Goal: Task Accomplishment & Management: Manage account settings

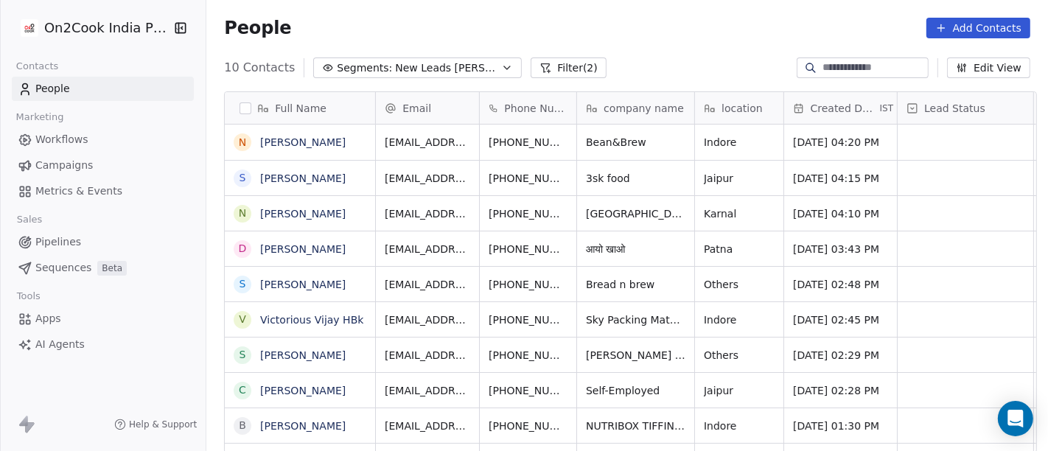
scroll to position [385, 835]
click at [595, 145] on icon "grid" at bounding box center [601, 140] width 12 height 12
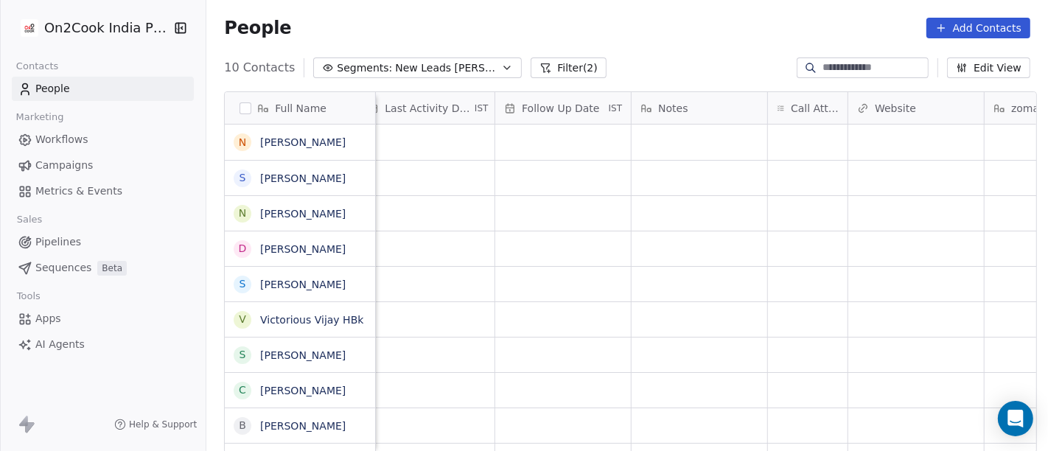
scroll to position [0, 1010]
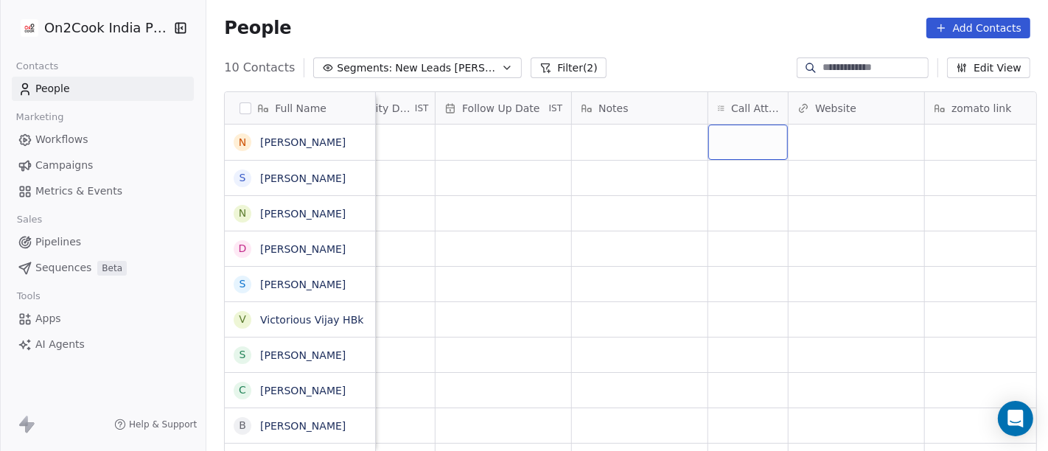
click at [737, 132] on div "grid" at bounding box center [748, 142] width 80 height 35
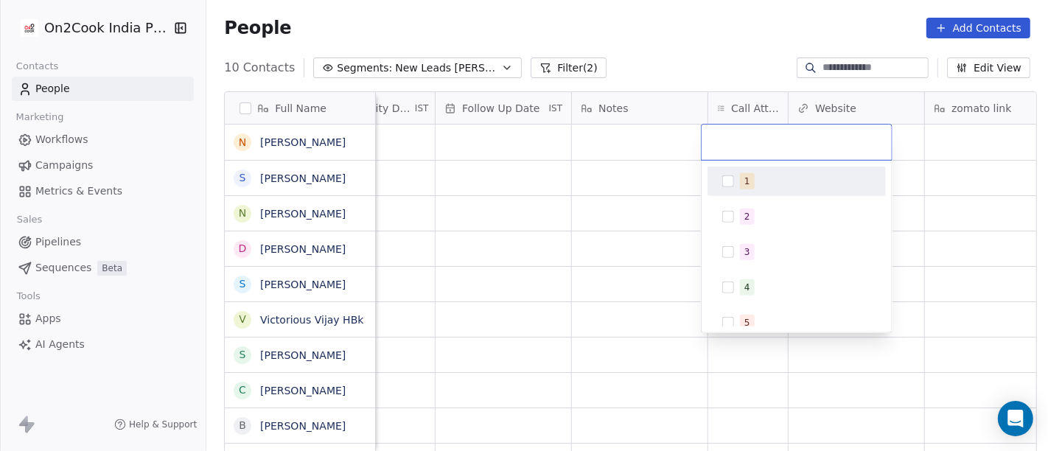
click at [750, 182] on span "1" at bounding box center [747, 181] width 15 height 16
click at [646, 192] on html "On2Cook India Pvt. Ltd. Contacts People Marketing Workflows Campaigns Metrics &…" at bounding box center [524, 225] width 1048 height 451
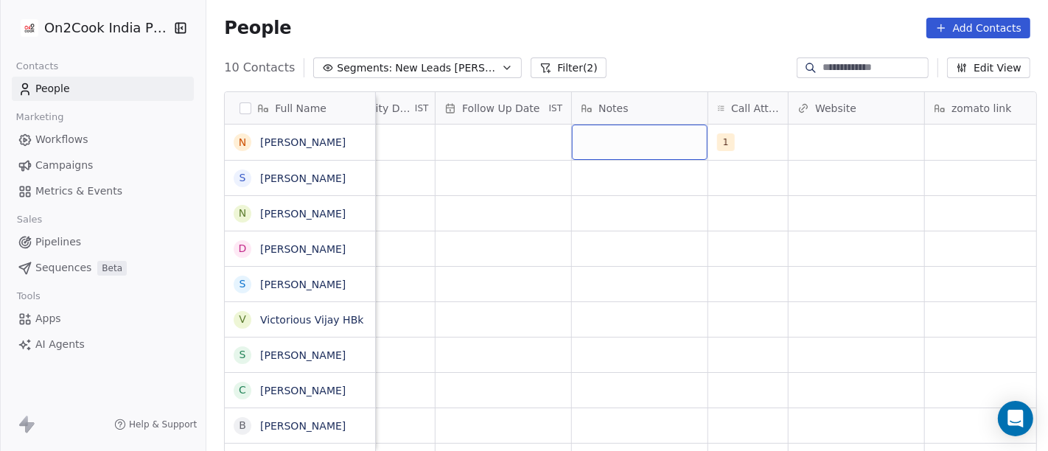
click at [595, 141] on div "grid" at bounding box center [640, 142] width 136 height 35
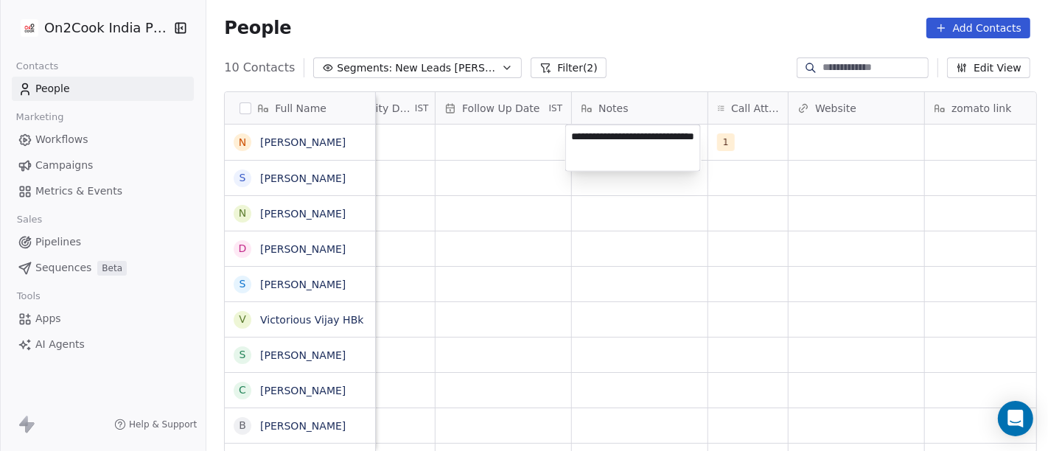
type textarea "**********"
click at [557, 221] on html "**********" at bounding box center [524, 225] width 1048 height 451
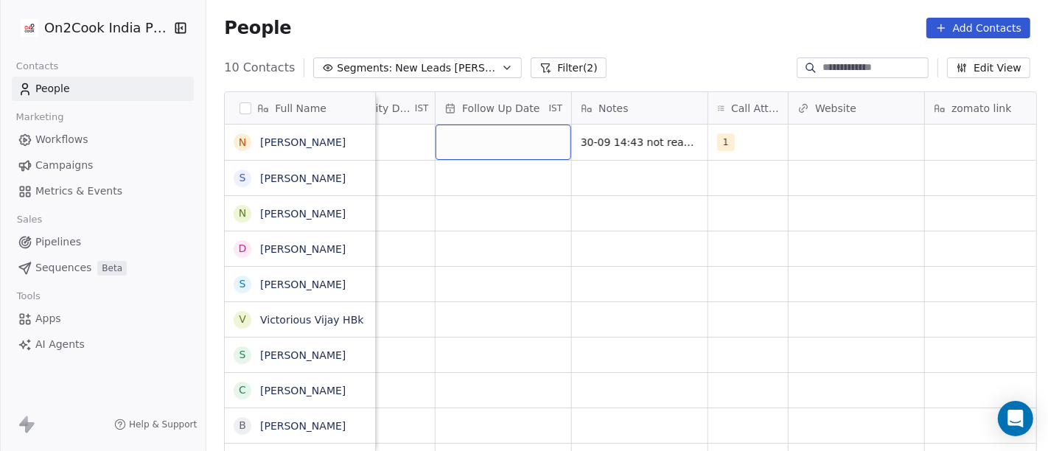
click at [481, 154] on div "grid" at bounding box center [503, 142] width 136 height 35
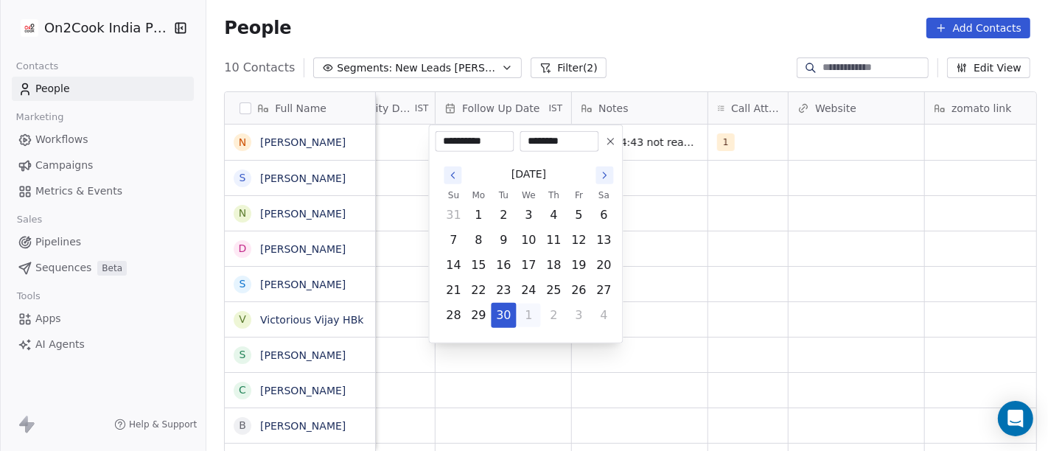
click at [533, 317] on button "1" at bounding box center [528, 316] width 24 height 24
click at [511, 253] on button "14" at bounding box center [503, 265] width 24 height 24
click at [509, 246] on button "7" at bounding box center [503, 240] width 24 height 24
type input "**********"
click at [503, 234] on button "7" at bounding box center [503, 240] width 24 height 24
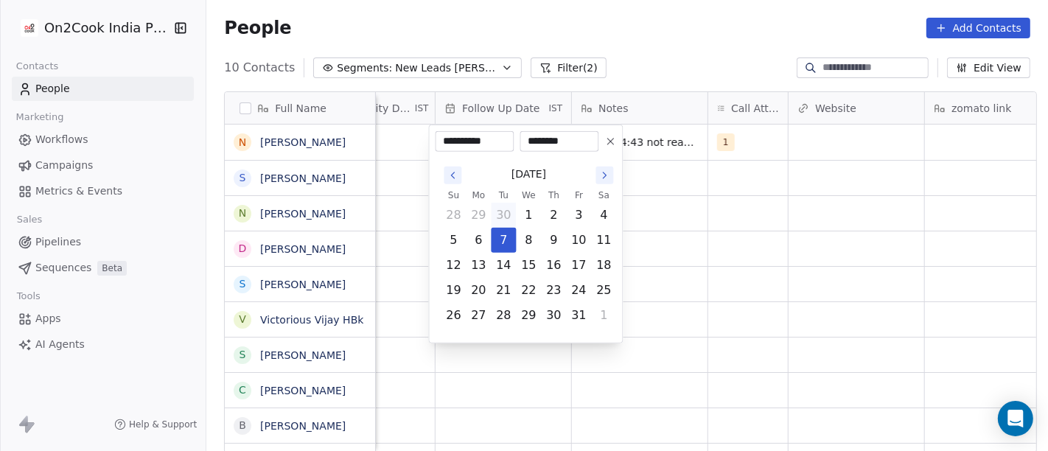
click at [689, 238] on html "**********" at bounding box center [524, 225] width 1048 height 451
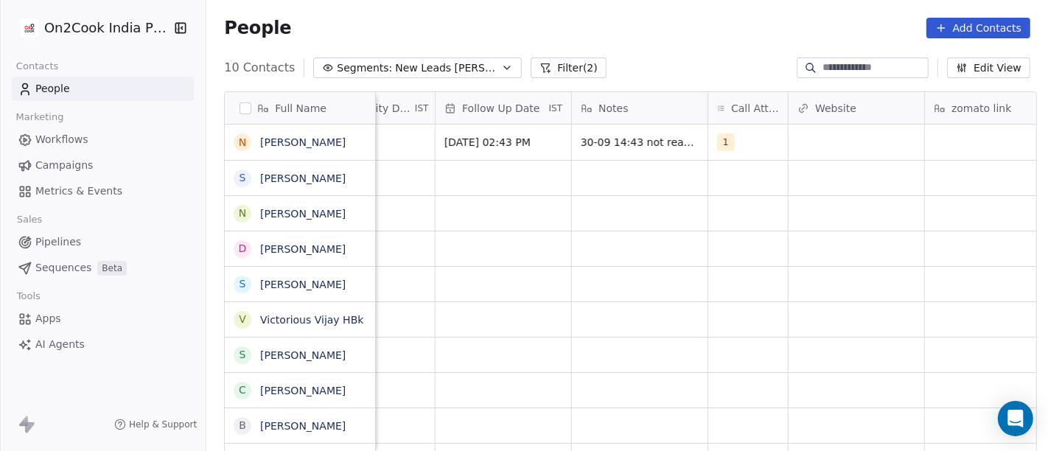
scroll to position [0, 933]
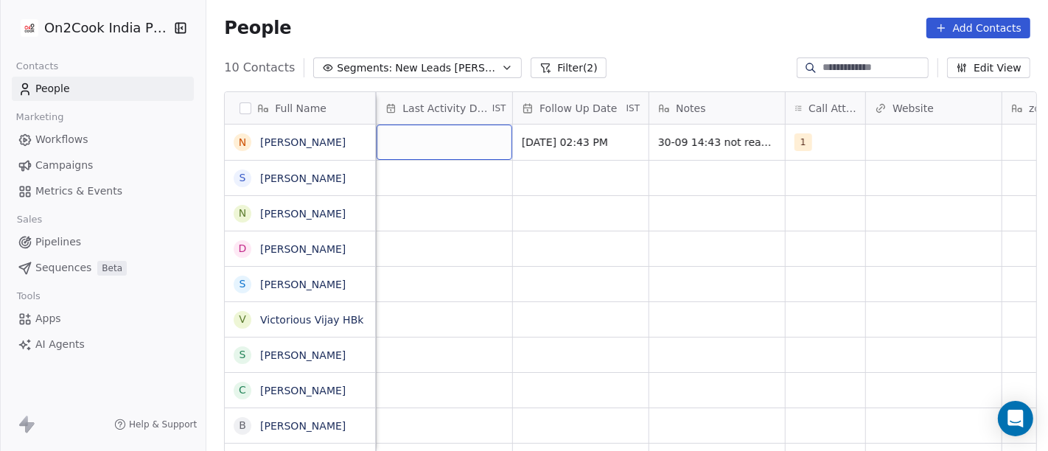
click at [402, 146] on div "grid" at bounding box center [444, 142] width 136 height 35
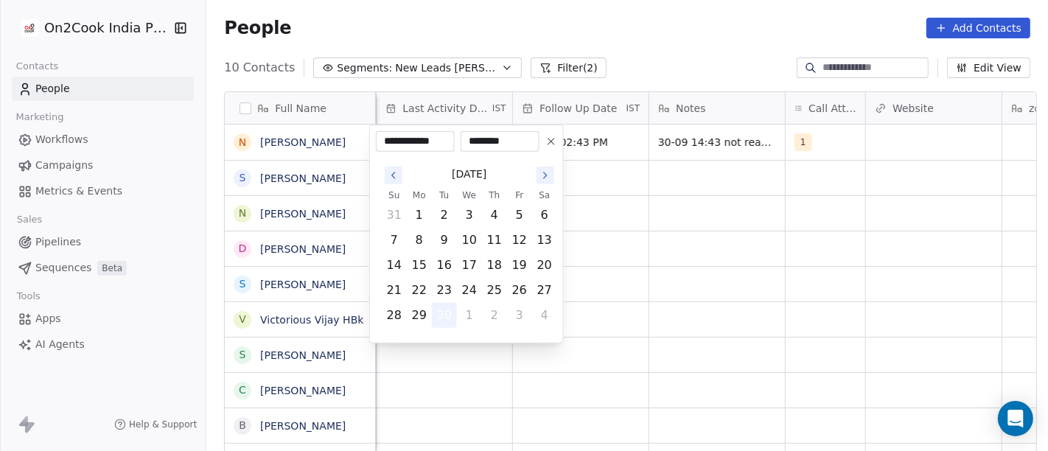
click at [443, 318] on button "30" at bounding box center [444, 316] width 24 height 24
click at [672, 231] on html "**********" at bounding box center [524, 225] width 1048 height 451
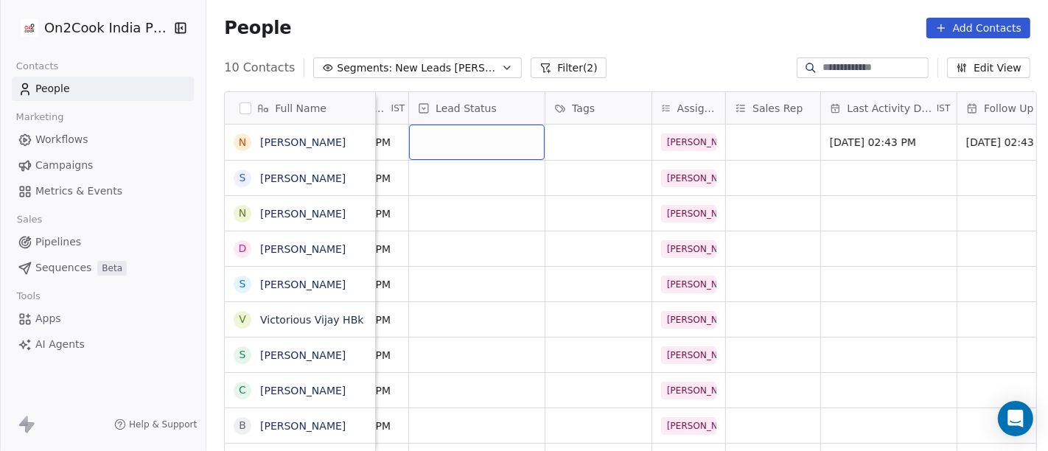
scroll to position [0, 488]
click at [471, 138] on div "grid" at bounding box center [478, 142] width 136 height 35
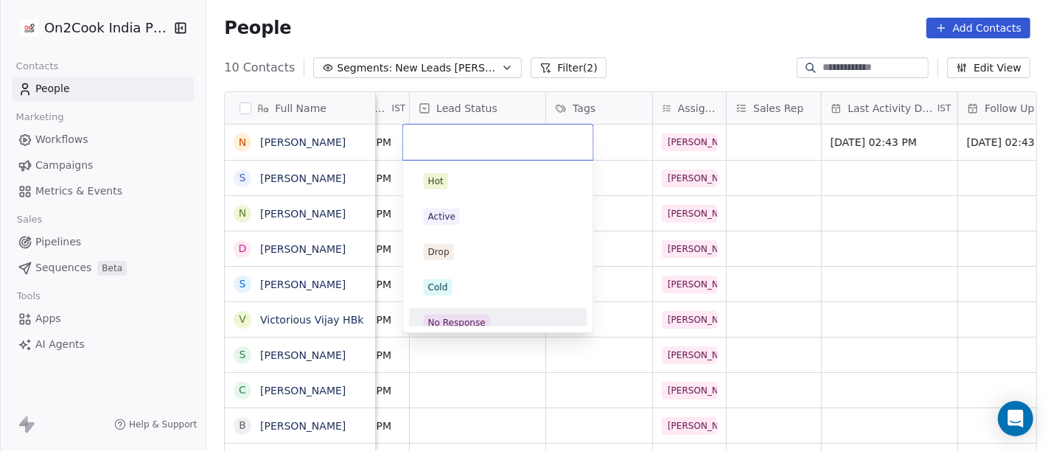
click at [483, 315] on span "No Response" at bounding box center [457, 323] width 66 height 16
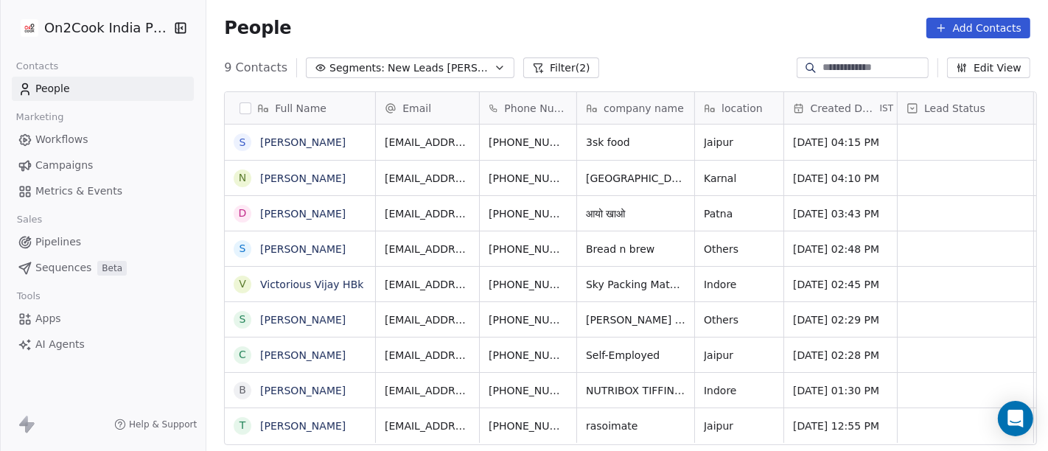
scroll to position [0, 0]
click at [595, 134] on icon "grid" at bounding box center [601, 140] width 12 height 12
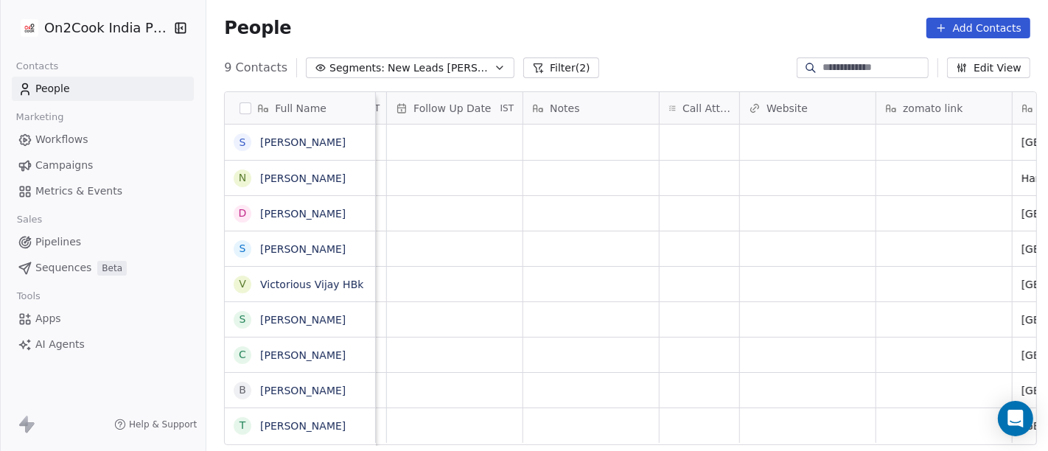
scroll to position [0, 1119]
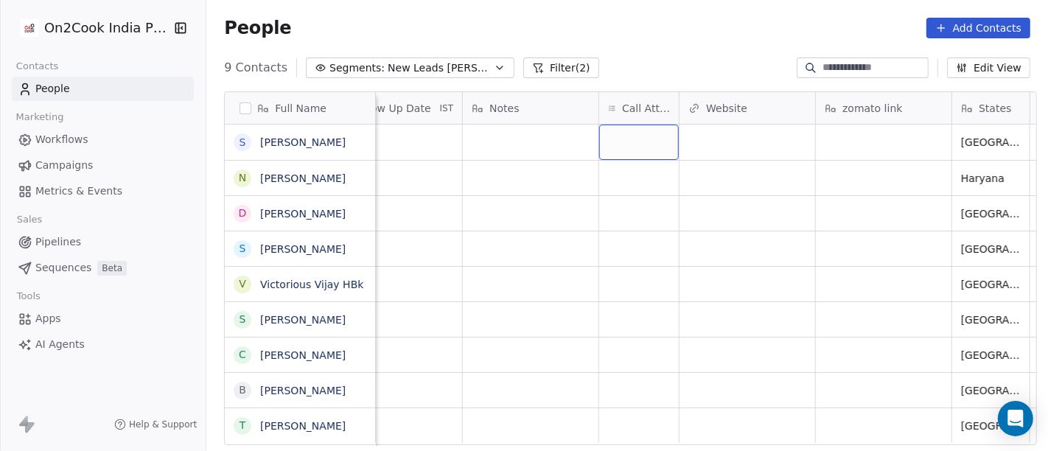
click at [629, 149] on div "grid" at bounding box center [639, 142] width 80 height 35
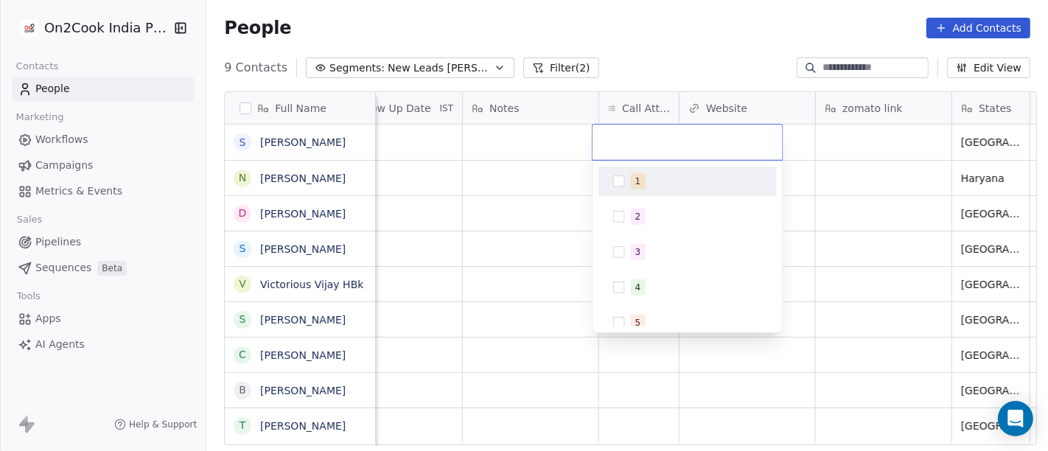
click at [642, 192] on div "1" at bounding box center [687, 181] width 166 height 24
click at [554, 195] on html "On2Cook India Pvt. Ltd. Contacts People Marketing Workflows Campaigns Metrics &…" at bounding box center [524, 225] width 1048 height 451
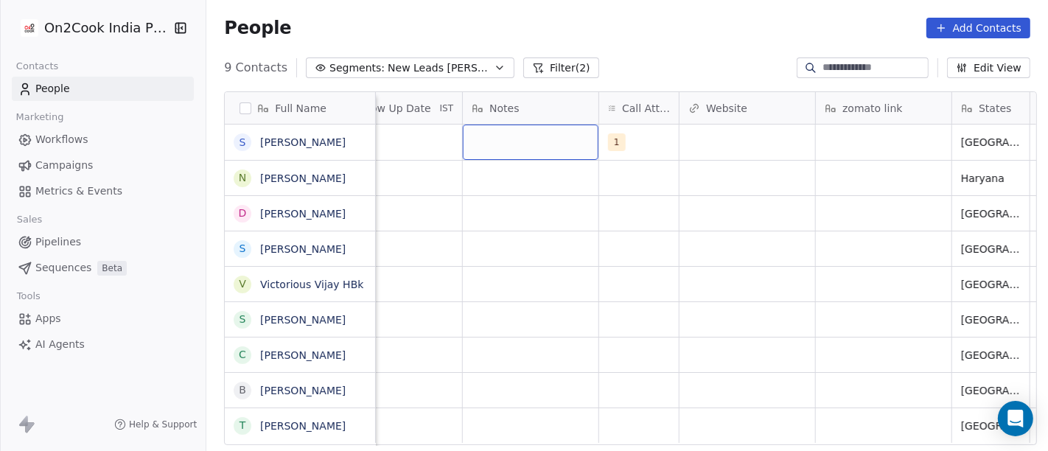
click at [528, 144] on div "grid" at bounding box center [531, 142] width 136 height 35
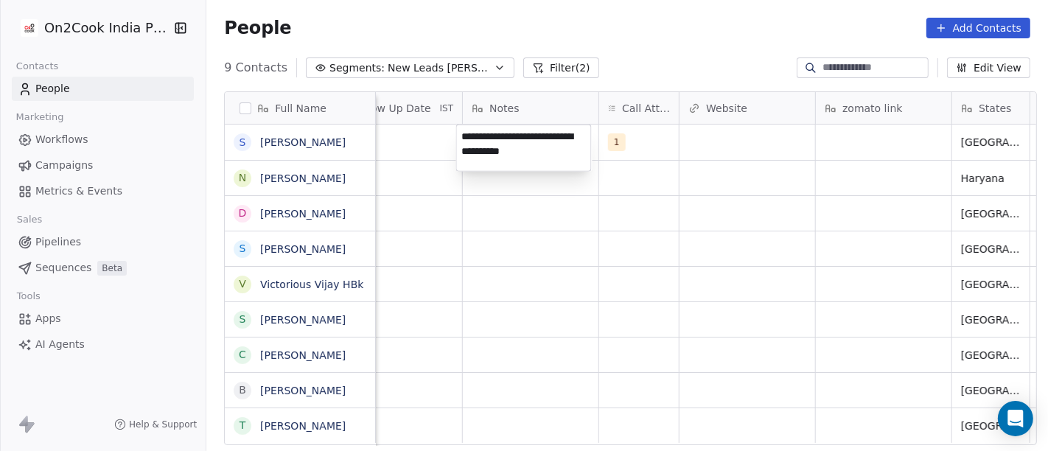
type textarea "**********"
click at [606, 231] on html "**********" at bounding box center [524, 225] width 1048 height 451
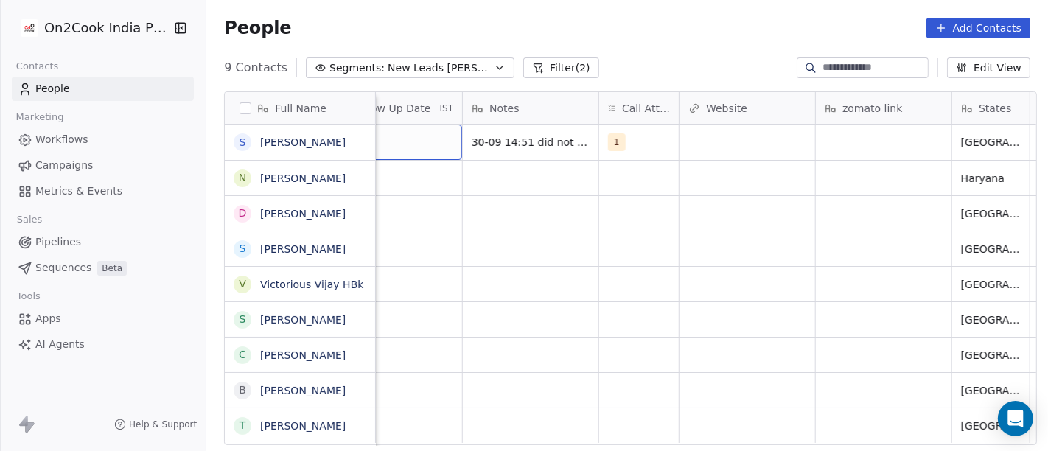
scroll to position [0, 1069]
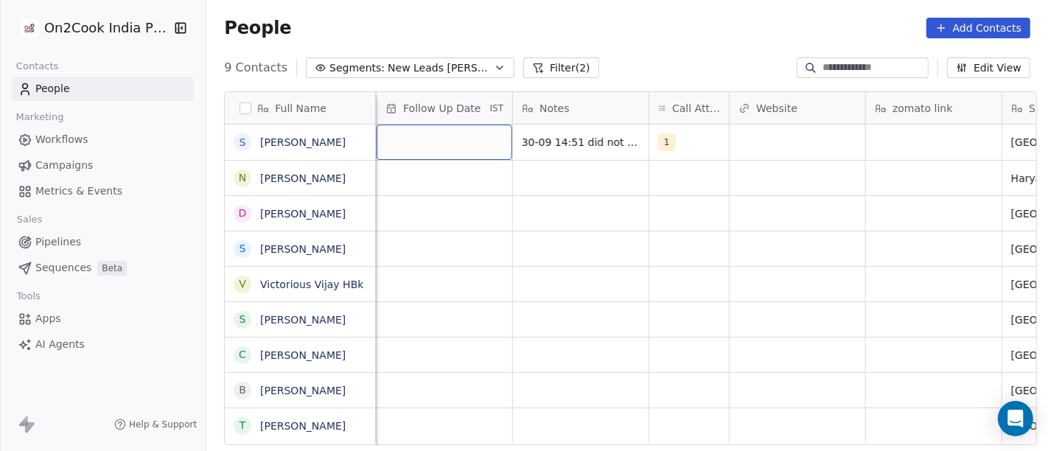
click at [427, 139] on div "grid" at bounding box center [444, 142] width 136 height 35
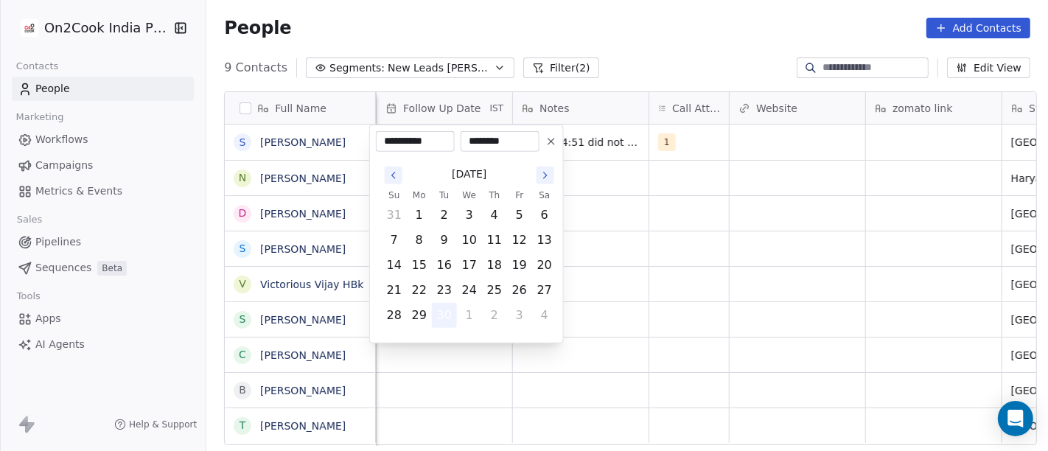
click at [442, 320] on button "30" at bounding box center [444, 316] width 24 height 24
click at [650, 264] on html "**********" at bounding box center [524, 225] width 1048 height 451
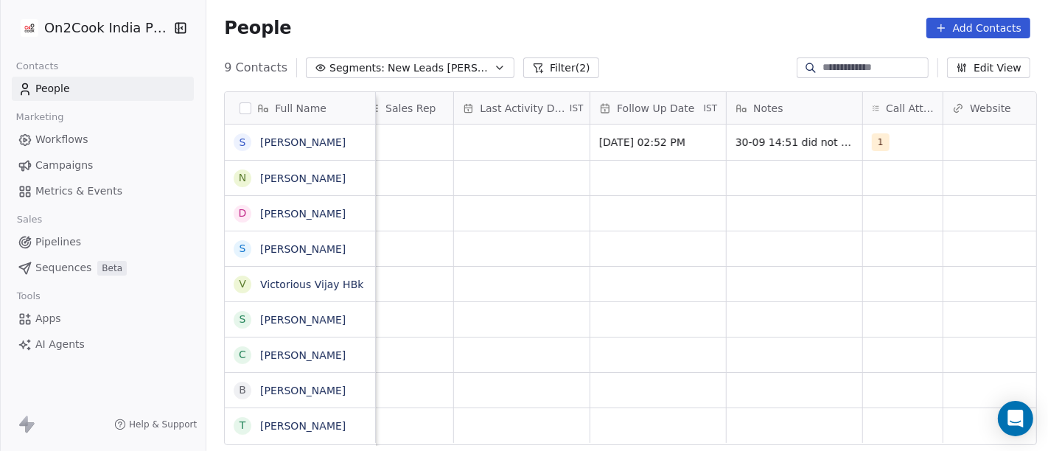
scroll to position [0, 834]
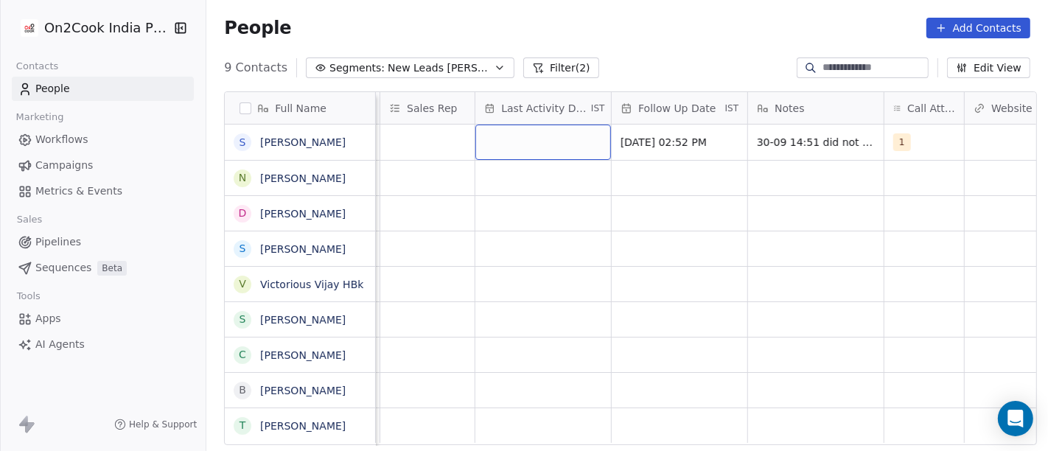
click at [533, 144] on div "grid" at bounding box center [543, 142] width 136 height 35
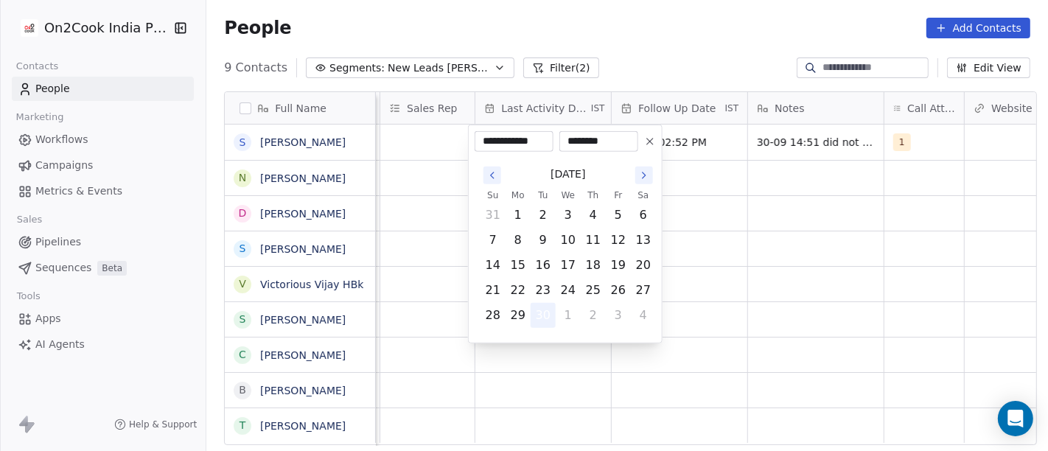
click at [542, 316] on button "30" at bounding box center [543, 316] width 24 height 24
click at [721, 251] on html "On2Cook India Pvt. Ltd. Contacts People Marketing Workflows Campaigns Metrics &…" at bounding box center [524, 225] width 1048 height 451
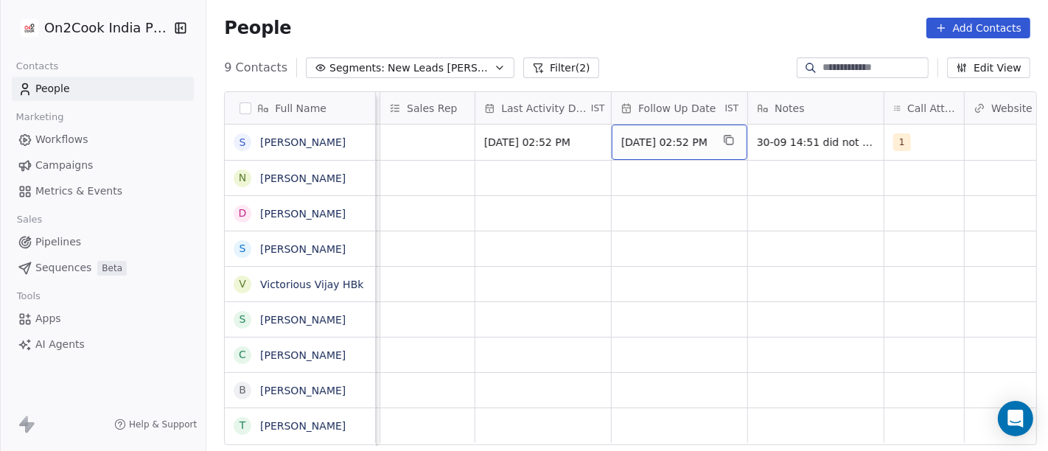
click at [694, 135] on span "Sep 30, 2025 02:52 PM" at bounding box center [666, 142] width 90 height 15
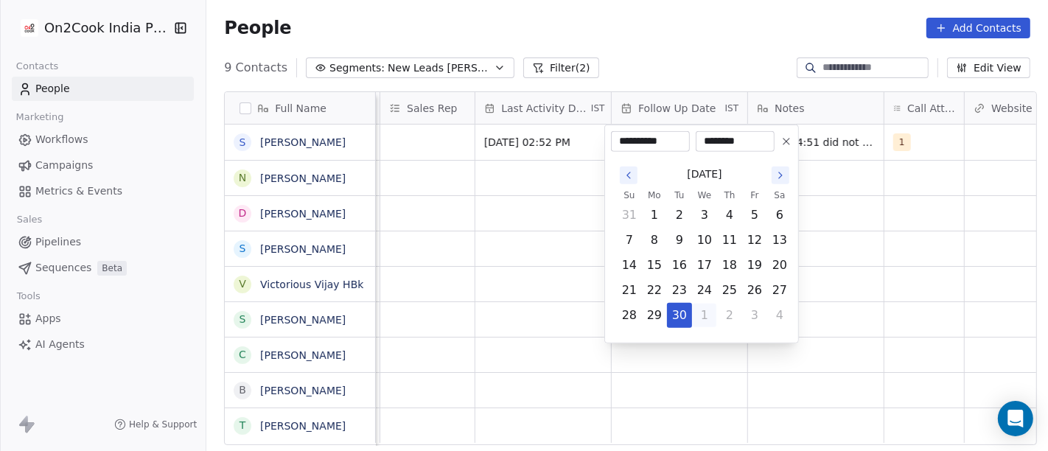
click at [707, 312] on button "1" at bounding box center [704, 316] width 24 height 24
click at [677, 239] on button "7" at bounding box center [679, 240] width 24 height 24
type input "**********"
click at [816, 232] on html "On2Cook India Pvt. Ltd. Contacts People Marketing Workflows Campaigns Metrics &…" at bounding box center [524, 225] width 1048 height 451
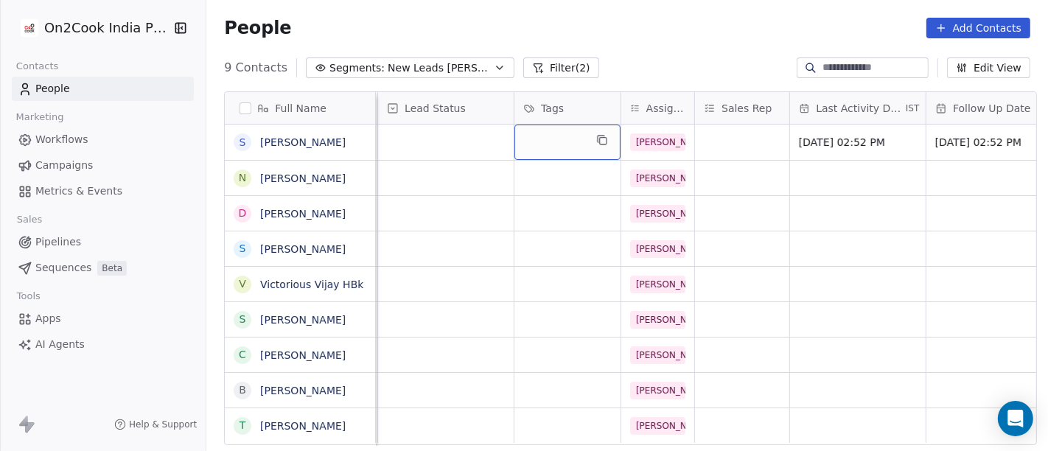
scroll to position [0, 518]
click at [532, 143] on div "grid" at bounding box center [569, 142] width 106 height 35
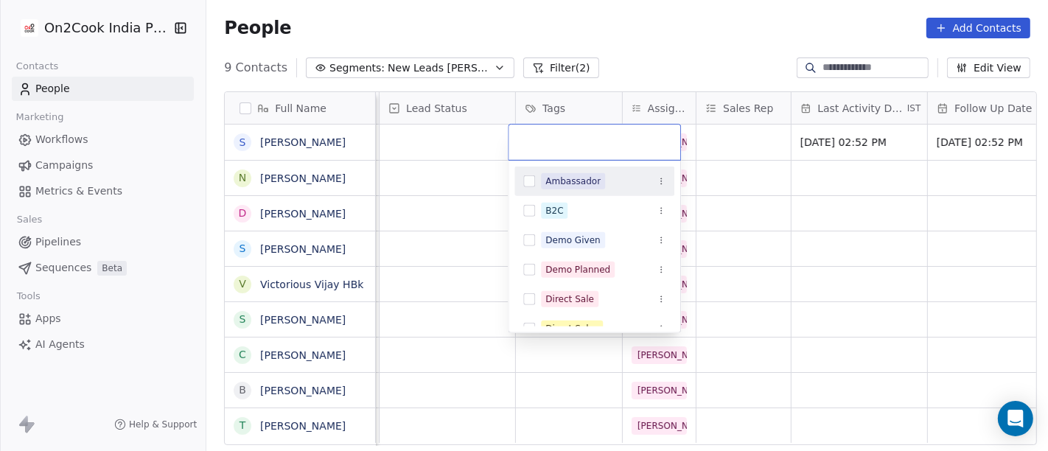
click at [423, 144] on html "On2Cook India Pvt. Ltd. Contacts People Marketing Workflows Campaigns Metrics &…" at bounding box center [524, 225] width 1048 height 451
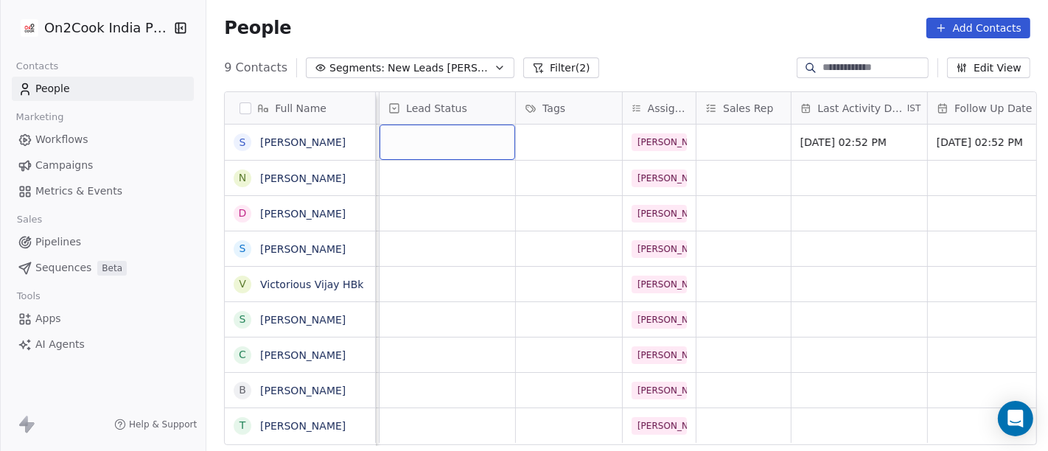
click at [423, 144] on div "grid" at bounding box center [447, 142] width 136 height 35
click at [414, 141] on div "grid" at bounding box center [447, 142] width 136 height 35
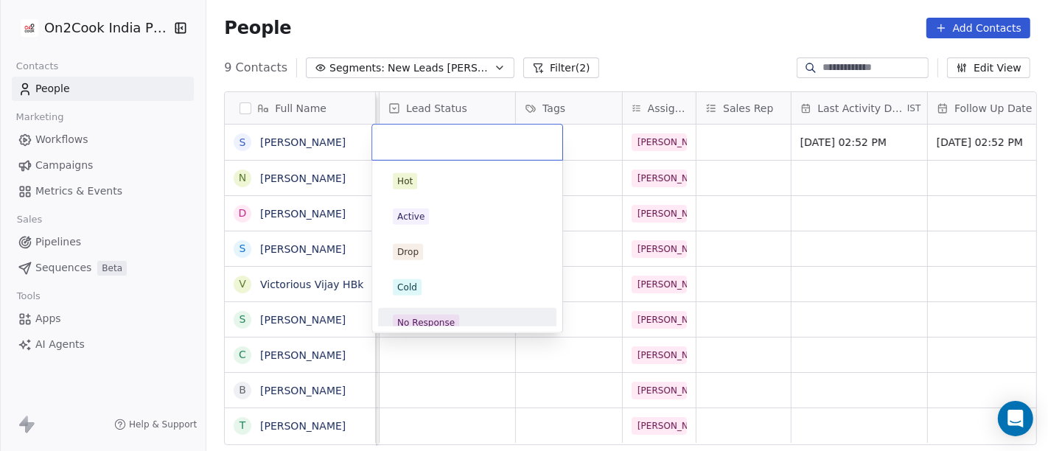
click at [450, 311] on div "No Response" at bounding box center [467, 323] width 166 height 24
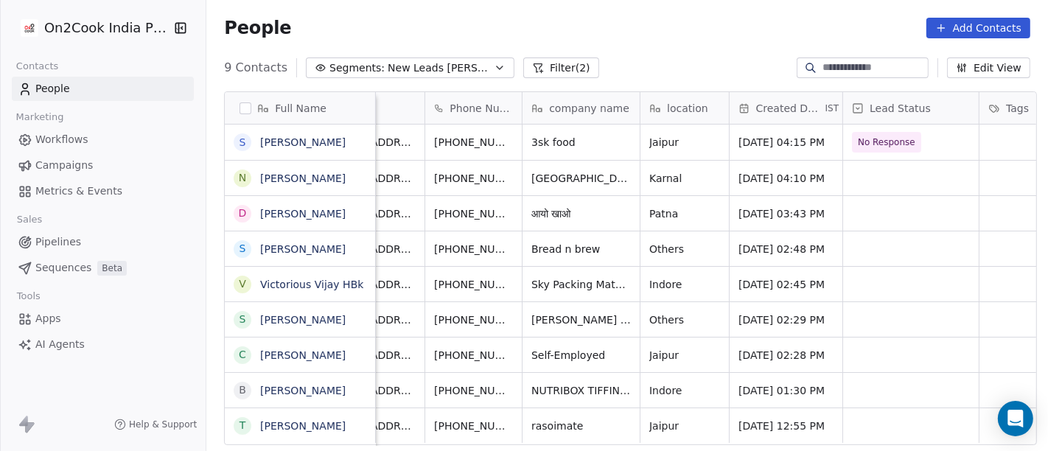
scroll to position [0, 0]
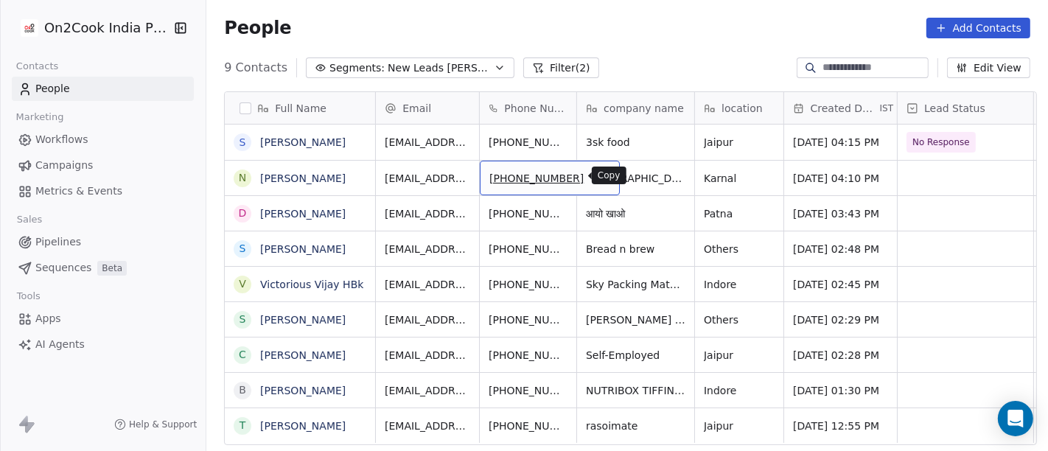
click at [597, 172] on icon "grid" at bounding box center [600, 175] width 7 height 7
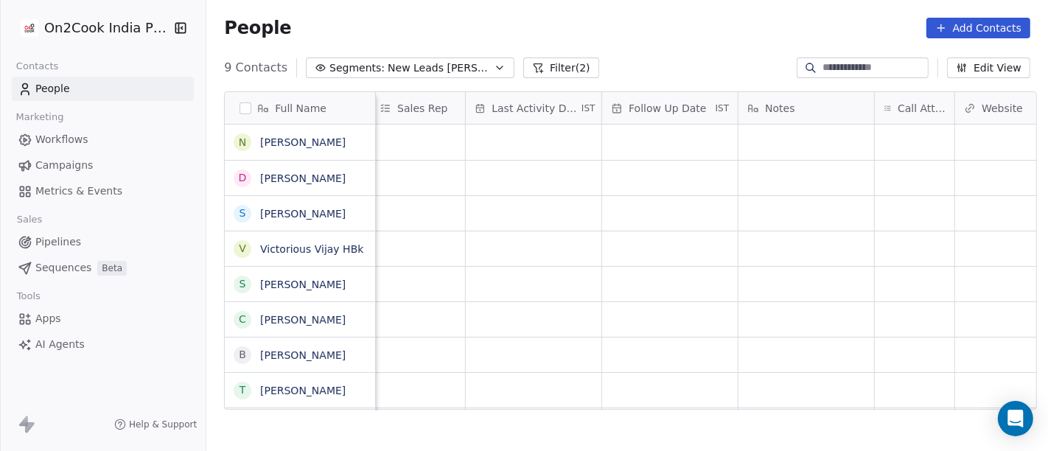
scroll to position [0, 844]
click at [874, 143] on div "grid" at bounding box center [914, 142] width 80 height 35
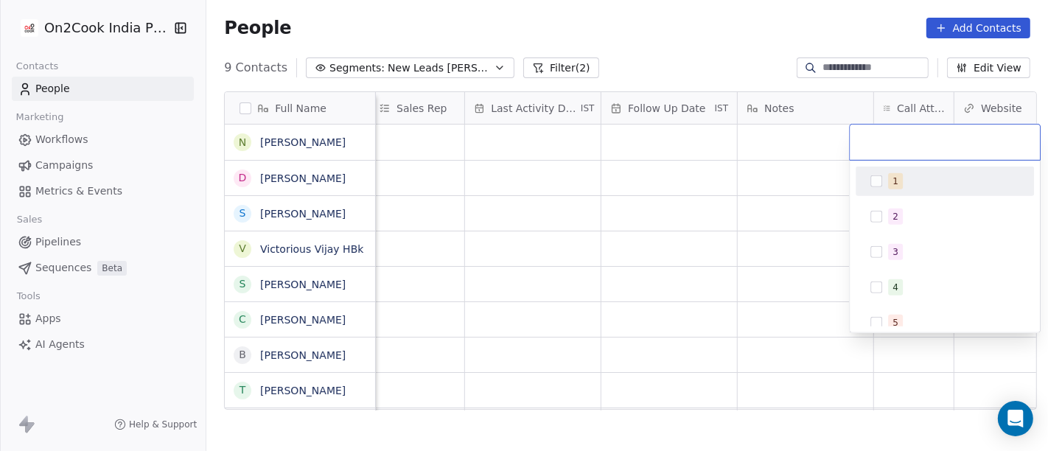
click at [905, 200] on div "1 2 3 4 5 6 7 8 9 10" at bounding box center [944, 340] width 178 height 348
click at [894, 184] on div "1" at bounding box center [895, 181] width 6 height 13
click at [807, 197] on html "On2Cook India Pvt. Ltd. Contacts People Marketing Workflows Campaigns Metrics &…" at bounding box center [524, 225] width 1048 height 451
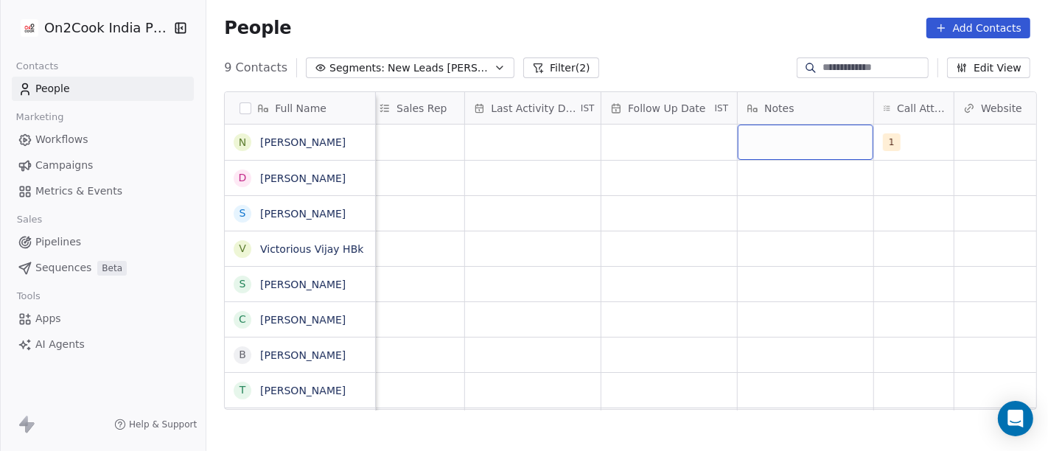
click at [774, 135] on div "grid" at bounding box center [805, 142] width 136 height 35
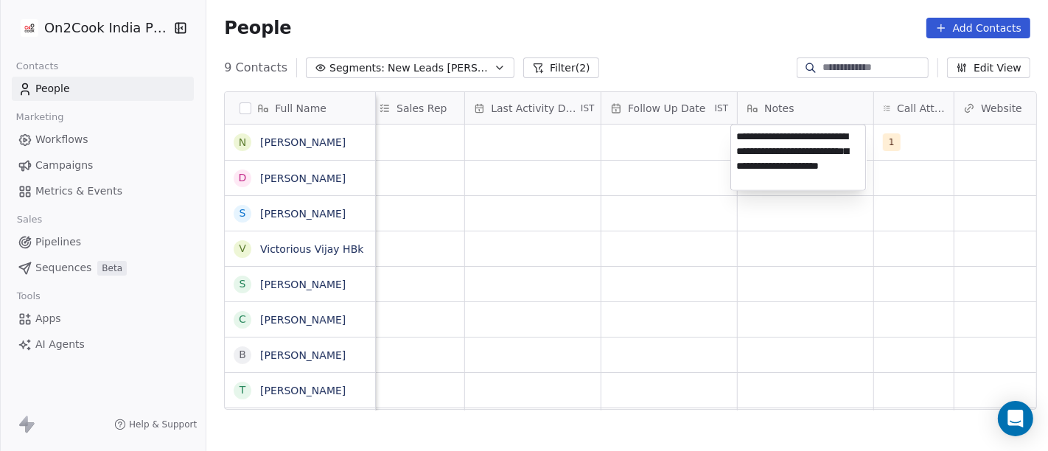
type textarea "**********"
click at [745, 297] on html "On2Cook India Pvt. Ltd. Contacts People Marketing Workflows Campaigns Metrics &…" at bounding box center [524, 225] width 1048 height 451
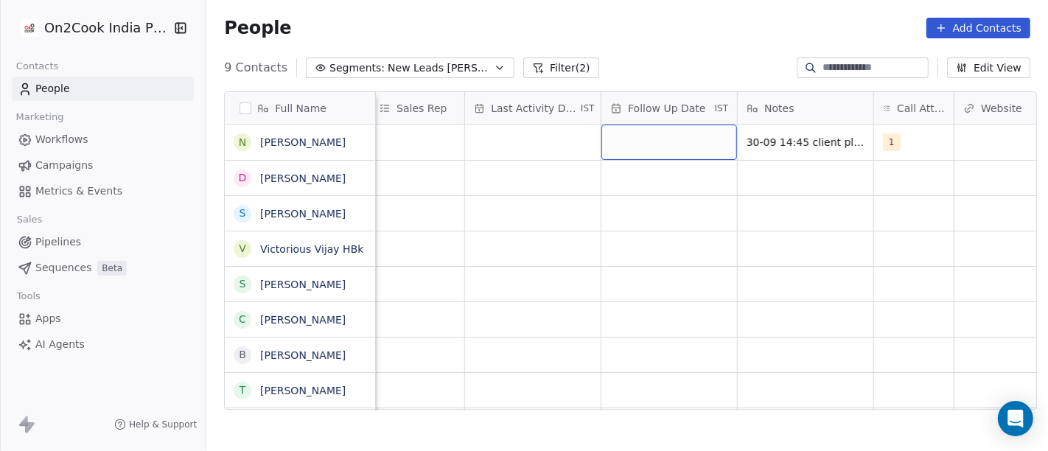
click at [670, 149] on div "grid" at bounding box center [669, 142] width 136 height 35
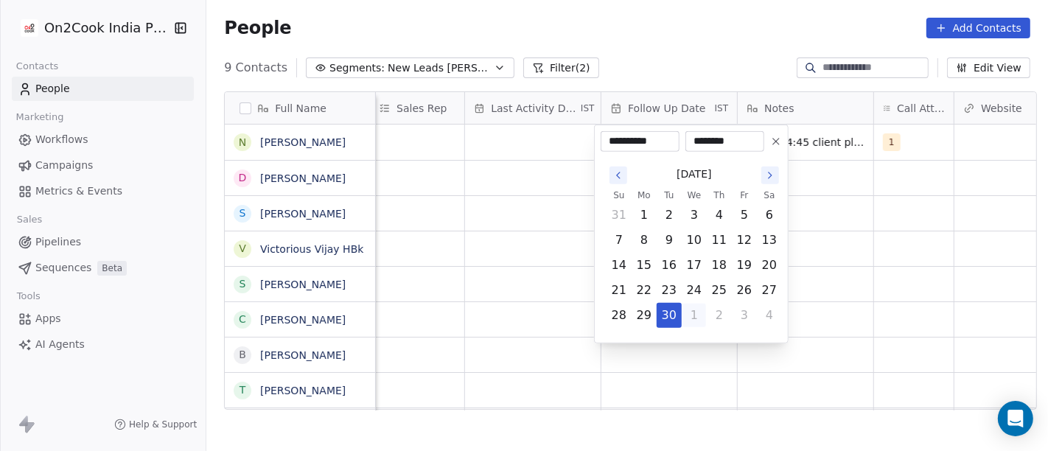
click at [694, 315] on button "1" at bounding box center [694, 316] width 24 height 24
click at [772, 176] on icon "Go to the Next Month" at bounding box center [770, 175] width 12 height 12
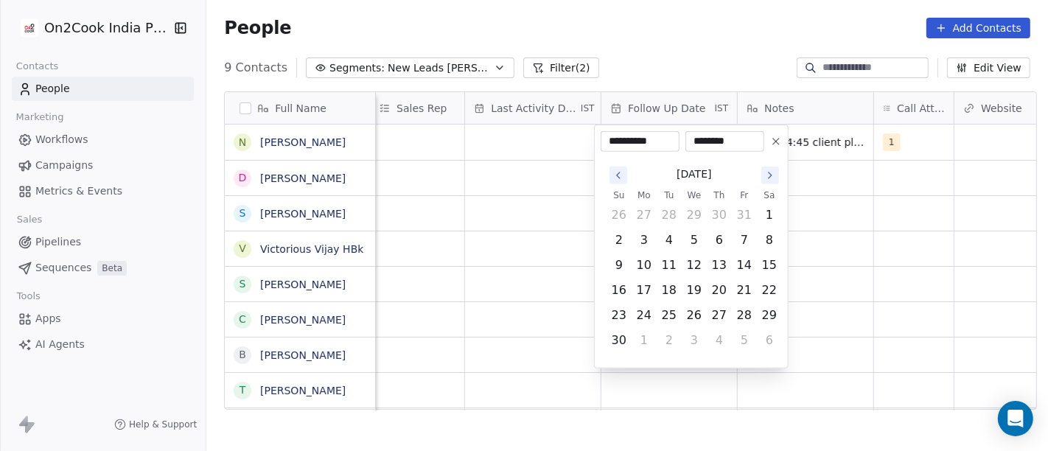
click at [772, 176] on icon "Go to the Next Month" at bounding box center [770, 175] width 12 height 12
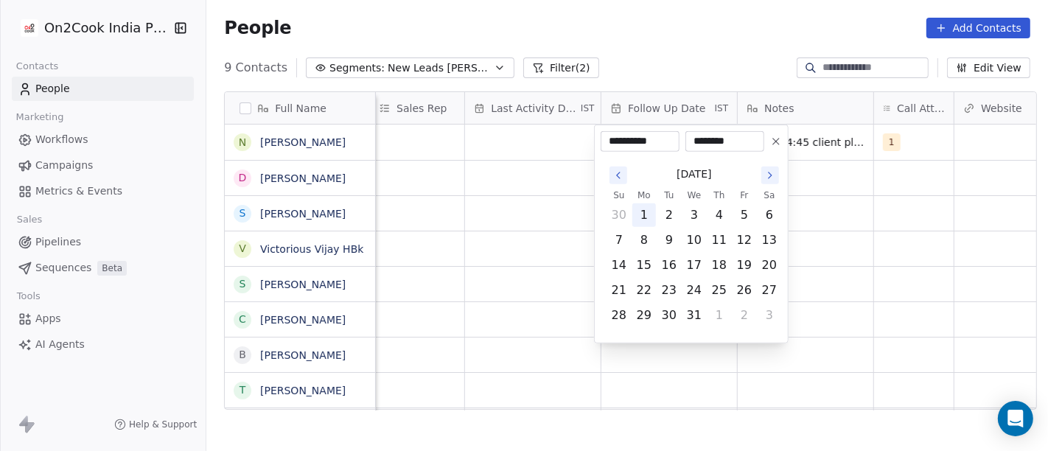
click at [643, 214] on button "1" at bounding box center [644, 215] width 24 height 24
type input "**********"
click at [555, 224] on html "**********" at bounding box center [524, 225] width 1048 height 451
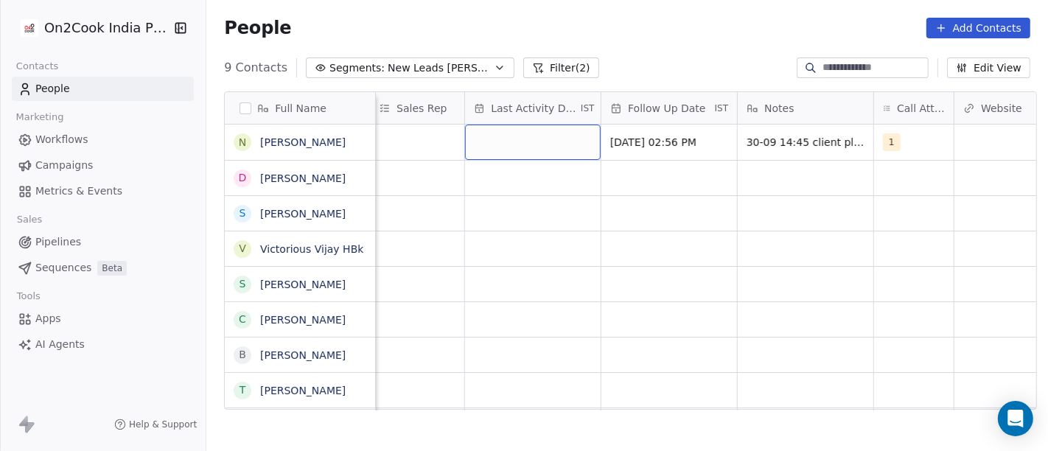
click at [525, 151] on div "grid" at bounding box center [533, 142] width 136 height 35
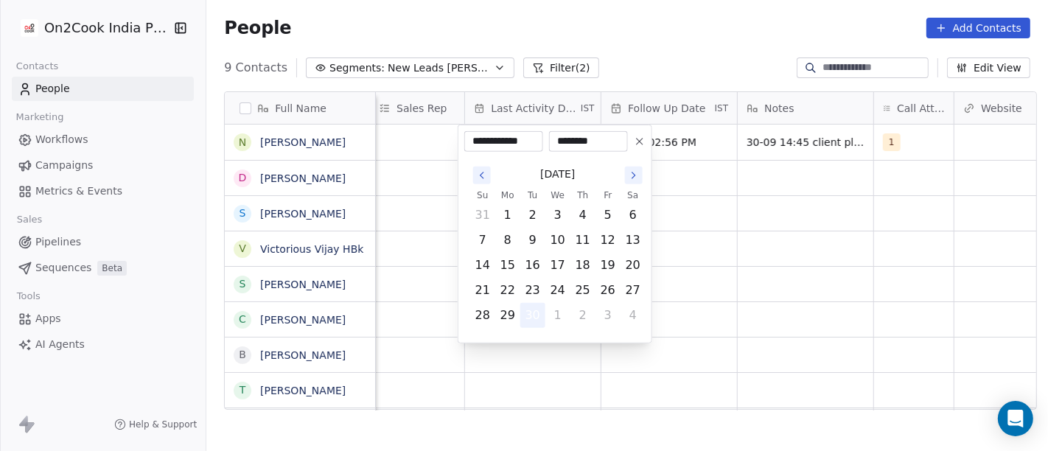
click at [536, 315] on button "30" at bounding box center [533, 316] width 24 height 24
click at [766, 251] on html "**********" at bounding box center [524, 225] width 1048 height 451
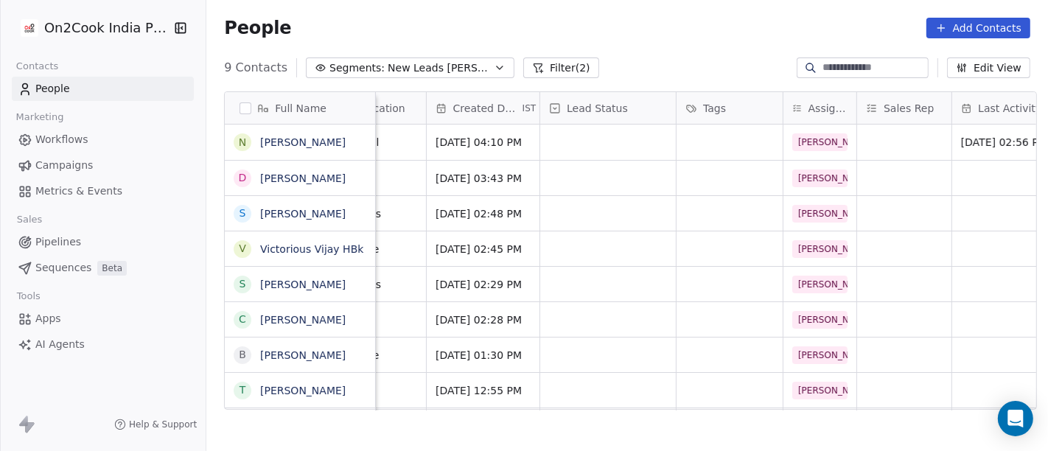
scroll to position [0, 357]
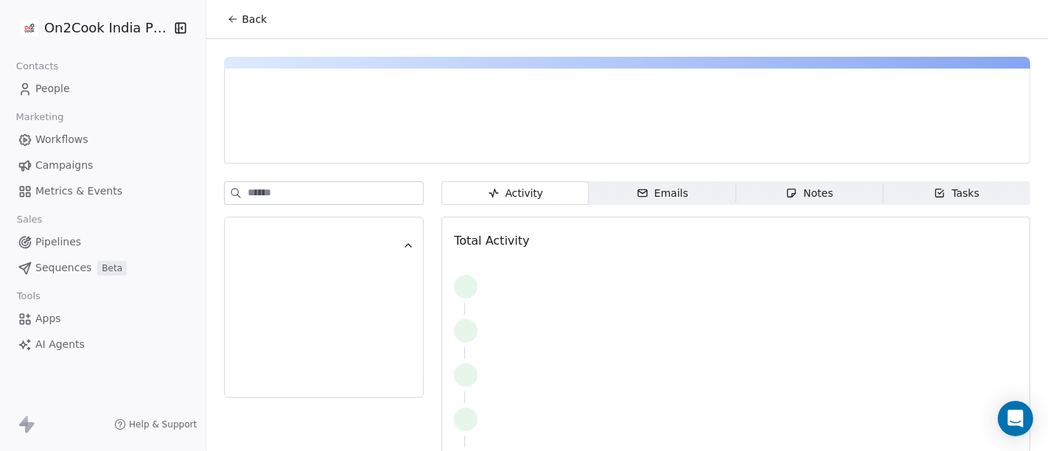
click at [250, 18] on span "Back" at bounding box center [254, 19] width 25 height 15
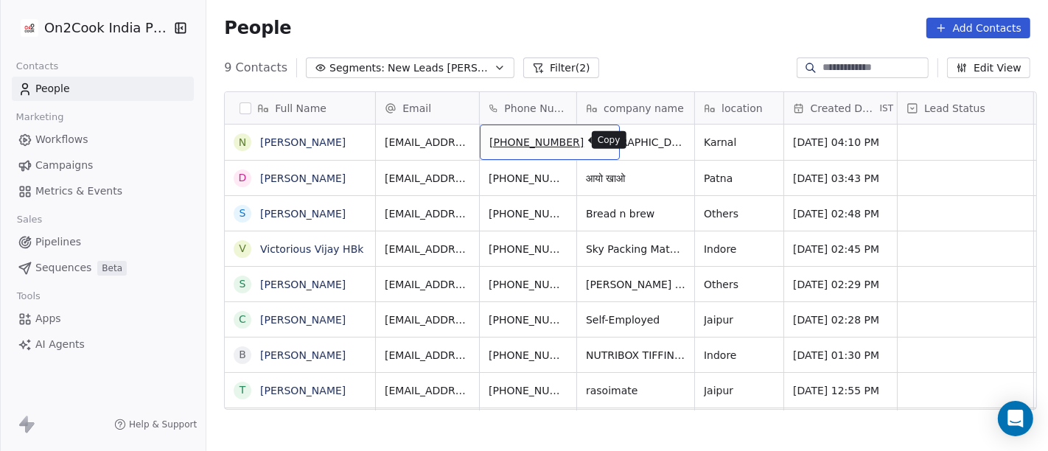
click at [599, 144] on icon "grid" at bounding box center [602, 141] width 7 height 7
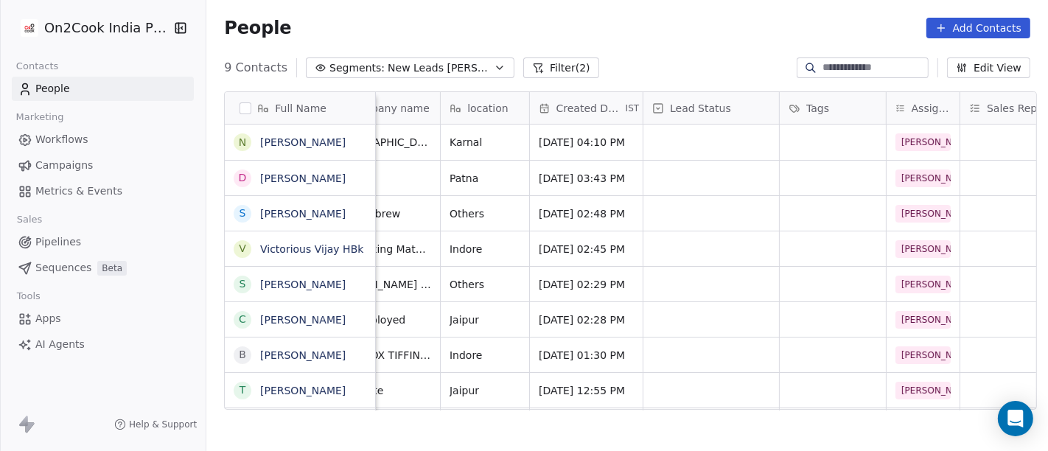
scroll to position [0, 259]
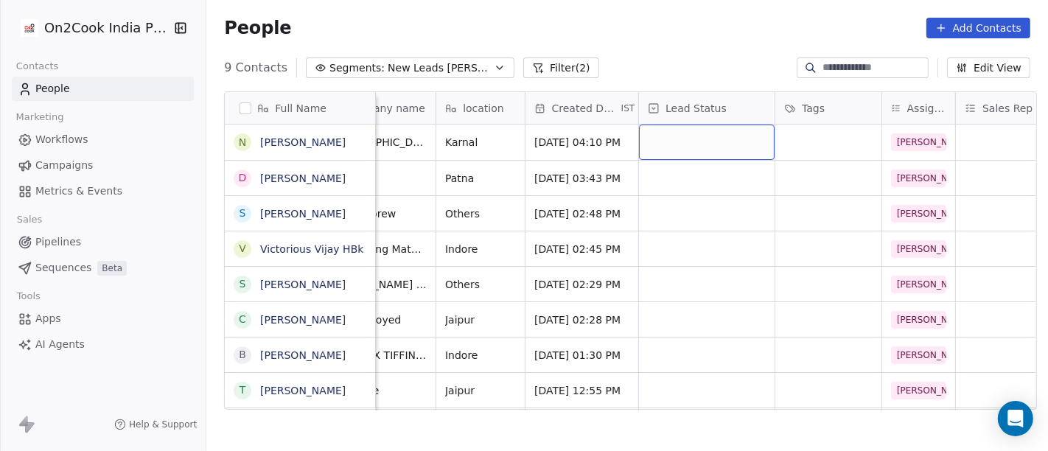
click at [694, 136] on div "grid" at bounding box center [707, 142] width 136 height 35
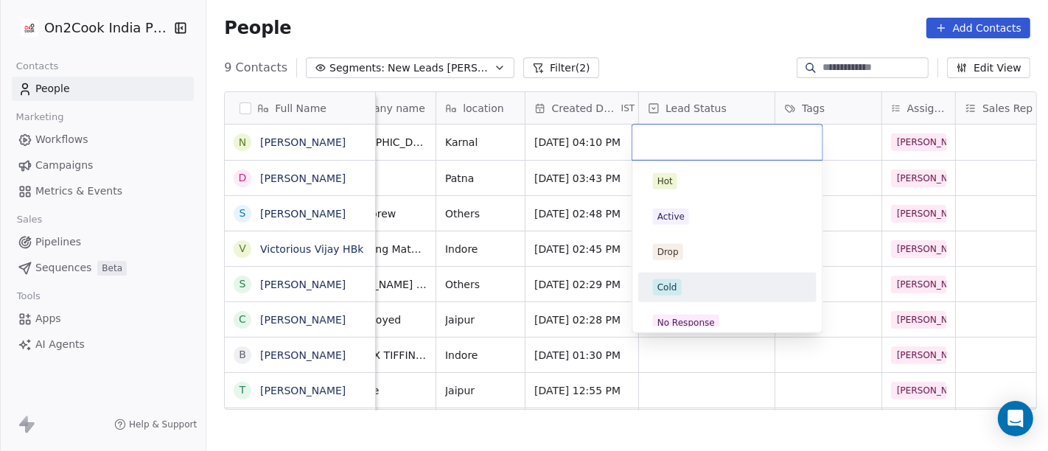
click at [698, 299] on div "Cold" at bounding box center [727, 287] width 178 height 29
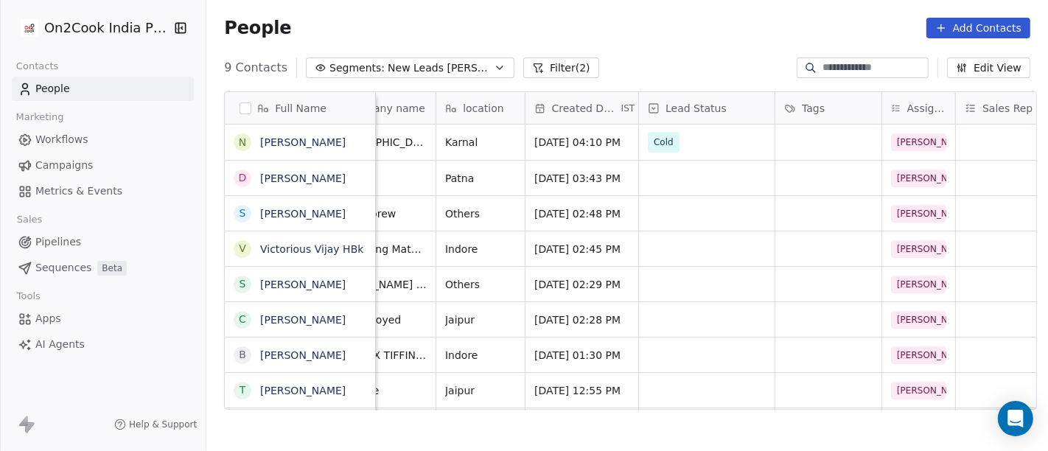
scroll to position [0, 0]
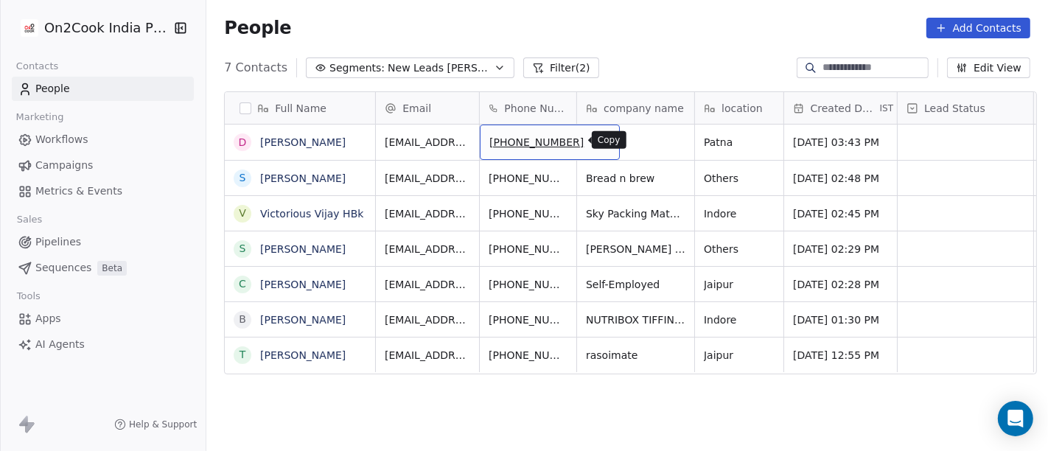
click at [595, 141] on icon "grid" at bounding box center [601, 140] width 12 height 12
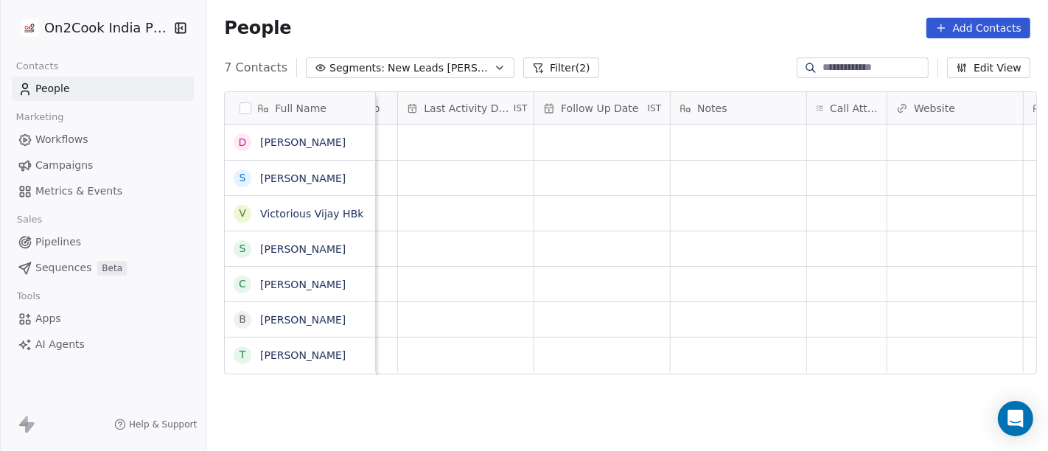
scroll to position [0, 911]
click at [824, 138] on div "grid" at bounding box center [847, 142] width 80 height 35
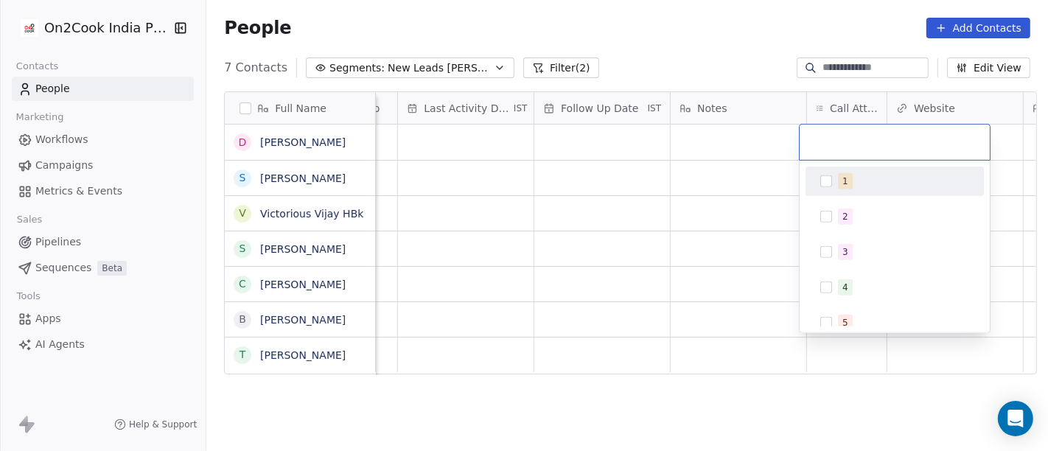
click at [826, 175] on button "Suggestions" at bounding box center [826, 181] width 12 height 12
click at [726, 201] on html "On2Cook India Pvt. Ltd. Contacts People Marketing Workflows Campaigns Metrics &…" at bounding box center [524, 225] width 1048 height 451
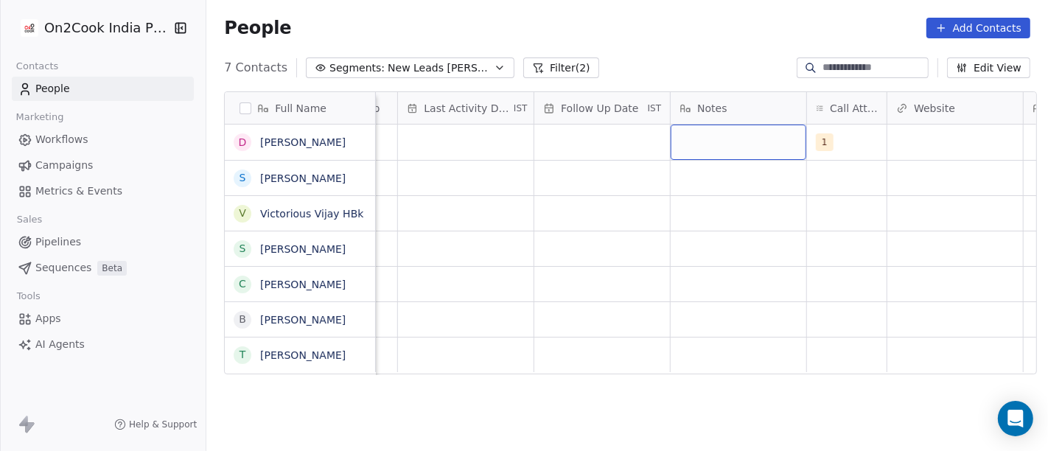
click at [700, 141] on div "grid" at bounding box center [738, 142] width 136 height 35
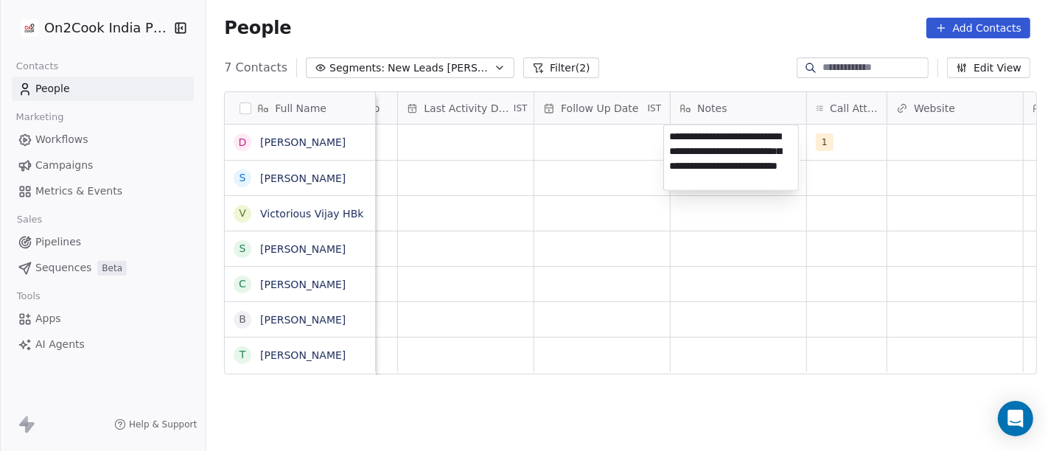
type textarea "**********"
click at [561, 285] on html "On2Cook India Pvt. Ltd. Contacts People Marketing Workflows Campaigns Metrics &…" at bounding box center [524, 225] width 1048 height 451
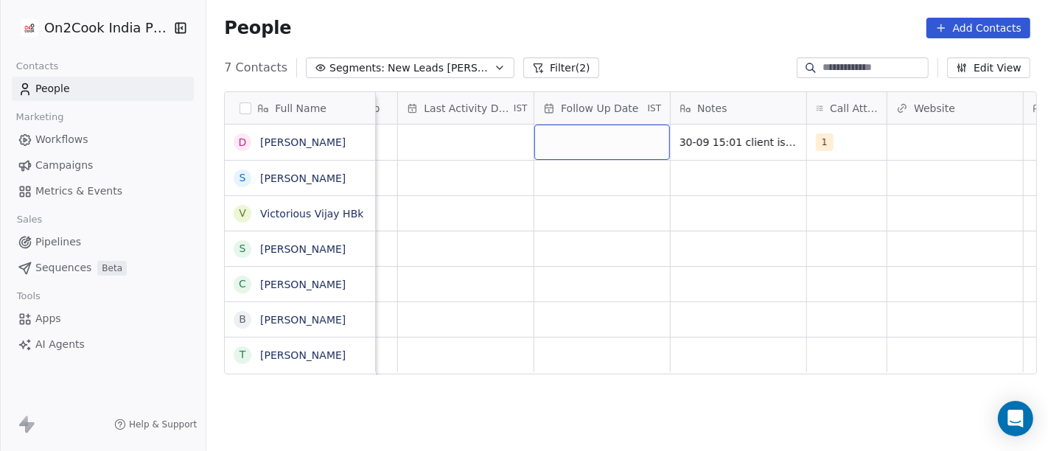
click at [547, 145] on div "grid" at bounding box center [602, 142] width 136 height 35
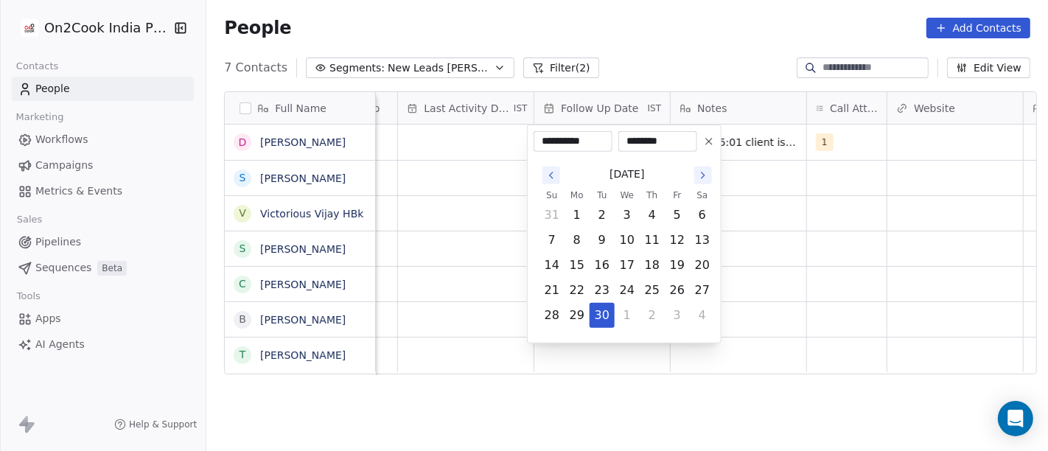
click at [706, 172] on icon "Go to the Next Month" at bounding box center [703, 175] width 12 height 12
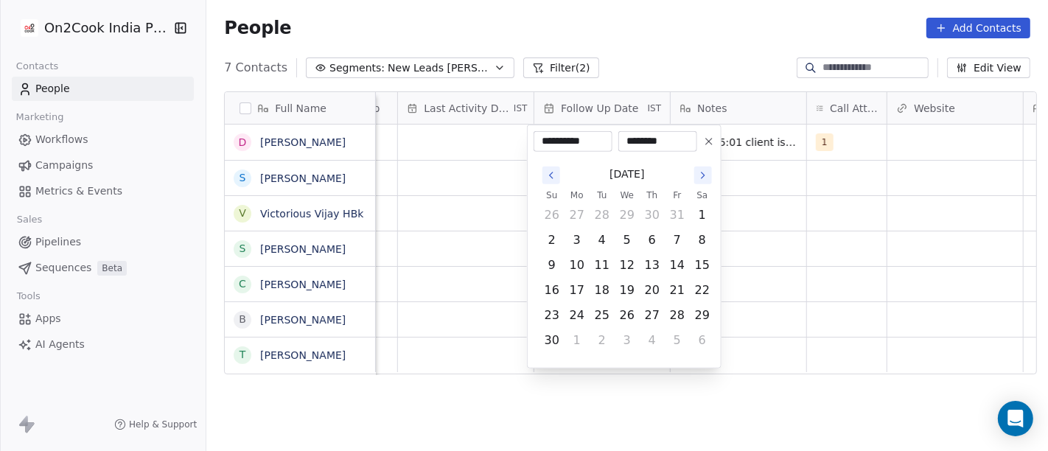
click at [706, 172] on icon "Go to the Next Month" at bounding box center [703, 175] width 12 height 12
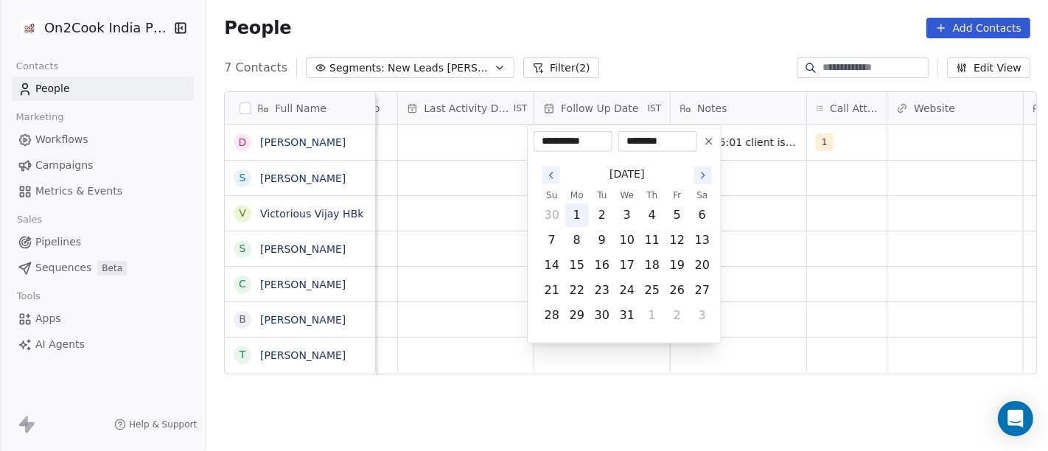
click at [581, 220] on button "1" at bounding box center [577, 215] width 24 height 24
type input "**********"
click at [806, 207] on html "**********" at bounding box center [524, 225] width 1048 height 451
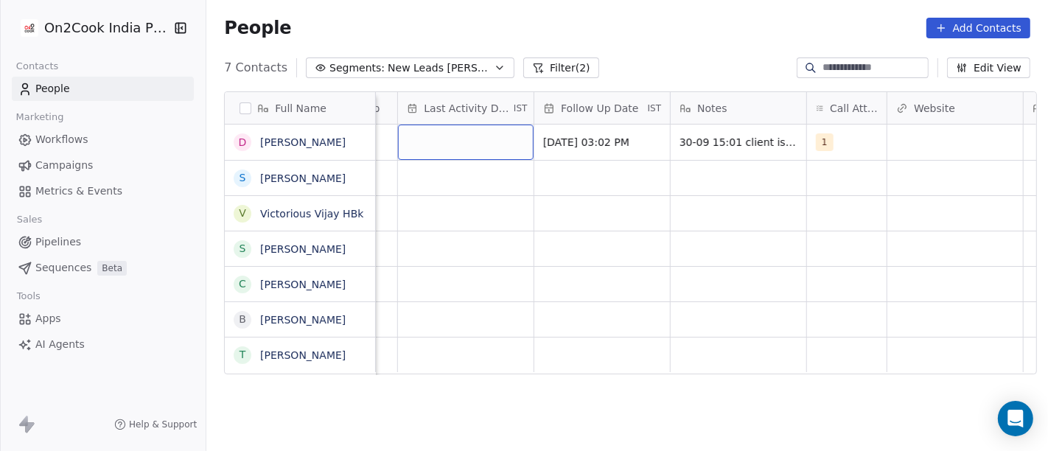
click at [457, 141] on div "grid" at bounding box center [466, 142] width 136 height 35
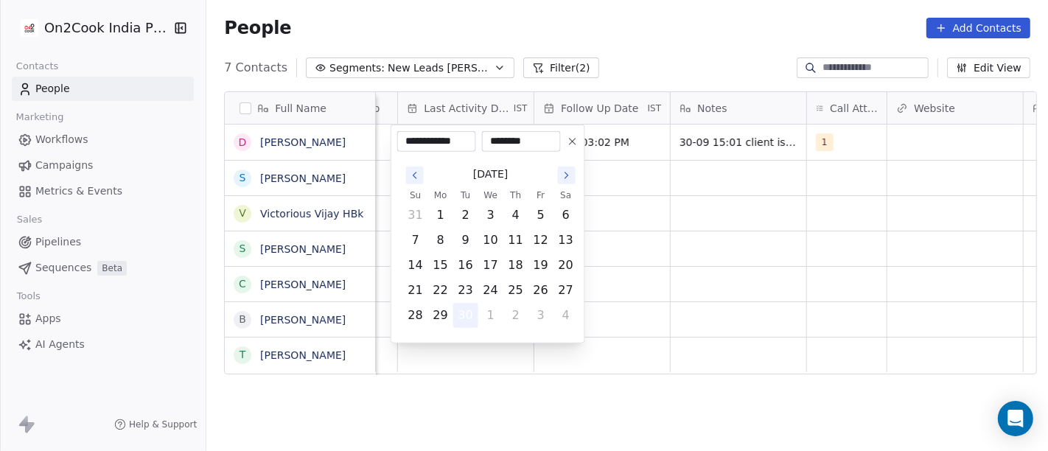
click at [463, 316] on button "30" at bounding box center [466, 316] width 24 height 24
click at [726, 212] on html "**********" at bounding box center [524, 225] width 1048 height 451
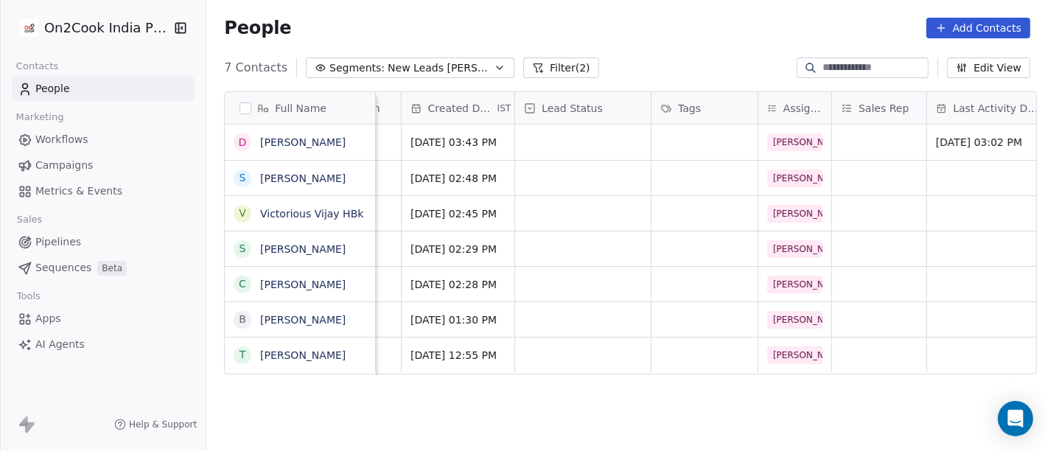
scroll to position [0, 383]
click at [572, 123] on div "Lead Status" at bounding box center [582, 108] width 136 height 32
click at [572, 123] on html "On2Cook India Pvt. Ltd. Contacts People Marketing Workflows Campaigns Metrics &…" at bounding box center [524, 225] width 1048 height 451
click at [612, 10] on div "People Add Contacts" at bounding box center [626, 28] width 841 height 56
click at [571, 141] on div "grid" at bounding box center [582, 142] width 136 height 35
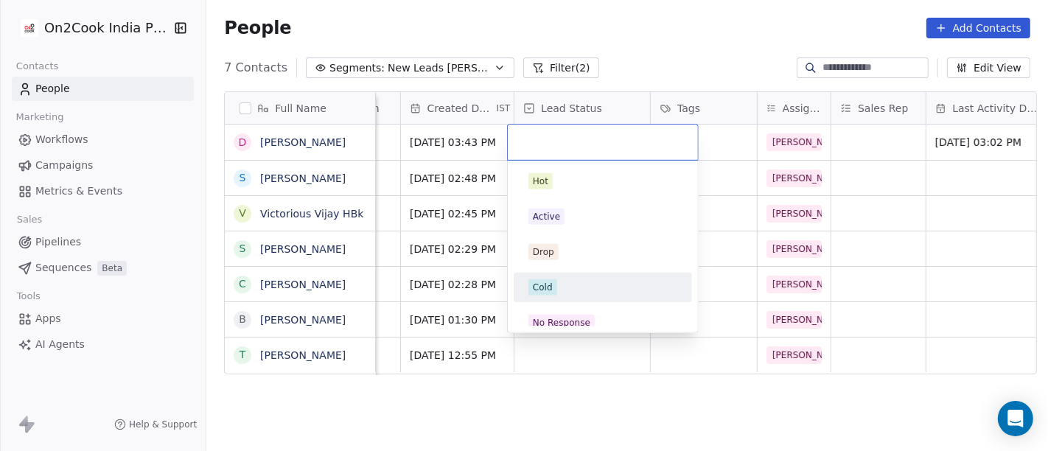
click at [592, 279] on div "Cold" at bounding box center [602, 287] width 149 height 16
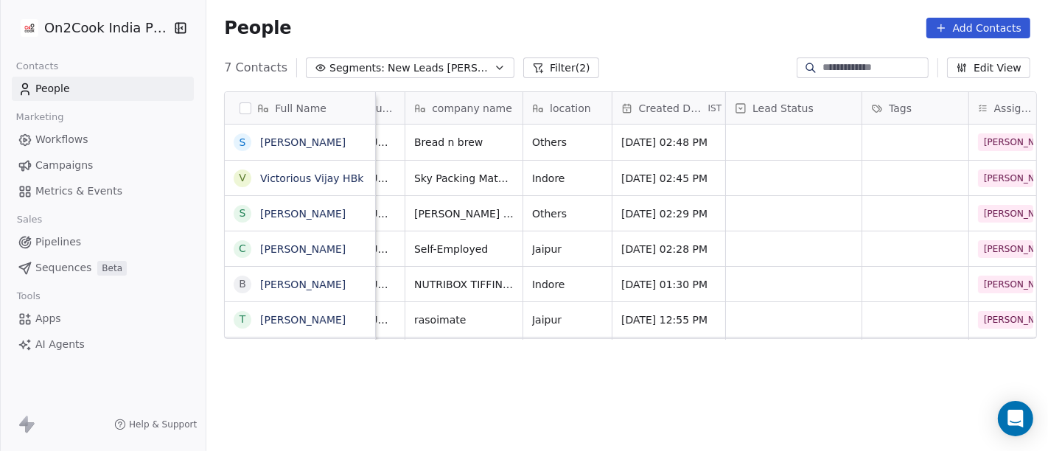
scroll to position [0, 0]
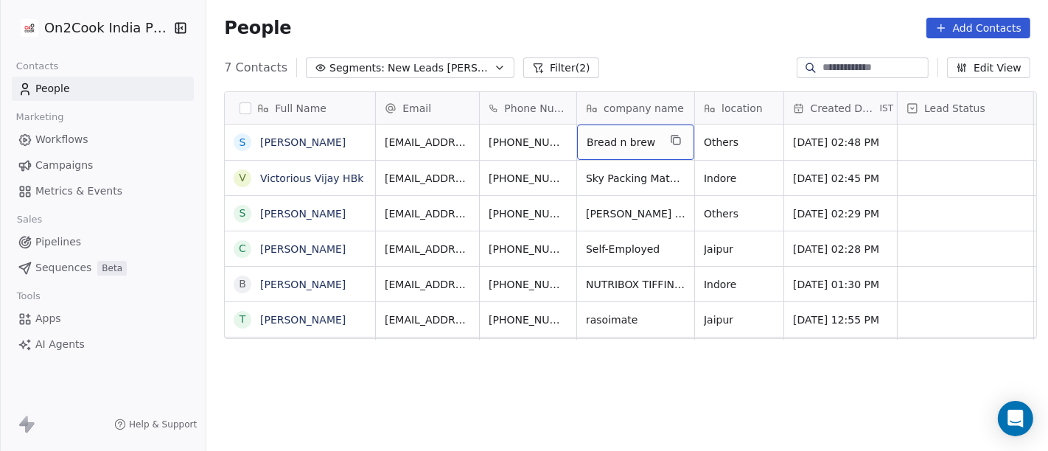
click at [632, 11] on div "People Add Contacts" at bounding box center [626, 28] width 841 height 56
click at [623, 33] on div "People Add Contacts" at bounding box center [627, 28] width 806 height 21
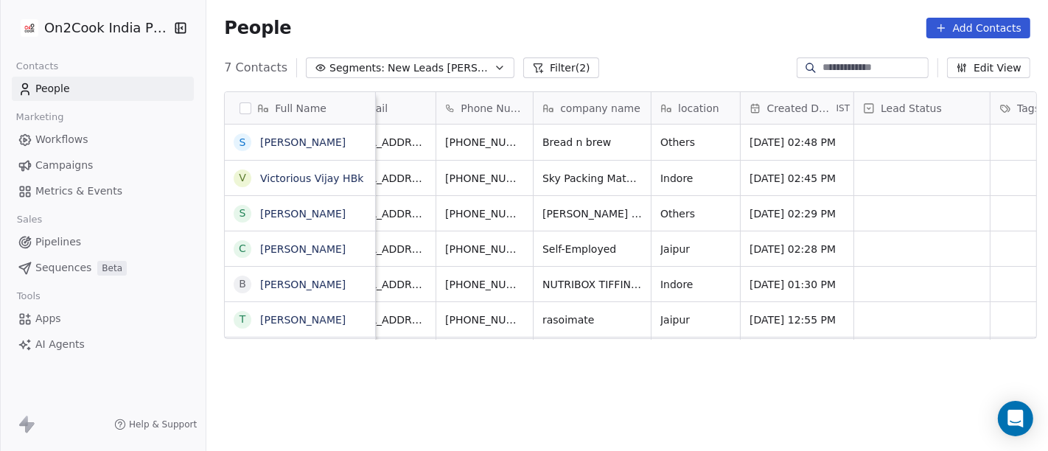
scroll to position [0, 42]
click at [684, 141] on span "Others" at bounding box center [683, 142] width 43 height 15
click at [684, 141] on textarea "******" at bounding box center [690, 148] width 87 height 46
type textarea "****"
click at [575, 145] on html "On2Cook India Pvt. Ltd. Contacts People Marketing Workflows Campaigns Metrics &…" at bounding box center [524, 225] width 1048 height 451
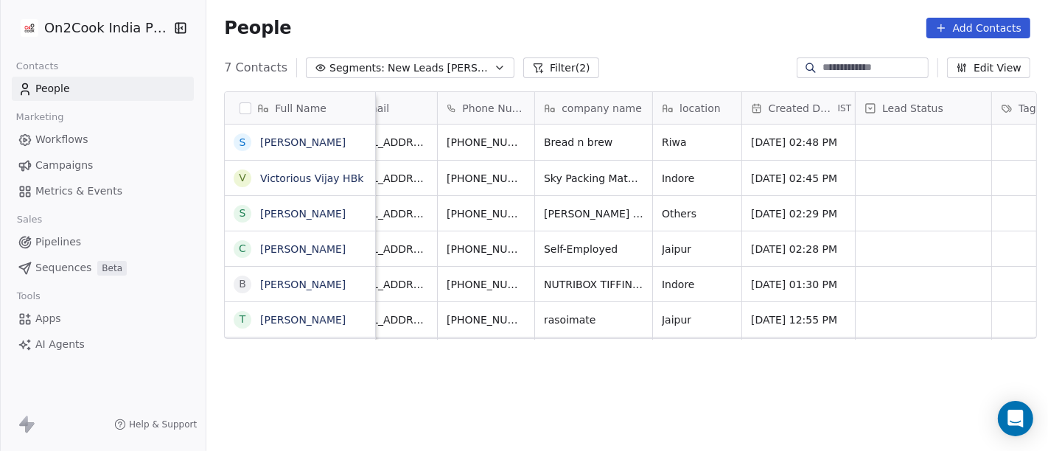
click at [575, 145] on html "On2Cook India Pvt. Ltd. Contacts People Marketing Workflows Campaigns Metrics &…" at bounding box center [524, 225] width 1048 height 451
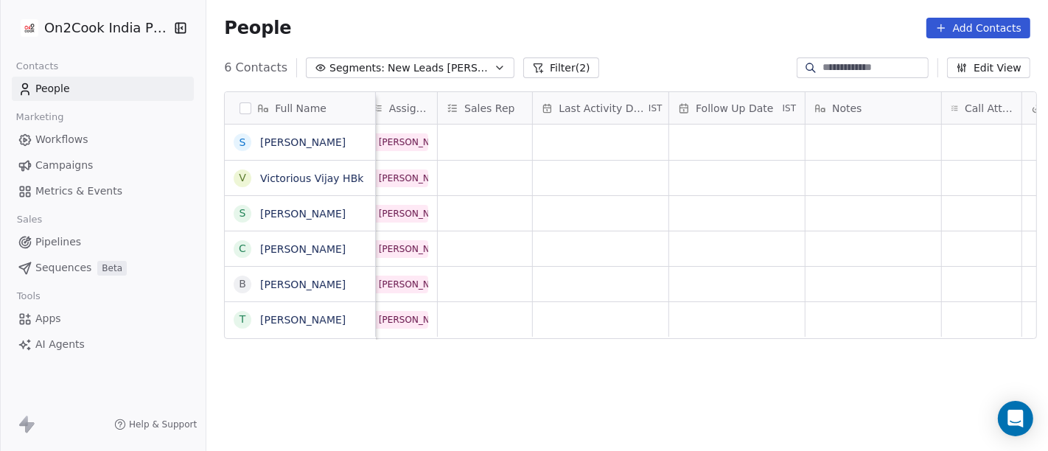
scroll to position [0, 858]
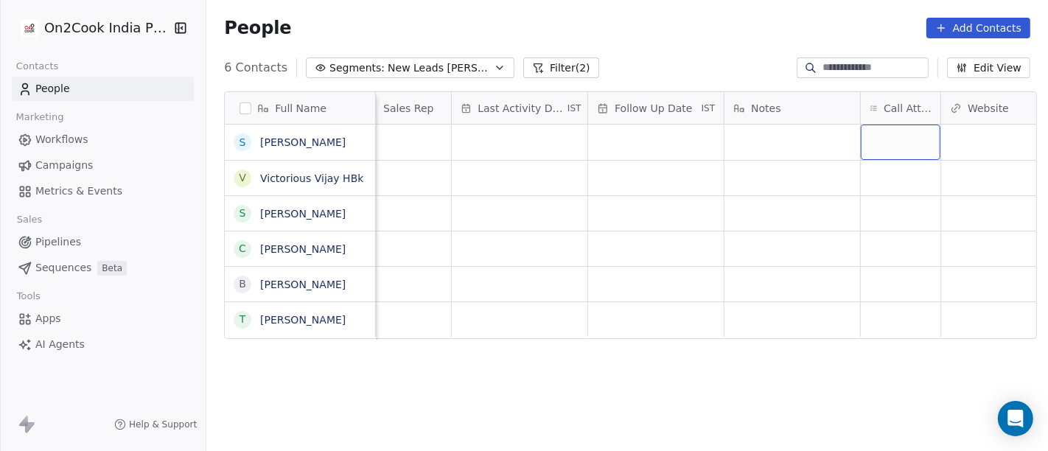
click at [902, 143] on div "grid" at bounding box center [900, 142] width 80 height 35
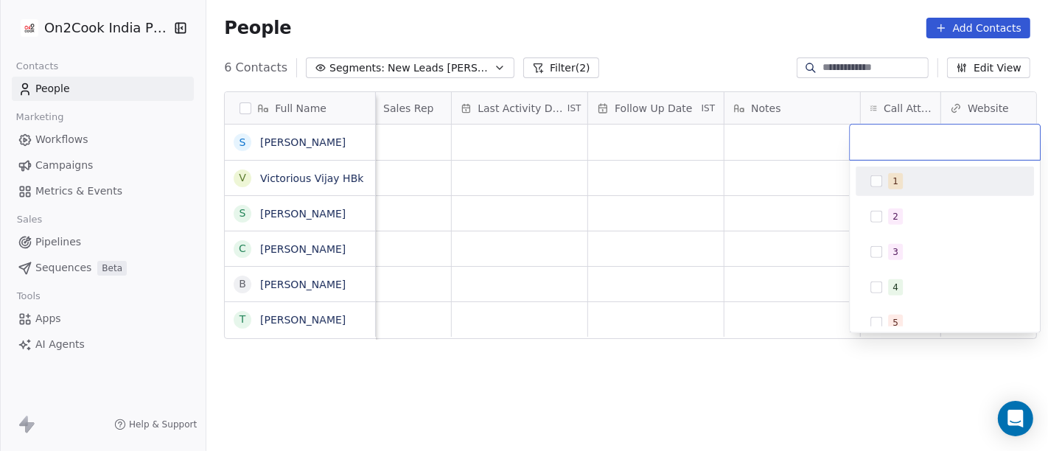
click at [897, 183] on span "1" at bounding box center [895, 181] width 15 height 16
click at [774, 197] on html "On2Cook India Pvt. Ltd. Contacts People Marketing Workflows Campaigns Metrics &…" at bounding box center [524, 225] width 1048 height 451
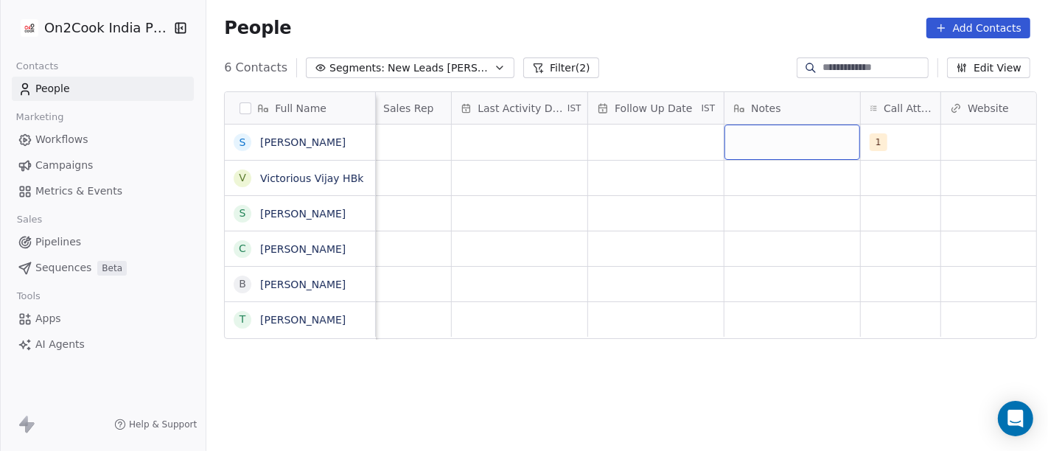
click at [813, 143] on div "grid" at bounding box center [792, 142] width 136 height 35
click at [814, 142] on textarea "**********" at bounding box center [785, 148] width 134 height 46
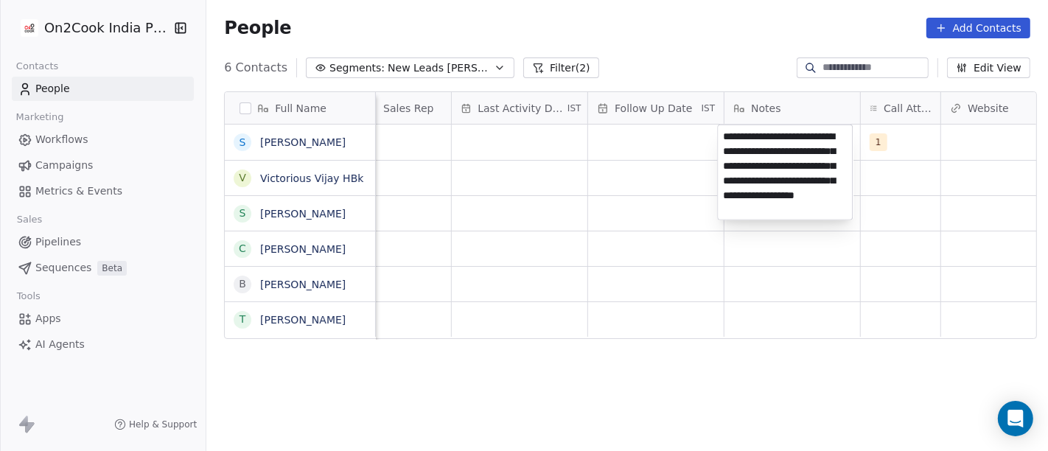
type textarea "**********"
click at [625, 224] on html "On2Cook India Pvt. Ltd. Contacts People Marketing Workflows Campaigns Metrics &…" at bounding box center [524, 225] width 1048 height 451
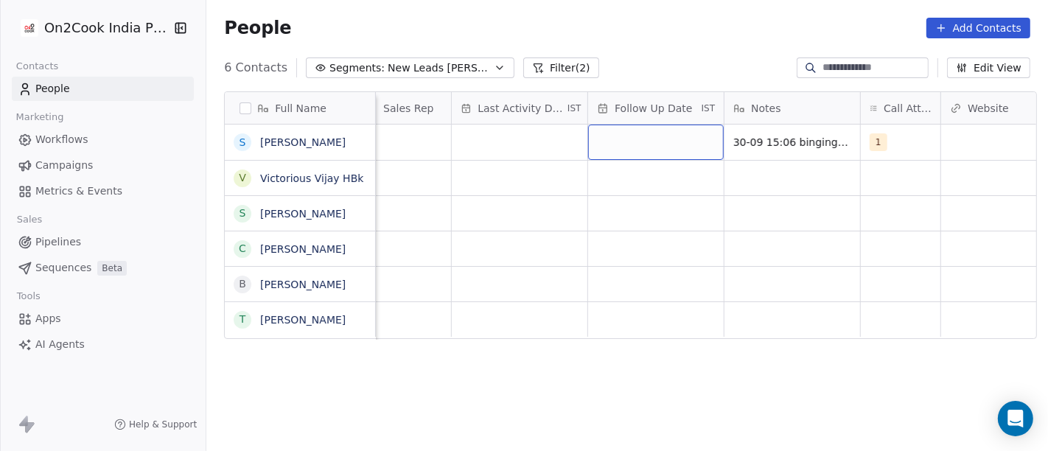
click at [656, 151] on div "grid" at bounding box center [656, 142] width 136 height 35
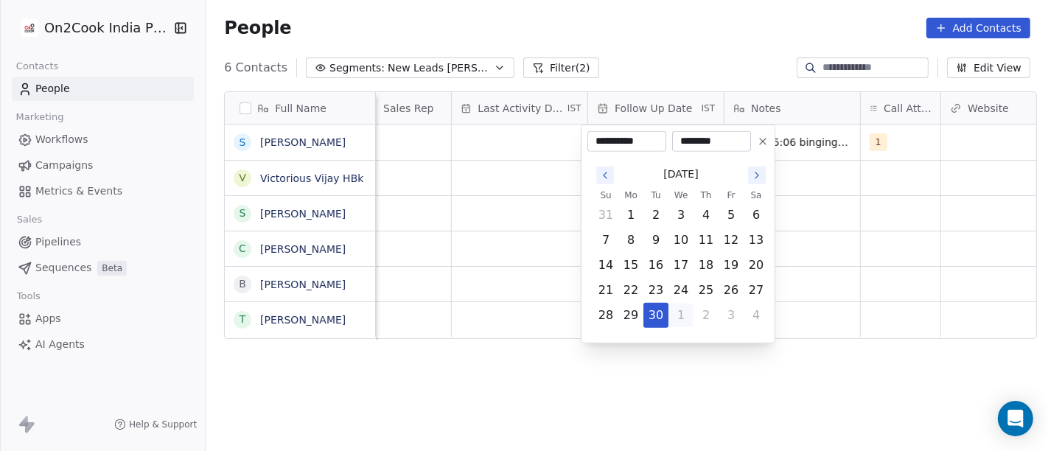
click at [680, 307] on button "1" at bounding box center [681, 316] width 24 height 24
type input "**********"
drag, startPoint x: 766, startPoint y: 137, endPoint x: 666, endPoint y: 167, distance: 104.6
click at [766, 136] on icon at bounding box center [763, 142] width 12 height 12
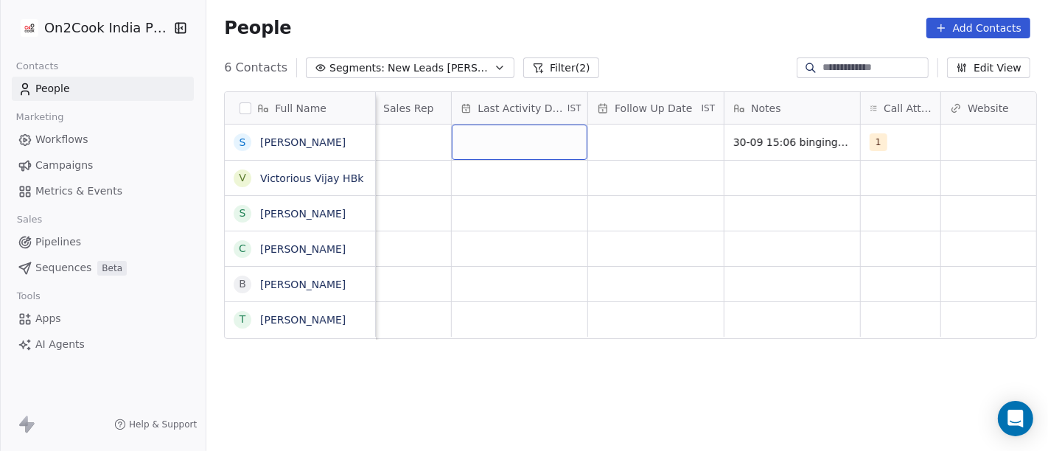
click at [551, 150] on div "grid" at bounding box center [520, 142] width 136 height 35
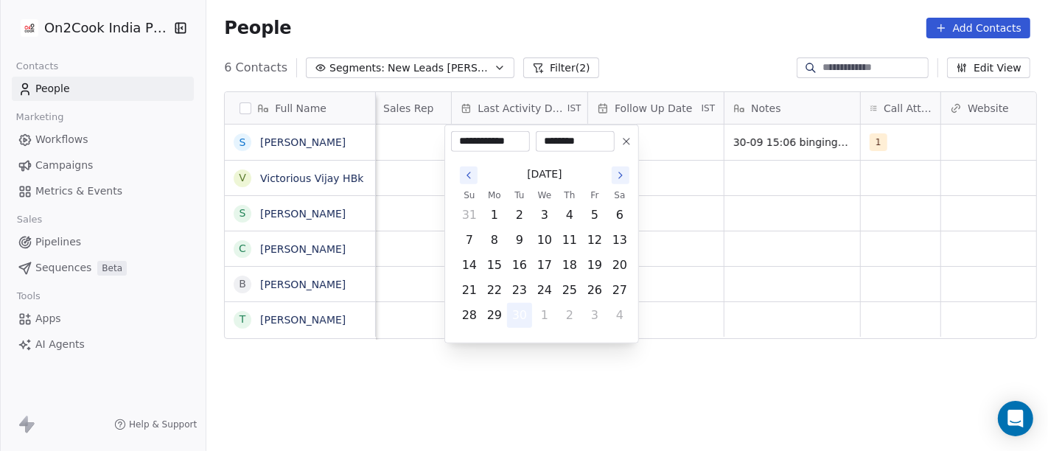
click at [517, 316] on button "30" at bounding box center [520, 316] width 24 height 24
click at [684, 270] on html "**********" at bounding box center [524, 225] width 1048 height 451
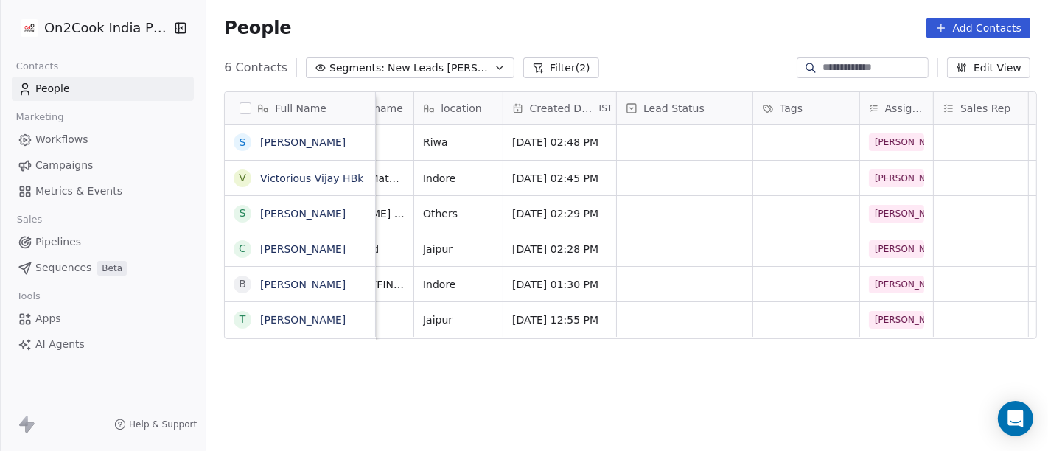
scroll to position [0, 280]
click at [709, 138] on div "grid" at bounding box center [685, 142] width 136 height 35
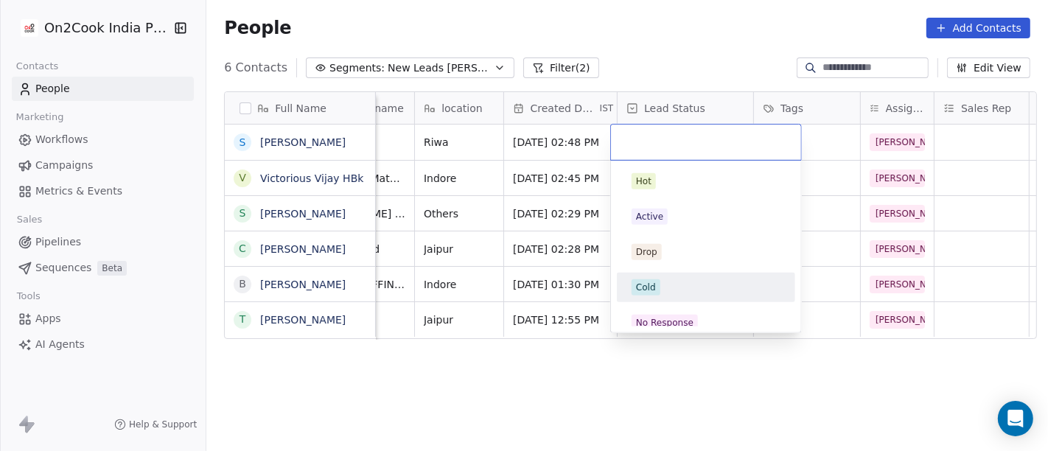
click at [657, 290] on span "Cold" at bounding box center [645, 287] width 29 height 16
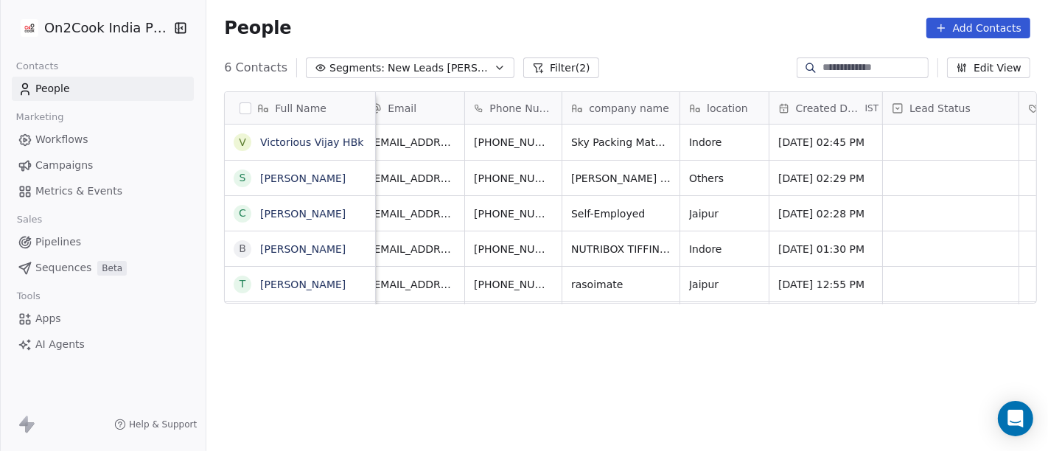
scroll to position [0, 0]
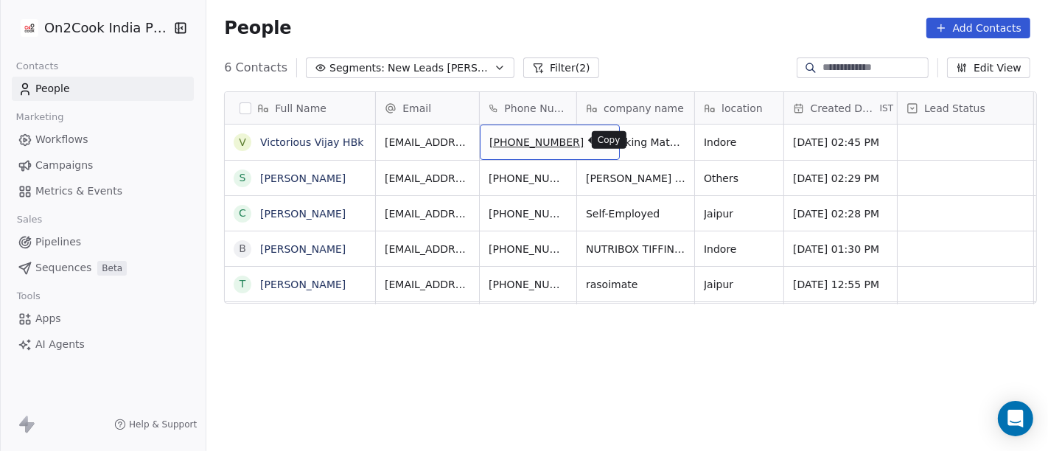
click at [595, 144] on icon "grid" at bounding box center [601, 140] width 12 height 12
click at [595, 134] on icon "grid" at bounding box center [601, 140] width 12 height 12
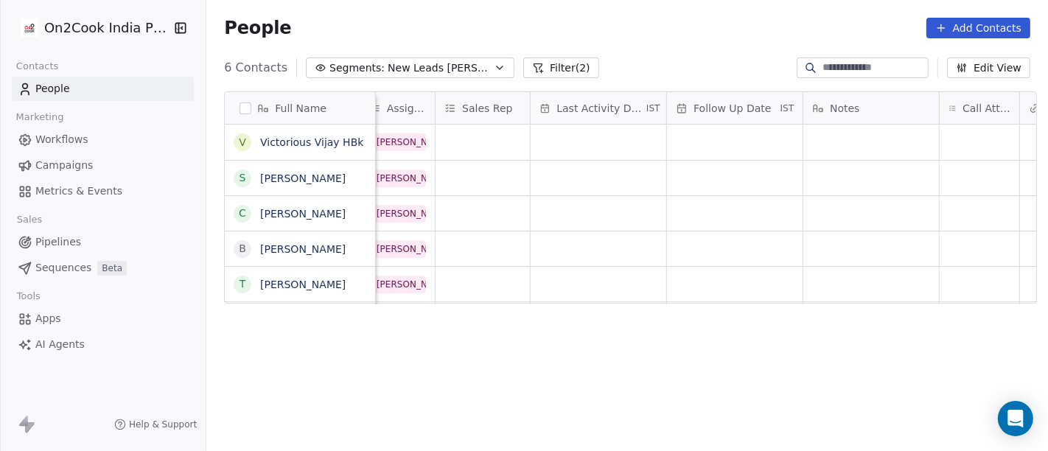
scroll to position [0, 926]
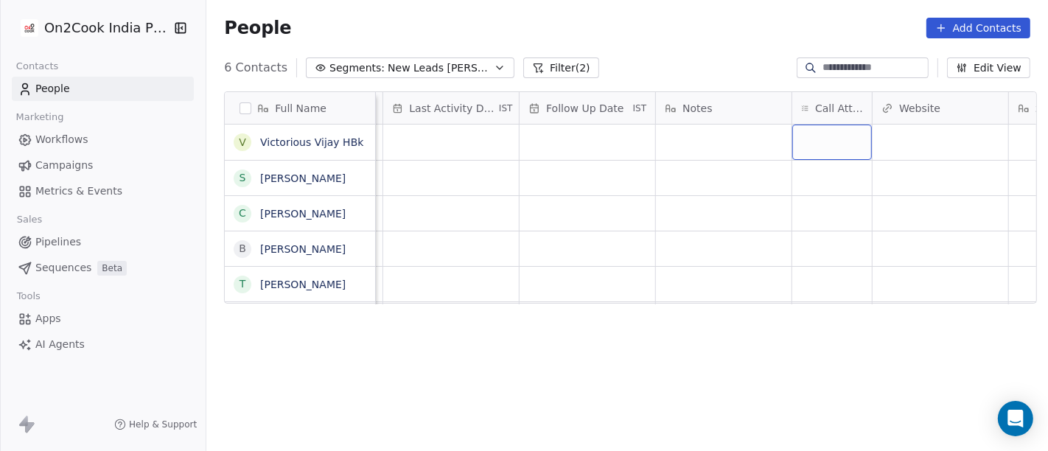
click at [838, 144] on div "grid" at bounding box center [832, 142] width 80 height 35
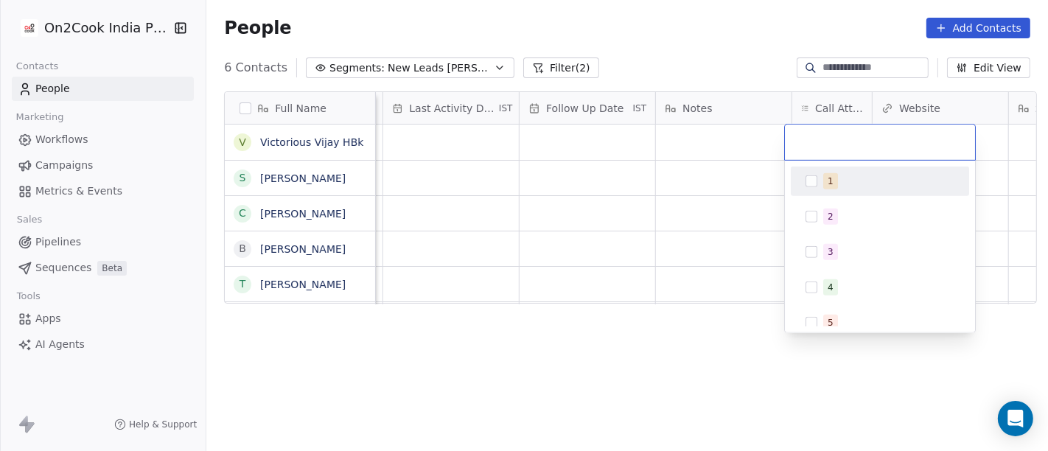
click at [834, 192] on div "1" at bounding box center [879, 181] width 166 height 24
click at [685, 206] on html "On2Cook India Pvt. Ltd. Contacts People Marketing Workflows Campaigns Metrics &…" at bounding box center [524, 225] width 1048 height 451
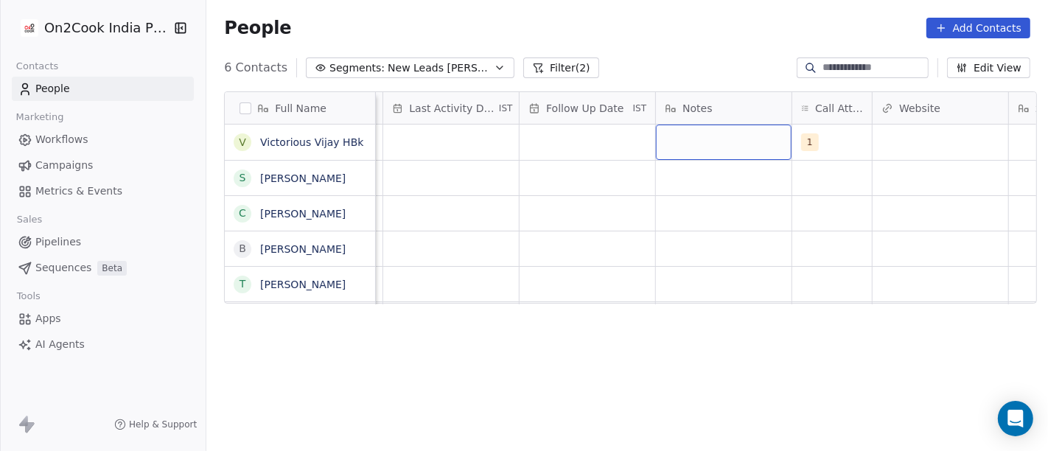
click at [713, 149] on div "grid" at bounding box center [724, 142] width 136 height 35
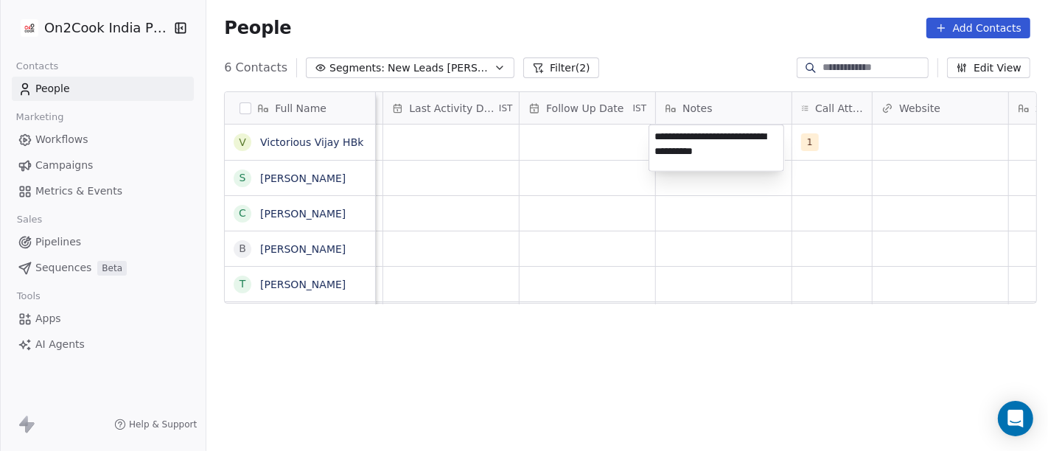
type textarea "**********"
click at [552, 241] on html "**********" at bounding box center [524, 225] width 1048 height 451
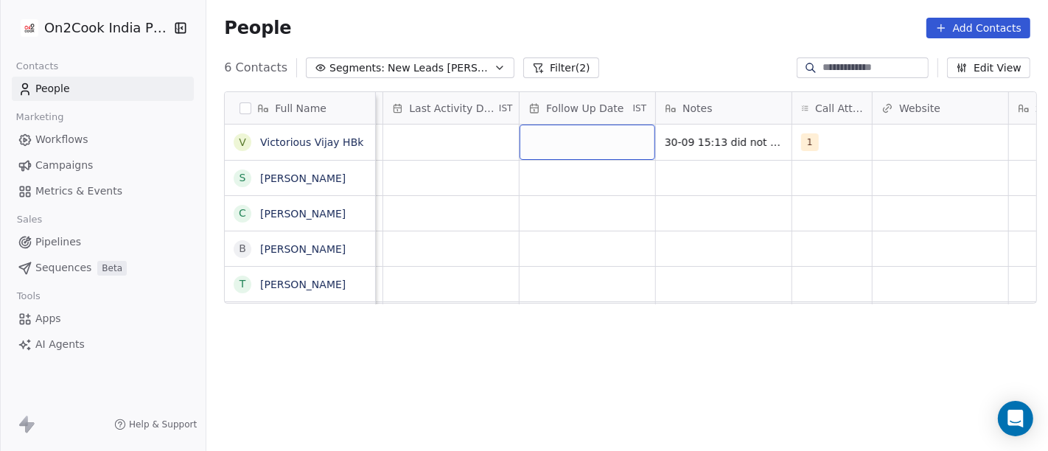
click at [553, 152] on div "grid" at bounding box center [587, 142] width 136 height 35
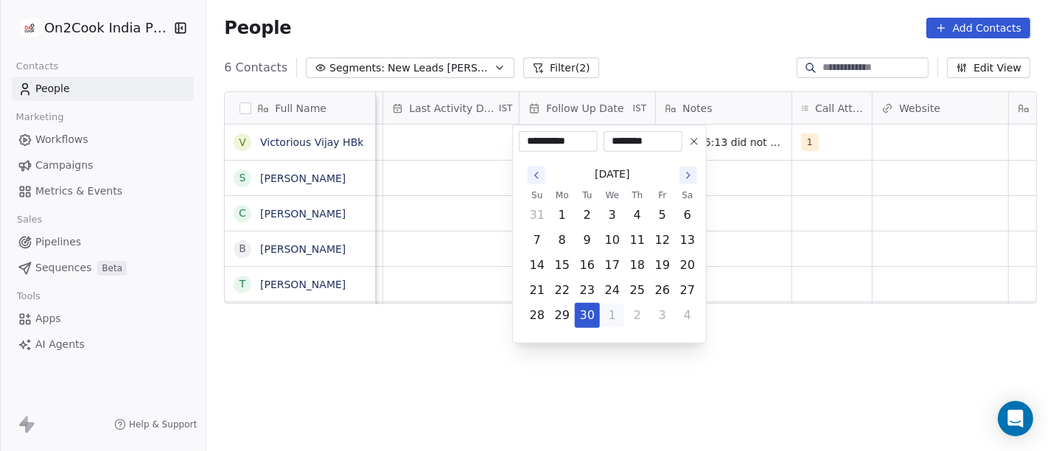
click at [614, 322] on button "1" at bounding box center [612, 316] width 24 height 24
click at [595, 234] on button "7" at bounding box center [587, 240] width 24 height 24
type input "**********"
click at [804, 235] on html "**********" at bounding box center [524, 225] width 1048 height 451
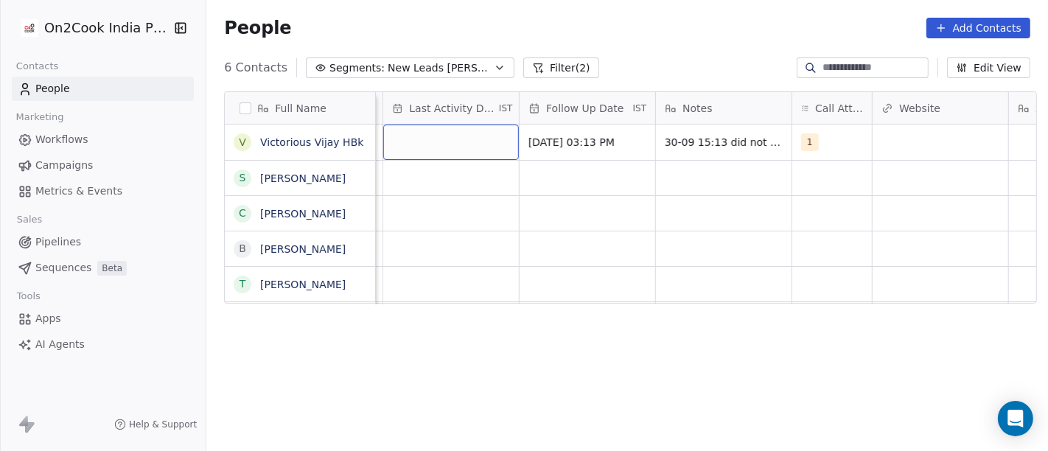
click at [431, 142] on div "grid" at bounding box center [451, 142] width 136 height 35
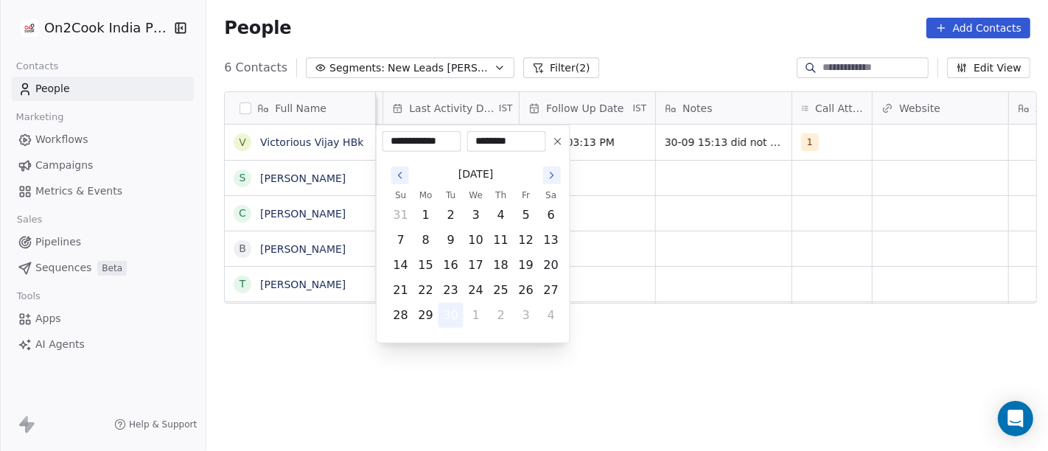
click at [452, 310] on button "30" at bounding box center [451, 316] width 24 height 24
click at [663, 220] on html "**********" at bounding box center [524, 225] width 1048 height 451
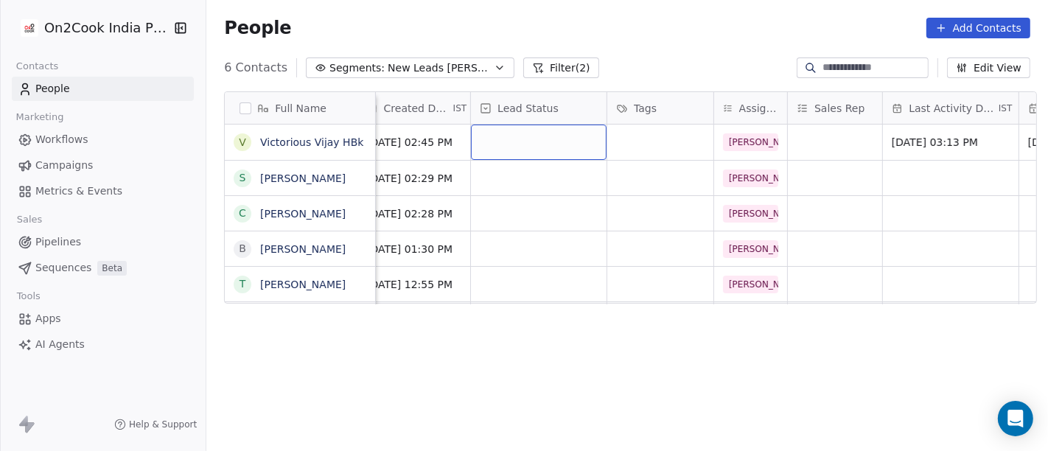
click at [484, 144] on div "grid" at bounding box center [539, 142] width 136 height 35
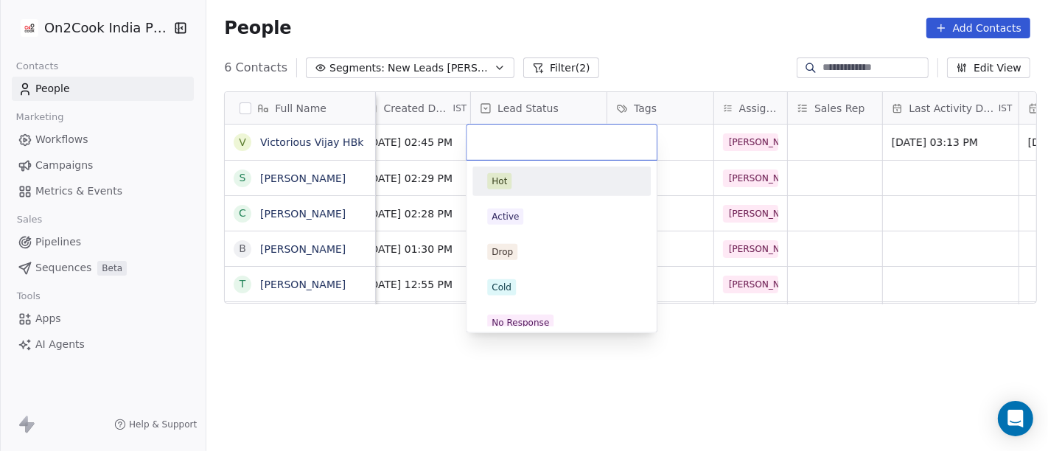
scroll to position [0, 421]
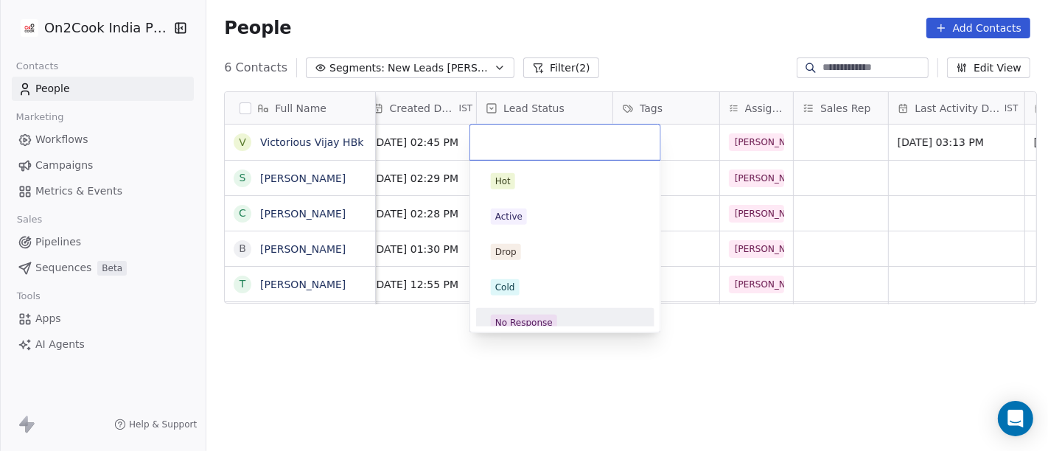
click at [525, 311] on div "No Response" at bounding box center [565, 323] width 166 height 24
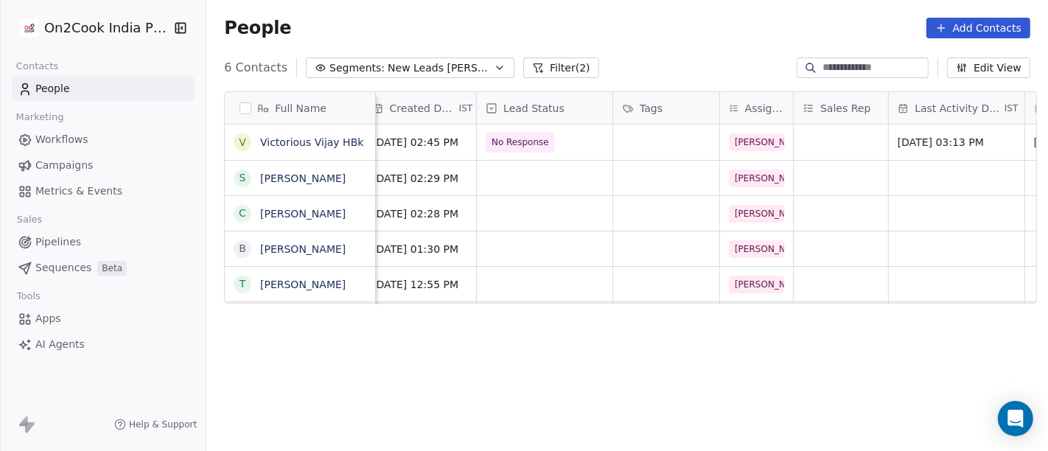
click at [661, 30] on div "People Add Contacts" at bounding box center [627, 28] width 806 height 21
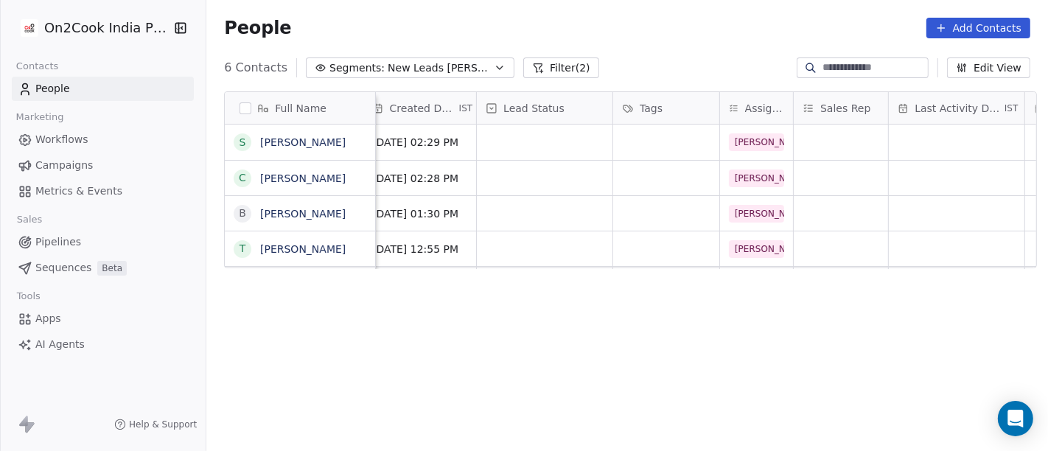
scroll to position [0, 0]
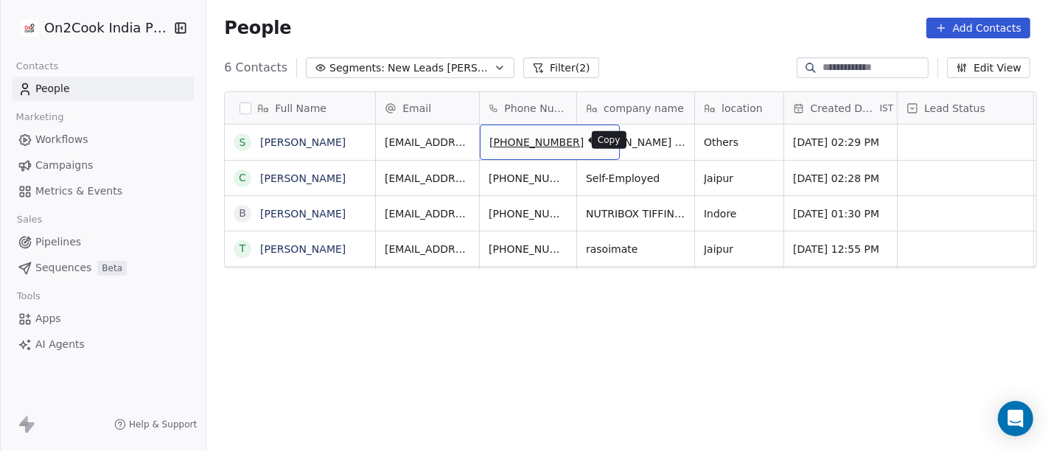
click at [592, 137] on button "grid" at bounding box center [601, 140] width 18 height 18
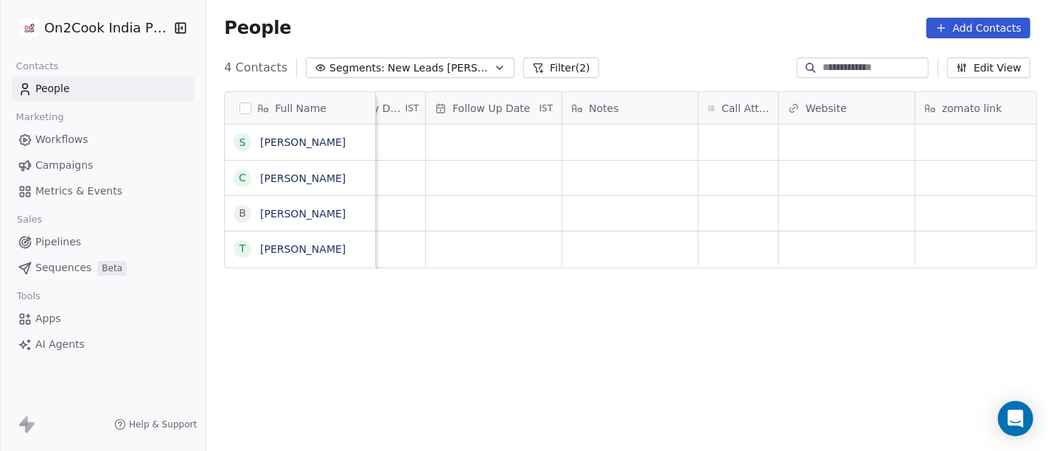
scroll to position [0, 1055]
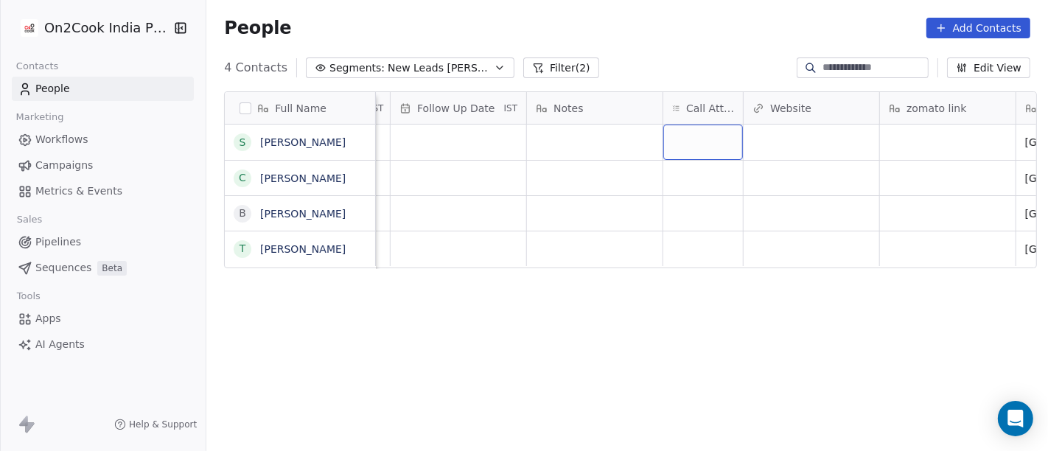
click at [708, 138] on div "grid" at bounding box center [703, 142] width 80 height 35
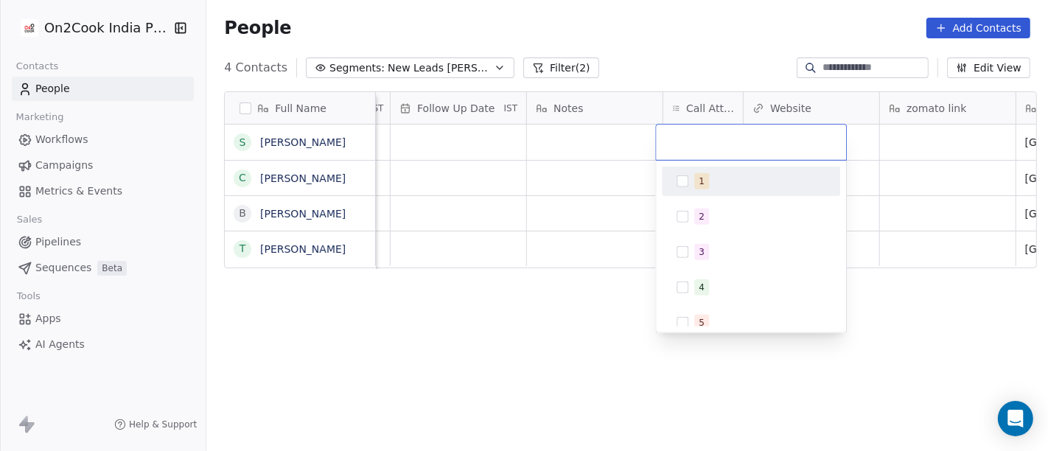
click at [711, 180] on div "1" at bounding box center [759, 181] width 131 height 16
click at [589, 215] on html "On2Cook India Pvt. Ltd. Contacts People Marketing Workflows Campaigns Metrics &…" at bounding box center [524, 225] width 1048 height 451
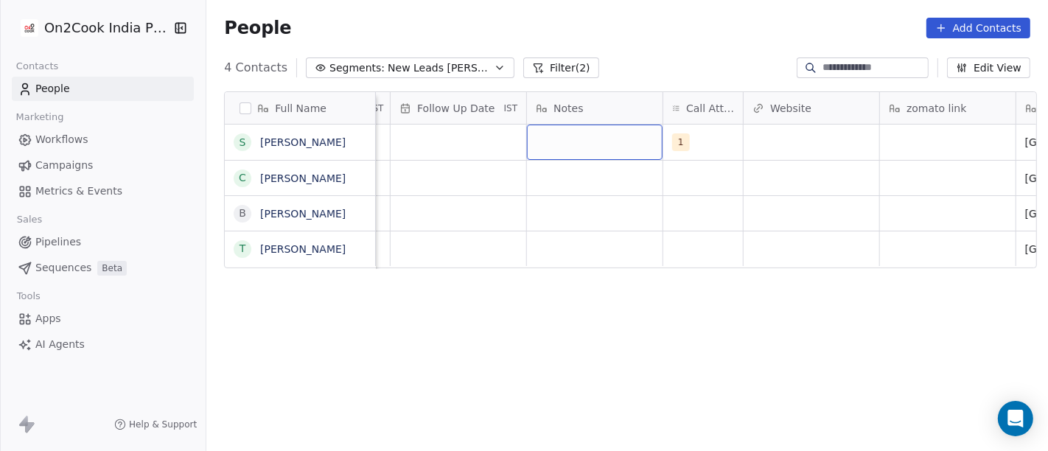
click at [570, 144] on div "grid" at bounding box center [595, 142] width 136 height 35
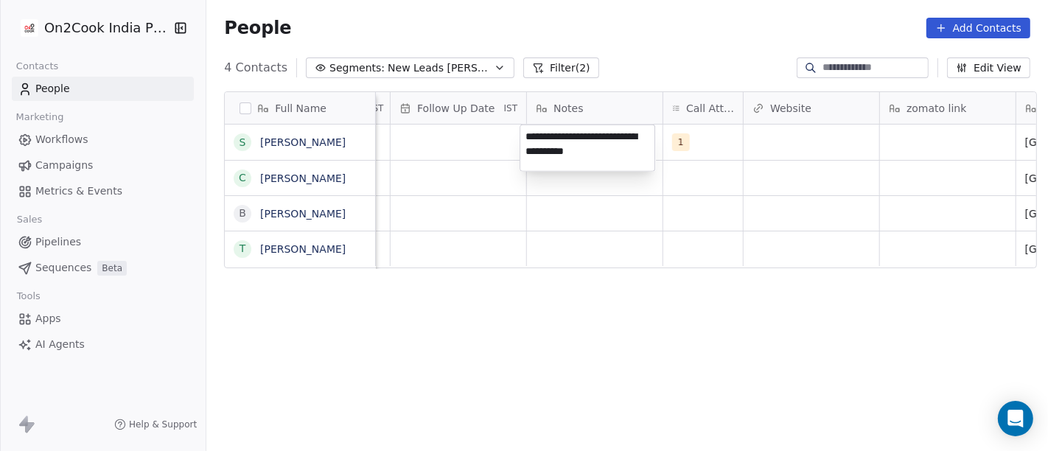
type textarea "**********"
drag, startPoint x: 543, startPoint y: 443, endPoint x: 446, endPoint y: 259, distance: 208.3
click at [543, 443] on html "**********" at bounding box center [524, 225] width 1048 height 451
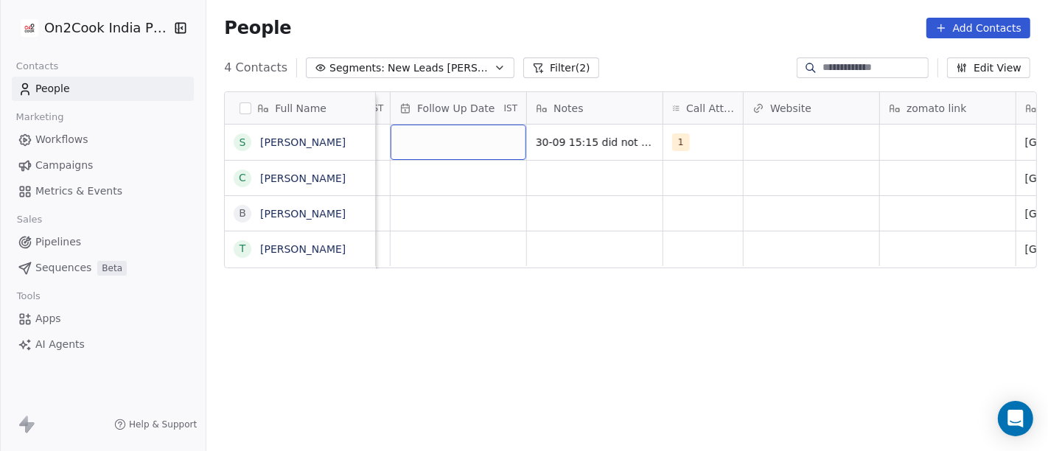
click at [430, 133] on div "grid" at bounding box center [458, 142] width 136 height 35
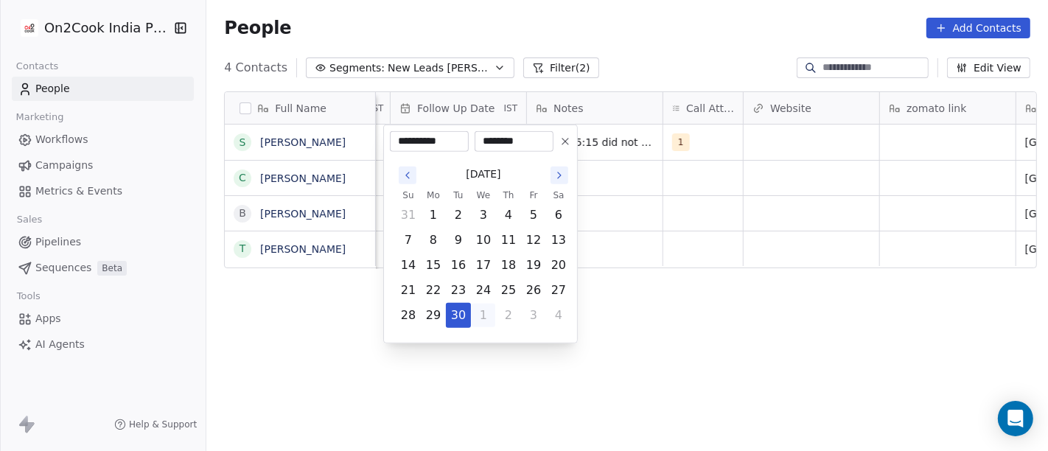
click at [477, 314] on button "1" at bounding box center [483, 316] width 24 height 24
click at [452, 235] on button "7" at bounding box center [458, 240] width 24 height 24
type input "**********"
click at [635, 300] on html "**********" at bounding box center [524, 225] width 1048 height 451
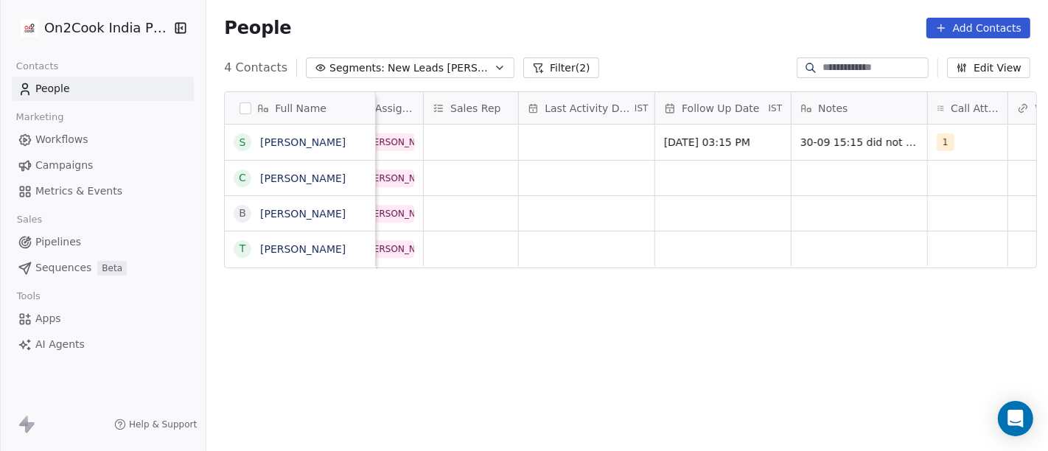
scroll to position [0, 788]
click at [558, 133] on div "grid" at bounding box center [589, 142] width 136 height 35
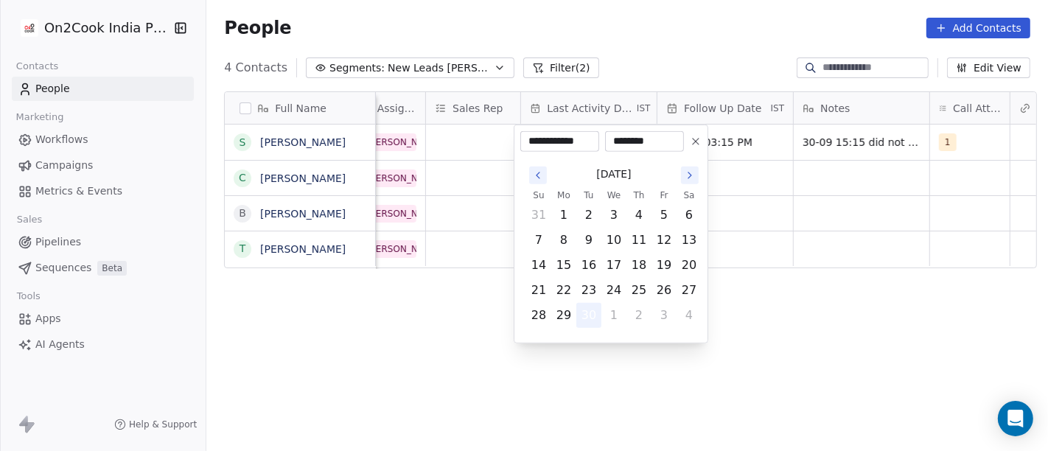
click at [583, 315] on button "30" at bounding box center [589, 316] width 24 height 24
click at [832, 251] on html "**********" at bounding box center [524, 225] width 1048 height 451
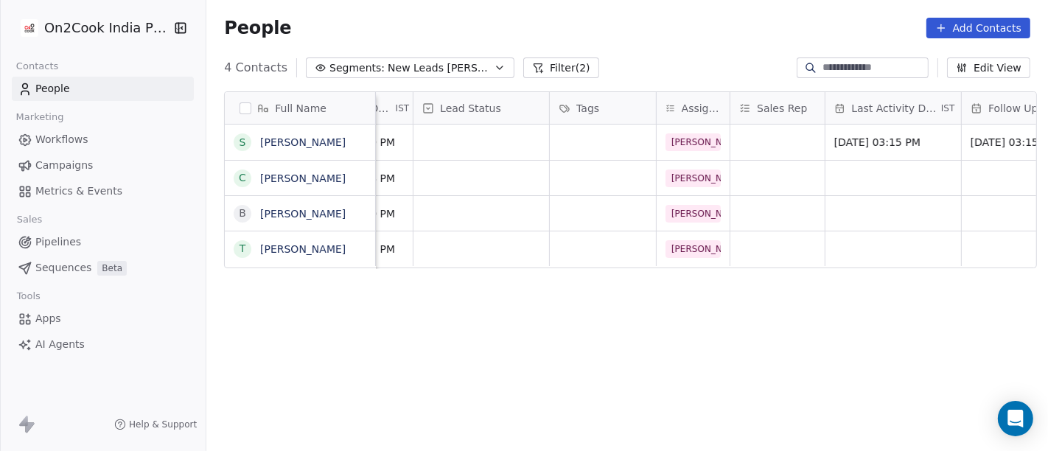
scroll to position [0, 481]
click at [502, 141] on div "grid" at bounding box center [484, 142] width 136 height 35
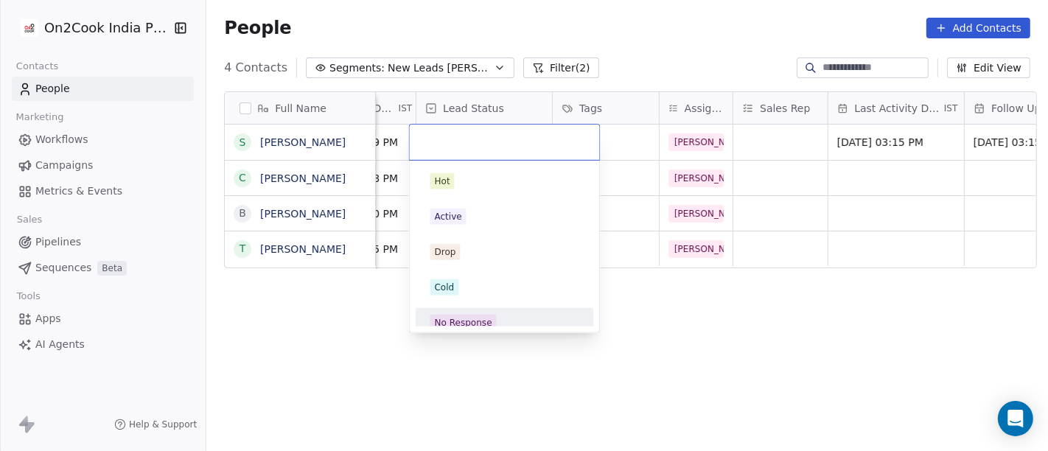
click at [485, 312] on div "No Response" at bounding box center [504, 323] width 166 height 24
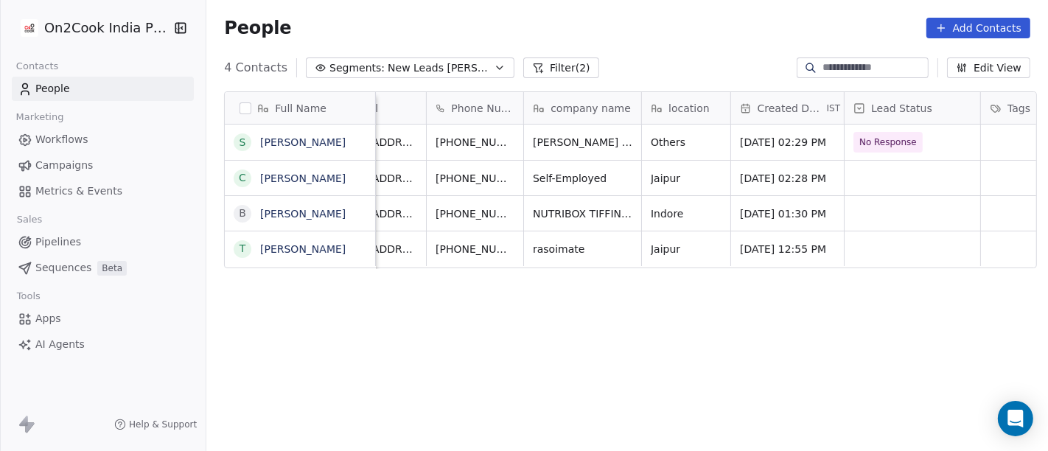
scroll to position [0, 0]
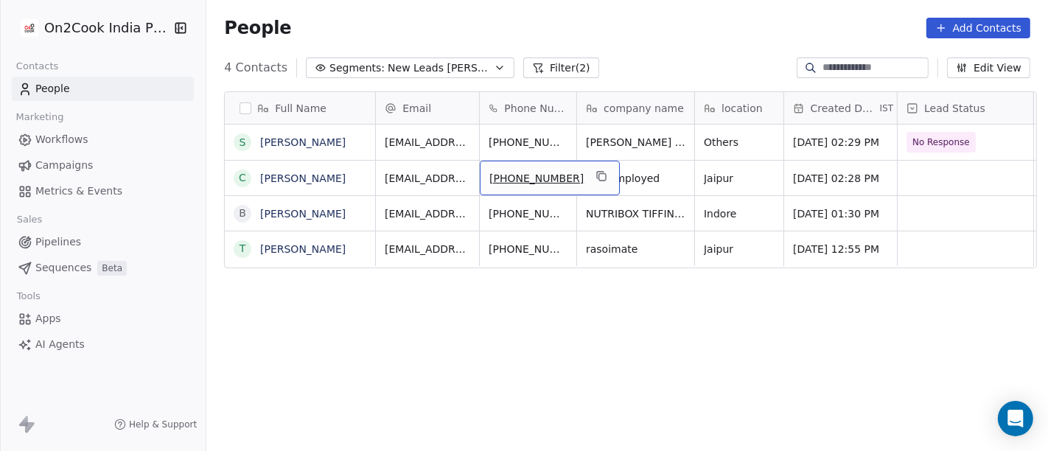
click at [565, 175] on div "+919462052606" at bounding box center [550, 178] width 140 height 35
click at [595, 177] on icon "grid" at bounding box center [601, 176] width 12 height 12
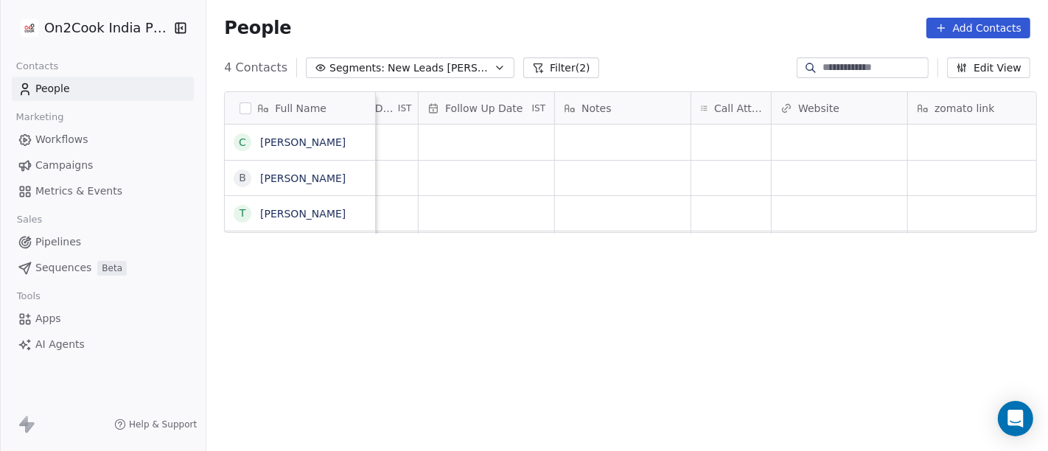
scroll to position [0, 1028]
click at [622, 144] on div "grid" at bounding box center [622, 142] width 136 height 35
type textarea "**********"
click at [697, 159] on html "**********" at bounding box center [524, 225] width 1048 height 451
click at [710, 143] on div "grid" at bounding box center [730, 142] width 80 height 35
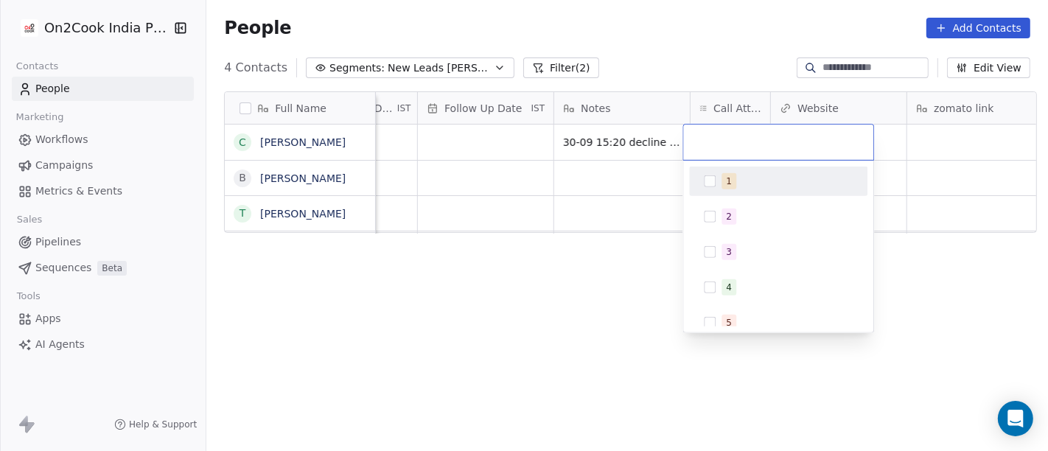
click at [710, 169] on div "1" at bounding box center [778, 181] width 166 height 24
click at [603, 186] on html "On2Cook India Pvt. Ltd. Contacts People Marketing Workflows Campaigns Metrics &…" at bounding box center [524, 225] width 1048 height 451
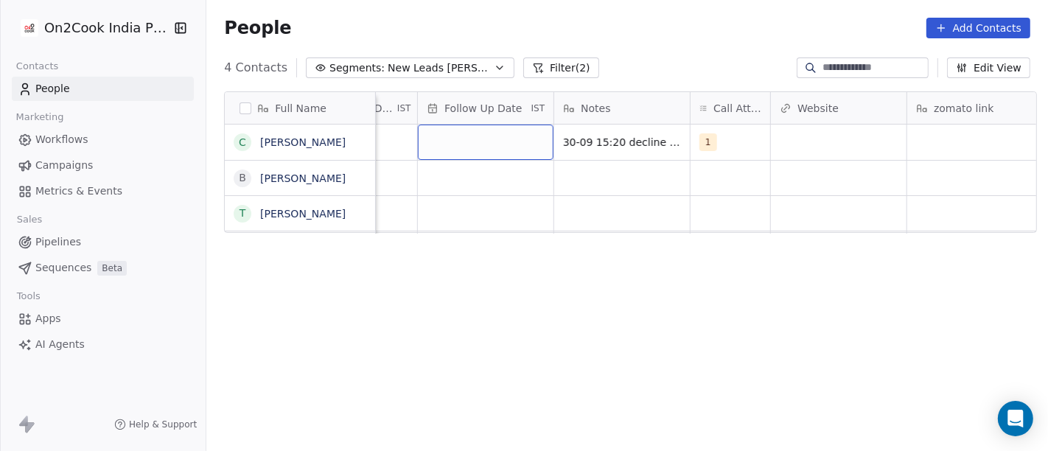
click at [485, 131] on div "grid" at bounding box center [486, 142] width 136 height 35
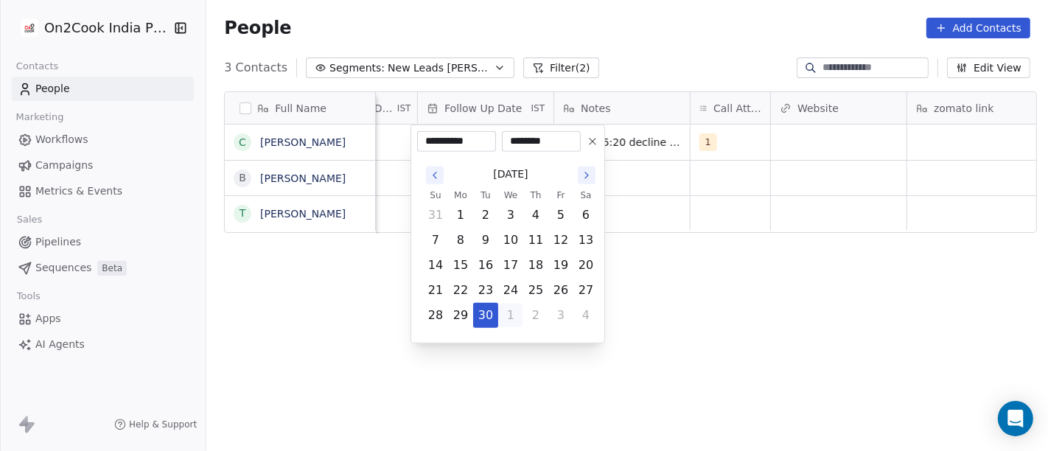
click at [508, 315] on button "1" at bounding box center [511, 316] width 24 height 24
click at [489, 236] on button "7" at bounding box center [486, 240] width 24 height 24
type input "**********"
click at [689, 271] on html "**********" at bounding box center [524, 225] width 1048 height 451
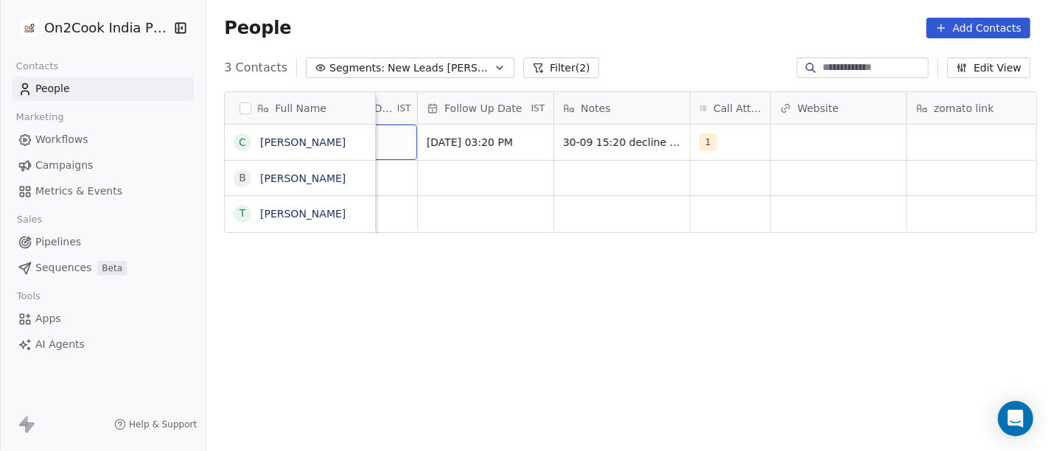
scroll to position [0, 933]
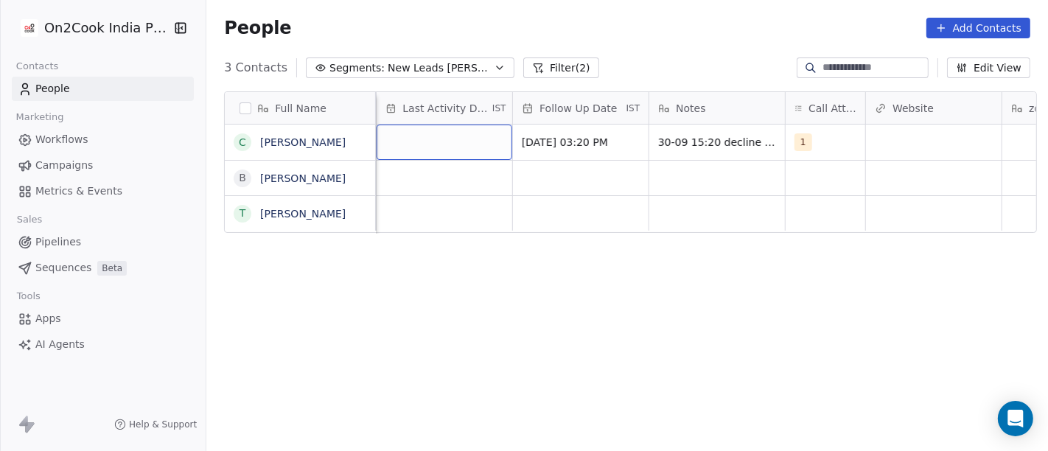
click at [387, 136] on div "grid" at bounding box center [444, 142] width 136 height 35
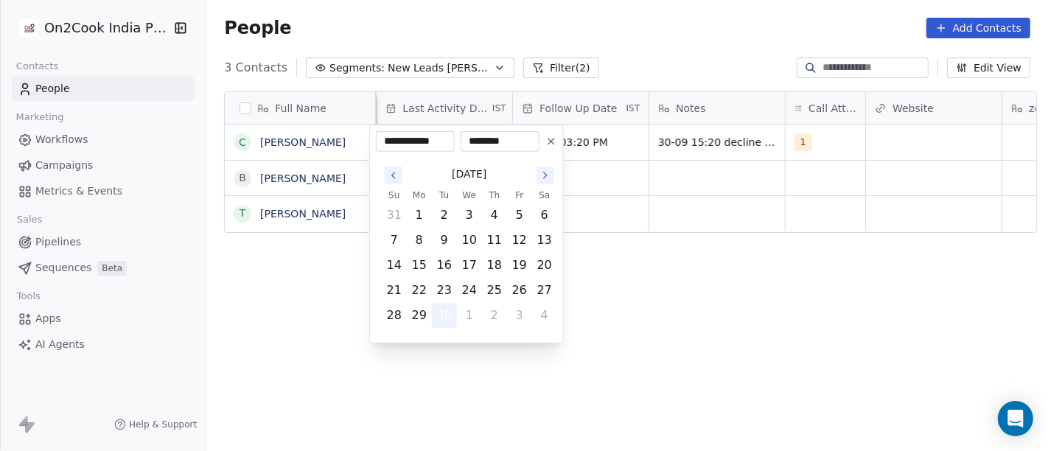
click at [441, 309] on button "30" at bounding box center [444, 316] width 24 height 24
click at [696, 281] on html "**********" at bounding box center [524, 225] width 1048 height 451
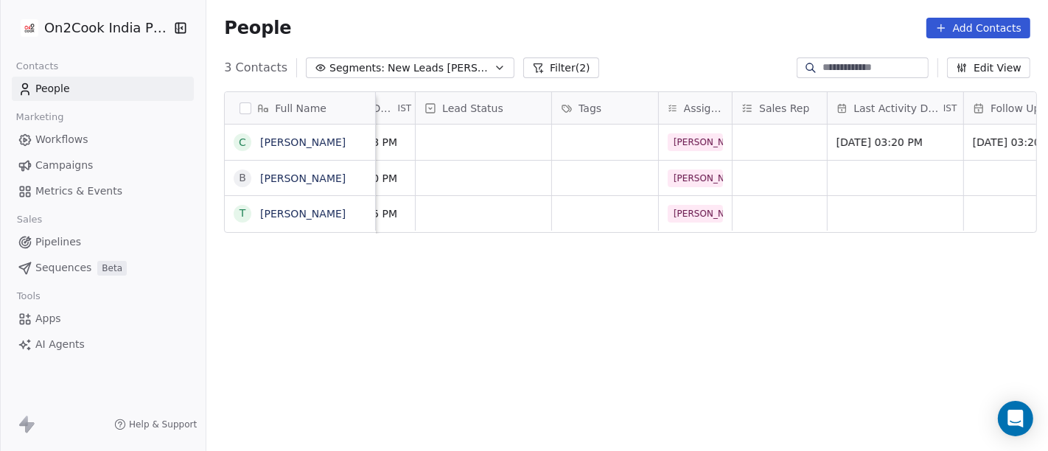
scroll to position [0, 481]
click at [486, 144] on div "grid" at bounding box center [484, 142] width 136 height 35
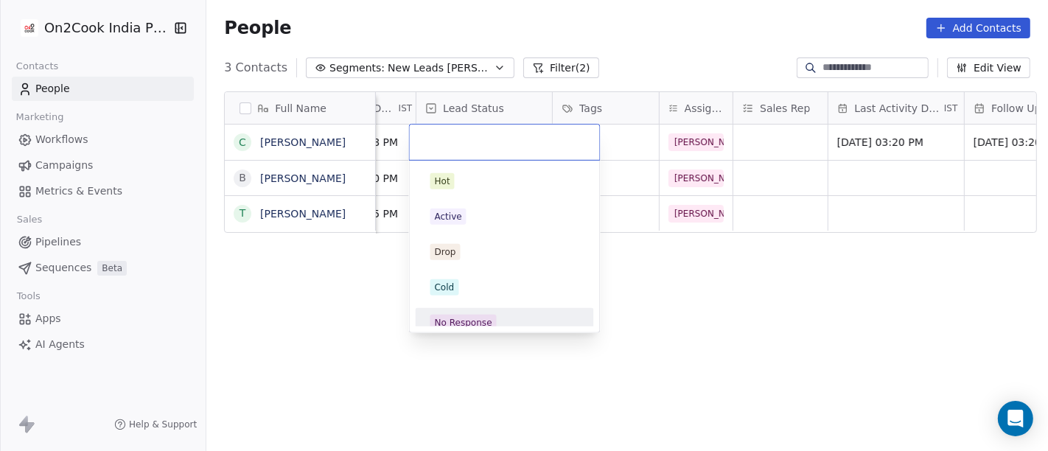
click at [465, 312] on div "No Response" at bounding box center [504, 323] width 166 height 24
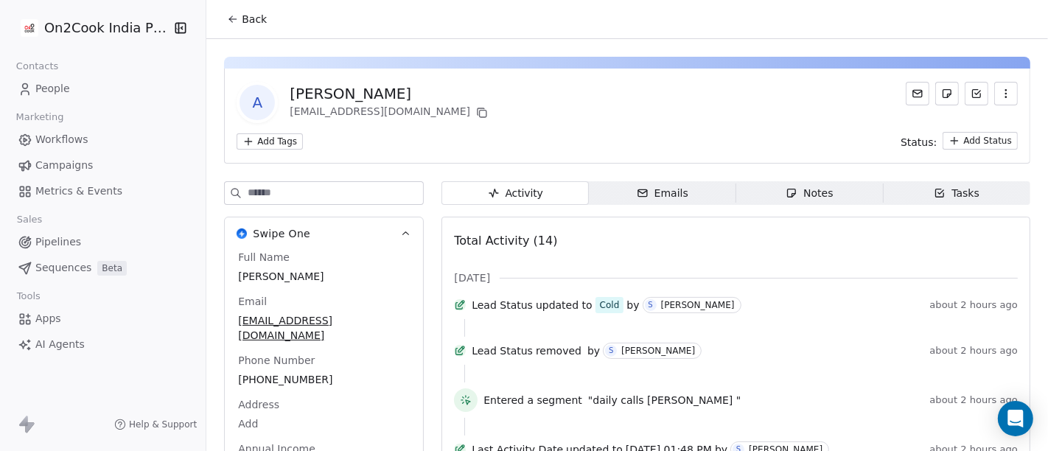
click at [261, 21] on button "Back" at bounding box center [246, 19] width 57 height 27
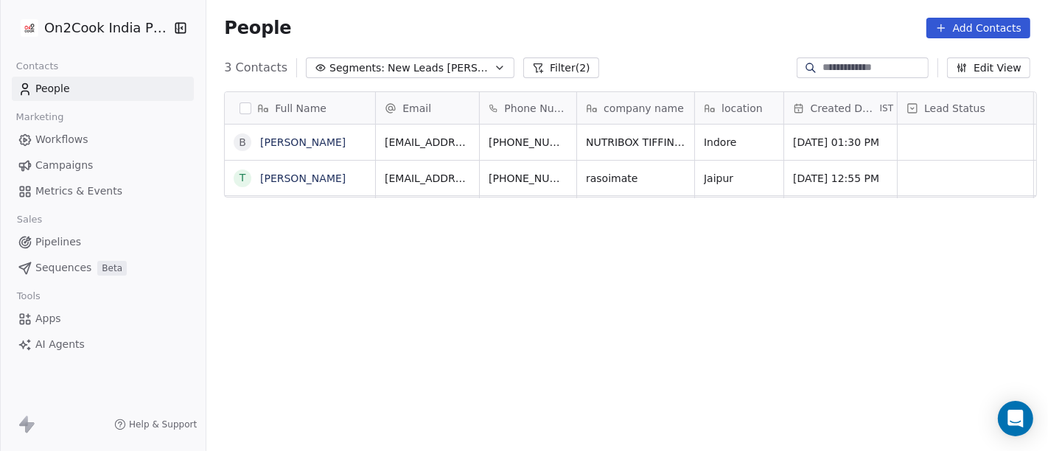
scroll to position [385, 835]
click at [607, 278] on div "Full Name B BABU PRASAD T Tushar Rawat Email Phone Number company name location…" at bounding box center [626, 278] width 841 height 397
click at [731, 144] on button "grid" at bounding box center [740, 140] width 18 height 18
click at [663, 83] on div "Full Name B BABU PRASAD T Tushar Rawat Email Phone Number company name location…" at bounding box center [626, 278] width 841 height 397
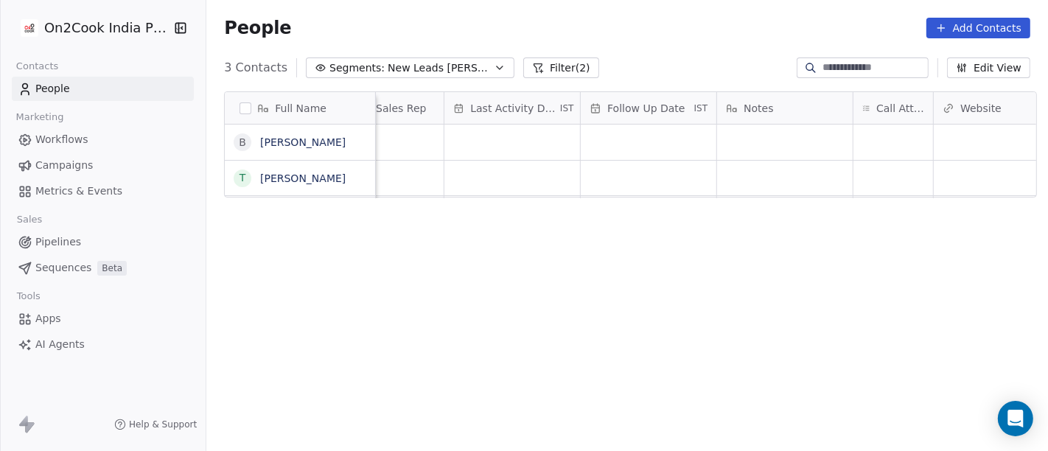
scroll to position [0, 867]
click at [899, 133] on div "grid" at bounding box center [891, 142] width 80 height 35
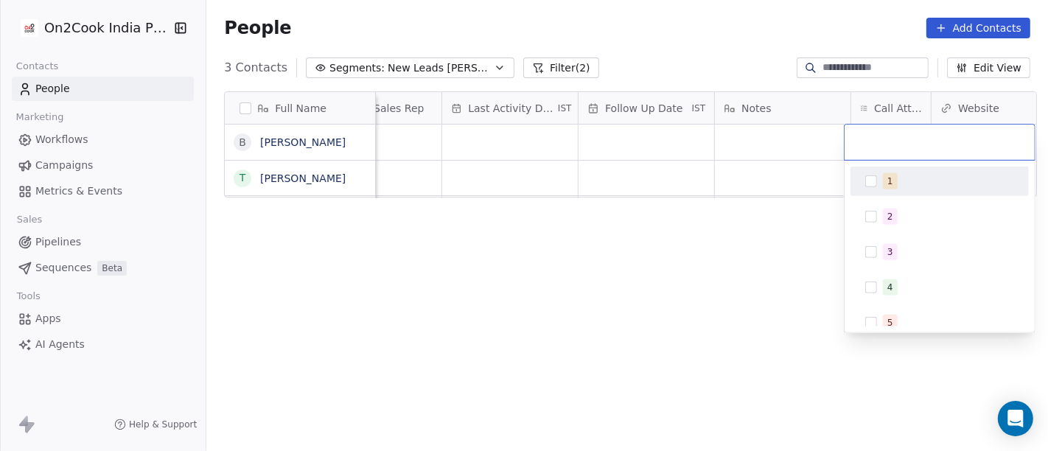
click at [885, 192] on div "1" at bounding box center [939, 181] width 166 height 24
click at [730, 199] on html "On2Cook India Pvt. Ltd. Contacts People Marketing Workflows Campaigns Metrics &…" at bounding box center [524, 225] width 1048 height 451
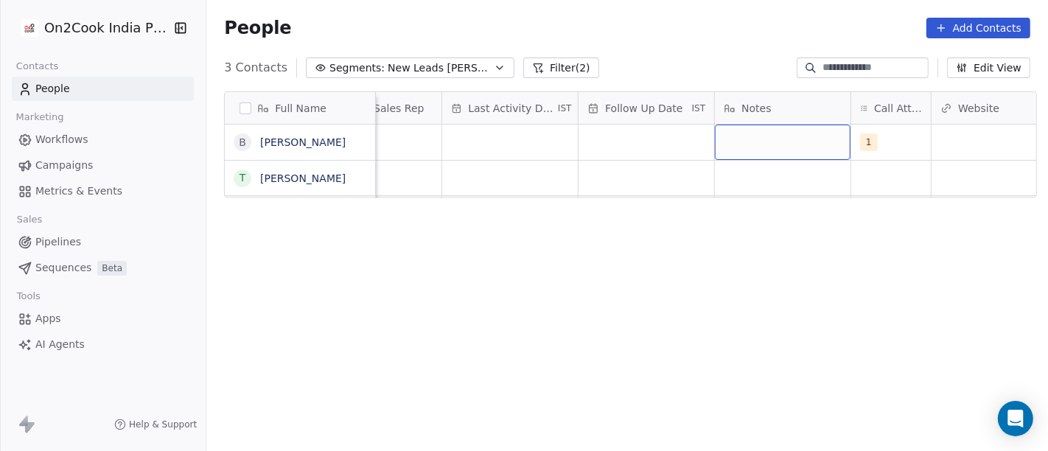
click at [746, 141] on div "grid" at bounding box center [783, 142] width 136 height 35
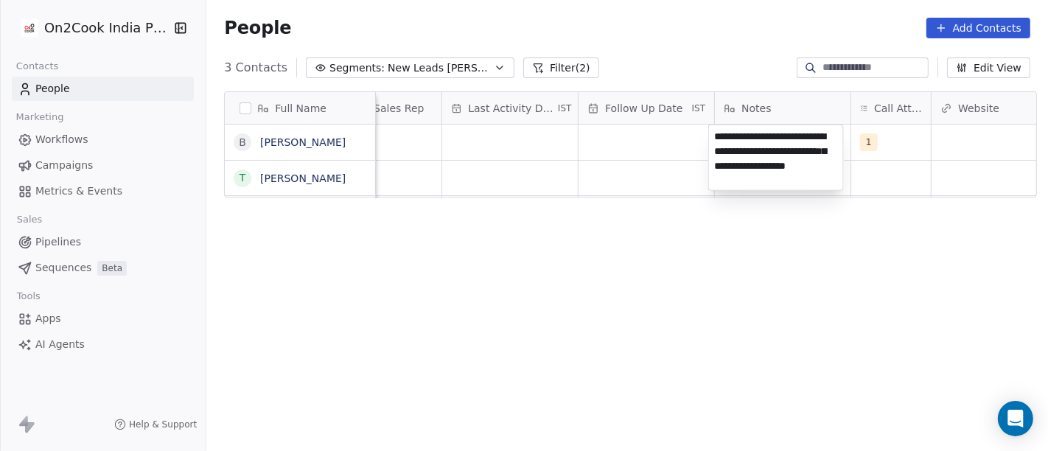
type textarea "**********"
click at [644, 290] on html "**********" at bounding box center [524, 225] width 1048 height 451
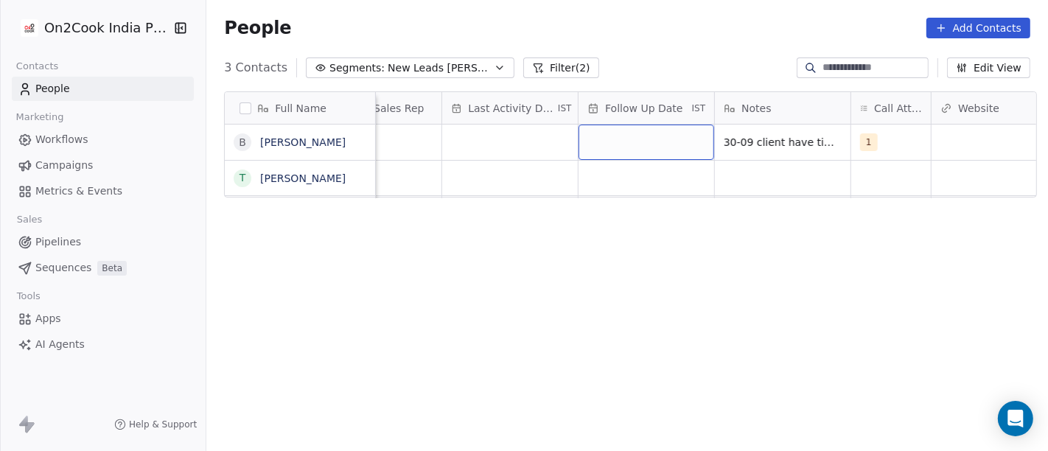
click at [644, 153] on div "grid" at bounding box center [646, 142] width 136 height 35
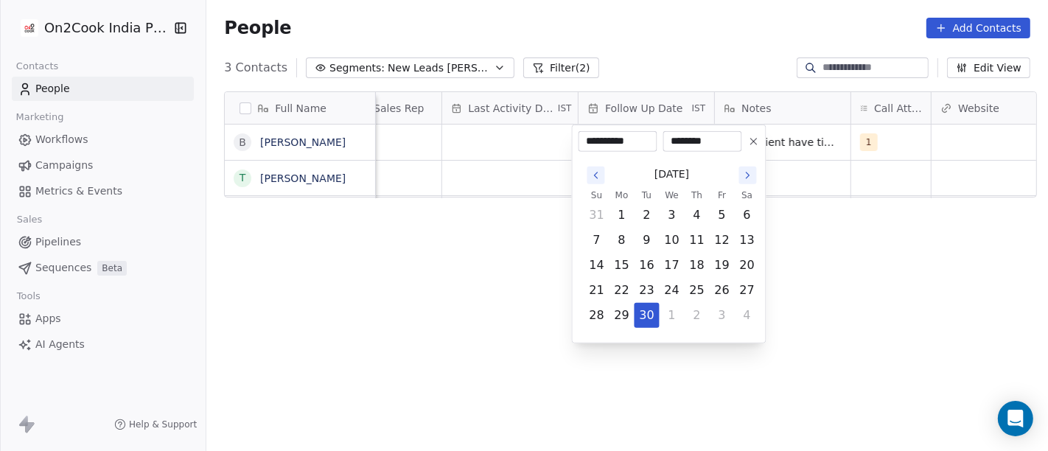
click at [760, 144] on button at bounding box center [754, 142] width 18 height 18
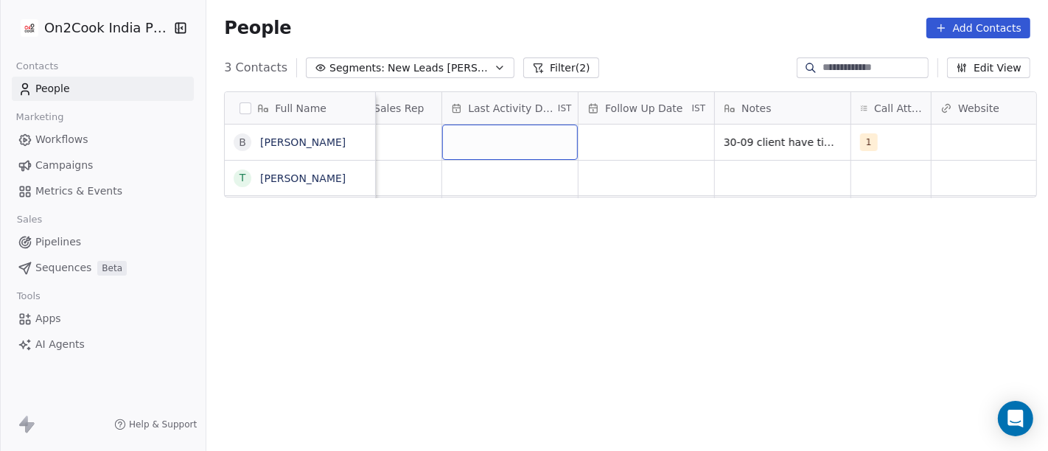
click at [530, 140] on div "grid" at bounding box center [510, 142] width 136 height 35
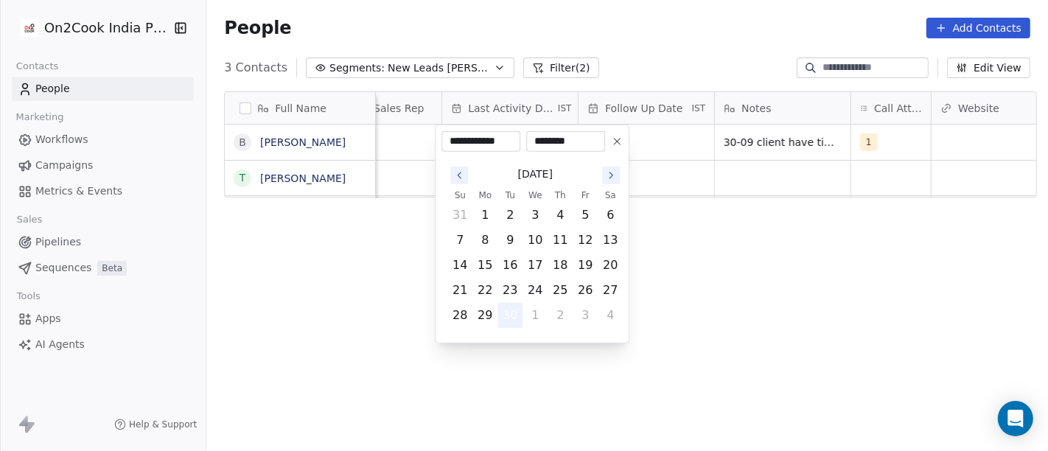
click at [507, 310] on button "30" at bounding box center [510, 316] width 24 height 24
click at [773, 270] on html "**********" at bounding box center [524, 225] width 1048 height 451
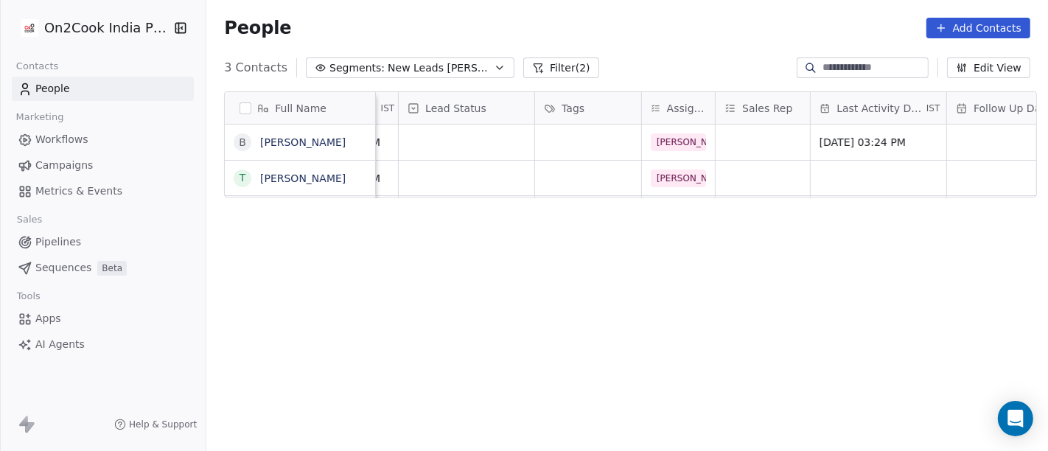
scroll to position [0, 497]
click at [515, 141] on div "grid" at bounding box center [469, 142] width 136 height 35
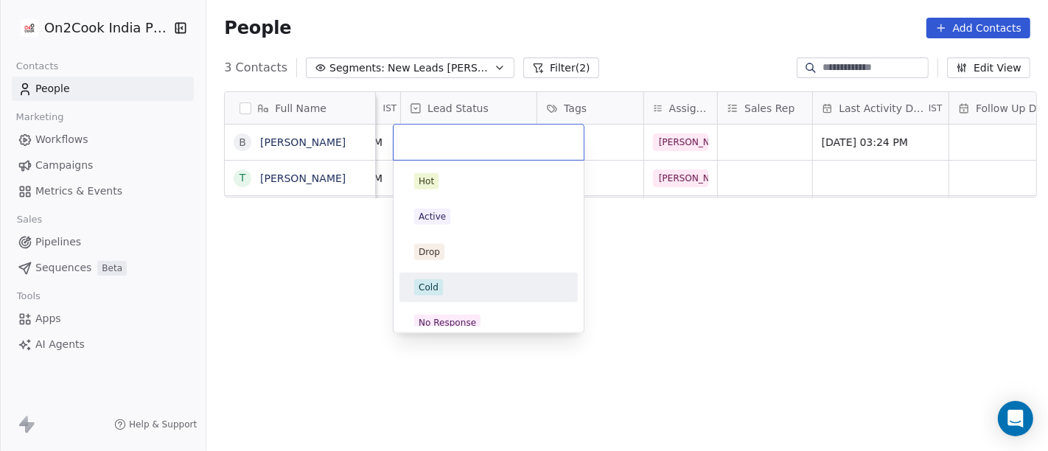
click at [467, 277] on div "Cold" at bounding box center [488, 288] width 166 height 24
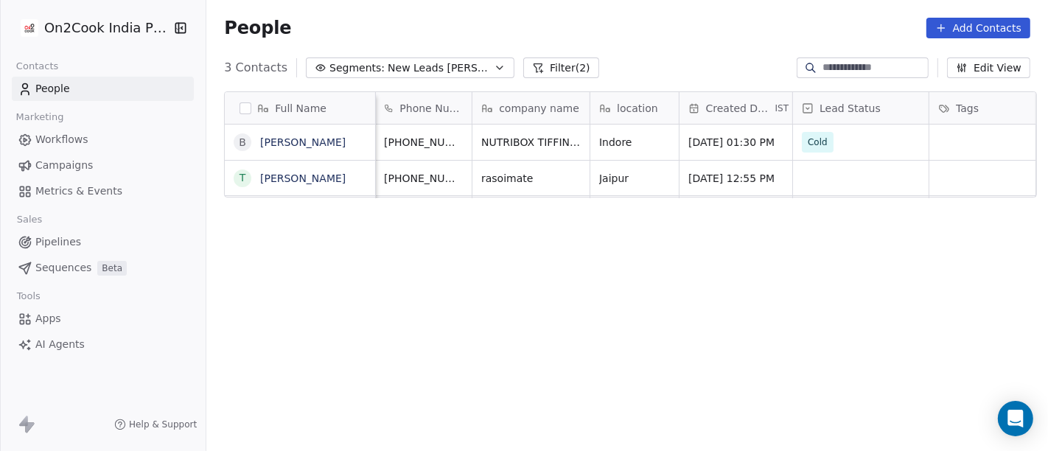
scroll to position [0, 0]
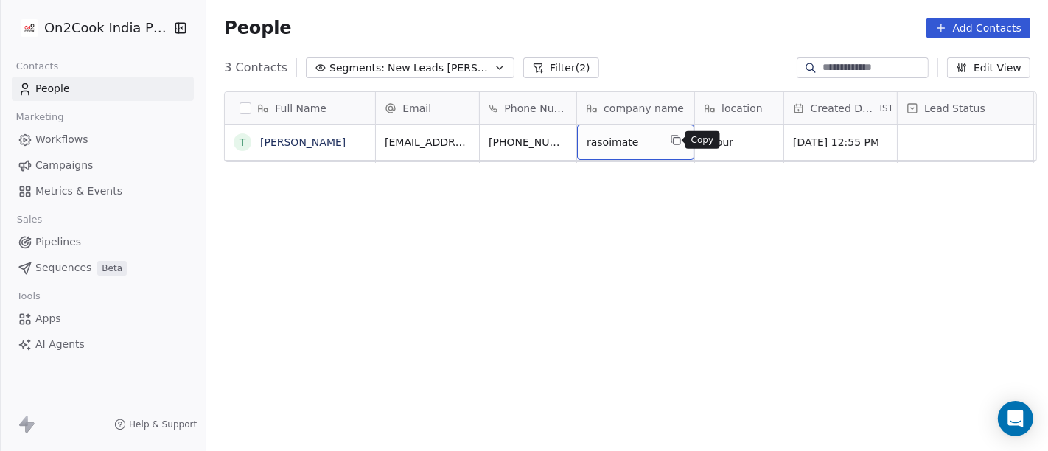
click at [673, 147] on button "grid" at bounding box center [676, 140] width 18 height 18
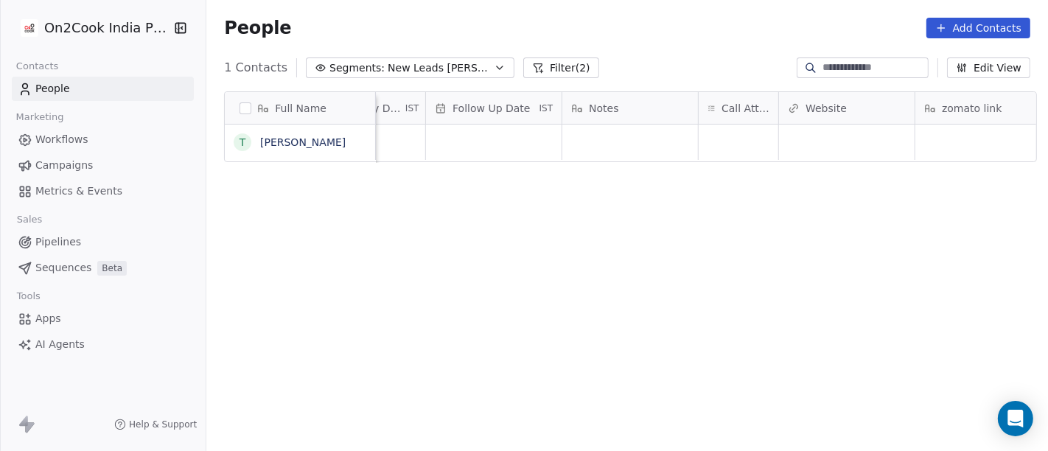
scroll to position [0, 1019]
click at [753, 136] on div "grid" at bounding box center [739, 142] width 80 height 35
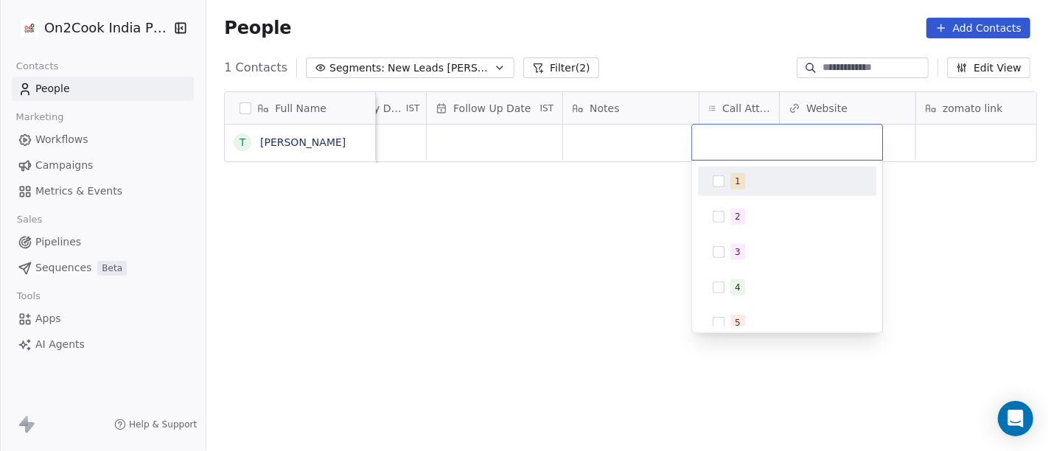
click at [738, 185] on span "1" at bounding box center [737, 181] width 15 height 16
click at [645, 210] on html "On2Cook India Pvt. Ltd. Contacts People Marketing Workflows Campaigns Metrics &…" at bounding box center [524, 225] width 1048 height 451
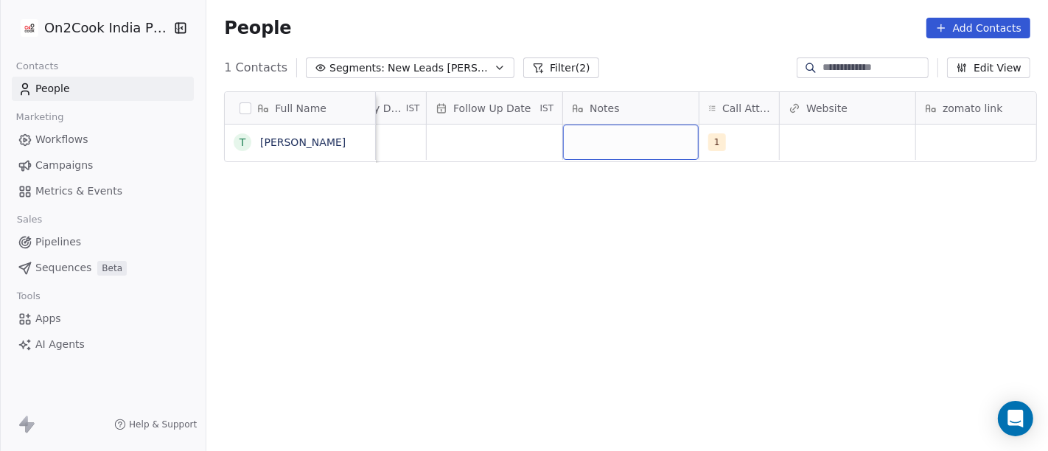
click at [625, 147] on div "grid" at bounding box center [631, 142] width 136 height 35
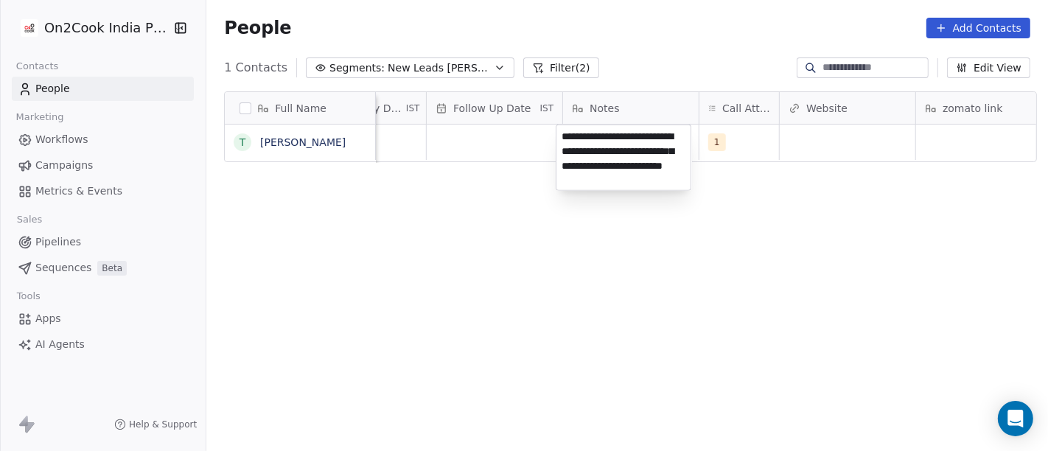
type textarea "**********"
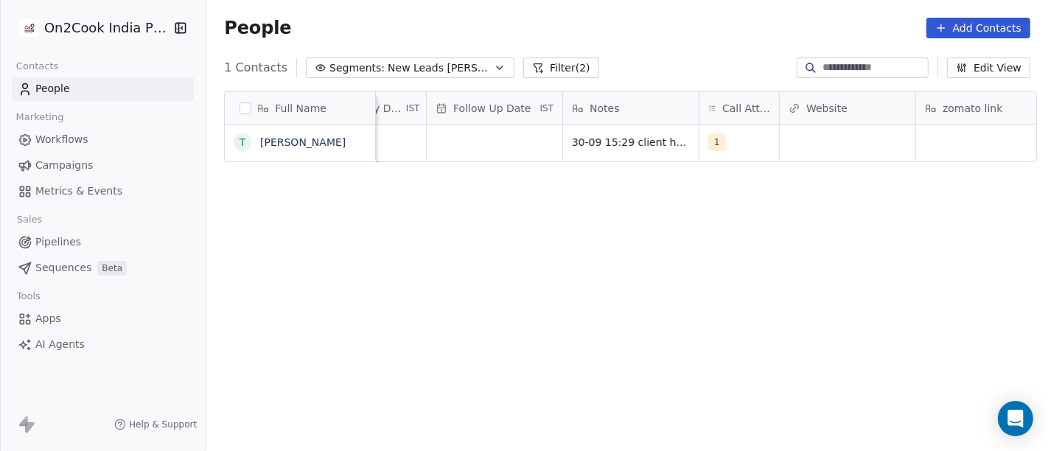
click at [617, 241] on html "On2Cook India Pvt. Ltd. Contacts People Marketing Workflows Campaigns Metrics &…" at bounding box center [524, 225] width 1048 height 451
click at [460, 129] on div "grid" at bounding box center [495, 142] width 136 height 35
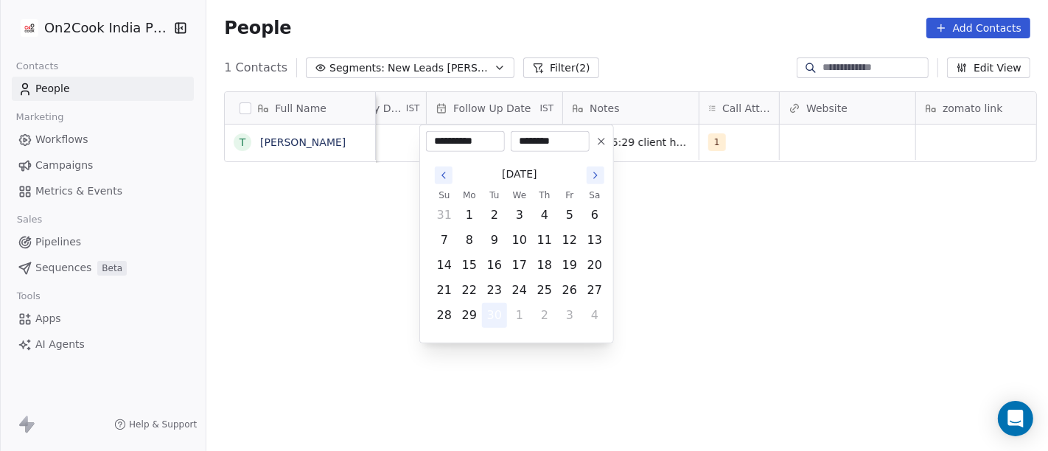
click at [493, 317] on button "30" at bounding box center [495, 316] width 24 height 24
click at [785, 302] on html "**********" at bounding box center [524, 225] width 1048 height 451
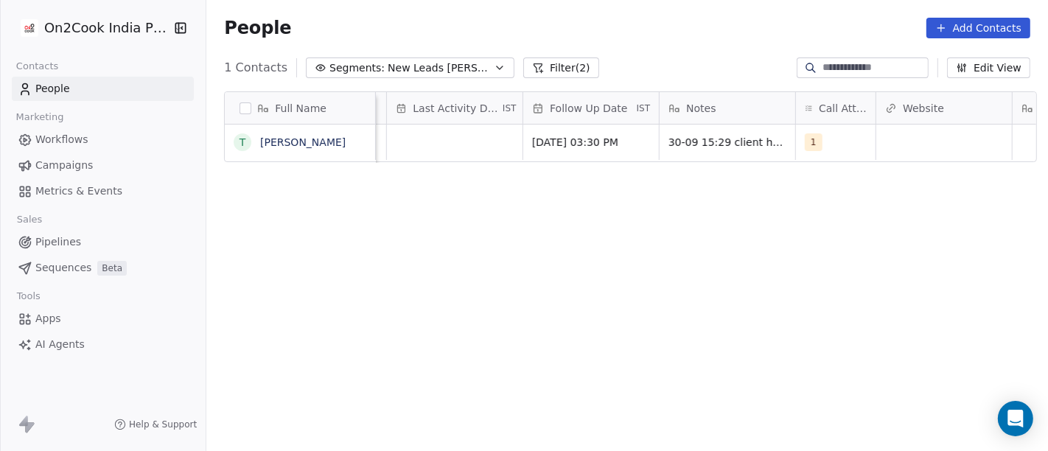
scroll to position [0, 914]
click at [591, 142] on span "Sep 30, 2025 03:30 PM" at bounding box center [586, 142] width 90 height 15
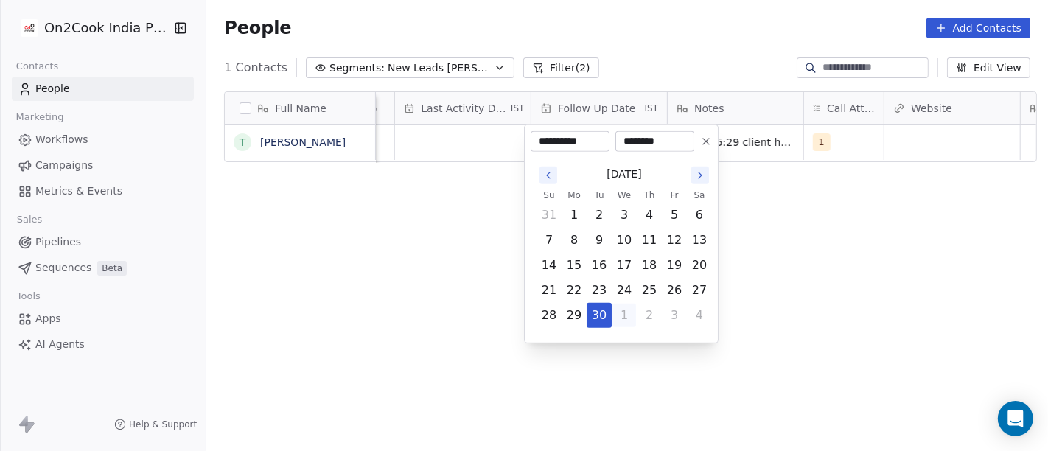
click at [619, 317] on button "1" at bounding box center [624, 316] width 24 height 24
click at [589, 239] on button "7" at bounding box center [599, 240] width 24 height 24
type input "**********"
click at [767, 242] on html "**********" at bounding box center [524, 225] width 1048 height 451
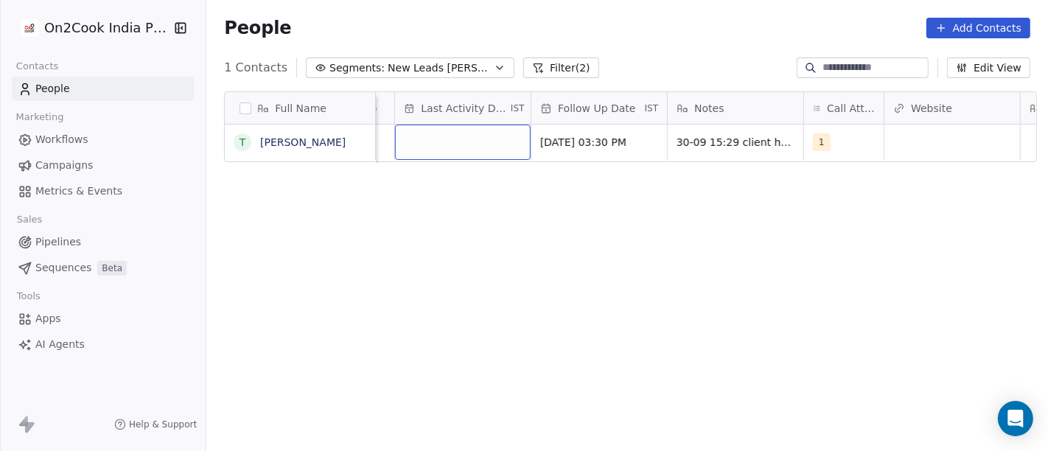
click at [452, 146] on div "grid" at bounding box center [463, 142] width 136 height 35
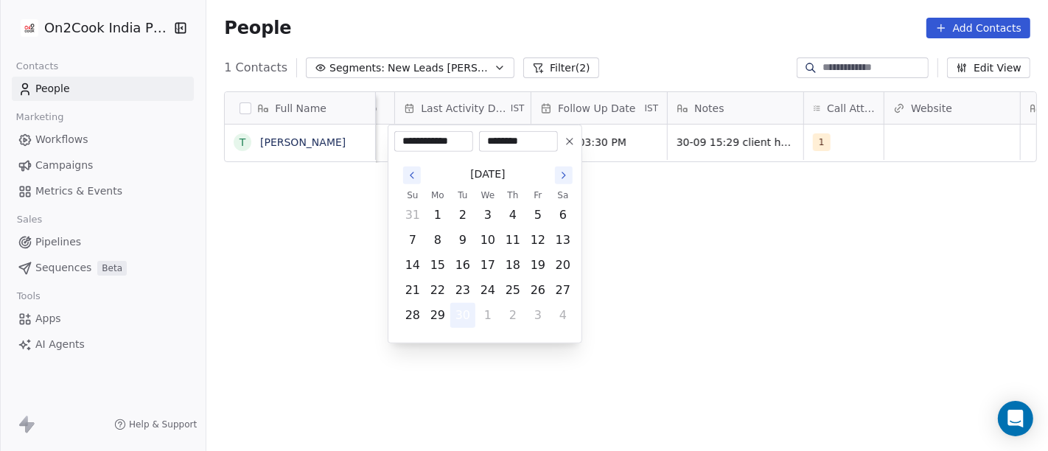
click at [464, 320] on button "30" at bounding box center [463, 316] width 24 height 24
click at [705, 256] on html "**********" at bounding box center [524, 225] width 1048 height 451
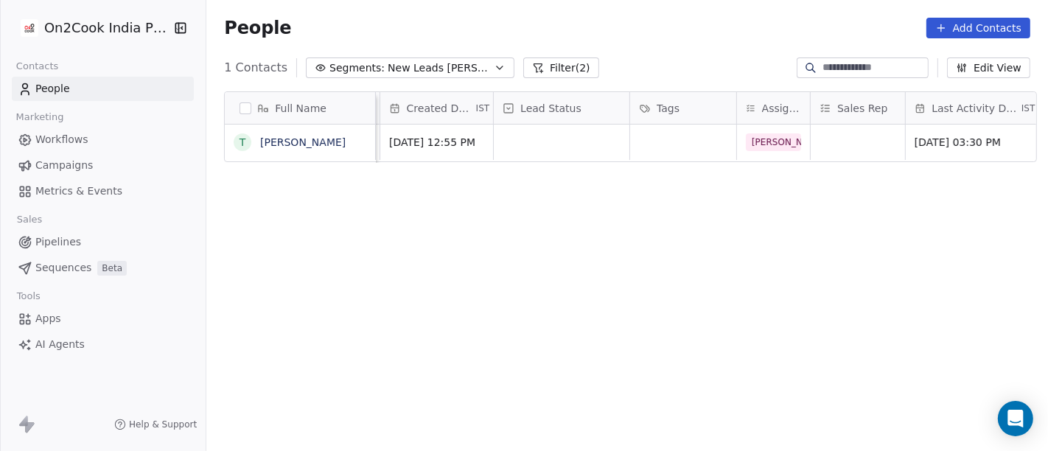
scroll to position [0, 401]
click at [525, 144] on div "grid" at bounding box center [565, 142] width 136 height 35
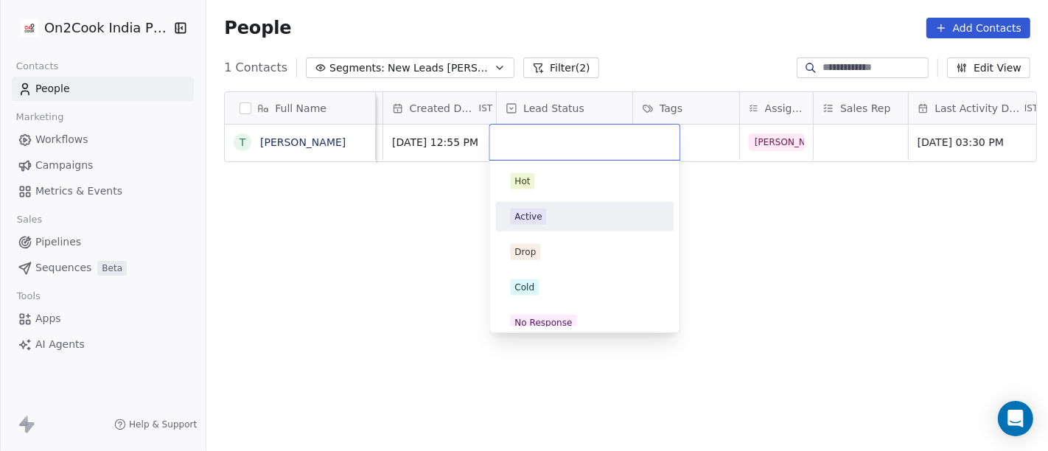
click at [551, 207] on div "Active" at bounding box center [584, 217] width 166 height 24
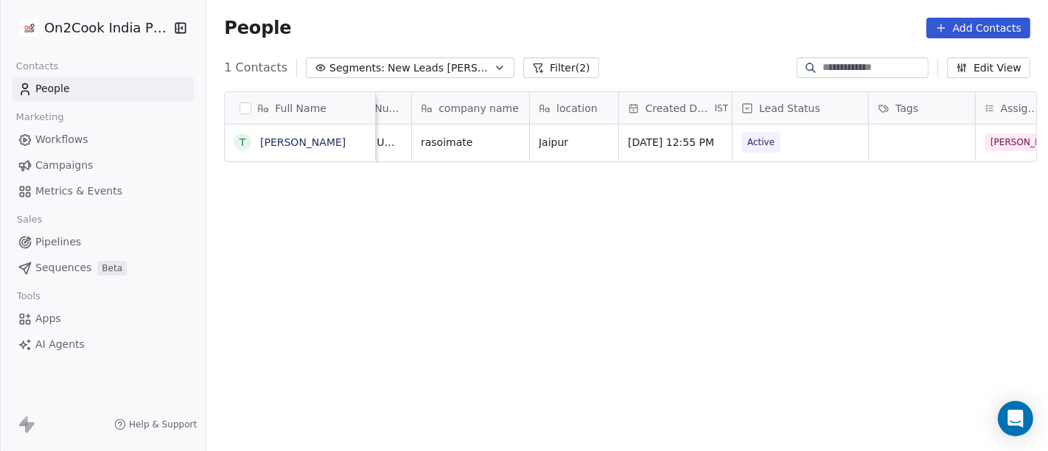
scroll to position [0, 61]
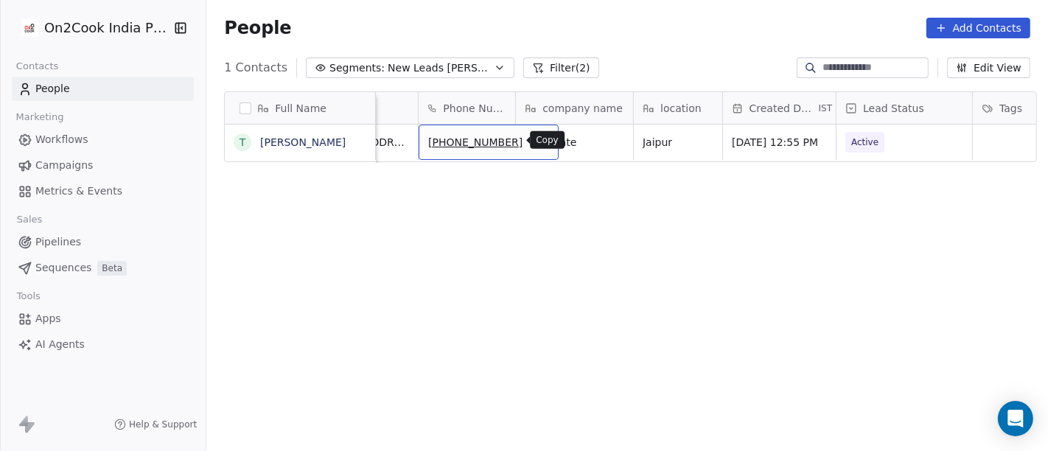
click at [534, 140] on icon "grid" at bounding box center [540, 140] width 12 height 12
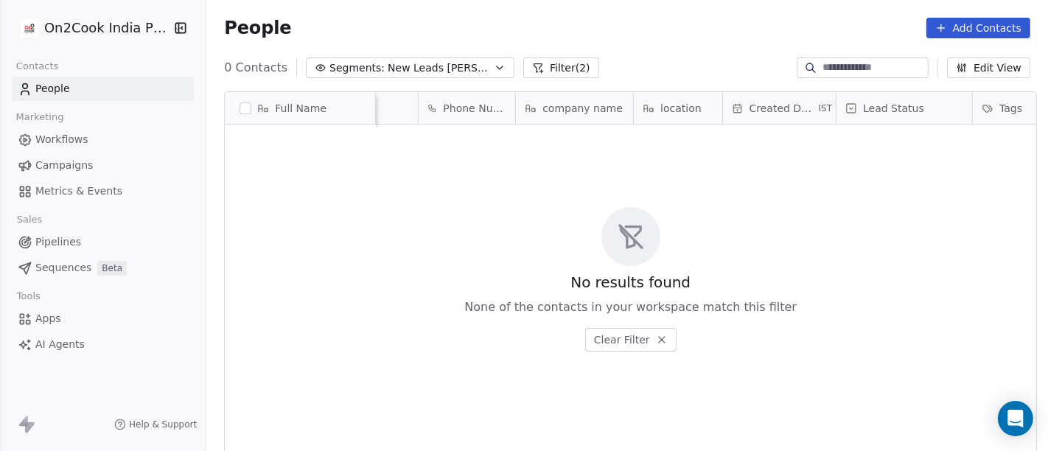
click at [446, 71] on span "New Leads Salim" at bounding box center [438, 67] width 103 height 15
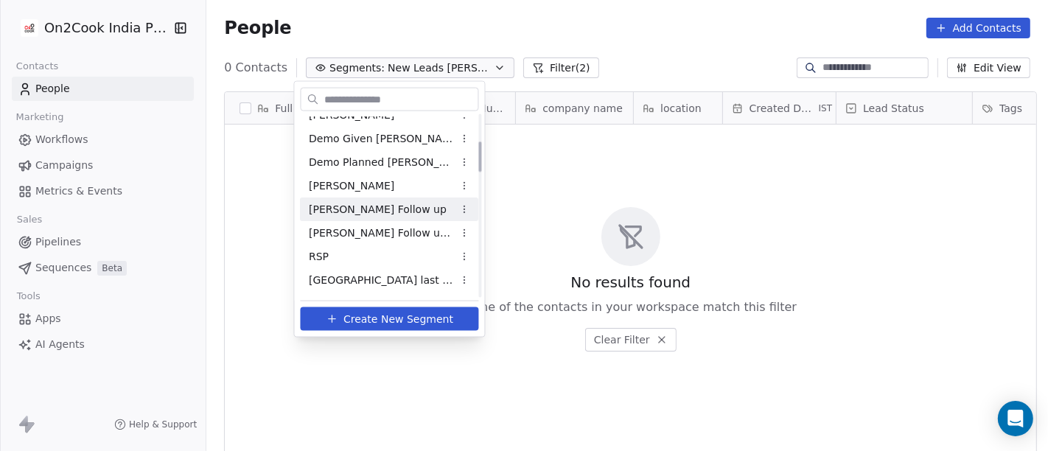
scroll to position [164, 0]
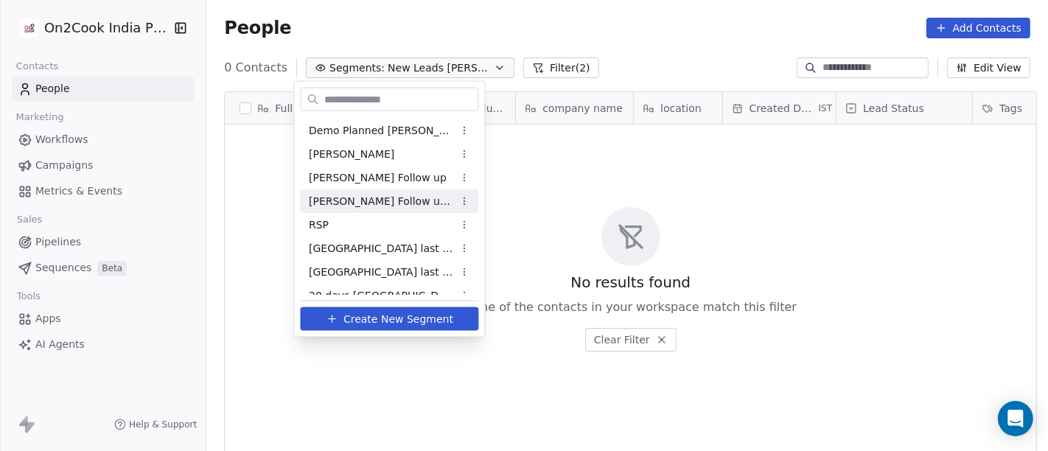
click at [418, 209] on div "[PERSON_NAME] Follow up Hot Active" at bounding box center [390, 201] width 178 height 24
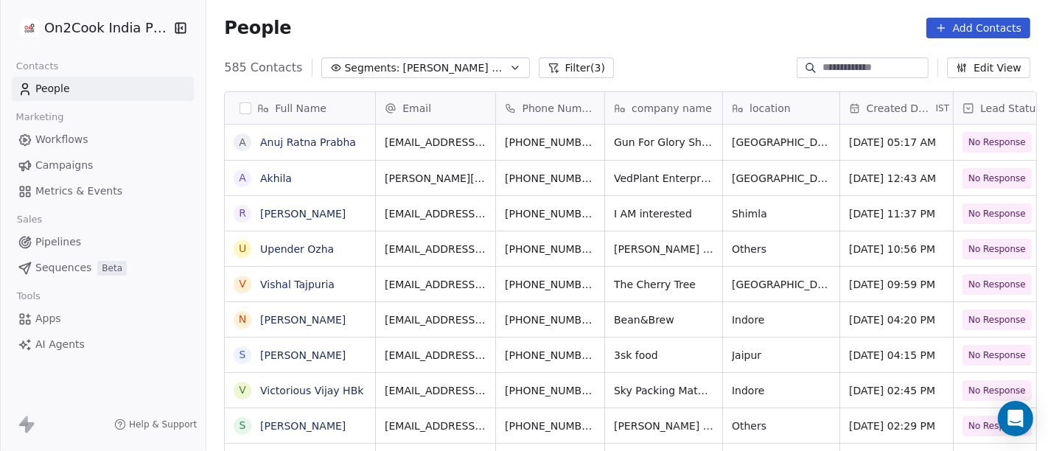
scroll to position [385, 835]
click at [585, 60] on button "Filter (3)" at bounding box center [577, 67] width 76 height 21
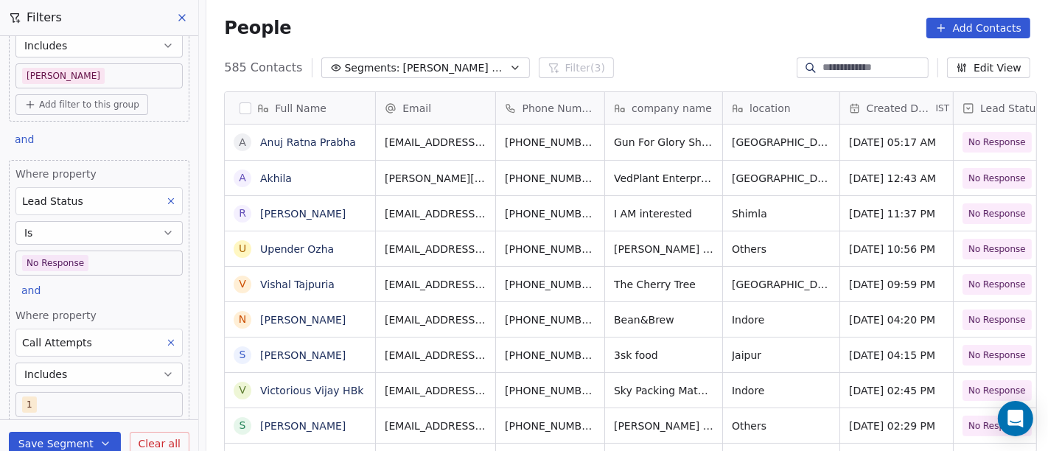
scroll to position [143, 0]
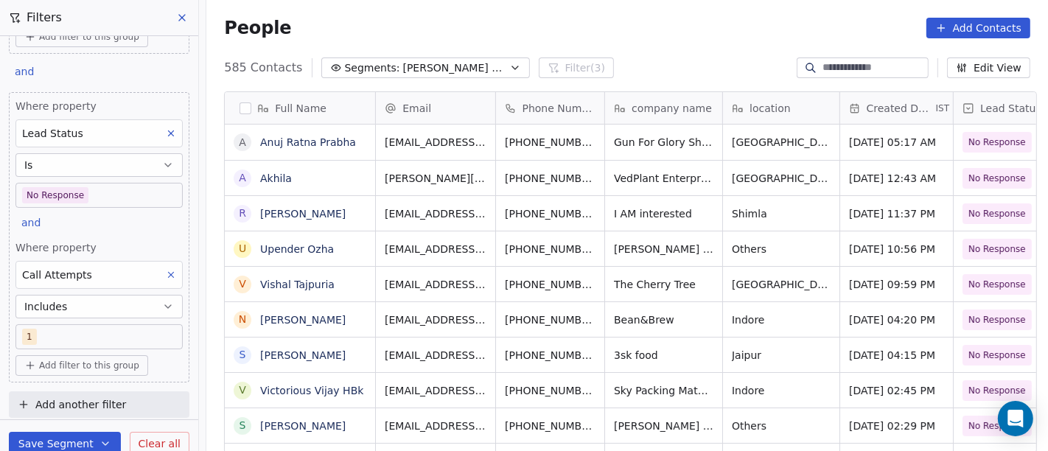
click at [166, 276] on icon at bounding box center [171, 275] width 10 height 10
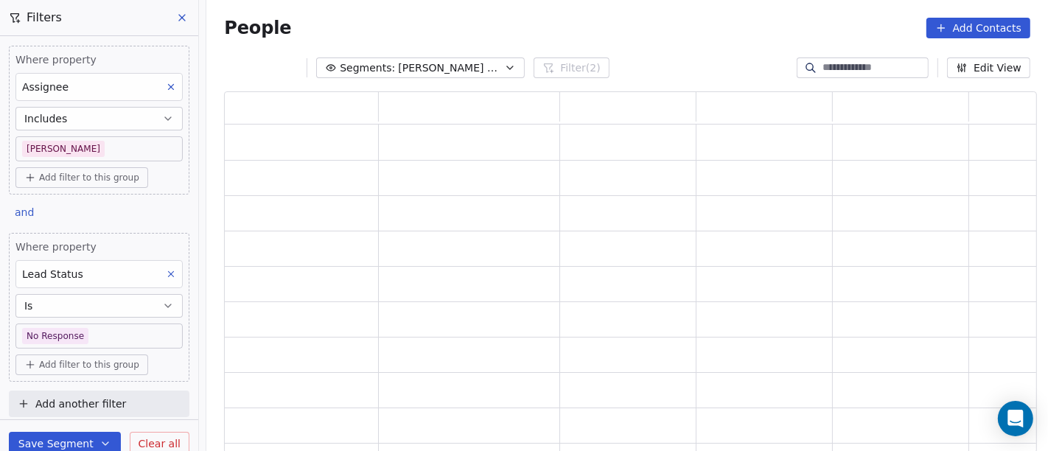
scroll to position [349, 800]
click at [121, 340] on body "On2Cook India Pvt. Ltd. Contacts People Marketing Workflows Campaigns Metrics &…" at bounding box center [524, 225] width 1048 height 451
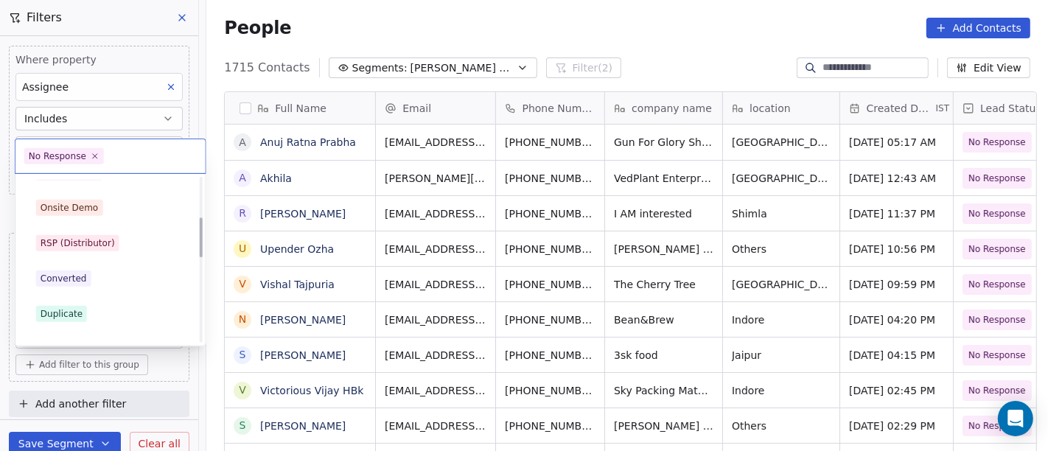
scroll to position [245, 0]
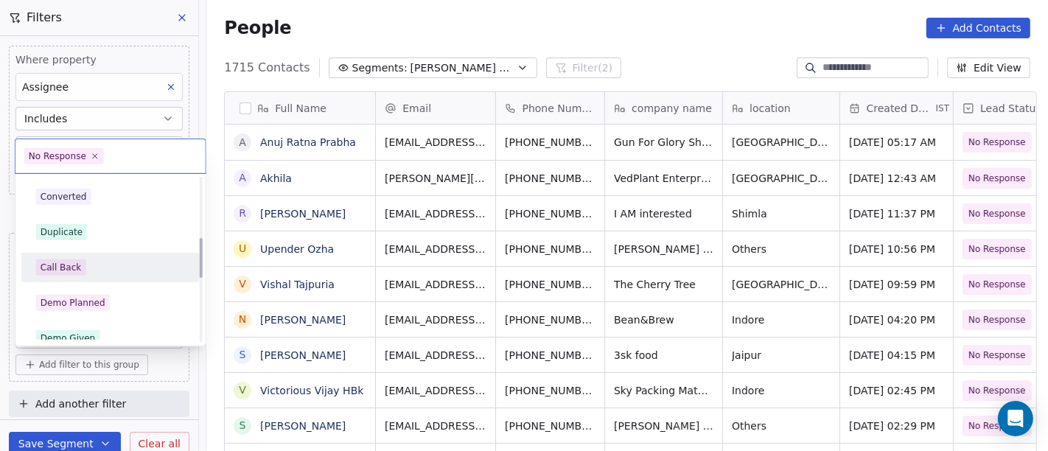
click at [103, 270] on div "Call Back" at bounding box center [110, 267] width 149 height 16
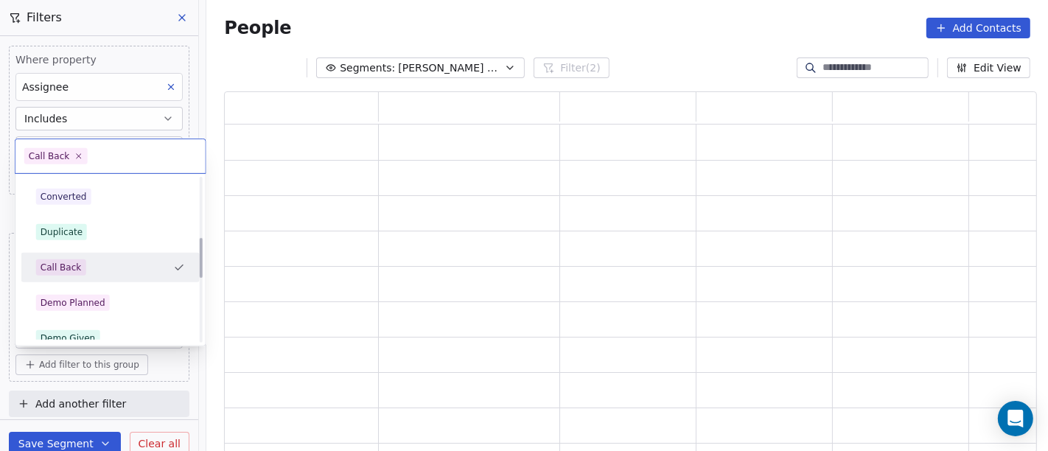
scroll to position [349, 800]
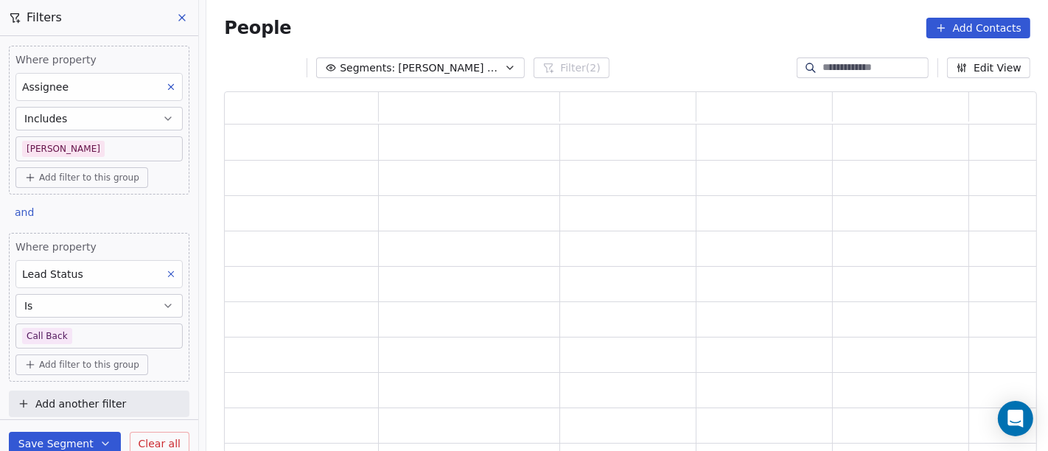
click at [686, 37] on div "People Add Contacts" at bounding box center [627, 28] width 806 height 21
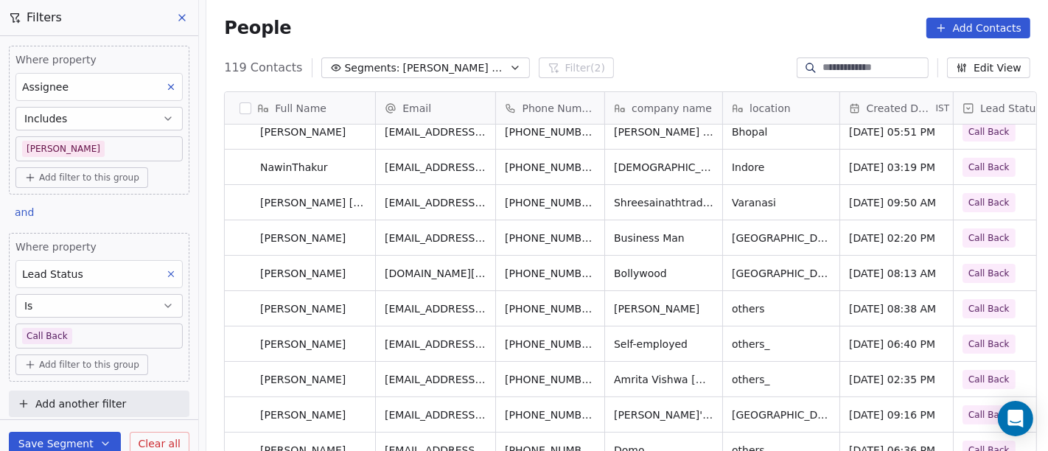
scroll to position [0, 0]
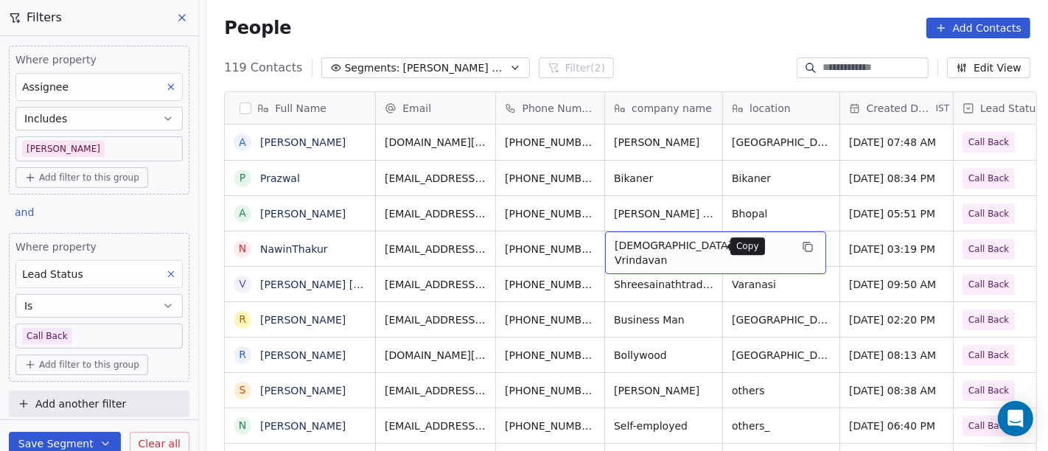
click at [799, 246] on button "grid" at bounding box center [808, 247] width 18 height 18
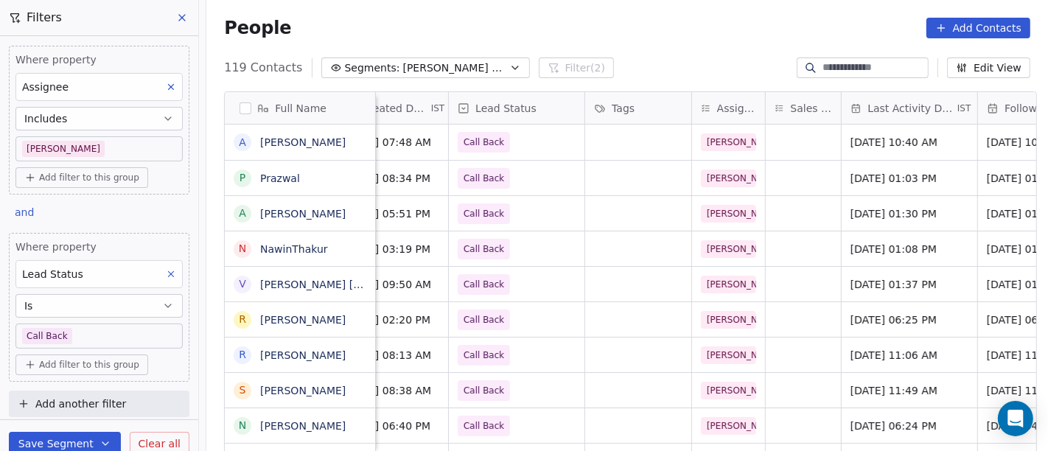
scroll to position [0, 505]
click at [865, 250] on span "Sep 29, 2025 01:08 PM" at bounding box center [895, 249] width 90 height 15
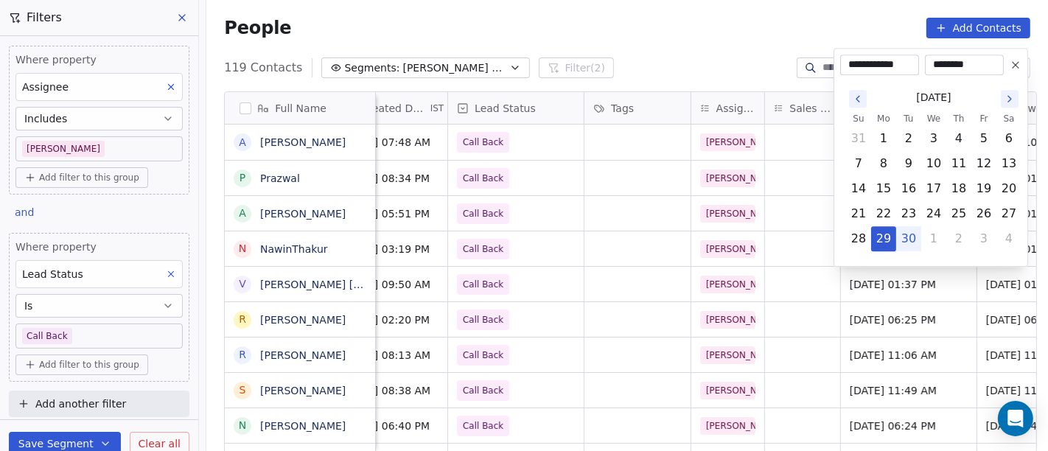
click at [905, 238] on button "30" at bounding box center [909, 239] width 24 height 24
type input "**********"
click at [701, 42] on html "On2Cook India Pvt. Ltd. Contacts People Marketing Workflows Campaigns Metrics &…" at bounding box center [524, 225] width 1048 height 451
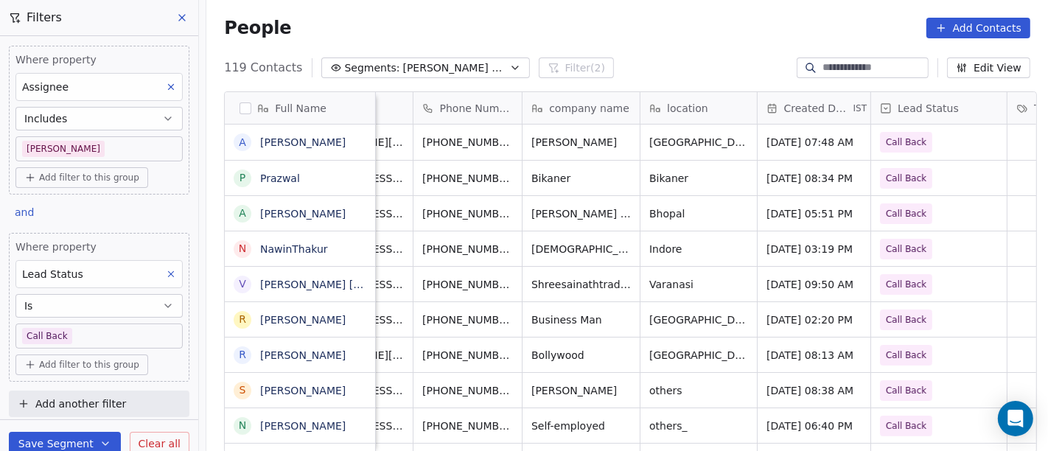
scroll to position [0, 26]
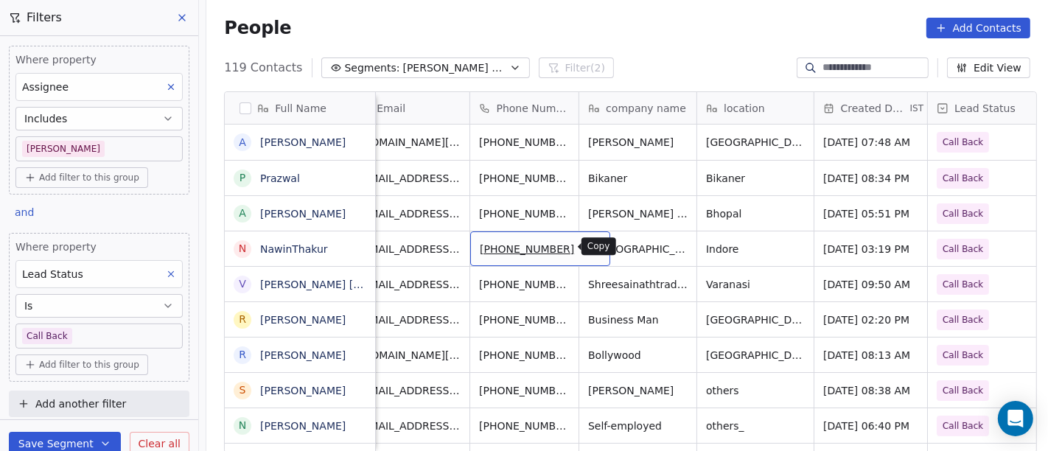
click at [587, 248] on icon "grid" at bounding box center [590, 245] width 7 height 7
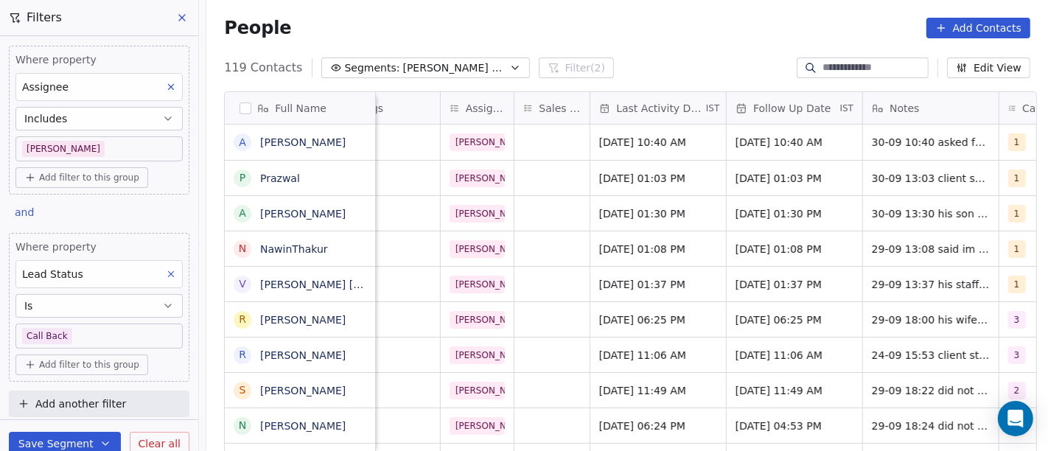
scroll to position [0, 769]
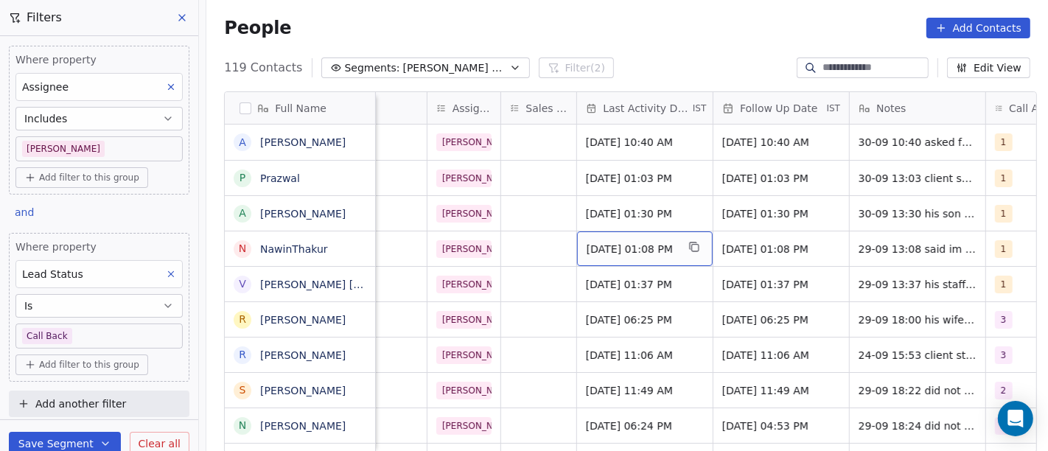
click at [598, 249] on span "Sep 30, 2025 01:08 PM" at bounding box center [631, 249] width 90 height 15
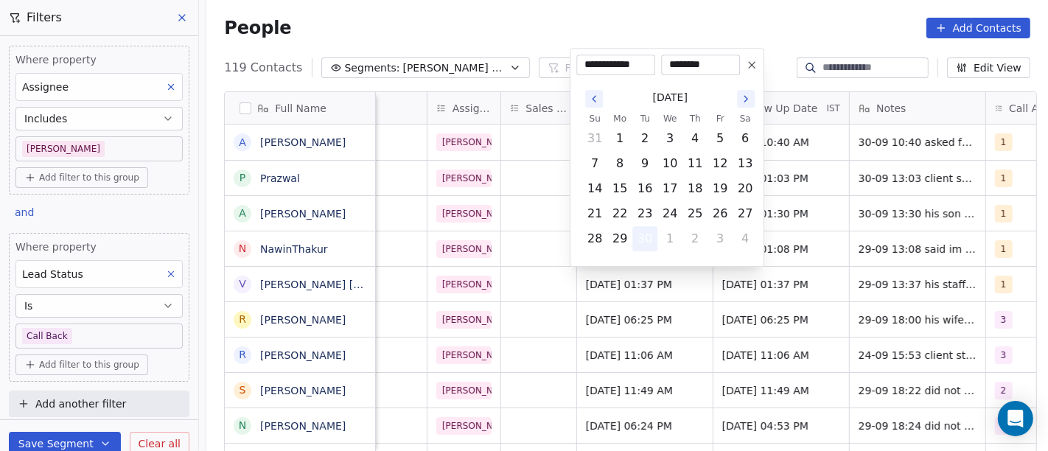
click at [642, 243] on button "30" at bounding box center [645, 239] width 24 height 24
click at [548, 12] on html "On2Cook India Pvt. Ltd. Contacts People Marketing Workflows Campaigns Metrics &…" at bounding box center [524, 225] width 1048 height 451
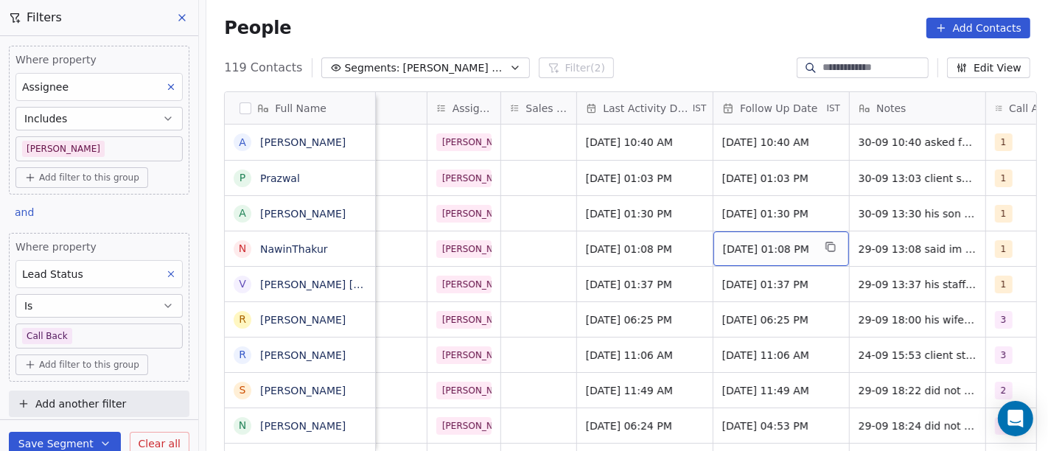
click at [739, 245] on span "Oct 06, 2025 01:08 PM" at bounding box center [768, 249] width 90 height 15
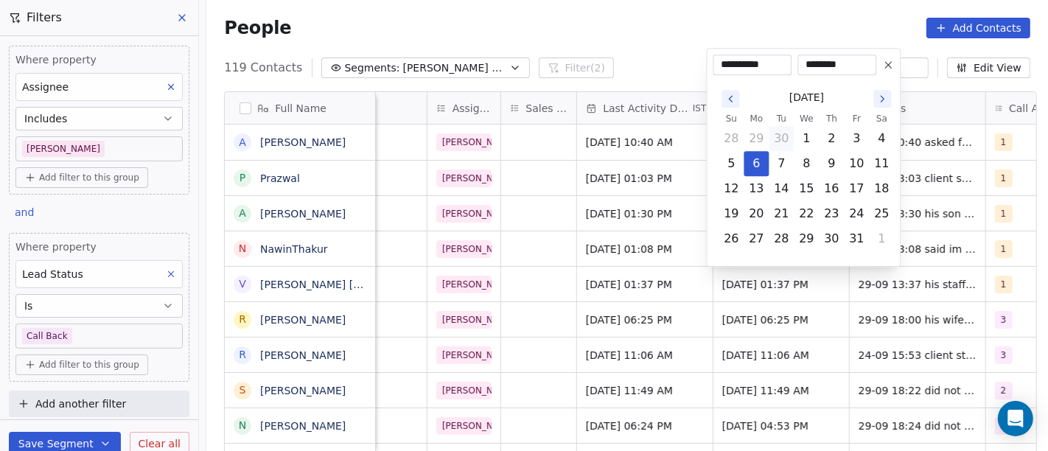
click at [886, 63] on icon at bounding box center [889, 65] width 12 height 12
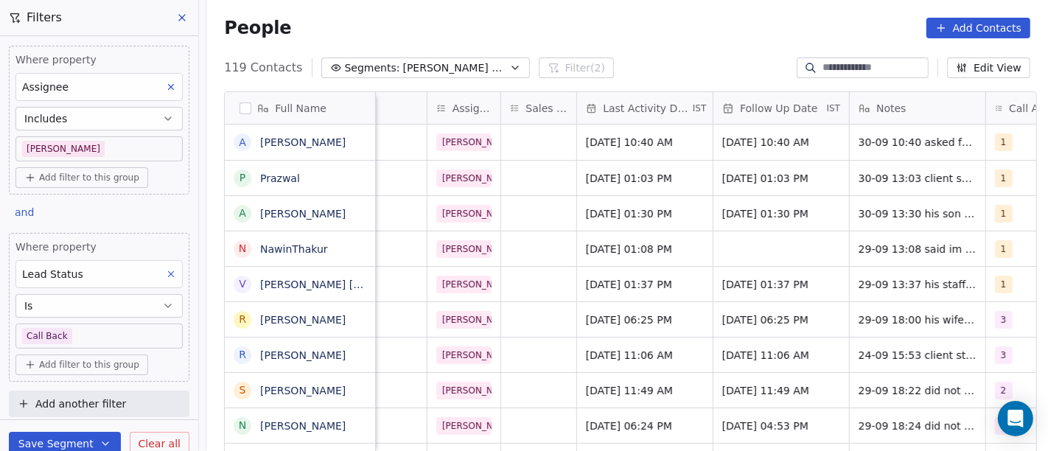
click at [627, 18] on div "People Add Contacts" at bounding box center [627, 28] width 806 height 21
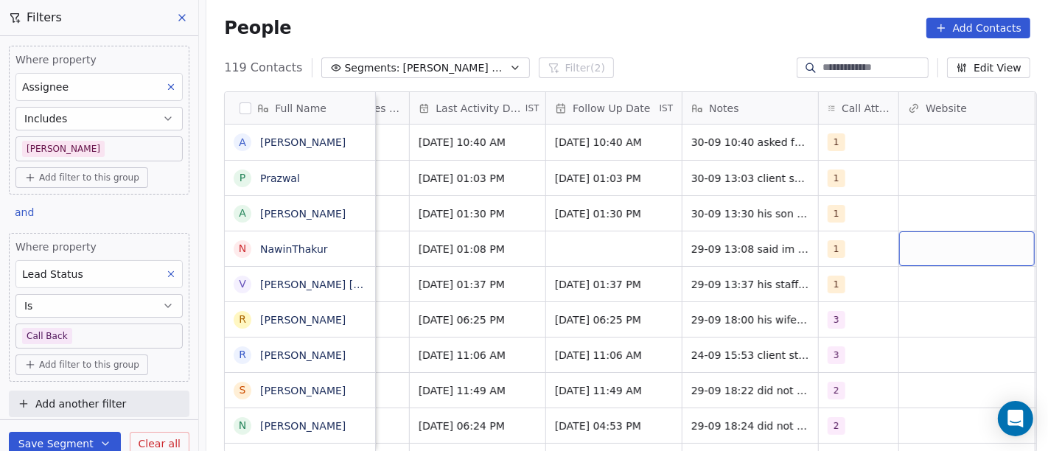
scroll to position [0, 947]
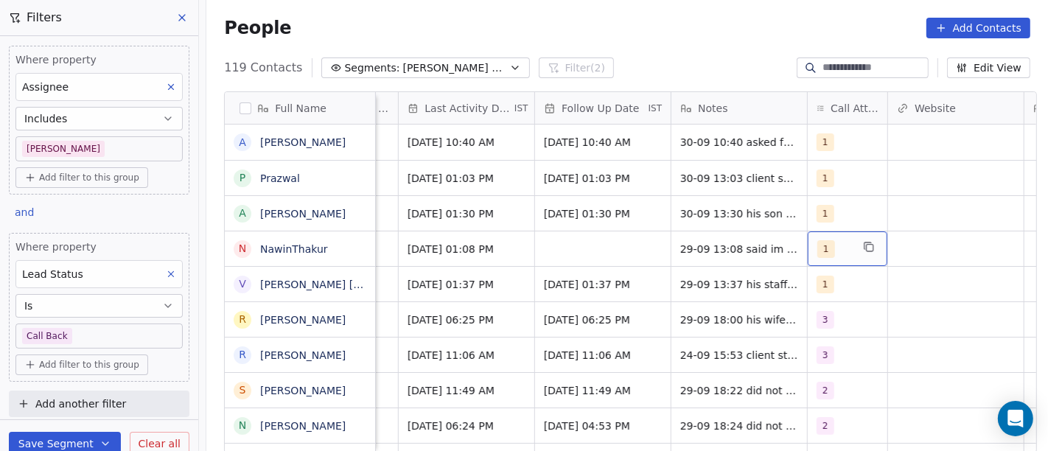
click at [827, 241] on div "1" at bounding box center [834, 249] width 34 height 18
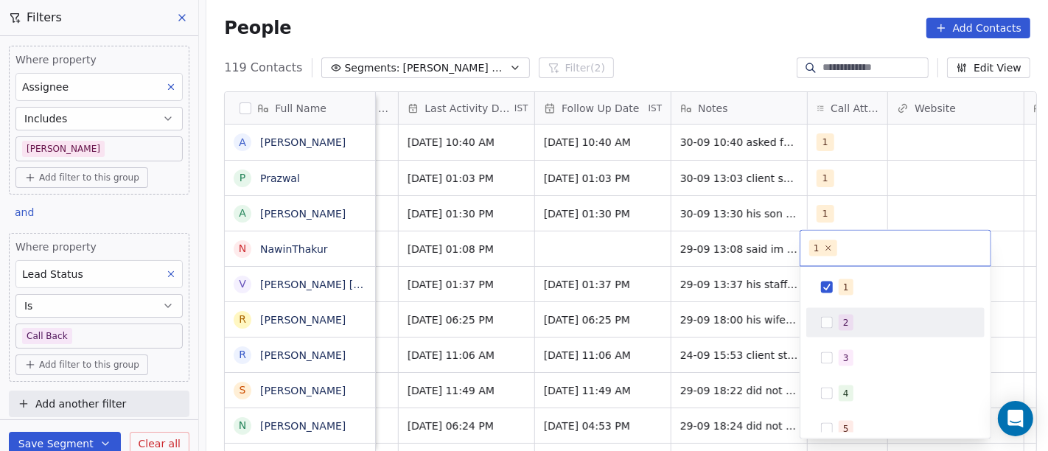
click at [839, 320] on span "2" at bounding box center [845, 323] width 15 height 16
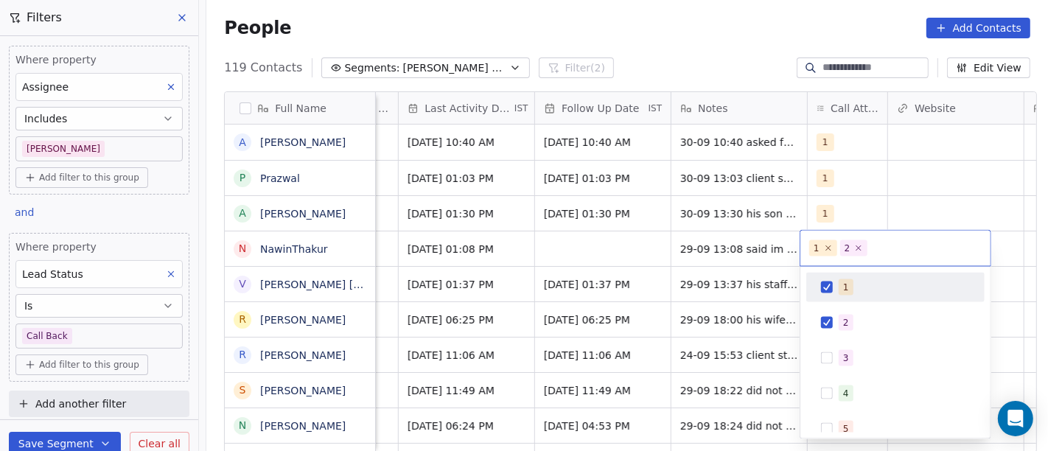
click at [830, 290] on button "Suggestions" at bounding box center [827, 287] width 12 height 12
click at [726, 237] on html "On2Cook India Pvt. Ltd. Contacts People Marketing Workflows Campaigns Metrics &…" at bounding box center [524, 225] width 1048 height 451
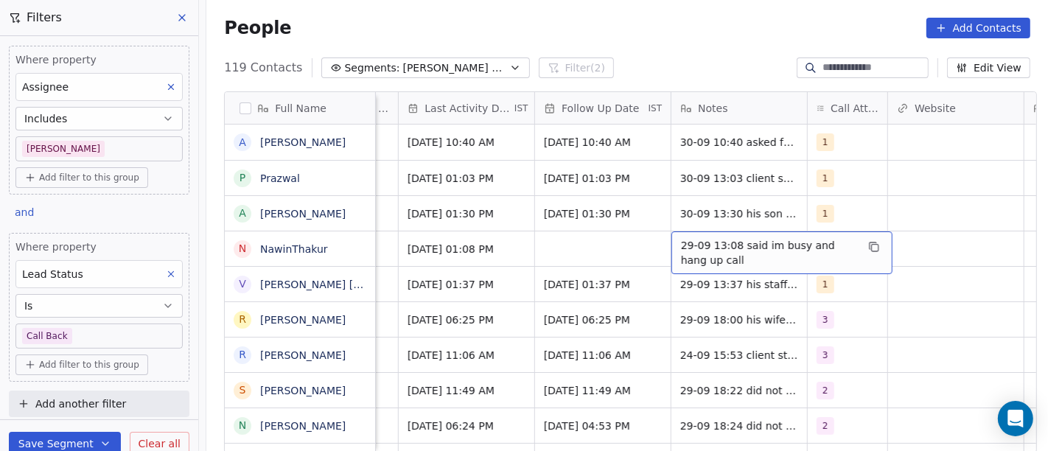
click at [726, 238] on span "29-09 13:08 said im busy and hang up call" at bounding box center [768, 252] width 175 height 29
click at [783, 253] on span "29-09 13:08 said im busy and hang up call" at bounding box center [768, 252] width 175 height 29
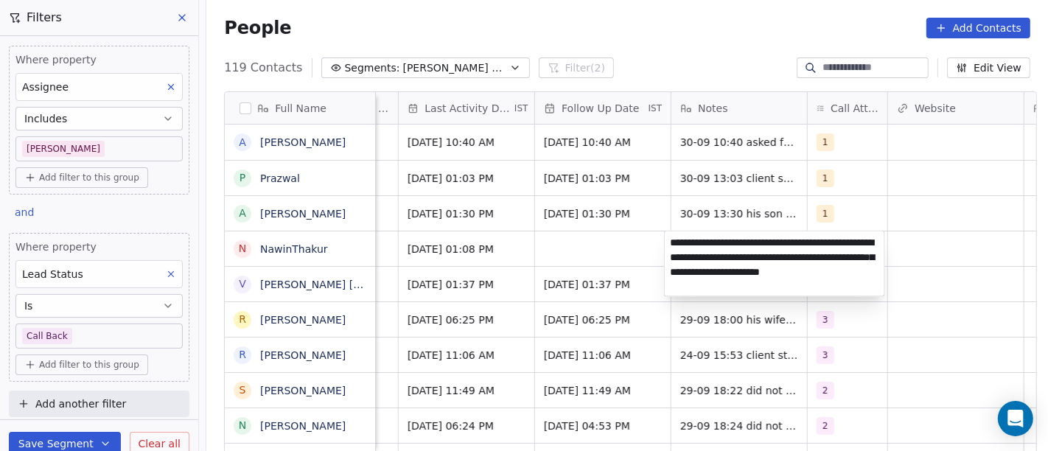
type textarea "**********"
click at [527, 246] on html "On2Cook India Pvt. Ltd. Contacts People Marketing Workflows Campaigns Metrics &…" at bounding box center [524, 225] width 1048 height 451
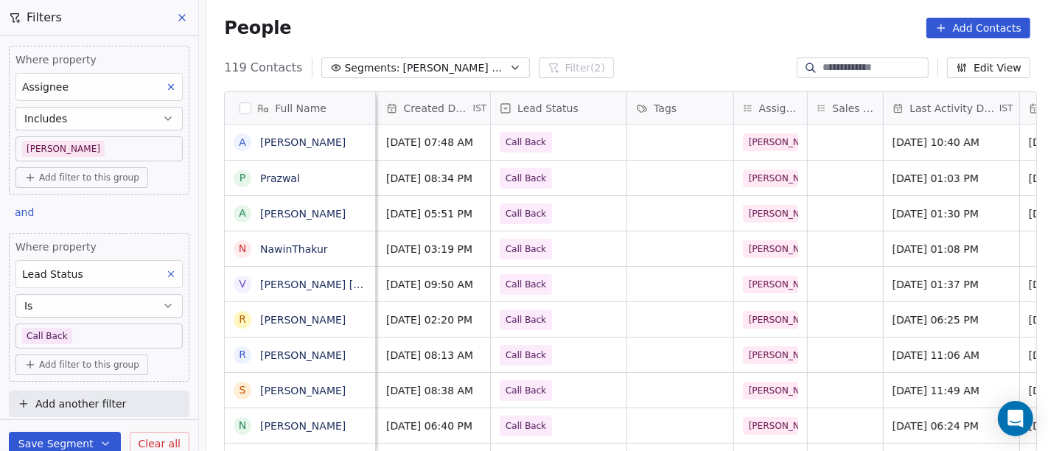
scroll to position [0, 463]
click at [508, 249] on span "Call Back" at bounding box center [526, 249] width 41 height 15
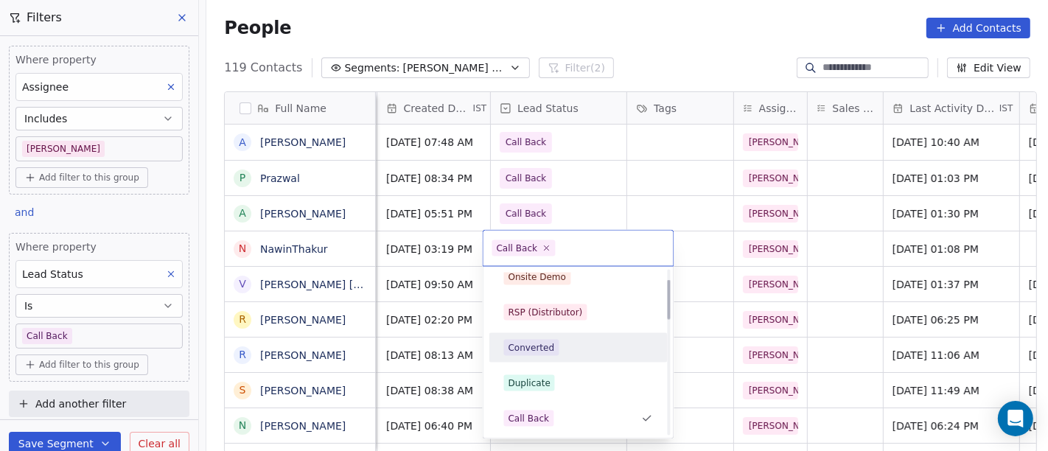
scroll to position [0, 0]
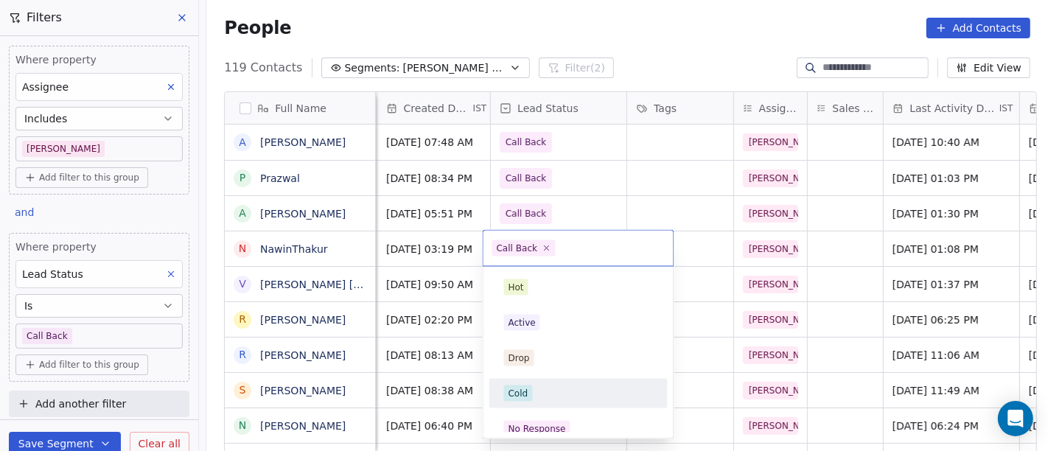
click at [529, 394] on span "Cold" at bounding box center [518, 393] width 29 height 16
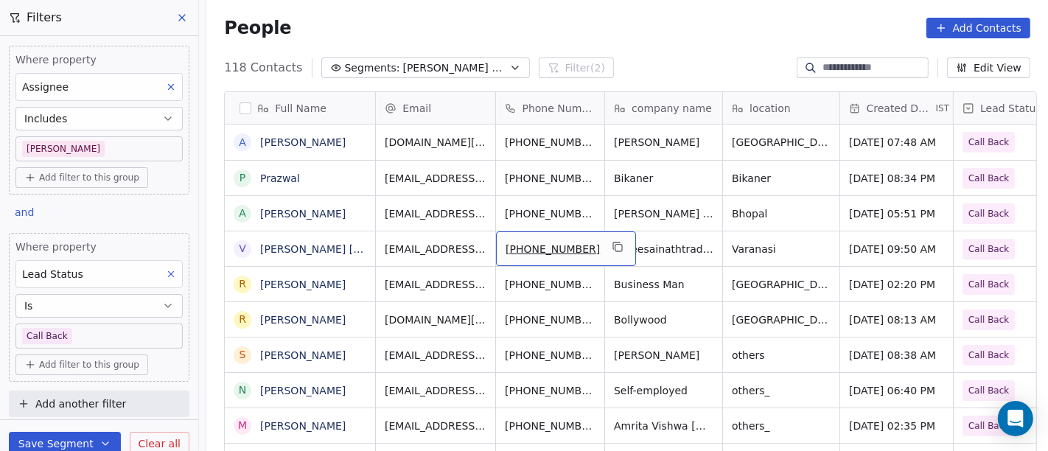
drag, startPoint x: 578, startPoint y: 249, endPoint x: 589, endPoint y: 249, distance: 10.3
click at [583, 249] on div "+919721125330" at bounding box center [566, 248] width 140 height 35
click at [611, 249] on icon "grid" at bounding box center [617, 247] width 12 height 12
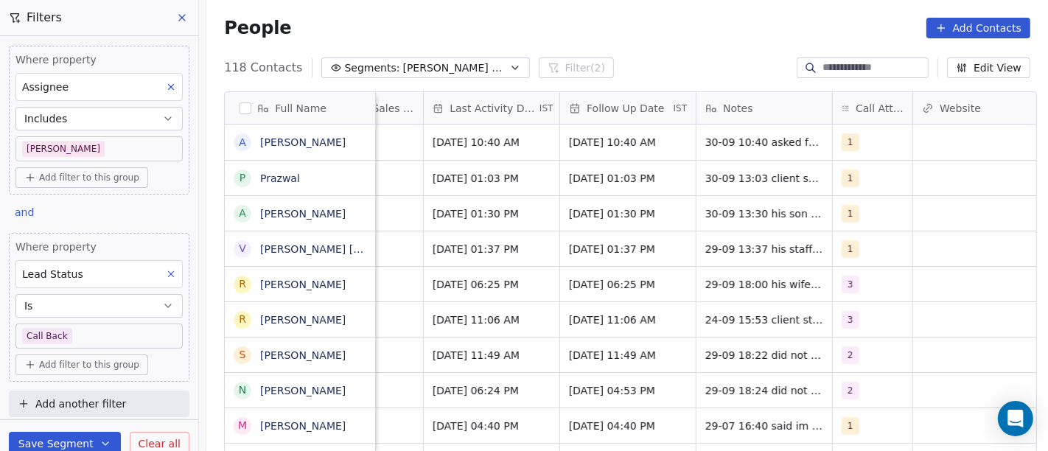
scroll to position [0, 929]
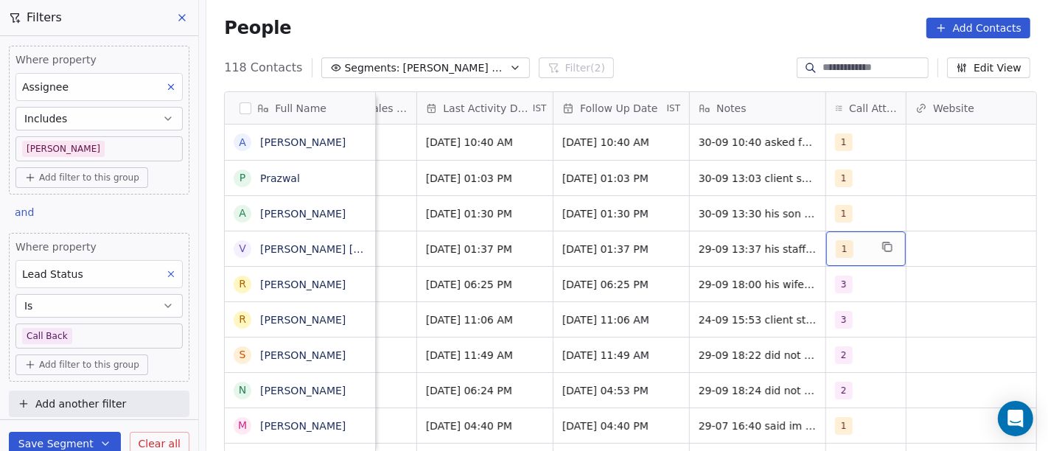
click at [839, 236] on div "1" at bounding box center [866, 248] width 80 height 35
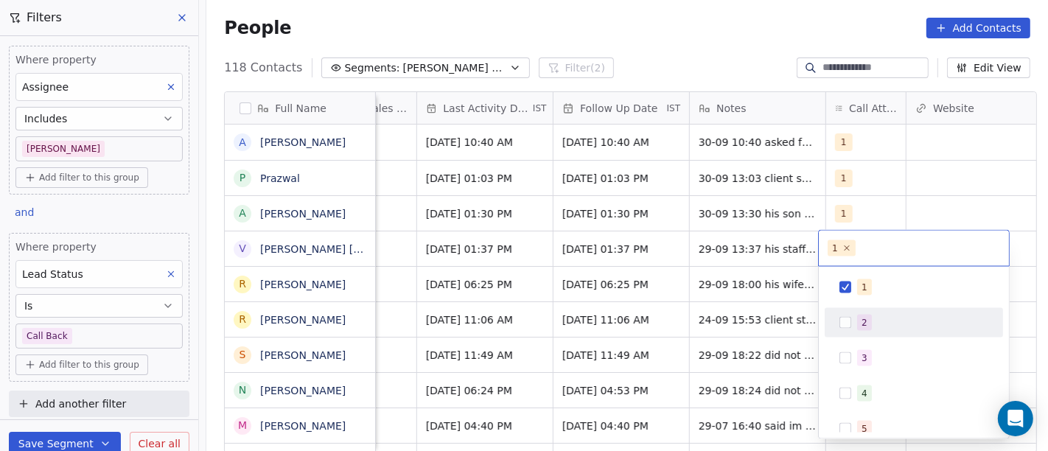
click at [841, 326] on button "Suggestions" at bounding box center [845, 323] width 12 height 12
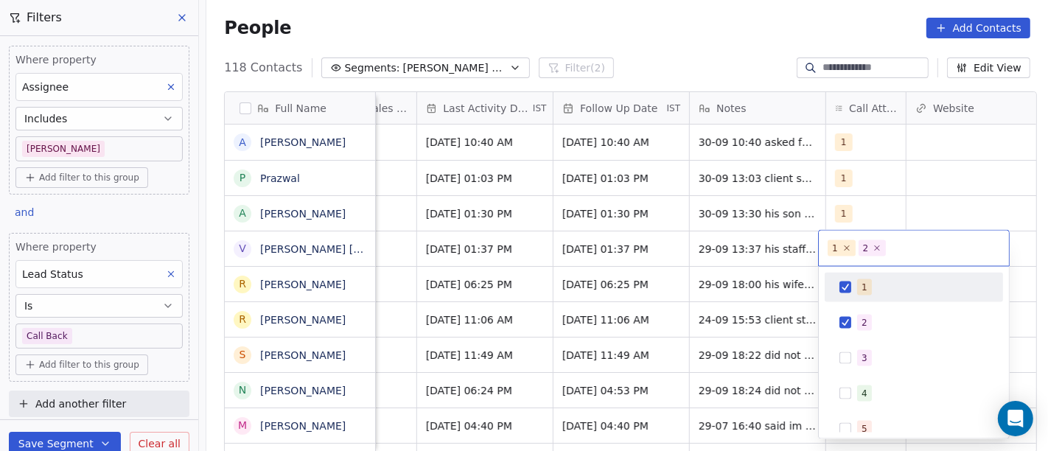
click at [857, 285] on span "1" at bounding box center [864, 287] width 15 height 16
click at [650, 253] on html "On2Cook India Pvt. Ltd. Contacts People Marketing Workflows Campaigns Metrics &…" at bounding box center [524, 225] width 1048 height 451
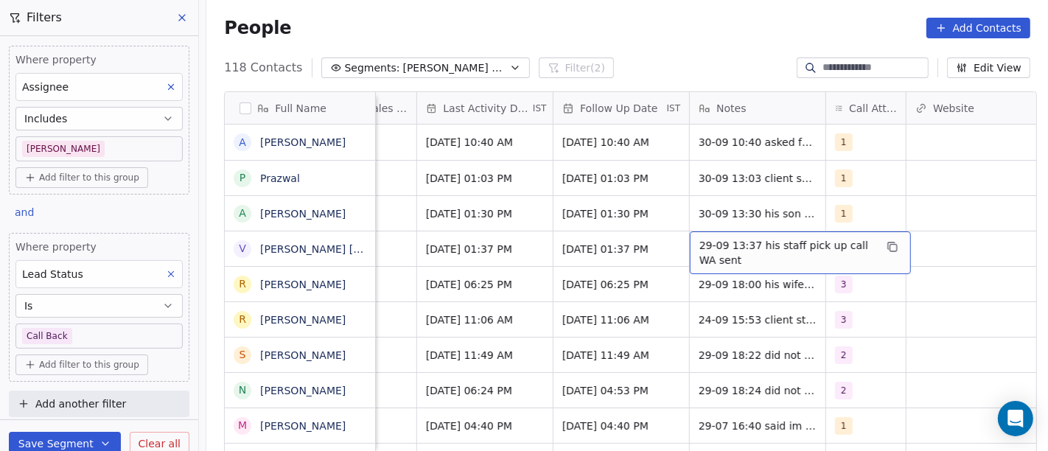
click at [745, 248] on span "29-09 13:37 his staff pick up call WA sent" at bounding box center [786, 252] width 175 height 29
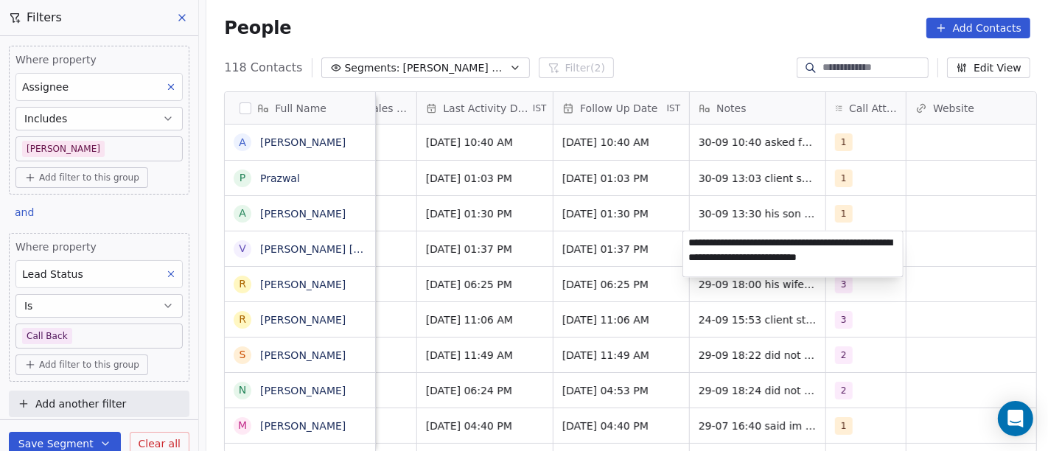
type textarea "**********"
click at [587, 281] on html "On2Cook India Pvt. Ltd. Contacts People Marketing Workflows Campaigns Metrics &…" at bounding box center [524, 225] width 1048 height 451
click at [505, 239] on html "On2Cook India Pvt. Ltd. Contacts People Marketing Workflows Campaigns Metrics &…" at bounding box center [524, 225] width 1048 height 451
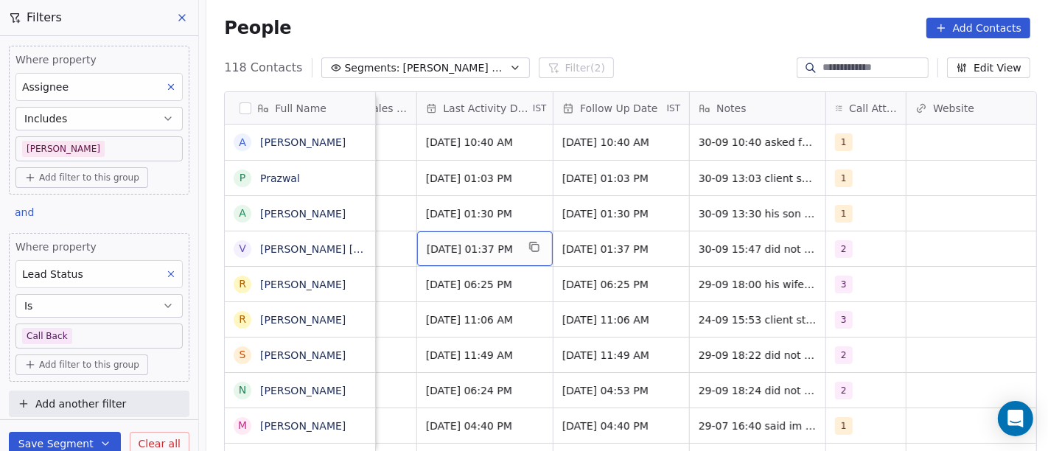
click at [475, 237] on div "Sep 29, 2025 01:37 PM" at bounding box center [485, 248] width 136 height 35
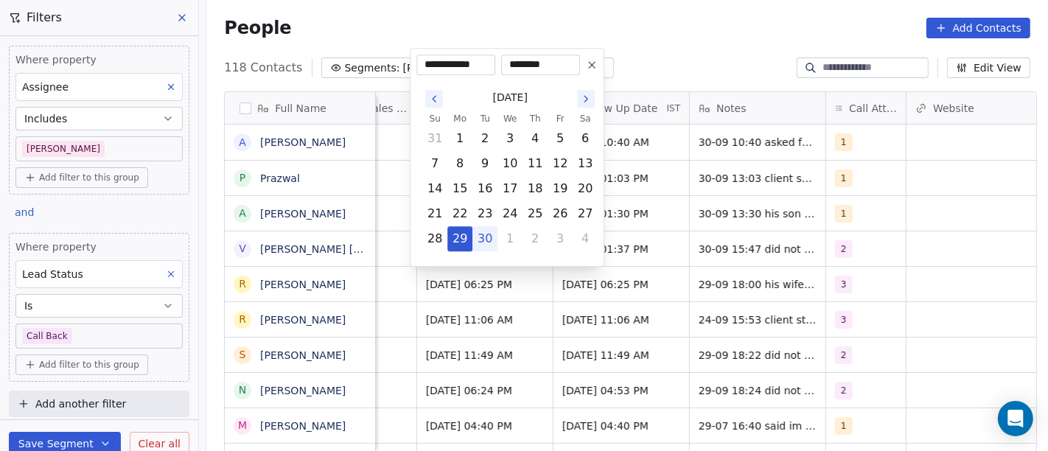
click at [483, 239] on button "30" at bounding box center [485, 239] width 24 height 24
type input "**********"
click at [636, 251] on html "On2Cook India Pvt. Ltd. Contacts People Marketing Workflows Campaigns Metrics &…" at bounding box center [524, 225] width 1048 height 451
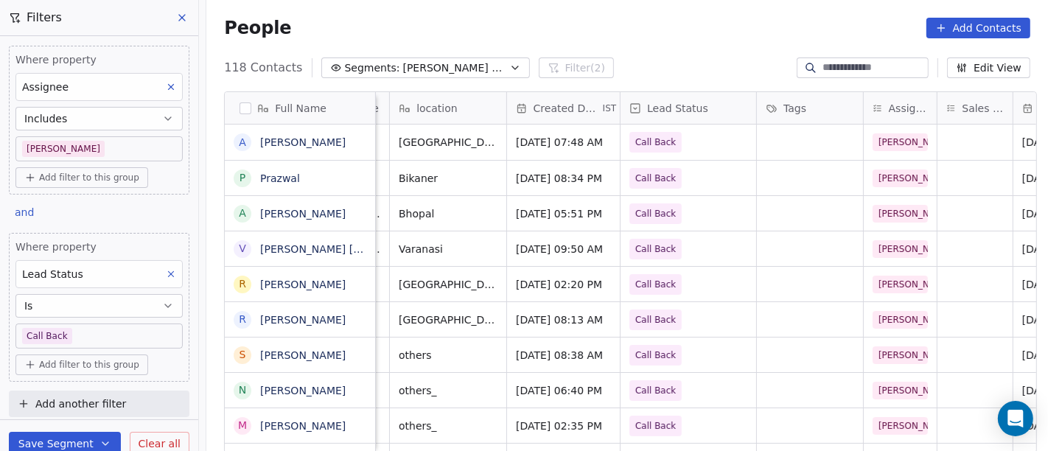
scroll to position [0, 332]
click at [652, 252] on span "Call Back" at bounding box center [656, 249] width 41 height 15
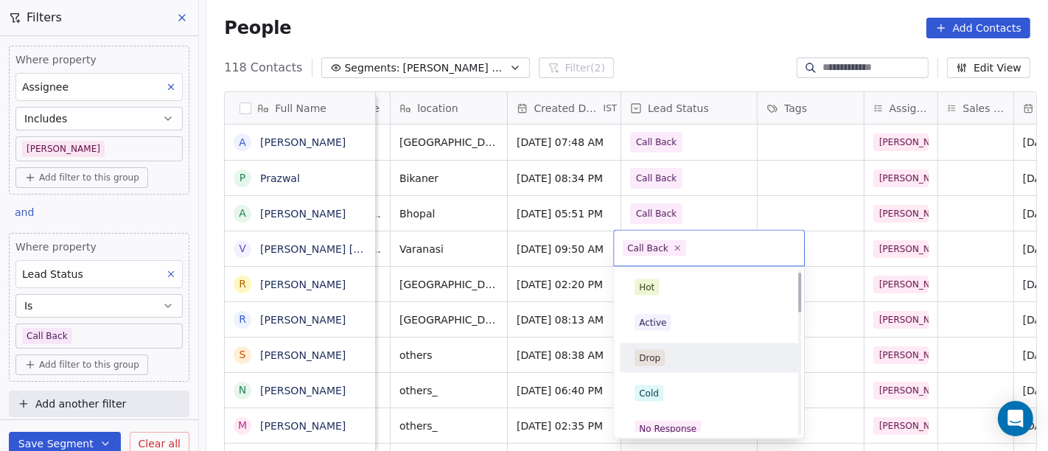
scroll to position [82, 0]
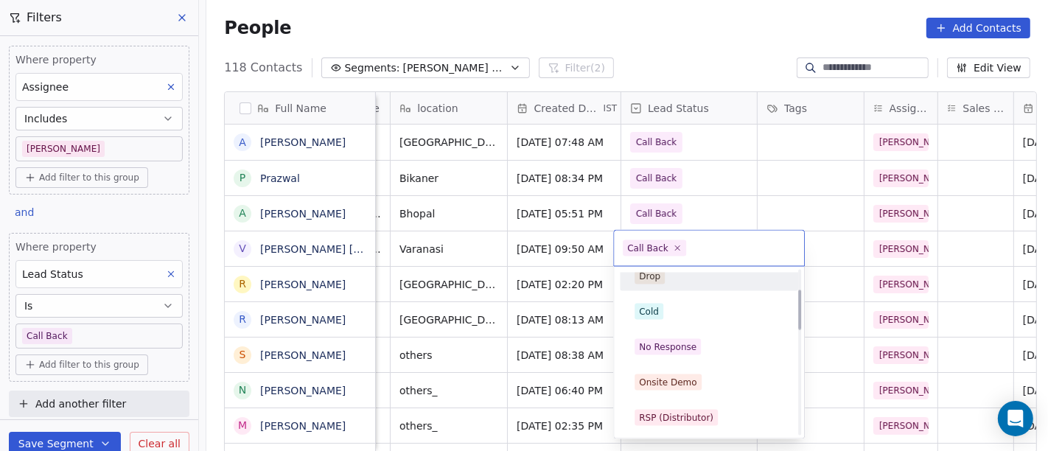
click at [679, 354] on div "No Response" at bounding box center [708, 347] width 166 height 24
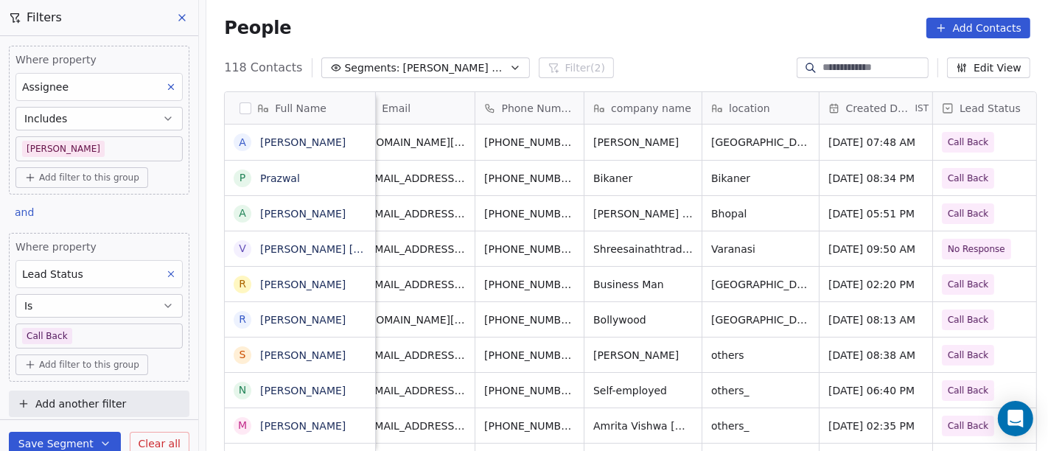
scroll to position [0, 19]
click at [594, 278] on icon "grid" at bounding box center [597, 281] width 7 height 7
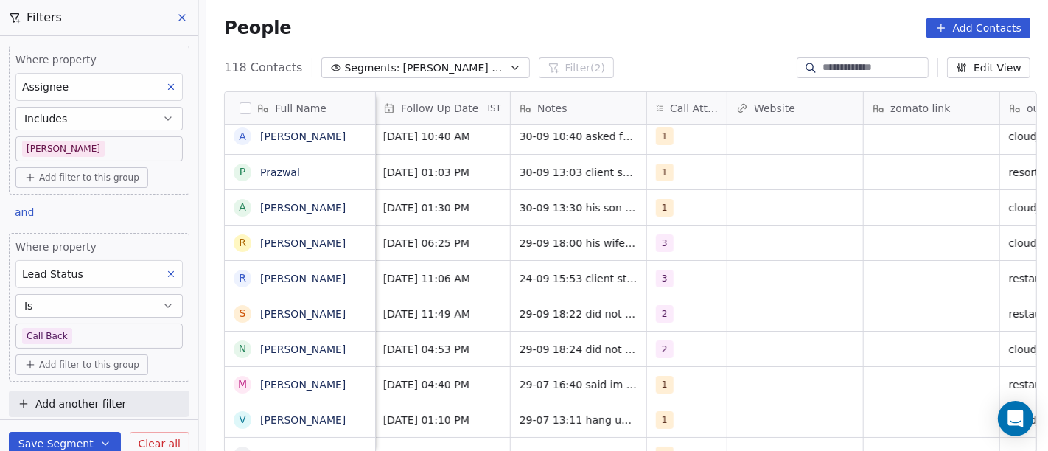
scroll to position [0, 1115]
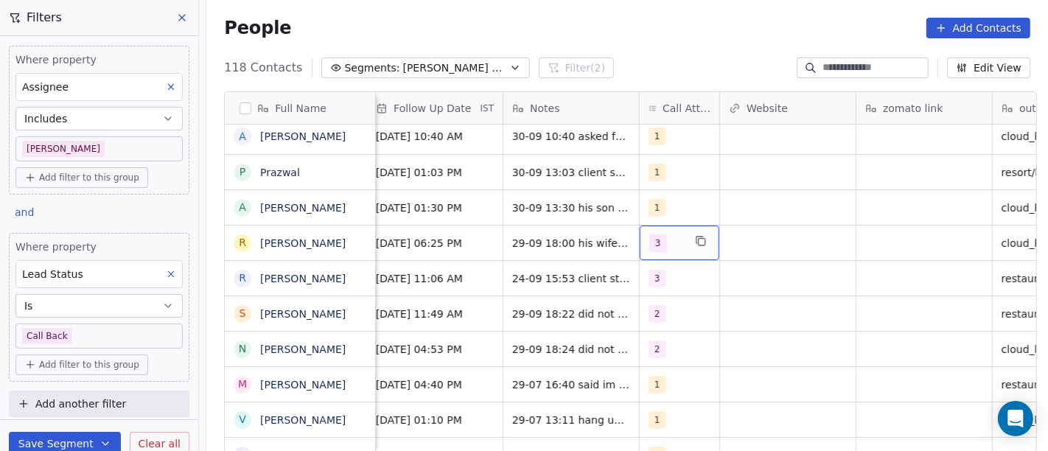
click at [650, 250] on div "3" at bounding box center [679, 242] width 80 height 35
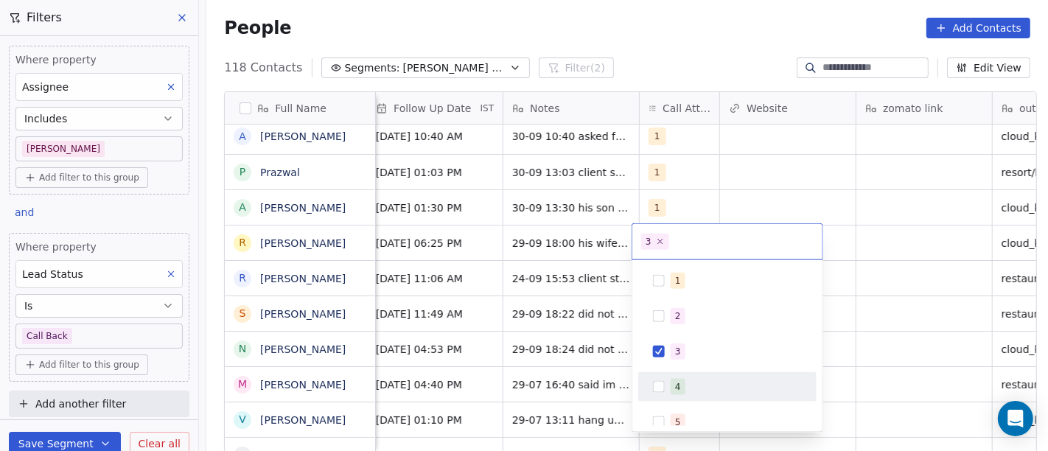
click at [667, 380] on div "4" at bounding box center [727, 387] width 166 height 24
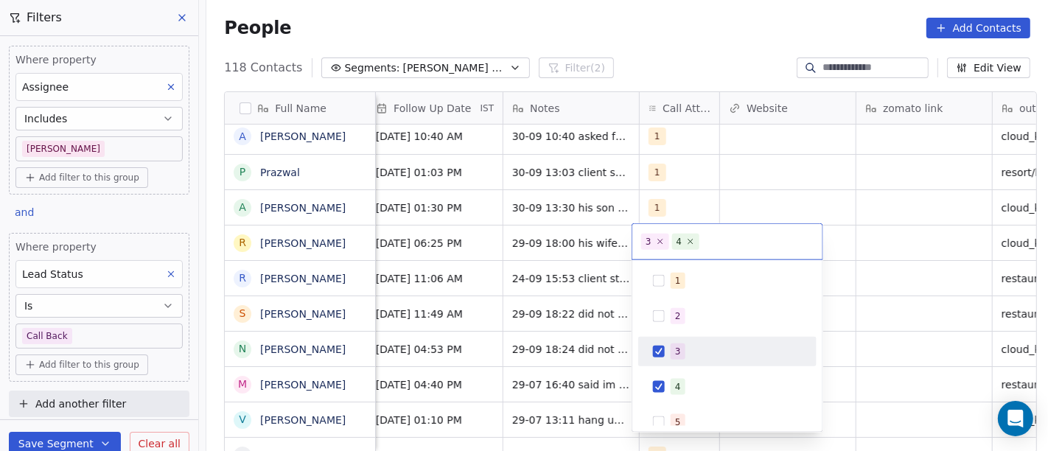
click at [662, 348] on button "Suggestions" at bounding box center [659, 352] width 12 height 12
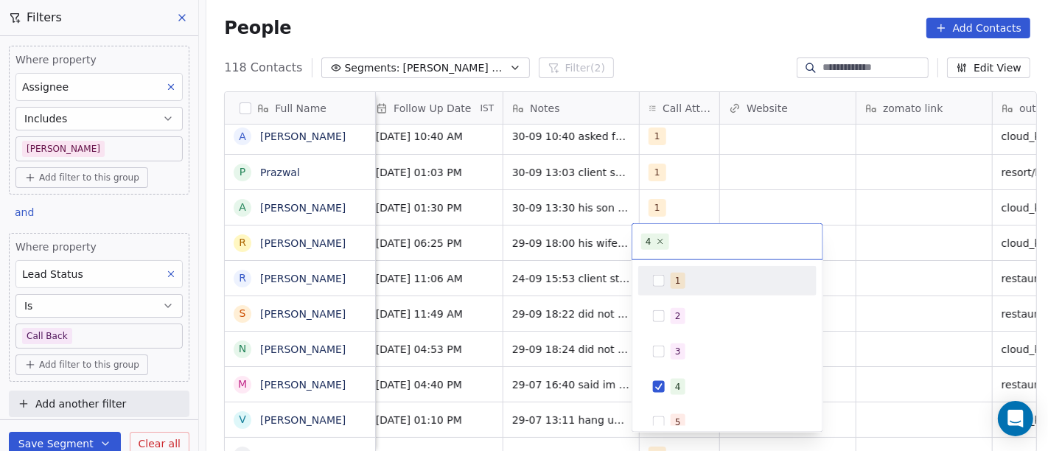
click at [869, 205] on html "On2Cook India Pvt. Ltd. Contacts People Marketing Workflows Campaigns Metrics &…" at bounding box center [524, 225] width 1048 height 451
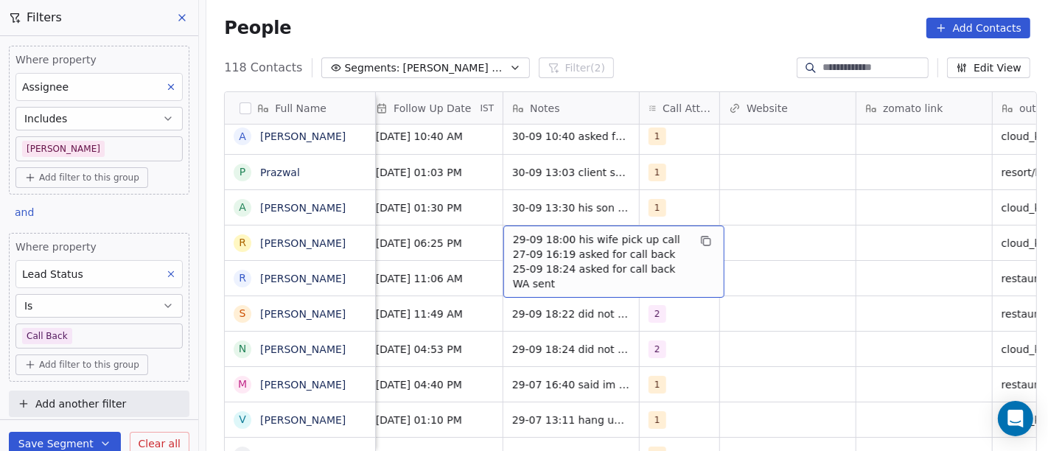
click at [575, 243] on span "29-09 18:00 his wife pick up call 27-09 16:19 asked for call back 25-09 18:24 a…" at bounding box center [600, 261] width 175 height 59
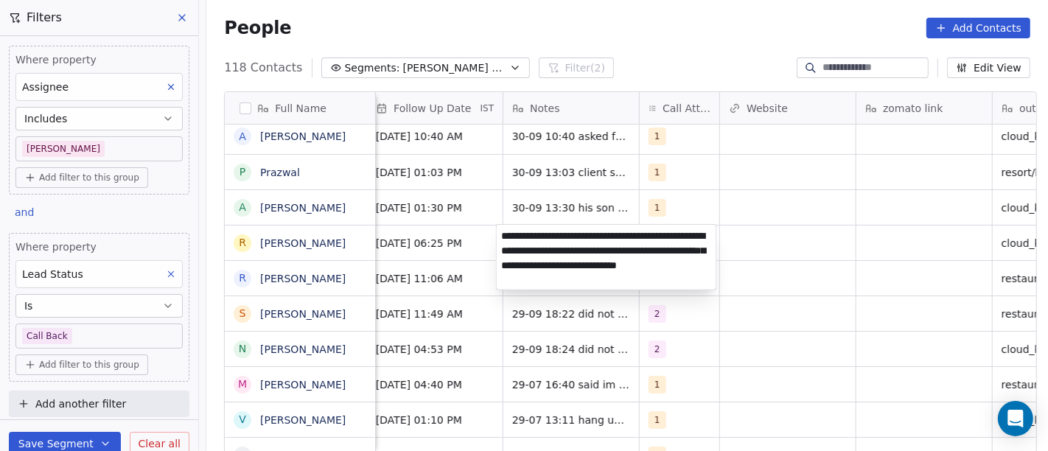
type textarea "**********"
click at [749, 350] on html "On2Cook India Pvt. Ltd. Contacts People Marketing Workflows Campaigns Metrics &…" at bounding box center [524, 225] width 1048 height 451
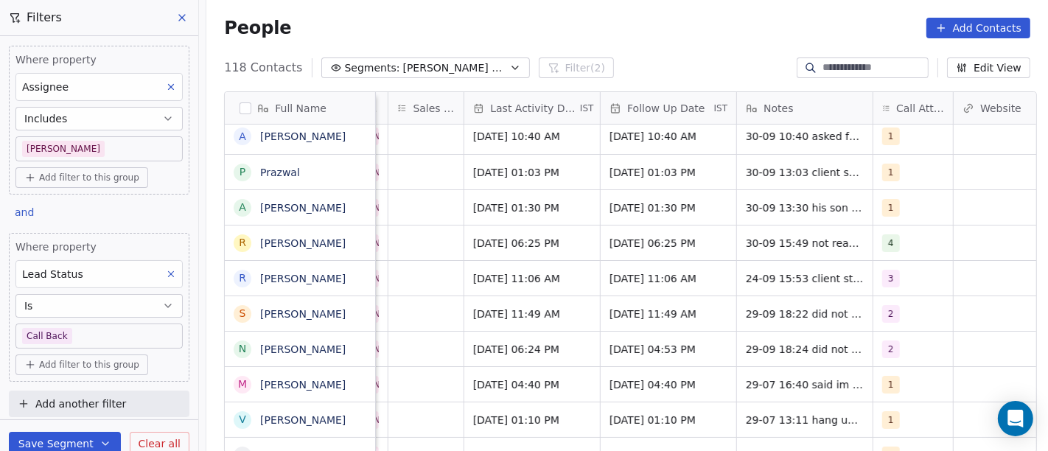
scroll to position [0, 880]
click at [547, 241] on span "Sep 29, 2025 06:25 PM" at bounding box center [520, 243] width 90 height 15
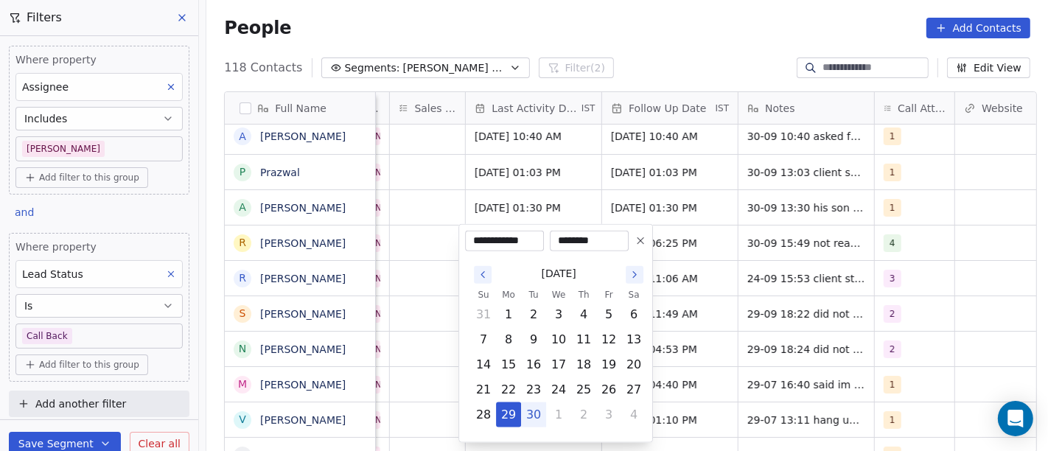
click at [536, 418] on button "30" at bounding box center [534, 415] width 24 height 24
type input "**********"
click at [729, 283] on html "On2Cook India Pvt. Ltd. Contacts People Marketing Workflows Campaigns Metrics &…" at bounding box center [524, 225] width 1048 height 451
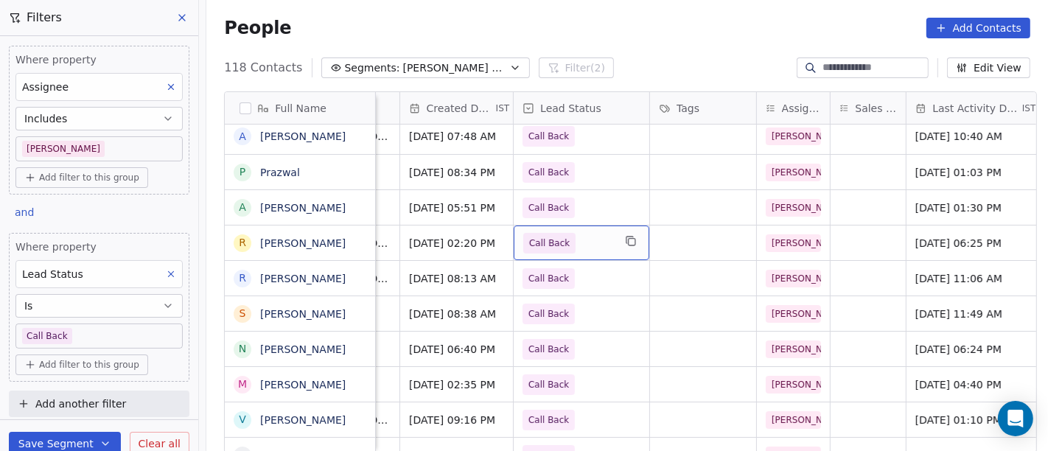
scroll to position [0, 438]
click at [596, 239] on span "Call Back" at bounding box center [570, 243] width 90 height 21
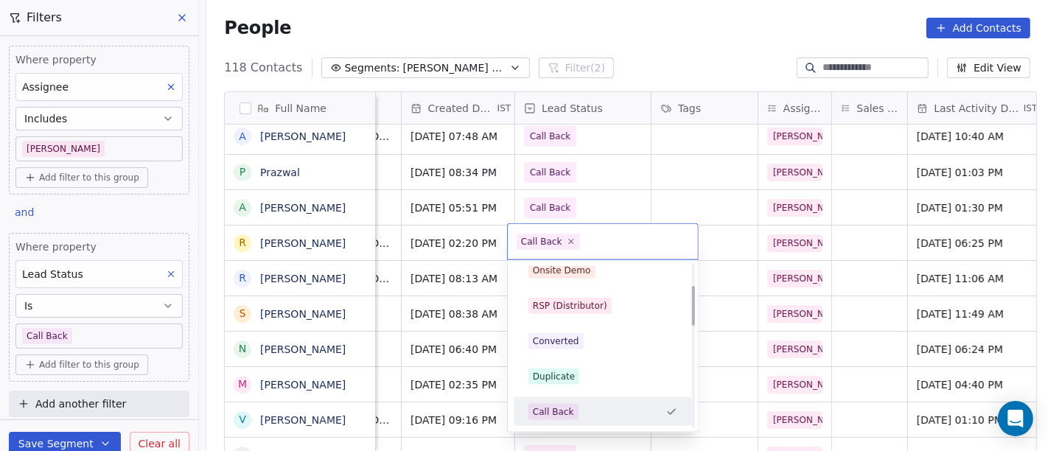
scroll to position [0, 0]
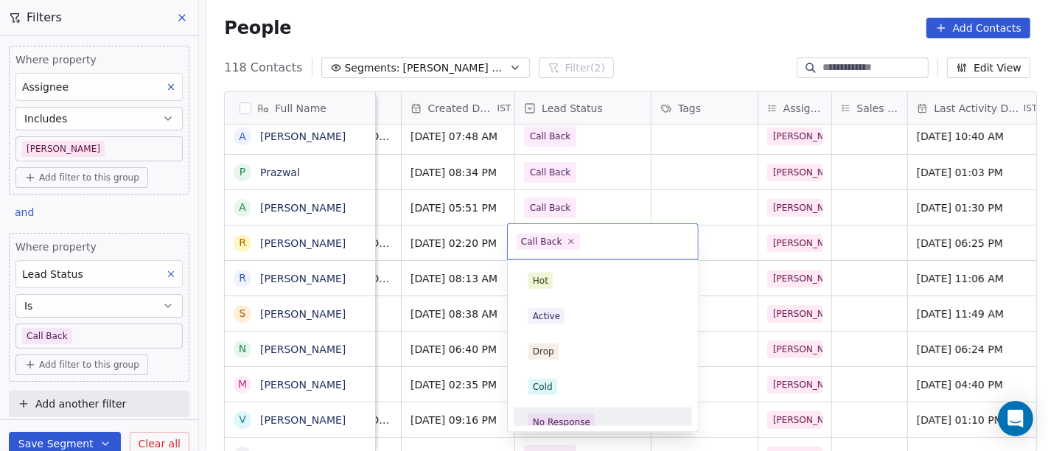
click at [568, 418] on div "No Response" at bounding box center [561, 421] width 57 height 13
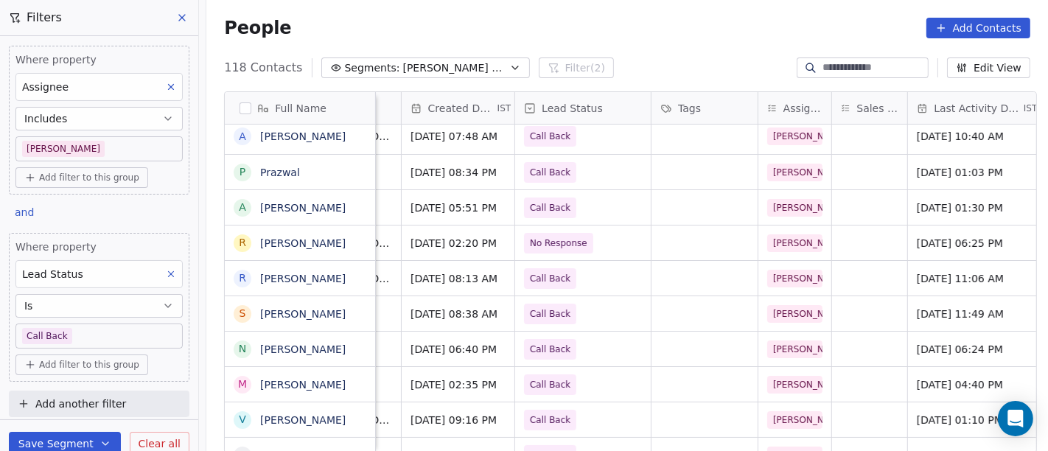
click at [635, 73] on div "118 Contacts Segments: Salim Follow up Hot Active Filter (2) Edit View" at bounding box center [626, 68] width 841 height 24
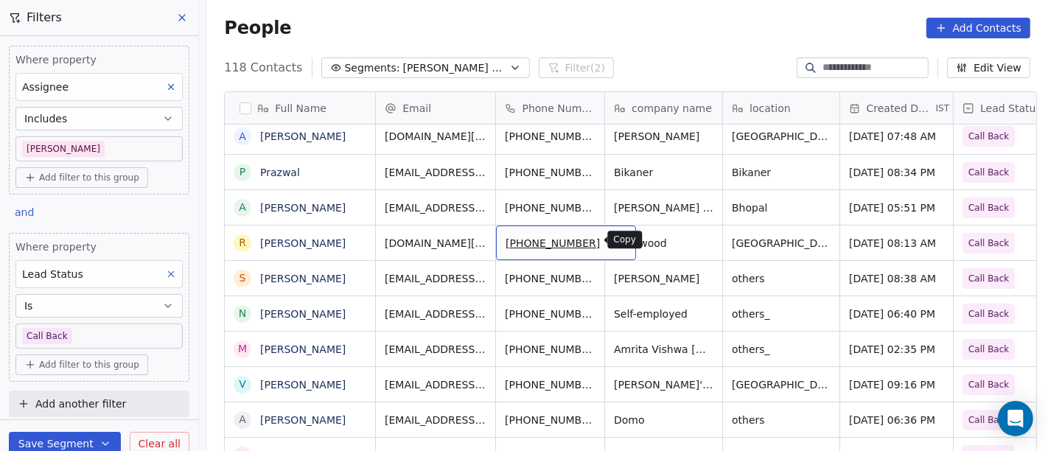
click at [611, 241] on icon "grid" at bounding box center [617, 241] width 12 height 12
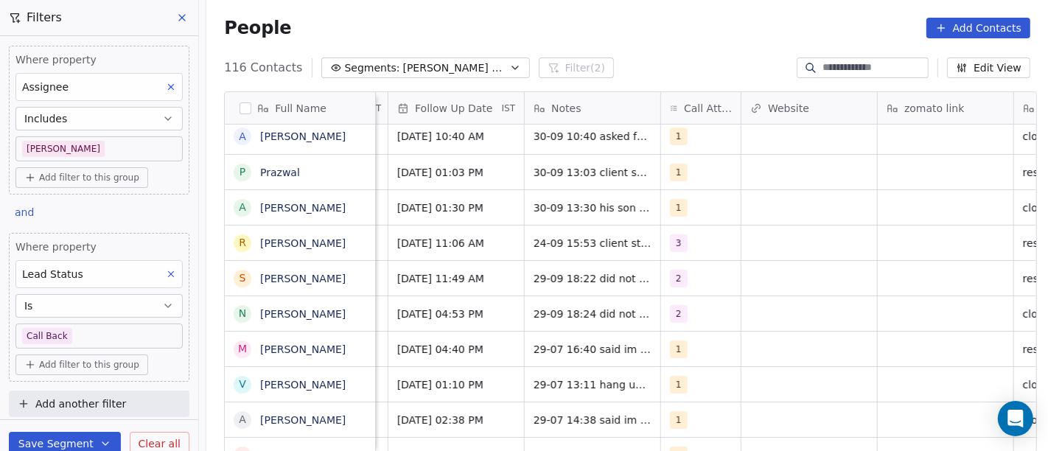
scroll to position [0, 1101]
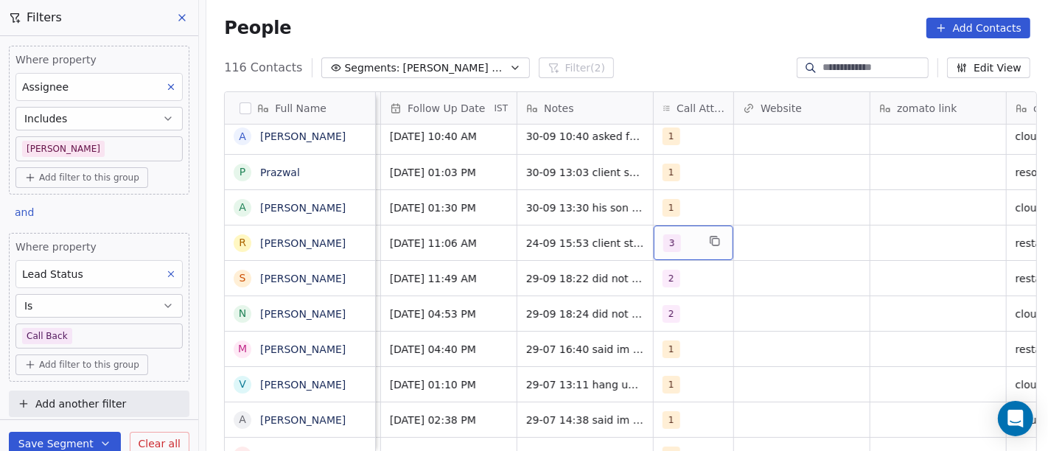
click at [663, 243] on span "3" at bounding box center [672, 243] width 18 height 18
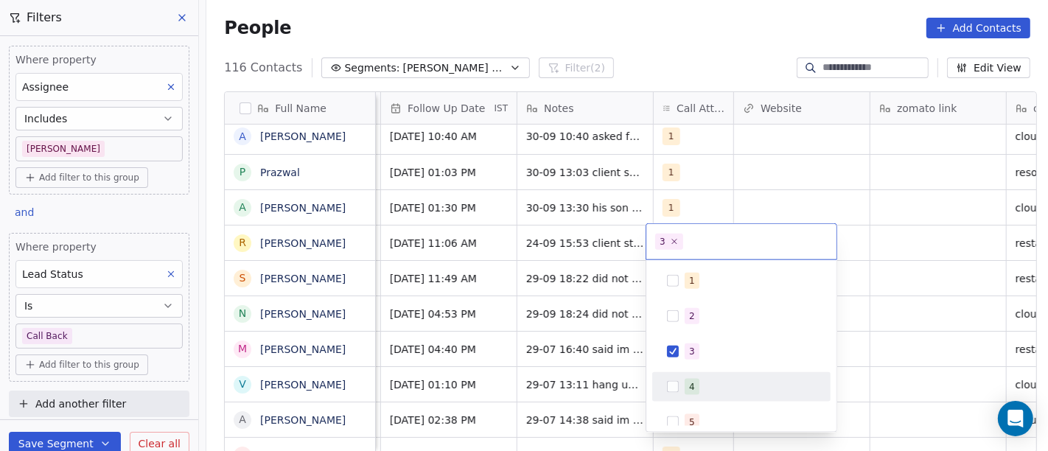
click at [686, 390] on span "4" at bounding box center [691, 387] width 15 height 16
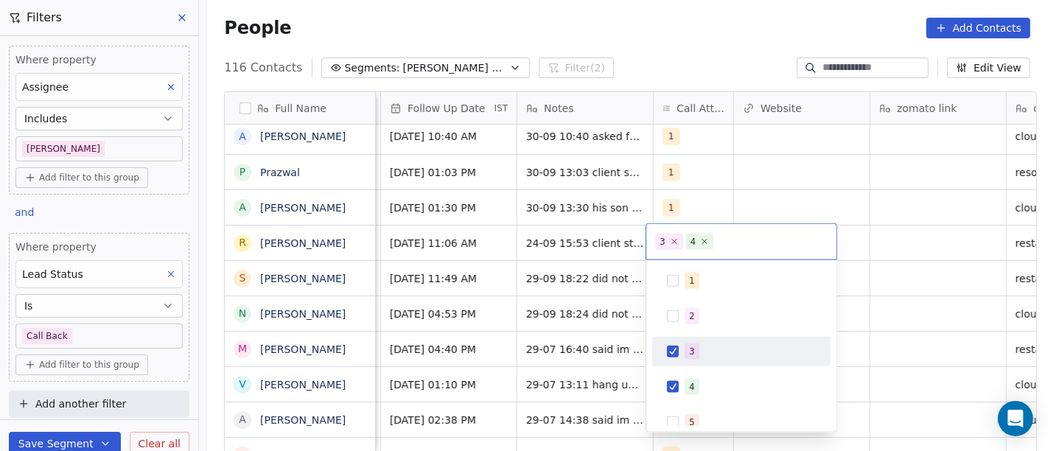
click at [684, 359] on div "3" at bounding box center [749, 351] width 131 height 16
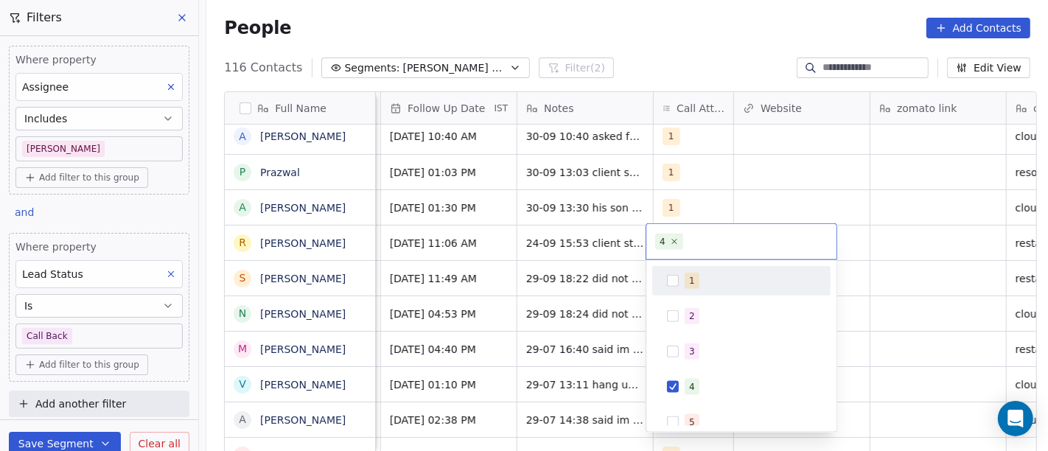
click at [872, 255] on html "On2Cook India Pvt. Ltd. Contacts People Marketing Workflows Campaigns Metrics &…" at bounding box center [524, 225] width 1048 height 451
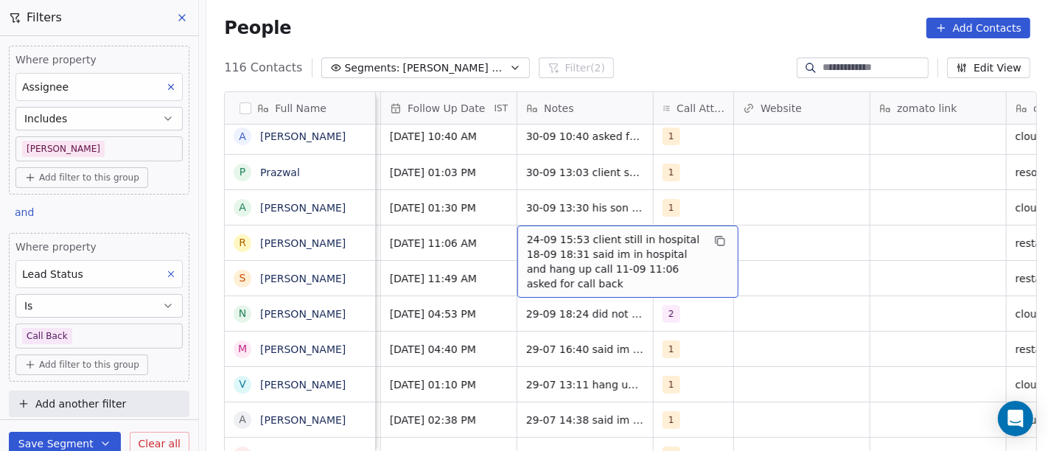
click at [572, 241] on span "24-09 15:53 client still in hospital 18-09 18:31 said im in hospital and hang u…" at bounding box center [614, 261] width 175 height 59
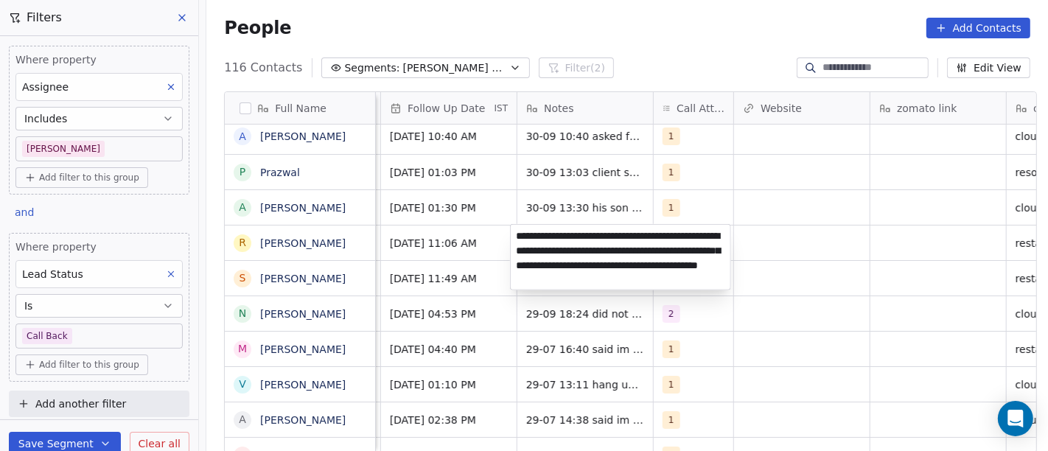
type textarea "**********"
drag, startPoint x: 841, startPoint y: 309, endPoint x: 477, endPoint y: 295, distance: 363.5
click at [841, 310] on html "On2Cook India Pvt. Ltd. Contacts People Marketing Workflows Campaigns Metrics &…" at bounding box center [524, 225] width 1048 height 451
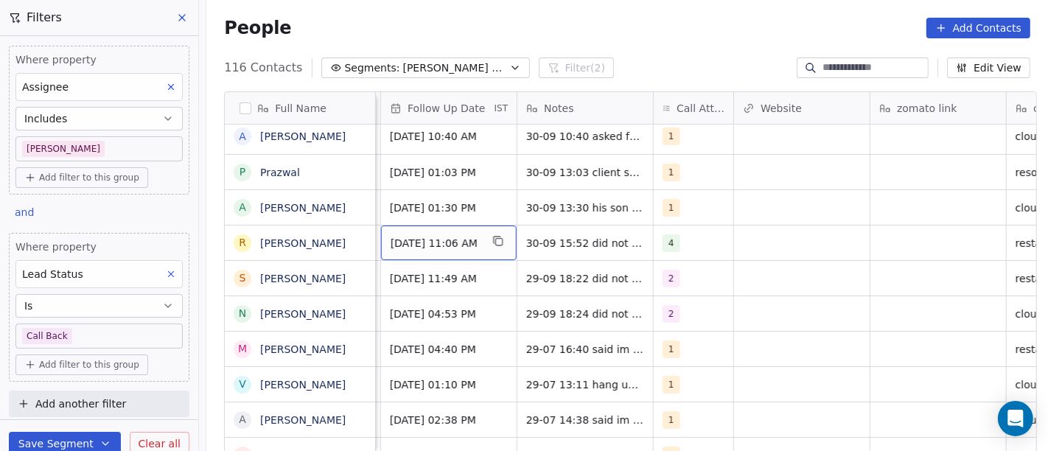
click at [429, 251] on div "Oct 02, 2025 11:06 AM" at bounding box center [449, 242] width 136 height 35
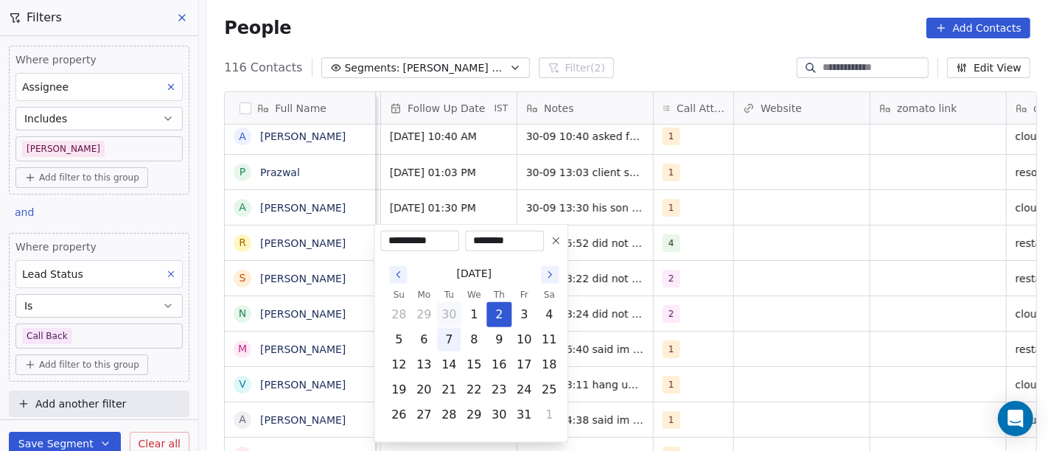
click at [449, 343] on button "7" at bounding box center [449, 340] width 24 height 24
type input "**********"
click at [735, 281] on html "On2Cook India Pvt. Ltd. Contacts People Marketing Workflows Campaigns Metrics &…" at bounding box center [524, 225] width 1048 height 451
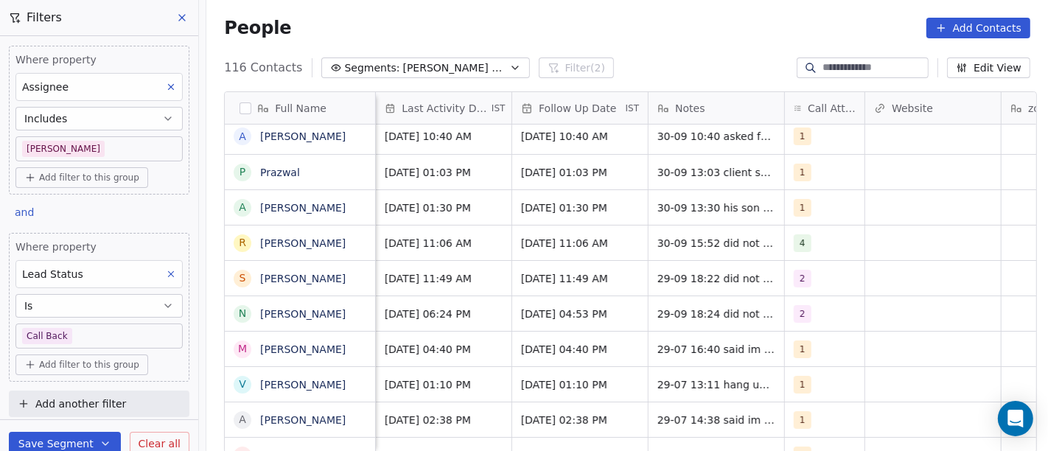
scroll to position [0, 897]
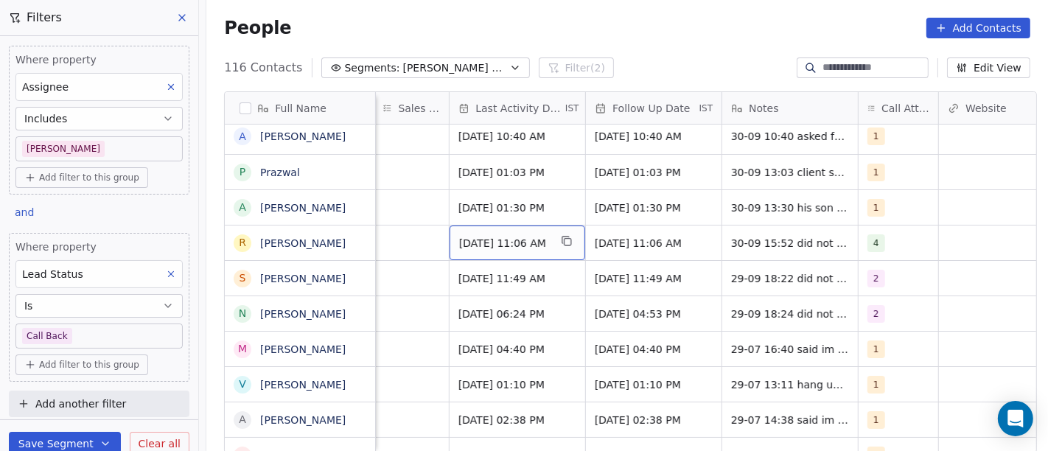
click at [515, 228] on div "Sep 24, 2025 11:06 AM" at bounding box center [517, 242] width 136 height 35
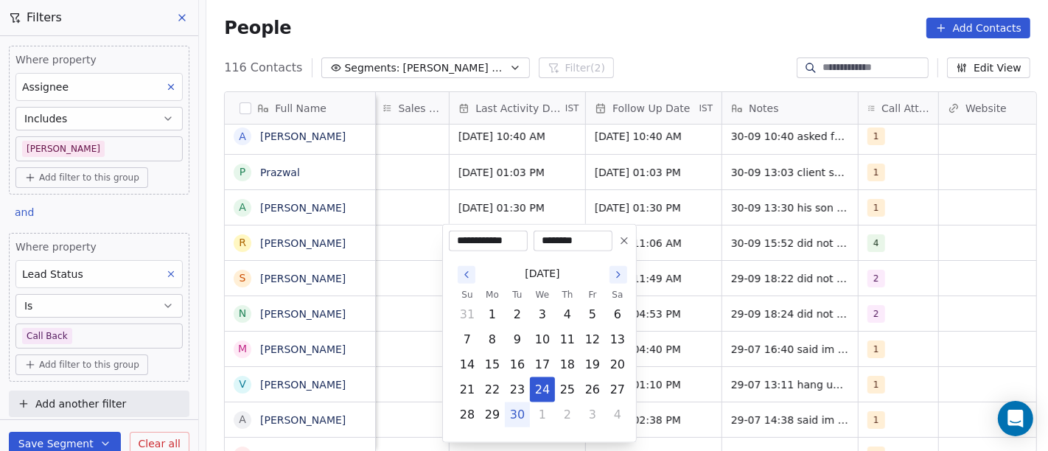
click at [516, 416] on button "30" at bounding box center [517, 415] width 24 height 24
type input "**********"
click at [725, 268] on html "On2Cook India Pvt. Ltd. Contacts People Marketing Workflows Campaigns Metrics &…" at bounding box center [524, 225] width 1048 height 451
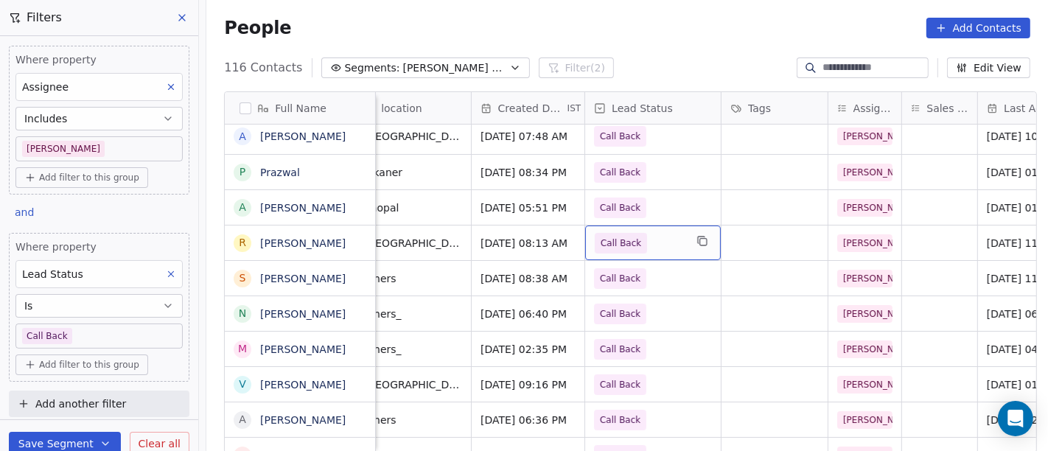
scroll to position [0, 365]
click at [598, 244] on span "Call Back" at bounding box center [624, 243] width 52 height 21
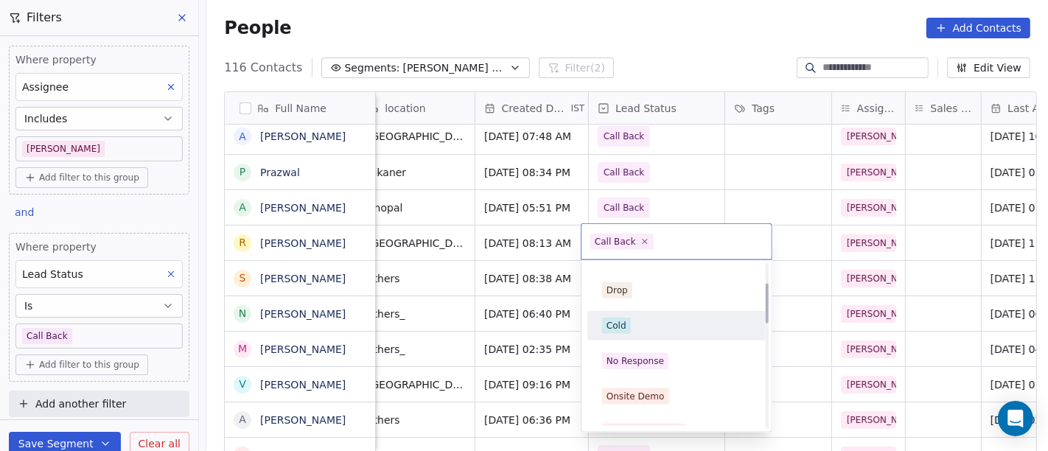
scroll to position [82, 0]
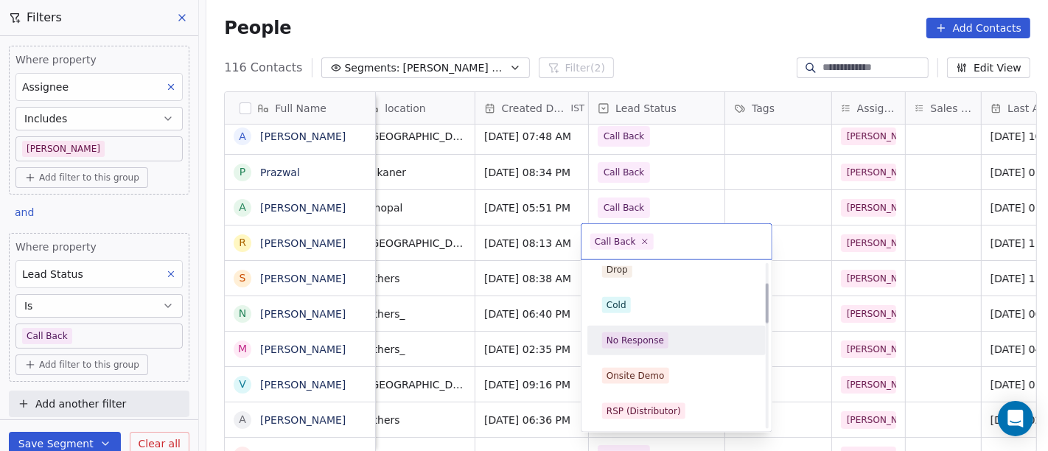
click at [631, 340] on div "No Response" at bounding box center [634, 340] width 57 height 13
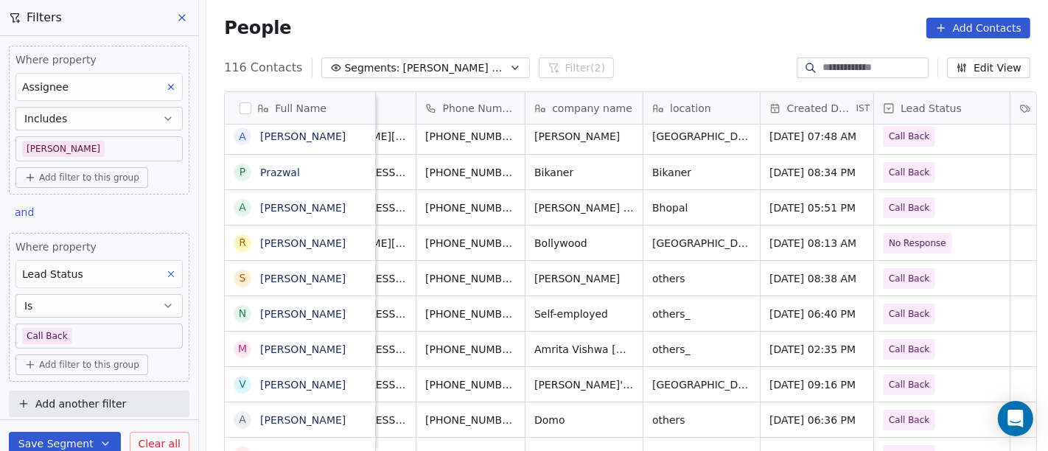
scroll to position [0, 50]
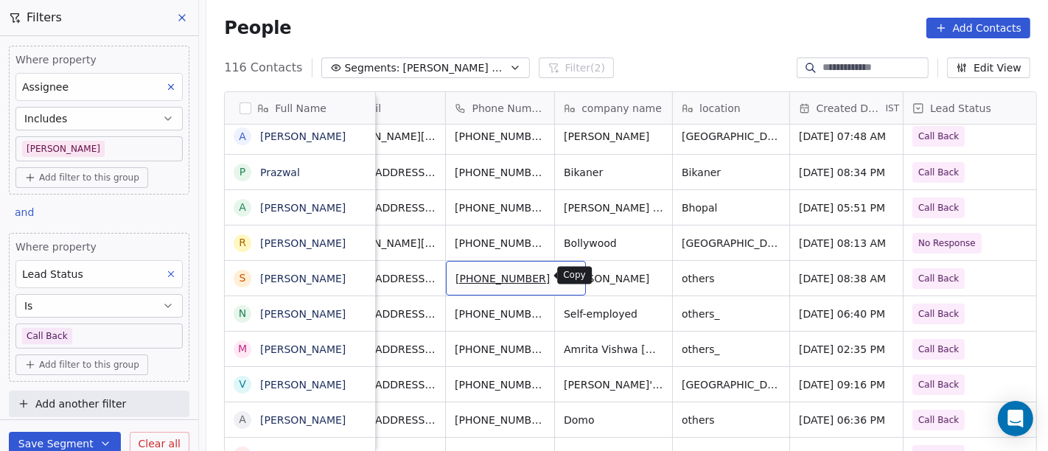
click at [558, 273] on button "grid" at bounding box center [567, 276] width 18 height 18
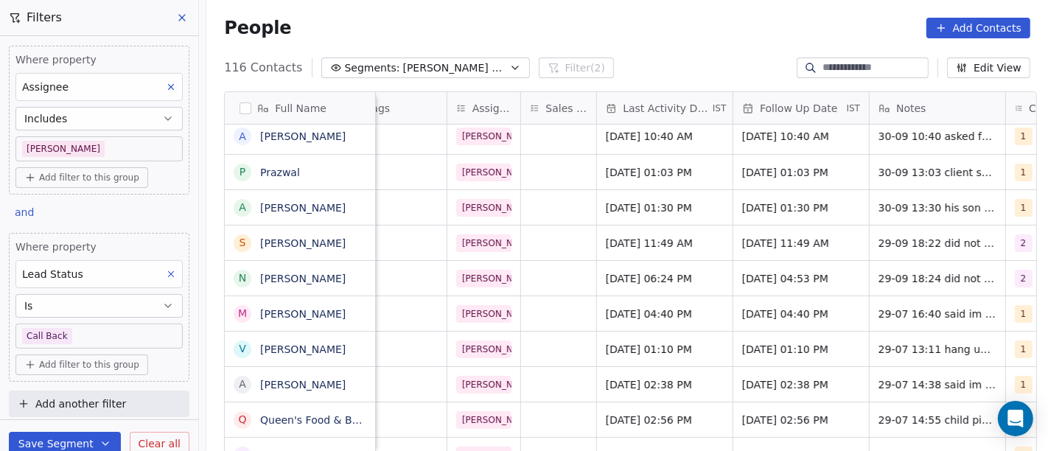
scroll to position [0, 759]
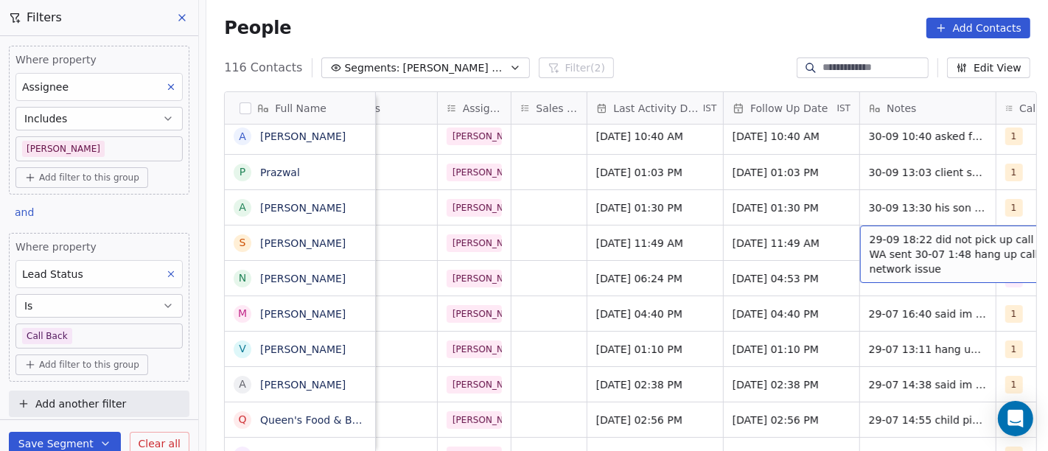
click at [902, 240] on span "29-09 18:22 did not pick up call WA sent 30-07 1:48 hang up call network issue" at bounding box center [956, 254] width 175 height 44
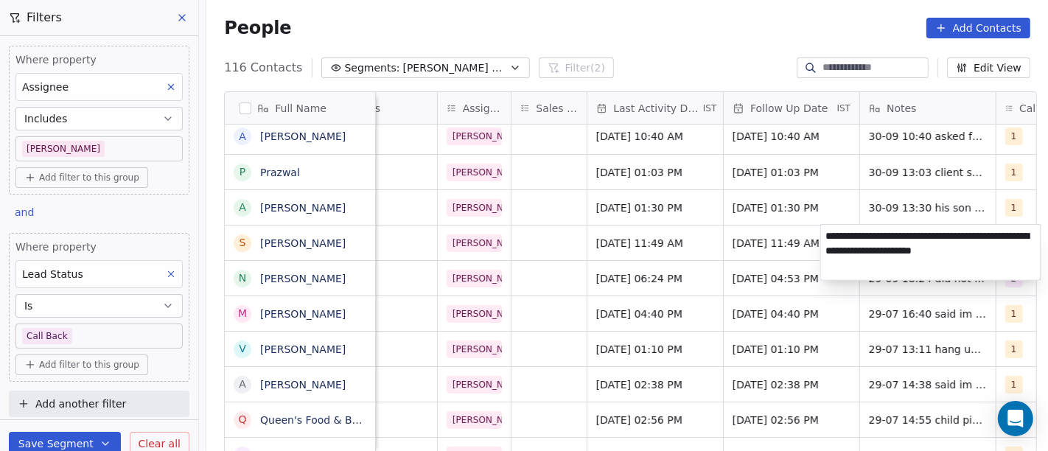
click at [749, 242] on html "On2Cook India Pvt. Ltd. Contacts People Marketing Workflows Campaigns Metrics &…" at bounding box center [524, 225] width 1048 height 451
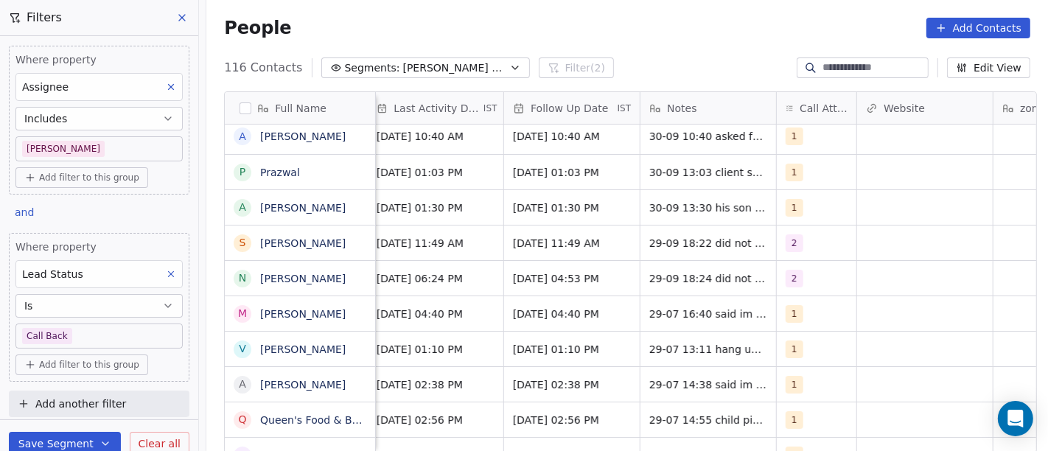
scroll to position [0, 977]
click at [812, 242] on div "2" at bounding box center [805, 243] width 34 height 18
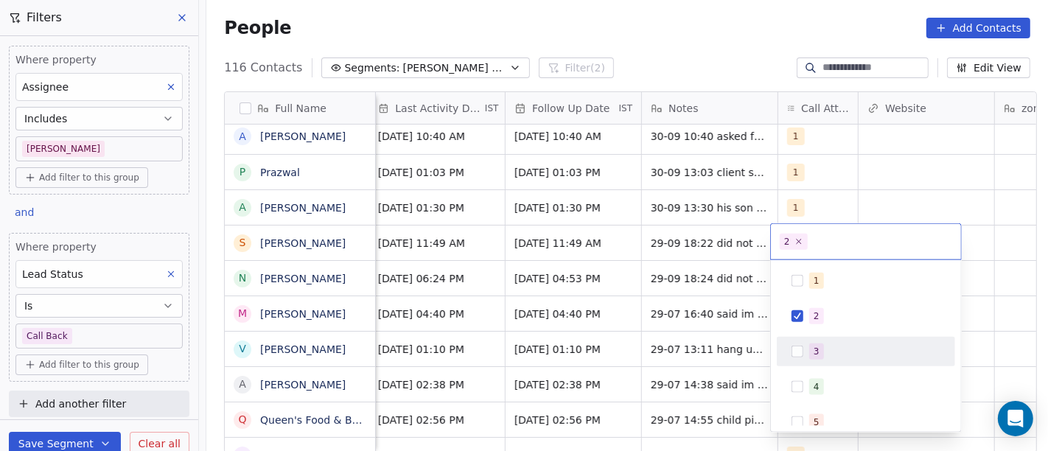
click at [818, 346] on div "3" at bounding box center [816, 351] width 6 height 13
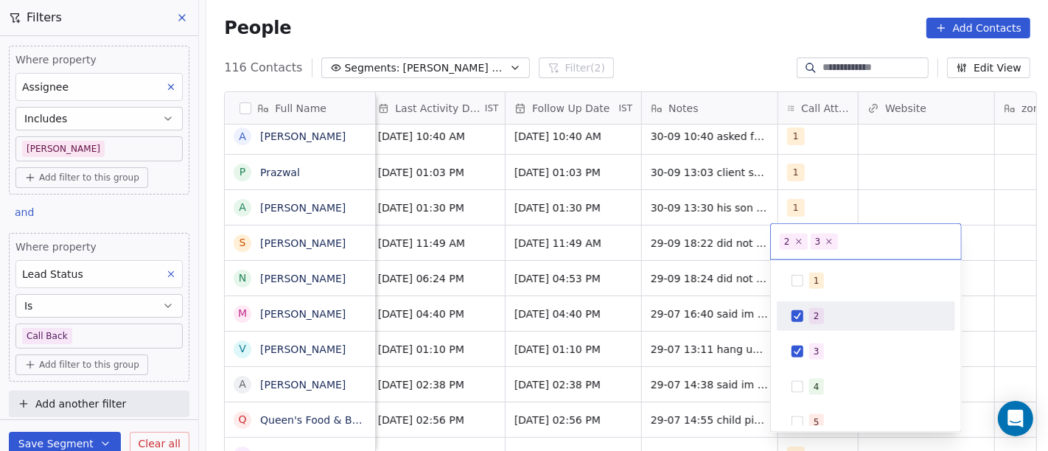
click at [816, 318] on div "2" at bounding box center [816, 315] width 6 height 13
click at [955, 197] on html "On2Cook India Pvt. Ltd. Contacts People Marketing Workflows Campaigns Metrics &…" at bounding box center [524, 225] width 1048 height 451
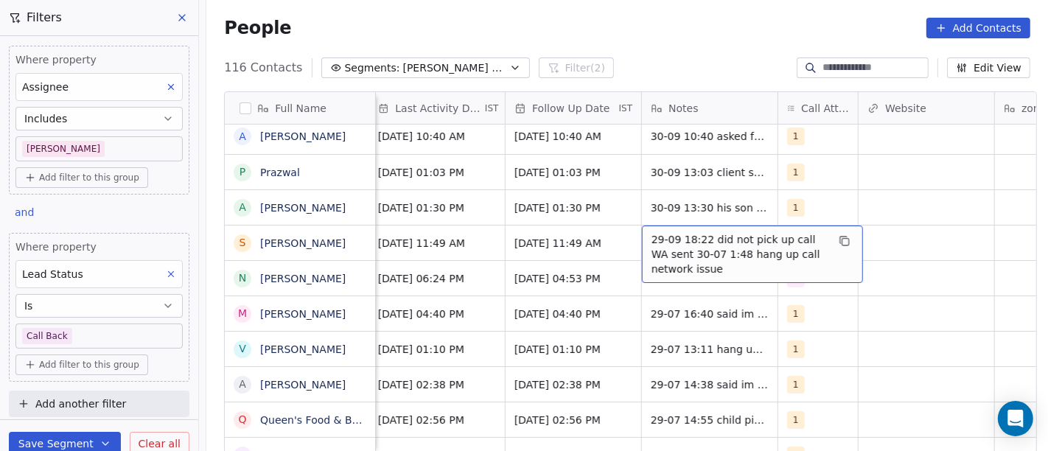
click at [705, 245] on span "29-09 18:22 did not pick up call WA sent 30-07 1:48 hang up call network issue" at bounding box center [738, 254] width 175 height 44
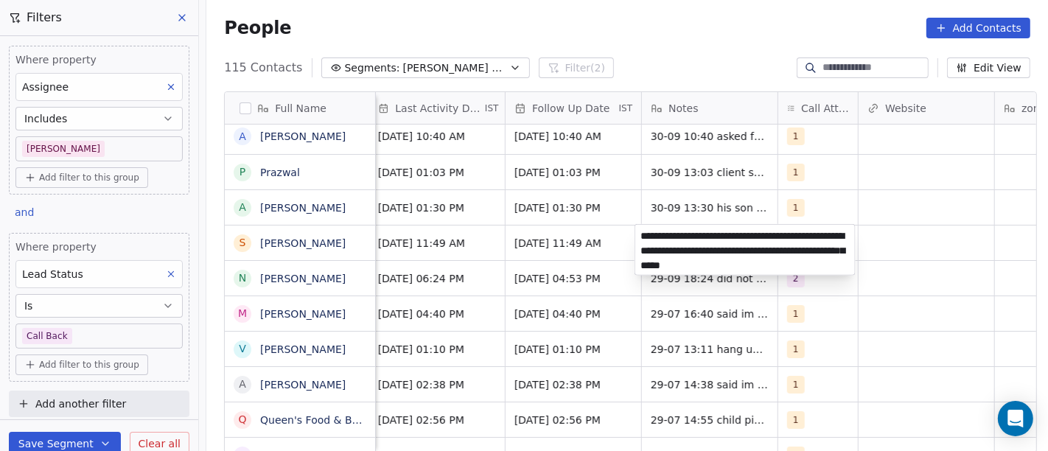
type textarea "**********"
click at [918, 270] on html "On2Cook India Pvt. Ltd. Contacts People Marketing Workflows Campaigns Metrics &…" at bounding box center [524, 225] width 1048 height 451
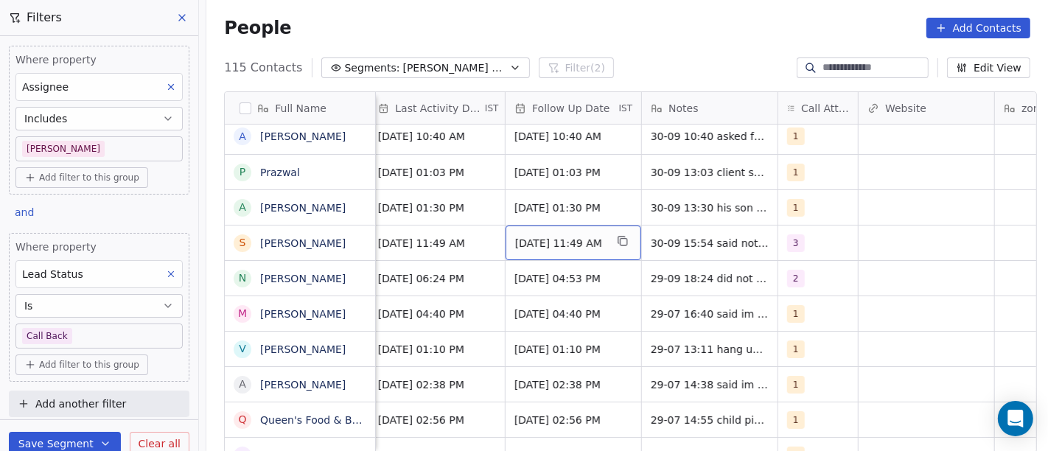
click at [576, 248] on span "Oct 06, 2025 11:49 AM" at bounding box center [560, 243] width 90 height 15
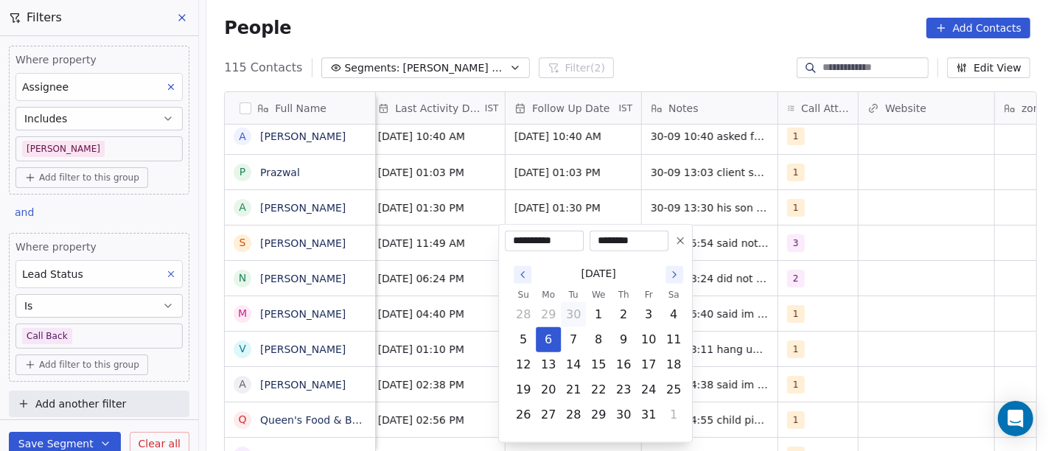
click at [676, 249] on button at bounding box center [680, 241] width 18 height 18
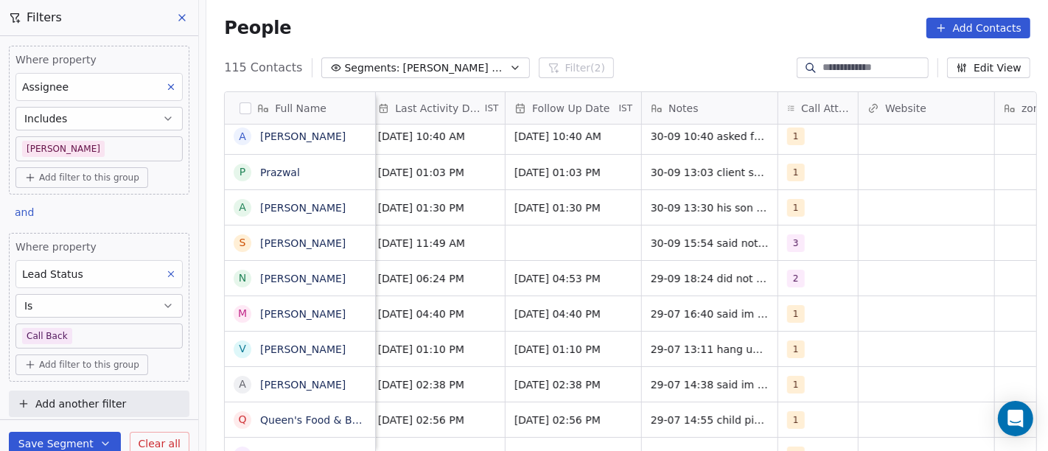
scroll to position [0, 970]
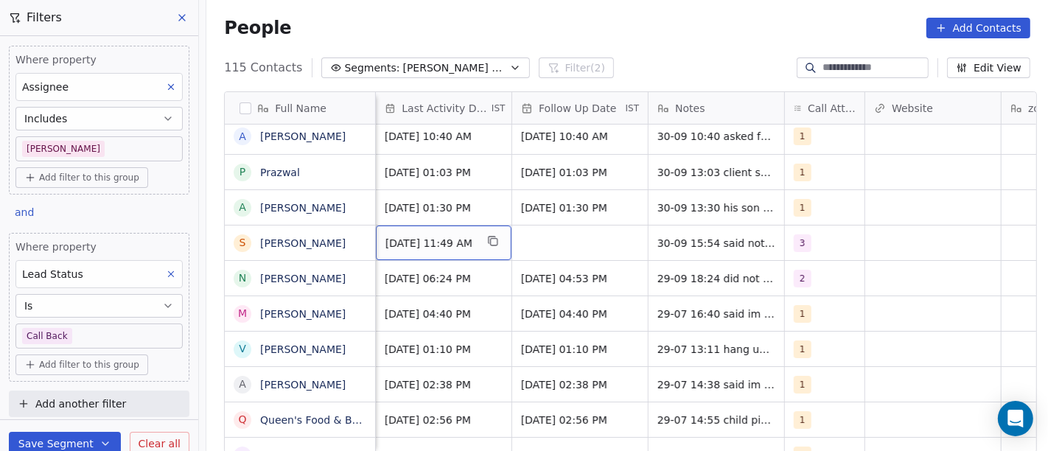
click at [438, 248] on span "Sep 29, 2025 11:49 AM" at bounding box center [430, 243] width 90 height 15
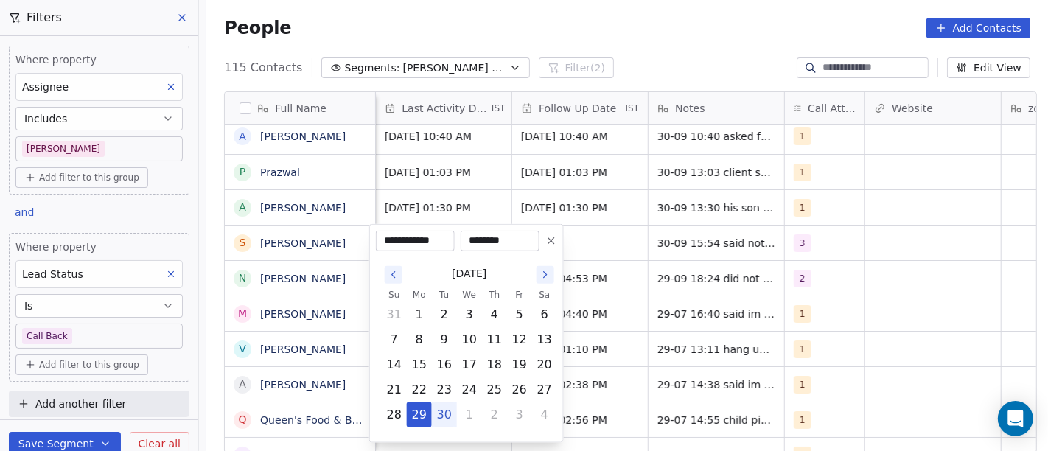
click at [443, 409] on button "30" at bounding box center [444, 415] width 24 height 24
type input "**********"
click at [597, 239] on html "On2Cook India Pvt. Ltd. Contacts People Marketing Workflows Campaigns Metrics &…" at bounding box center [524, 225] width 1048 height 451
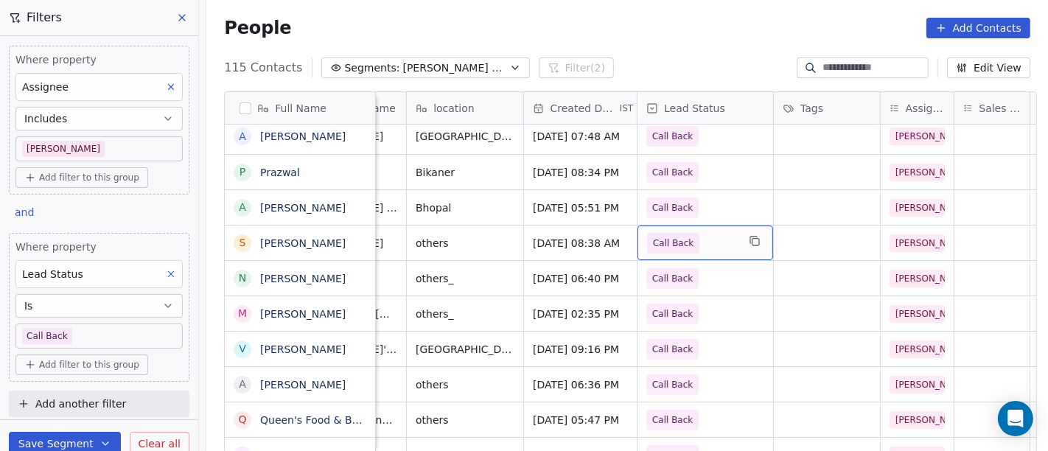
scroll to position [0, 315]
click at [692, 240] on span "Call Back" at bounding box center [693, 243] width 90 height 21
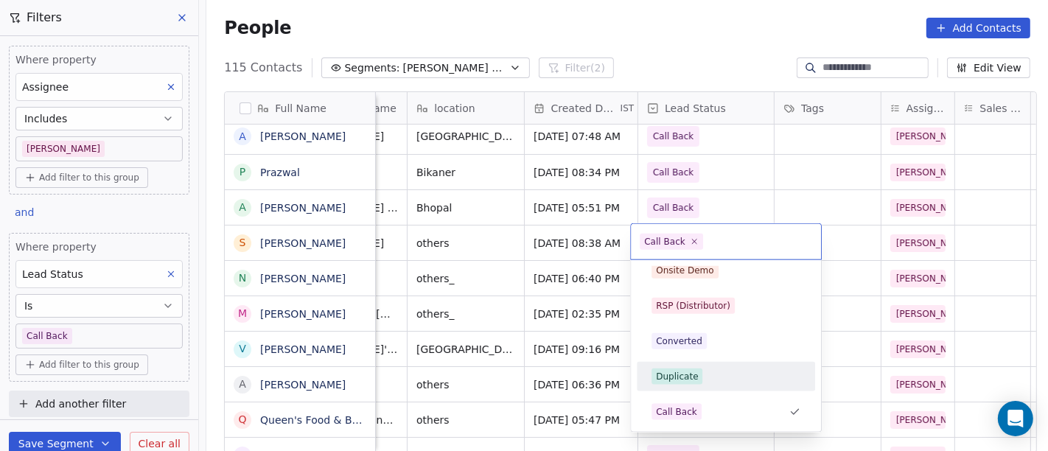
scroll to position [0, 0]
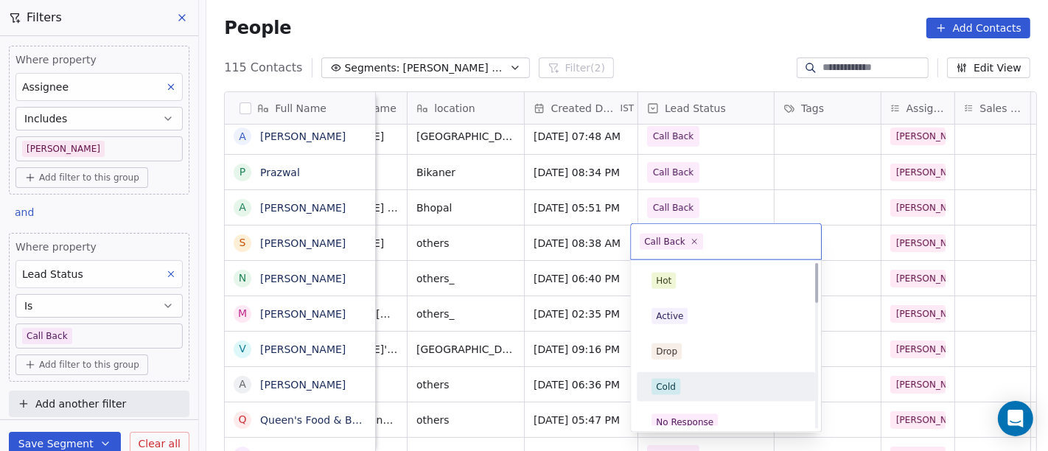
click at [695, 385] on div "Cold" at bounding box center [725, 387] width 149 height 16
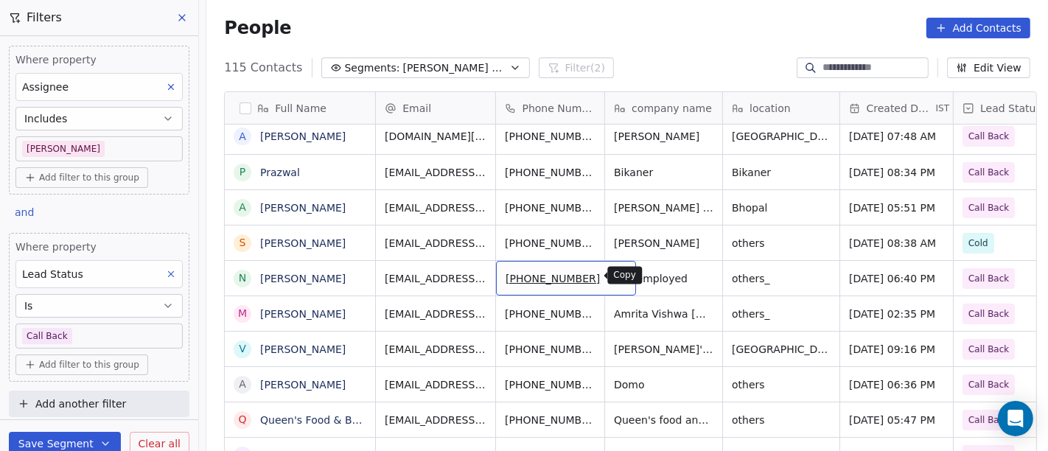
click at [609, 281] on button "grid" at bounding box center [618, 276] width 18 height 18
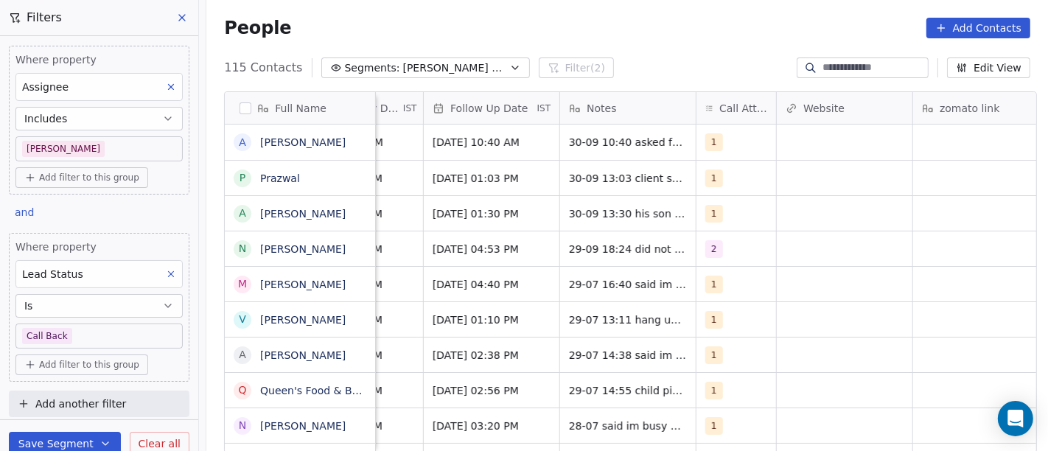
scroll to position [0, 1079]
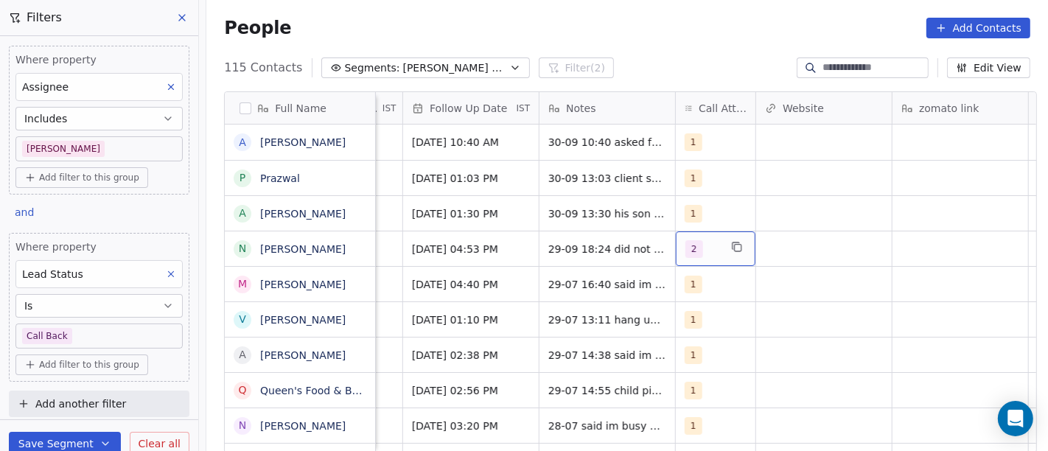
click at [685, 242] on span "2" at bounding box center [694, 249] width 18 height 18
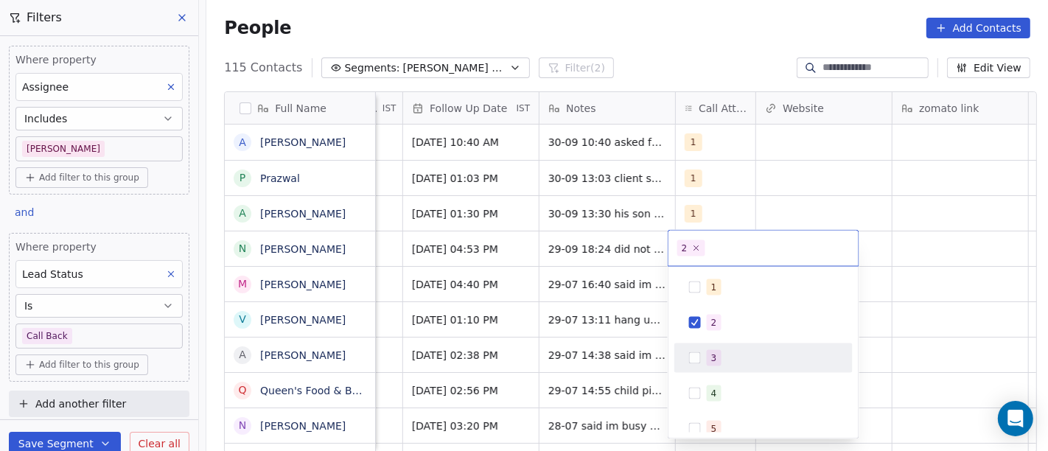
click at [723, 362] on div "3" at bounding box center [771, 358] width 131 height 16
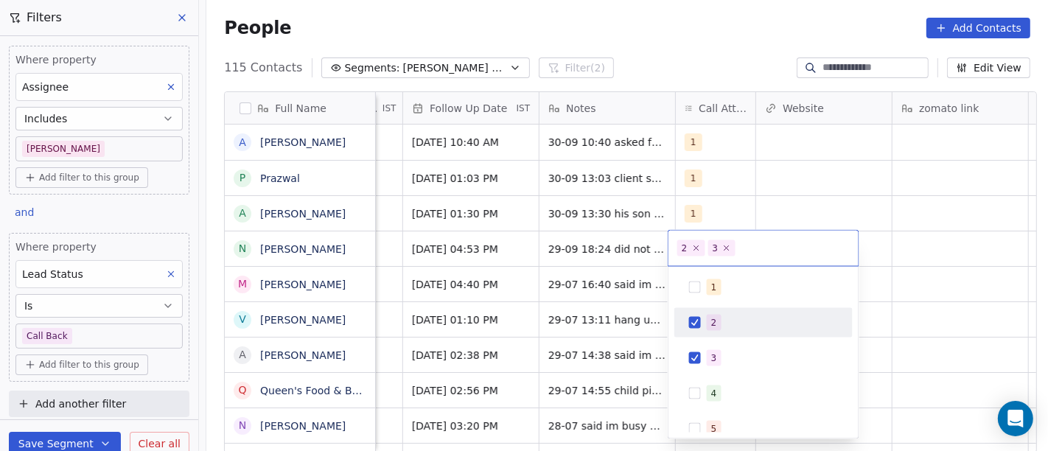
click at [725, 317] on div "2" at bounding box center [771, 323] width 131 height 16
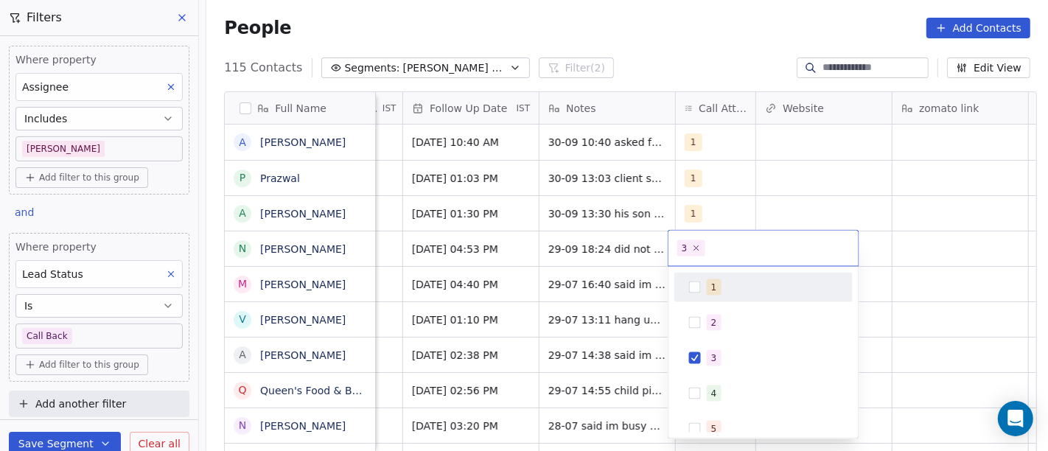
click at [958, 194] on html "On2Cook India Pvt. Ltd. Contacts People Marketing Workflows Campaigns Metrics &…" at bounding box center [524, 225] width 1048 height 451
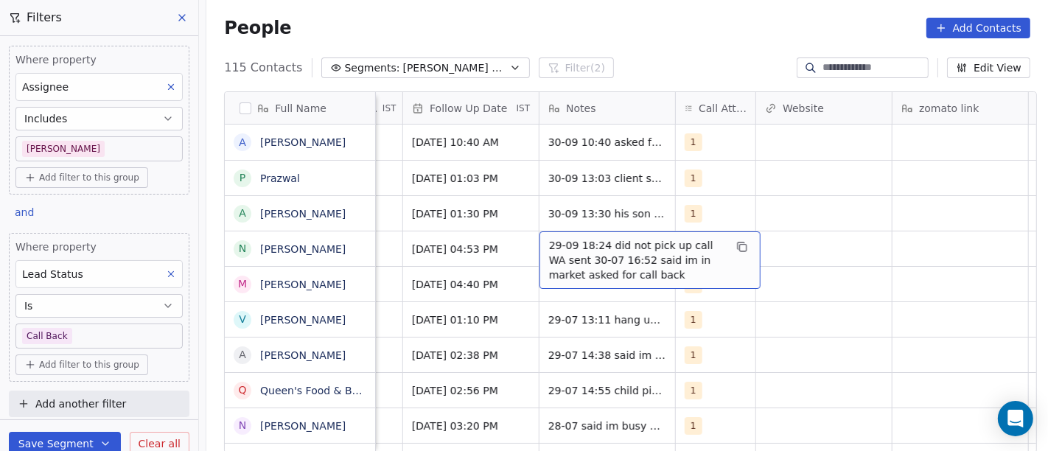
click at [583, 250] on span "29-09 18:24 did not pick up call WA sent 30-07 16:52 said im in market asked fo…" at bounding box center [636, 260] width 175 height 44
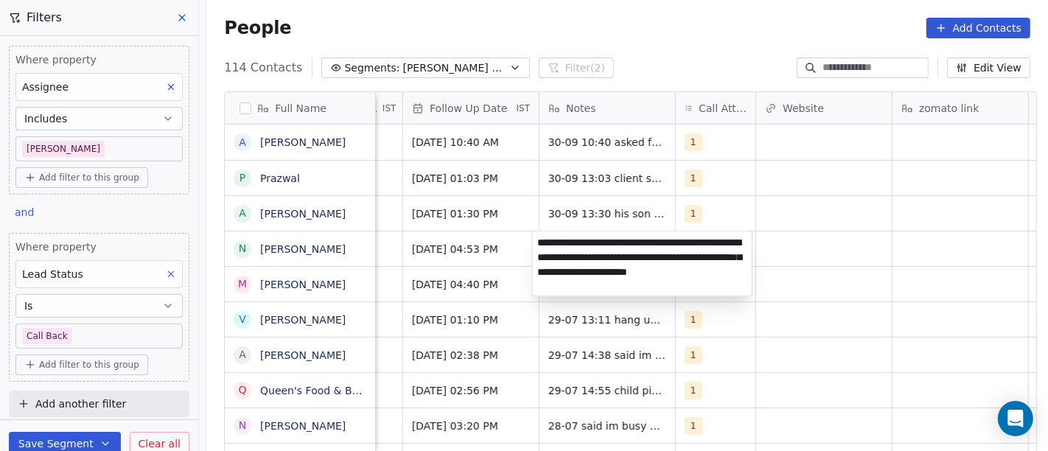
type textarea "**********"
click at [707, 301] on html "On2Cook India Pvt. Ltd. Contacts People Marketing Workflows Campaigns Metrics &…" at bounding box center [524, 225] width 1048 height 451
click at [854, 266] on html "On2Cook India Pvt. Ltd. Contacts People Marketing Workflows Campaigns Metrics &…" at bounding box center [524, 225] width 1048 height 451
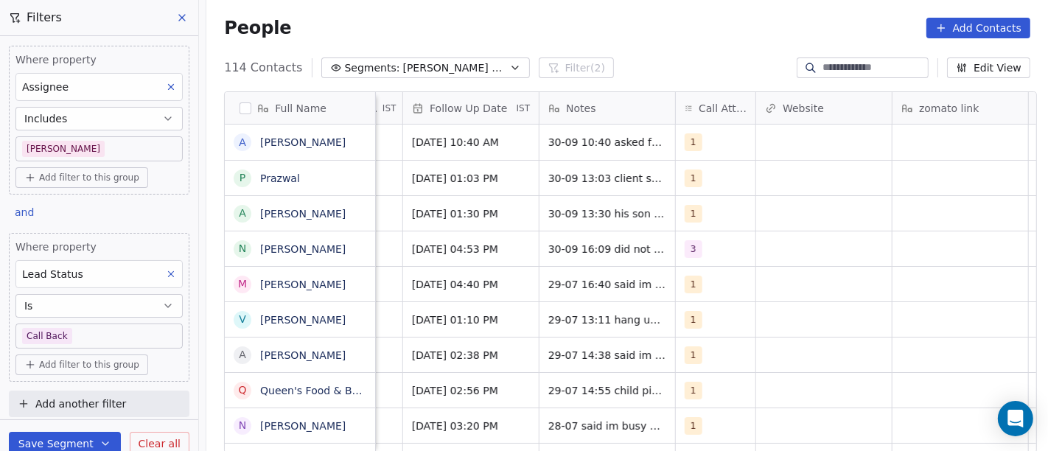
scroll to position [0, 816]
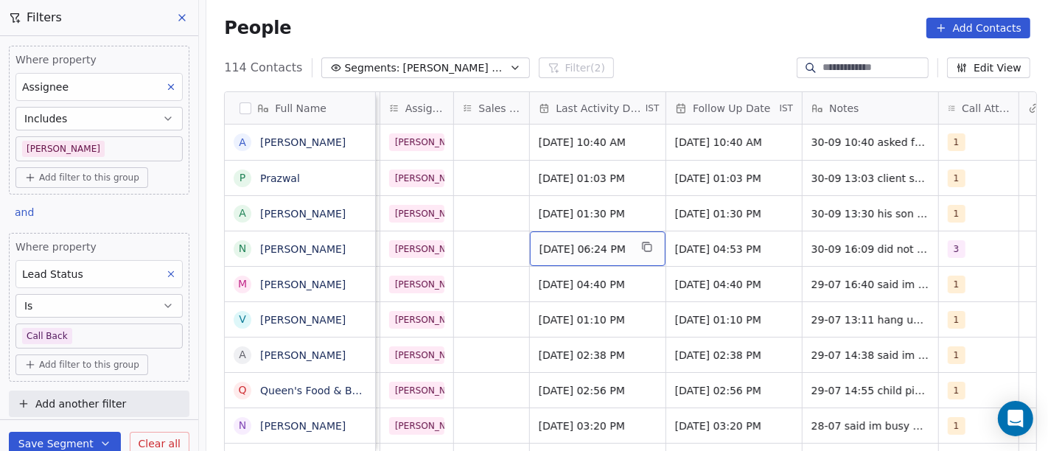
click at [583, 249] on span "Sep 29, 2025 06:24 PM" at bounding box center [584, 249] width 90 height 15
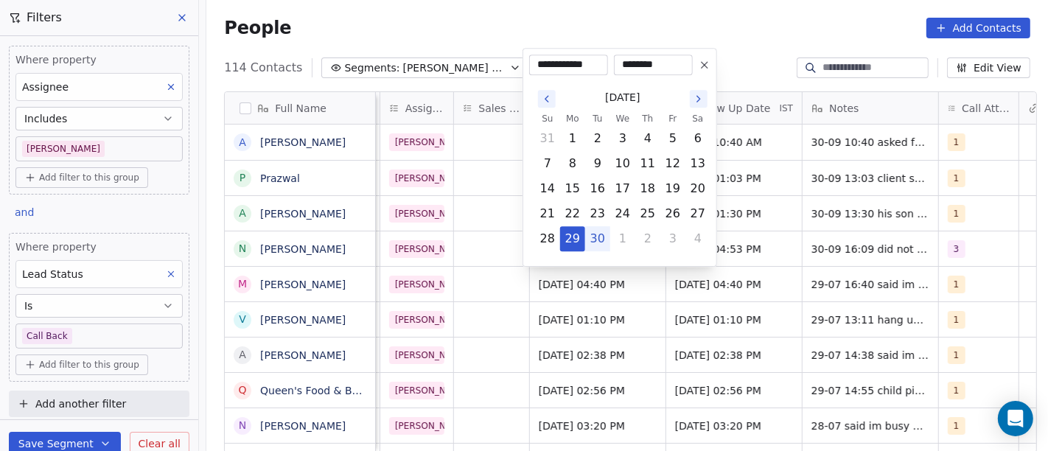
click at [597, 239] on button "30" at bounding box center [598, 239] width 24 height 24
type input "**********"
click at [878, 239] on html "On2Cook India Pvt. Ltd. Contacts People Marketing Workflows Campaigns Metrics &…" at bounding box center [524, 225] width 1048 height 451
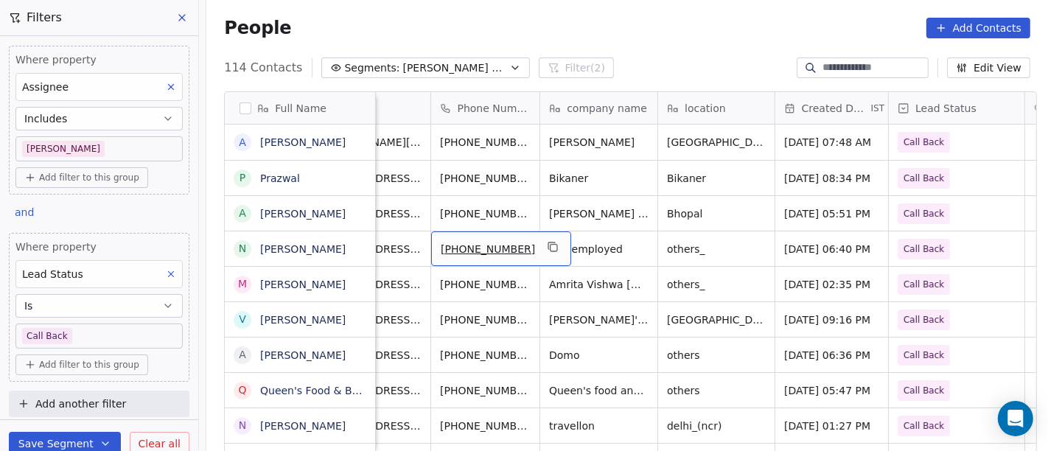
scroll to position [0, 57]
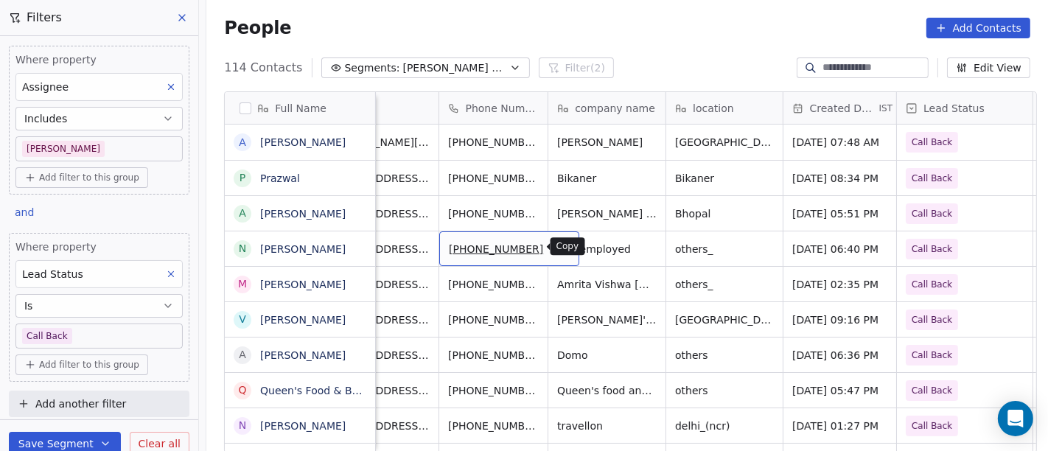
click at [555, 247] on icon "grid" at bounding box center [561, 247] width 12 height 12
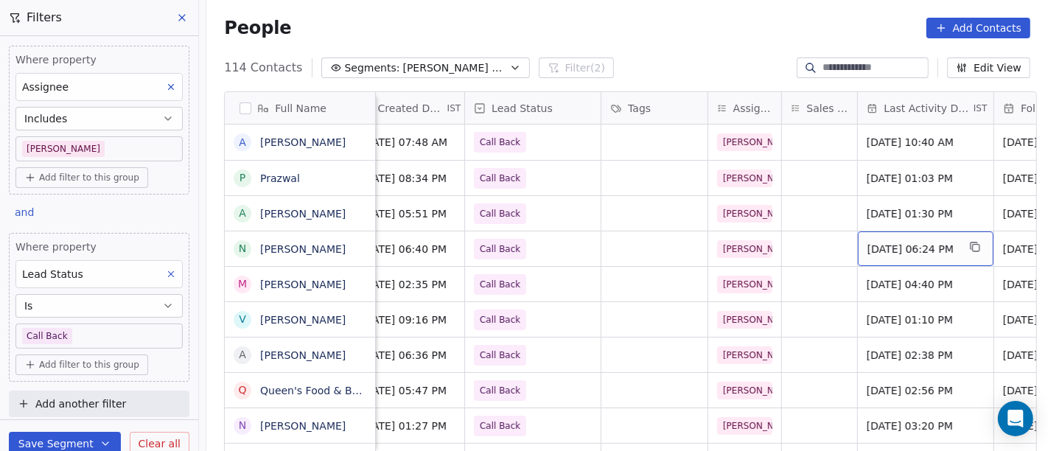
scroll to position [0, 489]
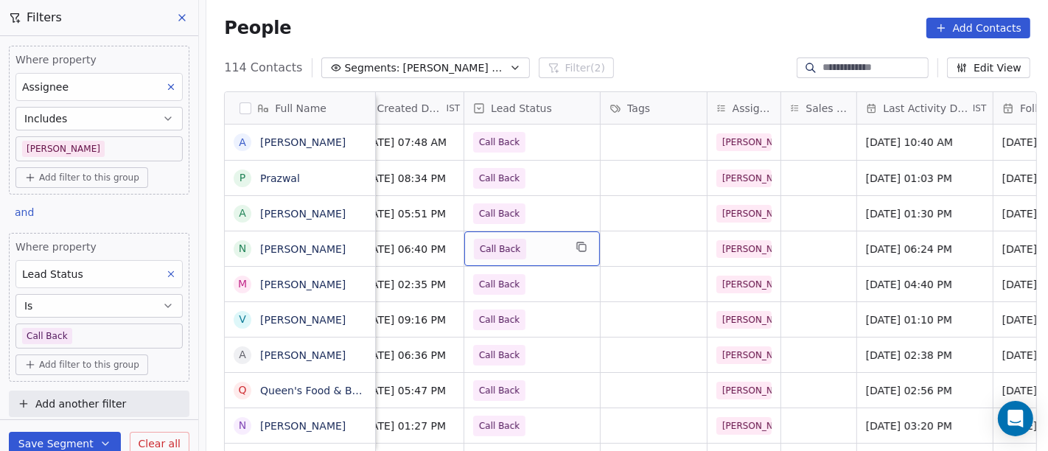
click at [527, 243] on span "Call Back" at bounding box center [519, 249] width 90 height 21
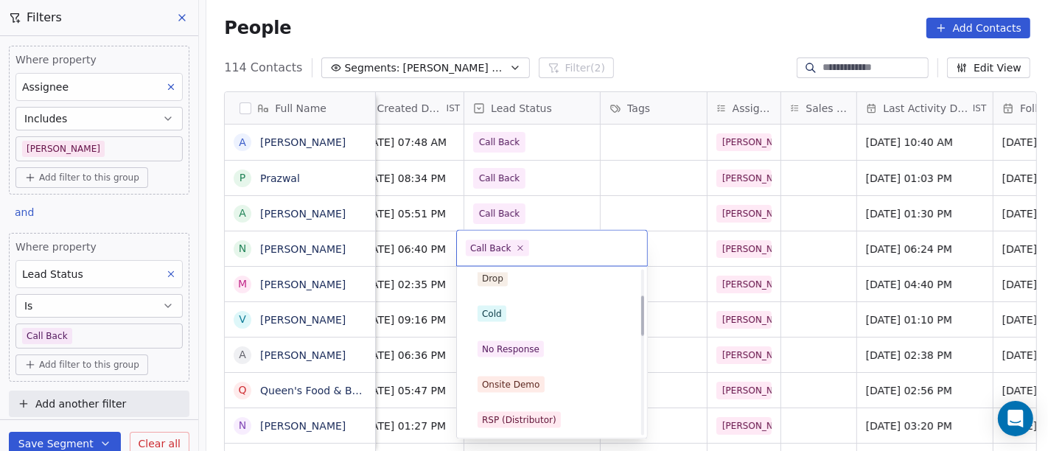
scroll to position [105, 0]
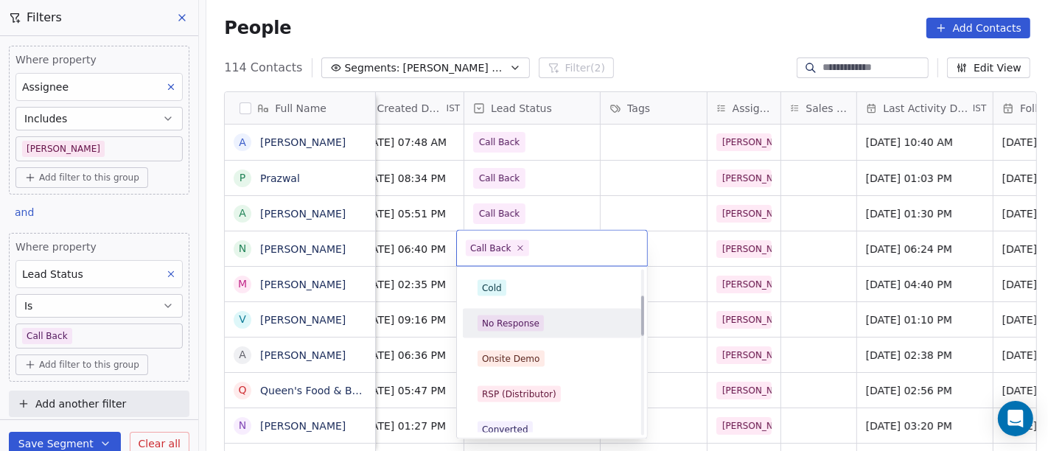
click at [533, 333] on div "No Response" at bounding box center [552, 324] width 166 height 24
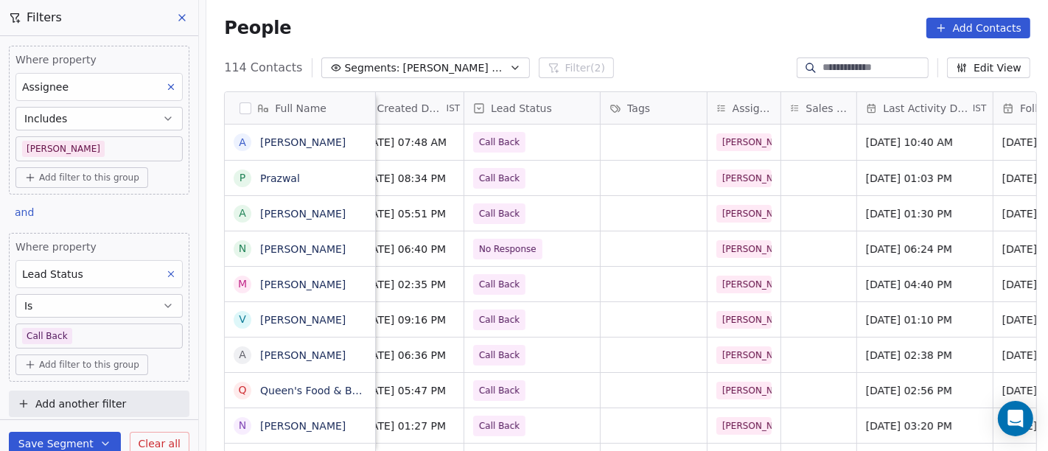
click at [649, 14] on div "People Add Contacts" at bounding box center [626, 28] width 841 height 56
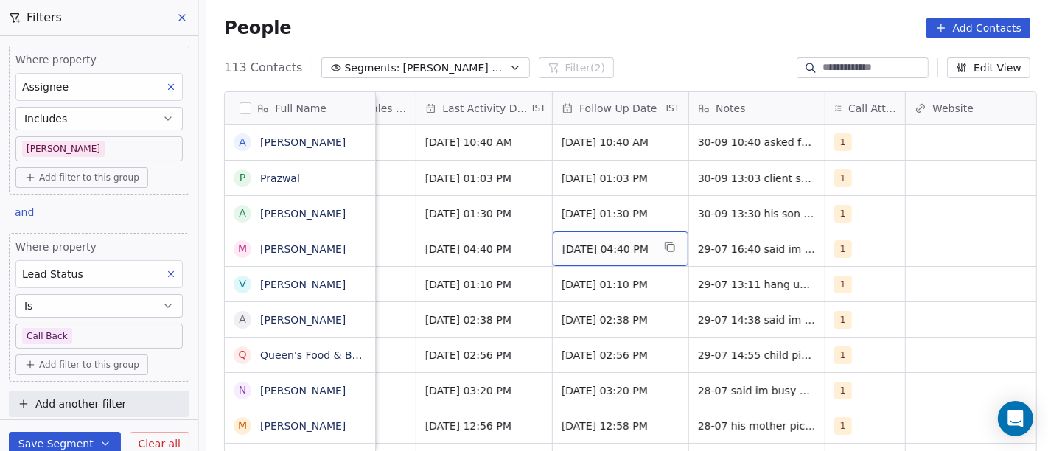
scroll to position [0, 949]
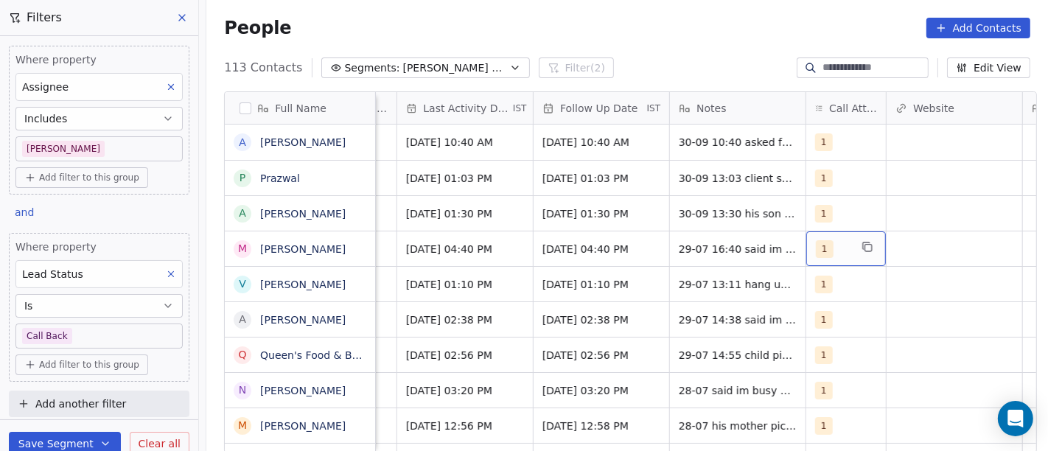
click at [828, 258] on div "1" at bounding box center [846, 248] width 80 height 35
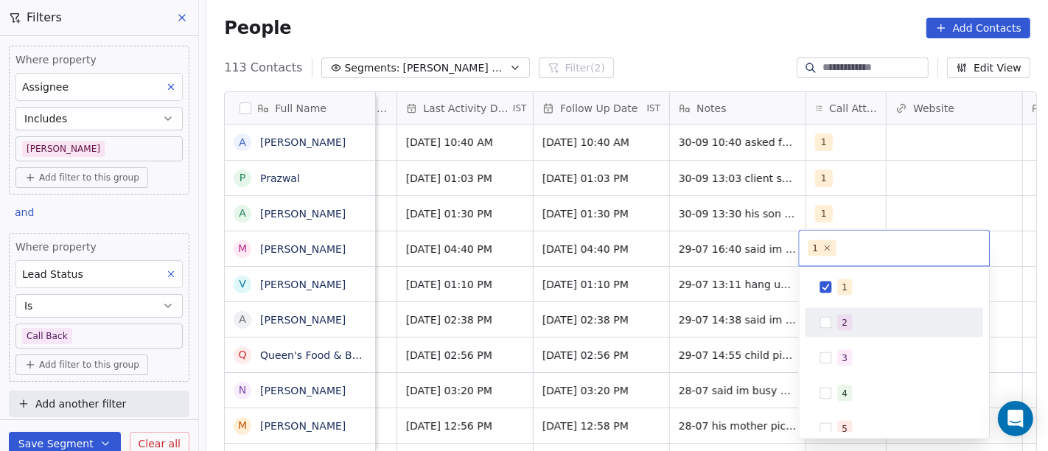
click at [825, 320] on button "Suggestions" at bounding box center [825, 323] width 12 height 12
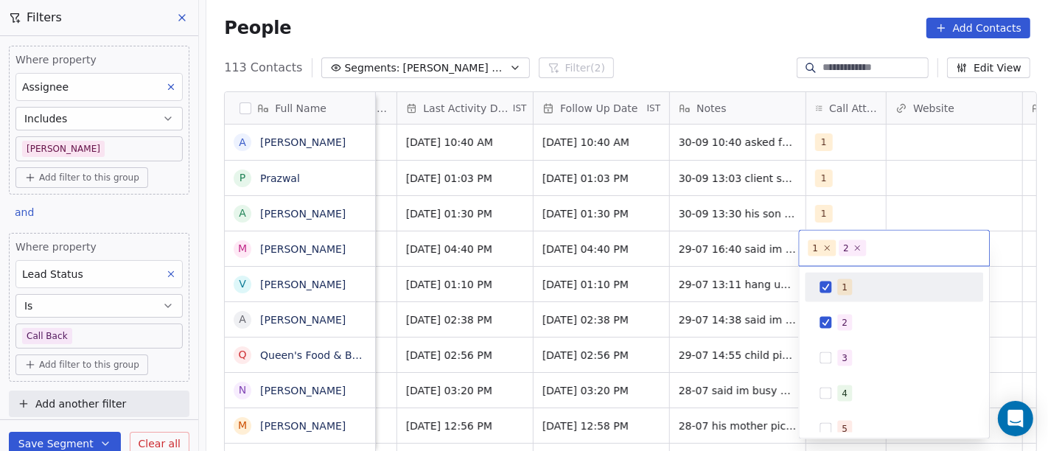
click at [848, 286] on span "1" at bounding box center [844, 287] width 15 height 16
click at [856, 188] on html "On2Cook India Pvt. Ltd. Contacts People Marketing Workflows Campaigns Metrics &…" at bounding box center [524, 225] width 1048 height 451
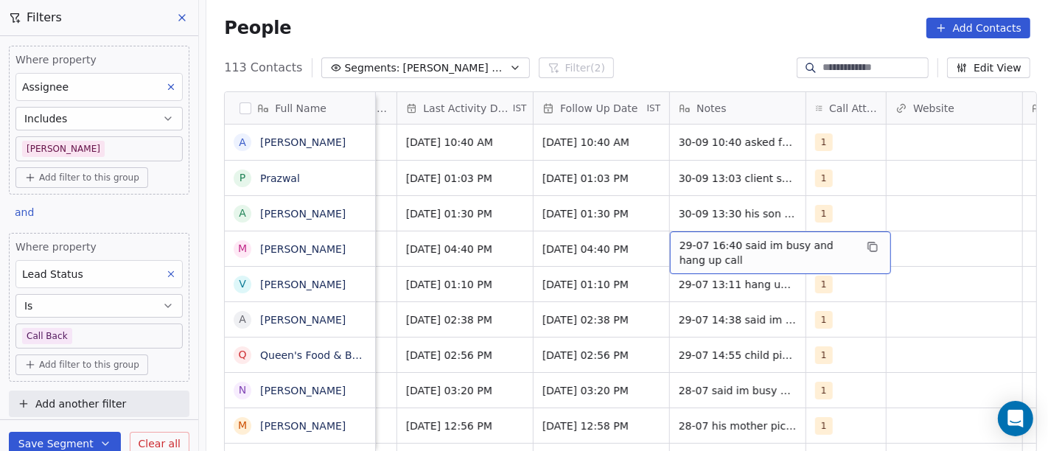
click at [770, 243] on span "29-07 16:40 said im busy and hang up call" at bounding box center [766, 252] width 175 height 29
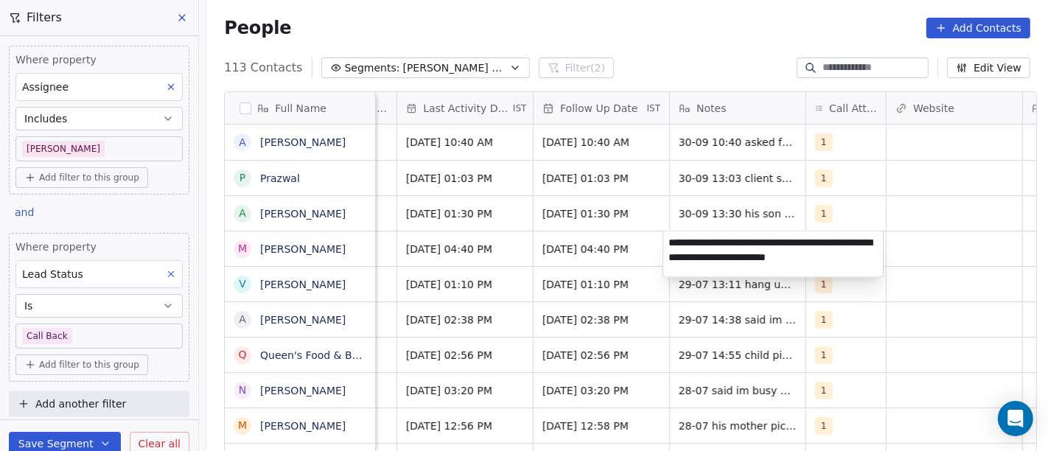
drag, startPoint x: 733, startPoint y: 245, endPoint x: 712, endPoint y: 256, distance: 24.1
click at [712, 256] on textarea "**********" at bounding box center [773, 254] width 220 height 46
click at [745, 244] on textarea "**********" at bounding box center [773, 254] width 220 height 46
type textarea "**********"
click at [586, 259] on html "On2Cook India Pvt. Ltd. Contacts People Marketing Workflows Campaigns Metrics &…" at bounding box center [524, 225] width 1048 height 451
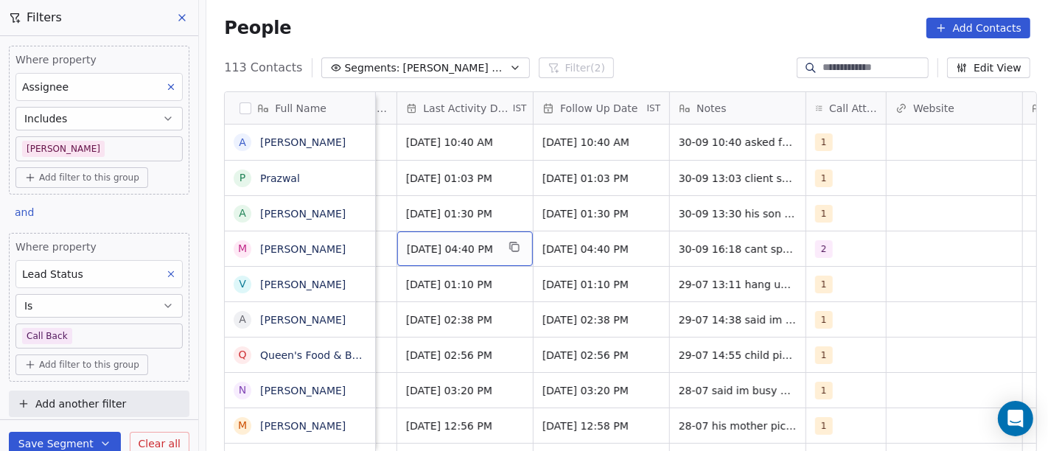
click at [480, 257] on div "Jul 29, 2025 04:40 PM" at bounding box center [465, 248] width 136 height 35
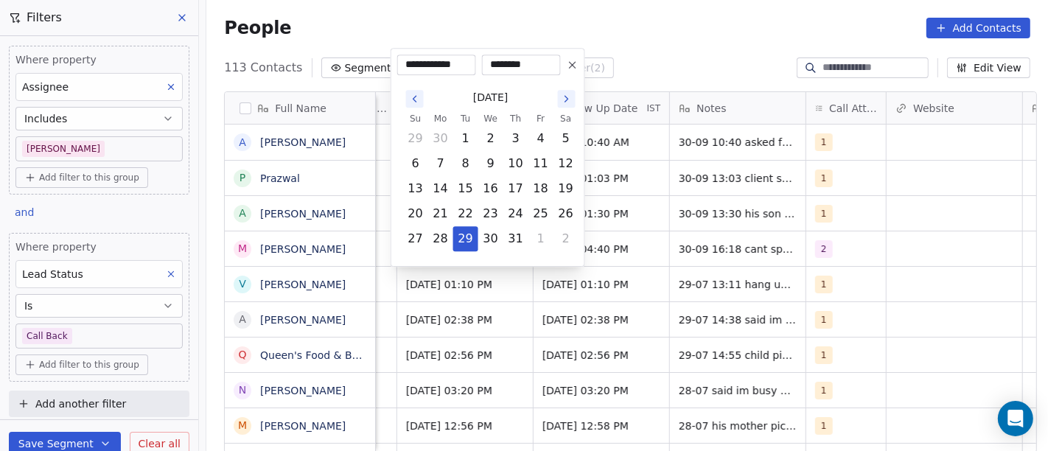
click at [566, 100] on icon "Go to the Next Month" at bounding box center [567, 99] width 12 height 12
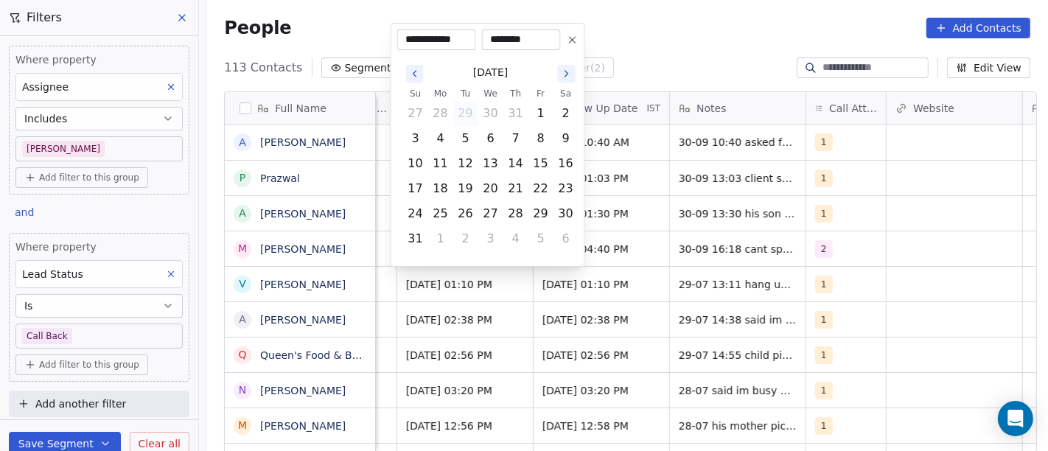
click at [567, 66] on button "Go to the Next Month" at bounding box center [567, 74] width 18 height 18
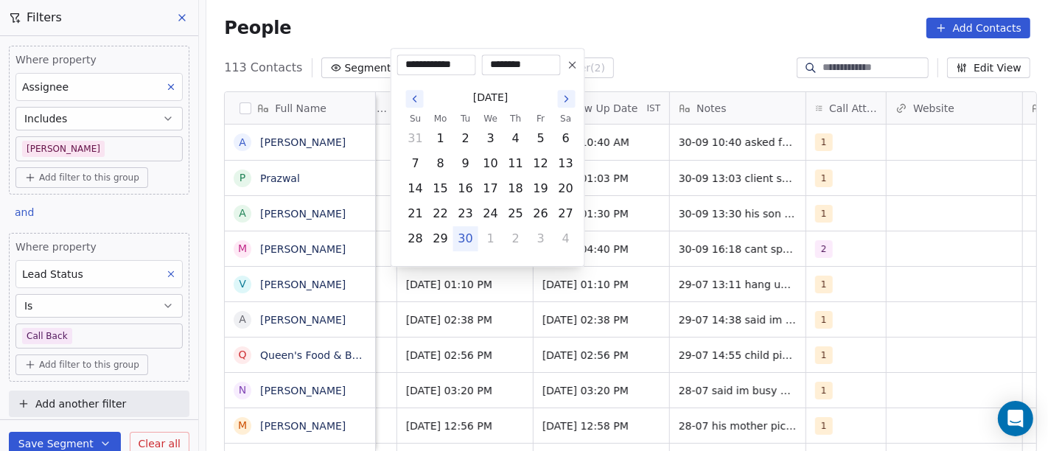
click at [475, 234] on button "30" at bounding box center [466, 239] width 24 height 24
type input "**********"
click at [701, 253] on html "On2Cook India Pvt. Ltd. Contacts People Marketing Workflows Campaigns Metrics &…" at bounding box center [524, 225] width 1048 height 451
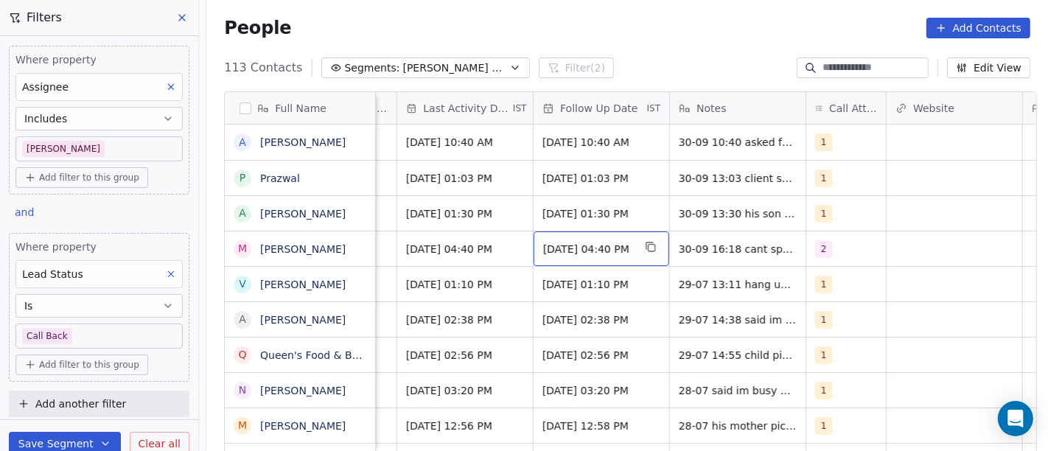
click at [589, 245] on span "Aug 05, 2025 04:40 PM" at bounding box center [588, 249] width 90 height 15
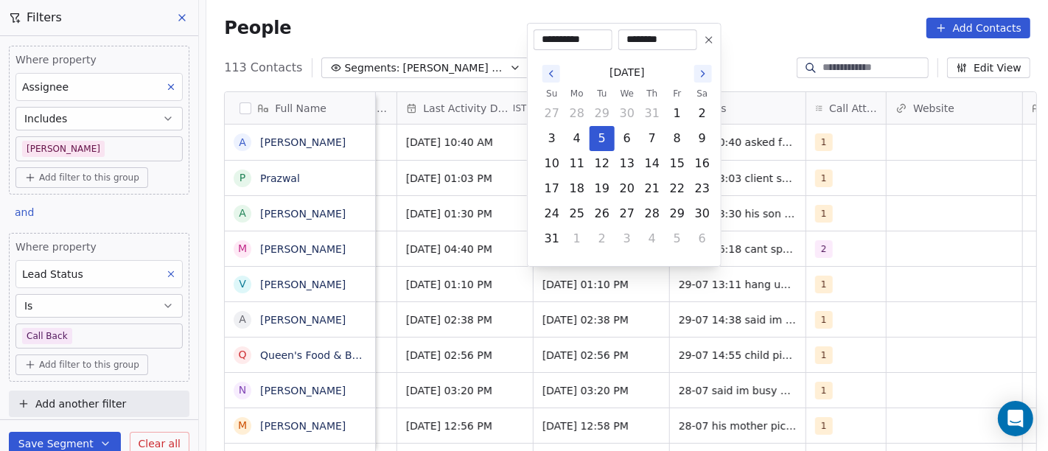
click at [708, 34] on icon at bounding box center [709, 40] width 12 height 12
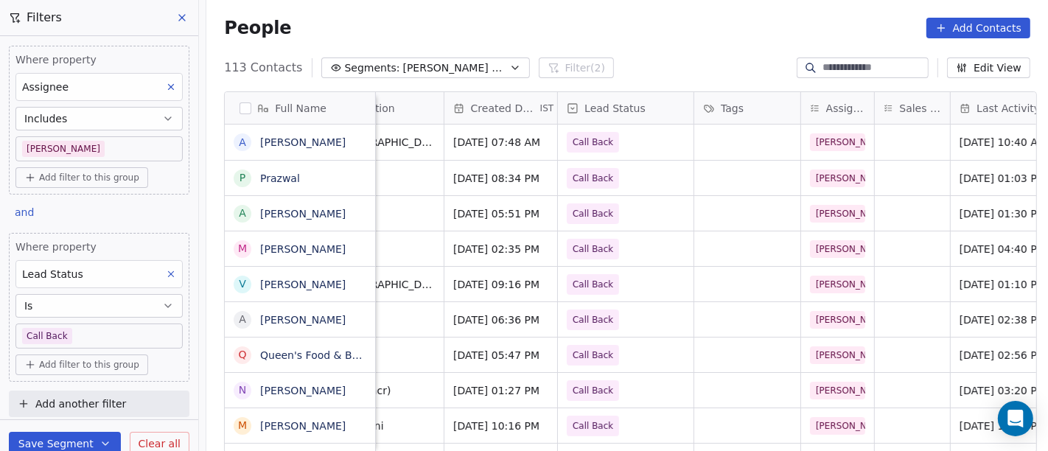
scroll to position [0, 366]
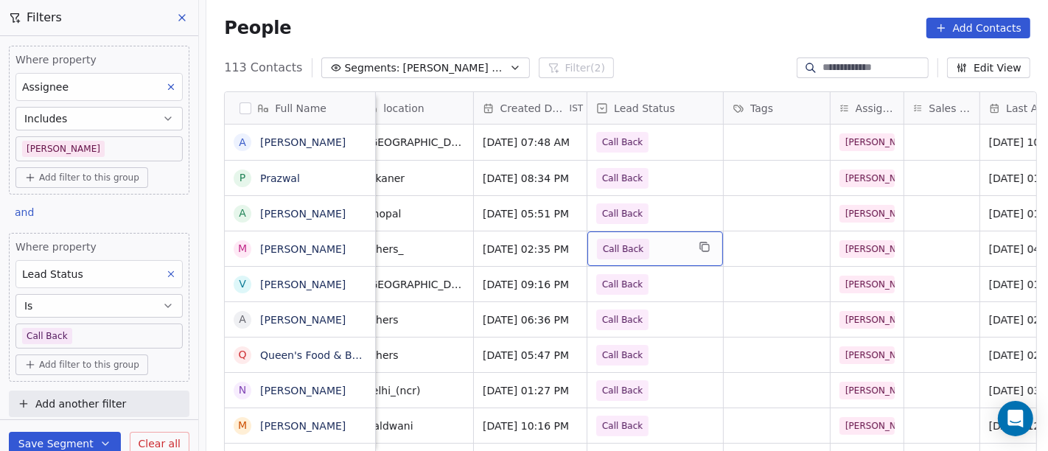
click at [647, 249] on span "Call Back" at bounding box center [642, 249] width 90 height 21
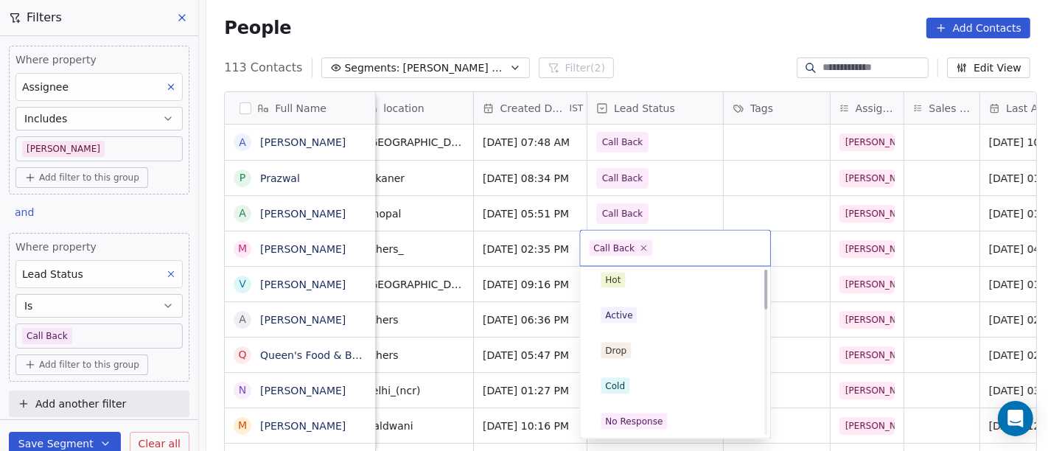
scroll to position [0, 0]
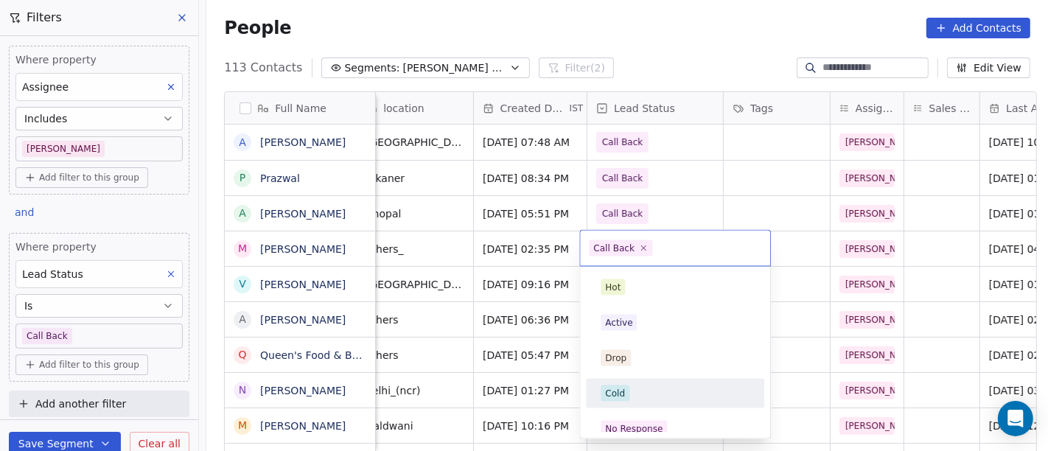
click at [657, 393] on div "Cold" at bounding box center [674, 393] width 149 height 16
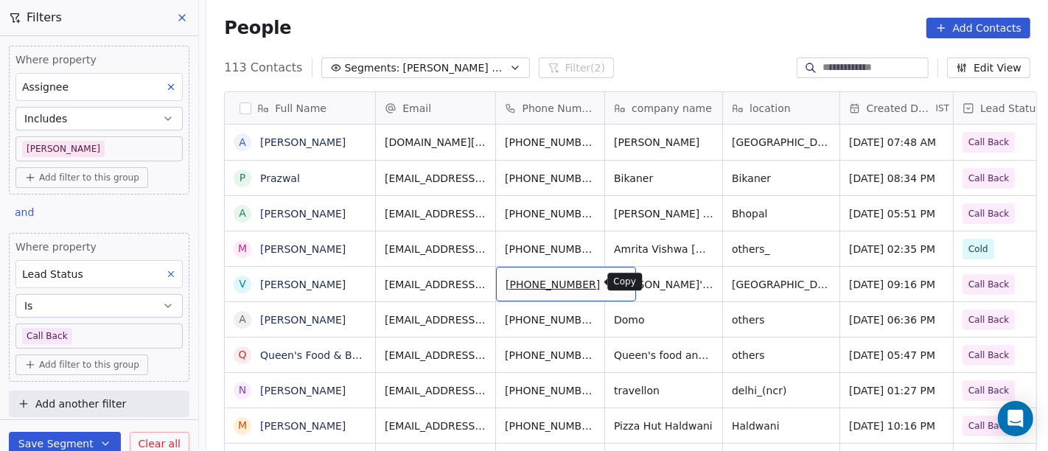
click at [611, 283] on icon "grid" at bounding box center [617, 282] width 12 height 12
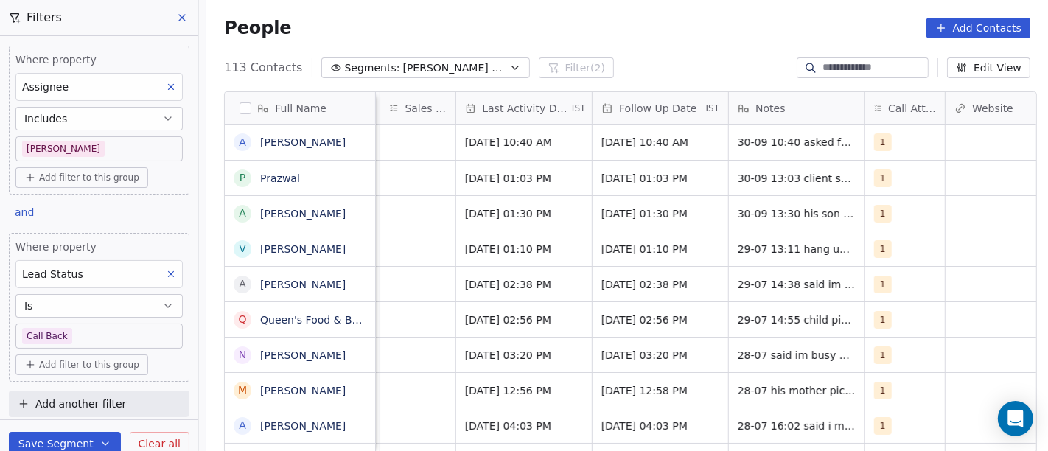
scroll to position [0, 890]
click at [876, 253] on span "1" at bounding box center [883, 249] width 18 height 18
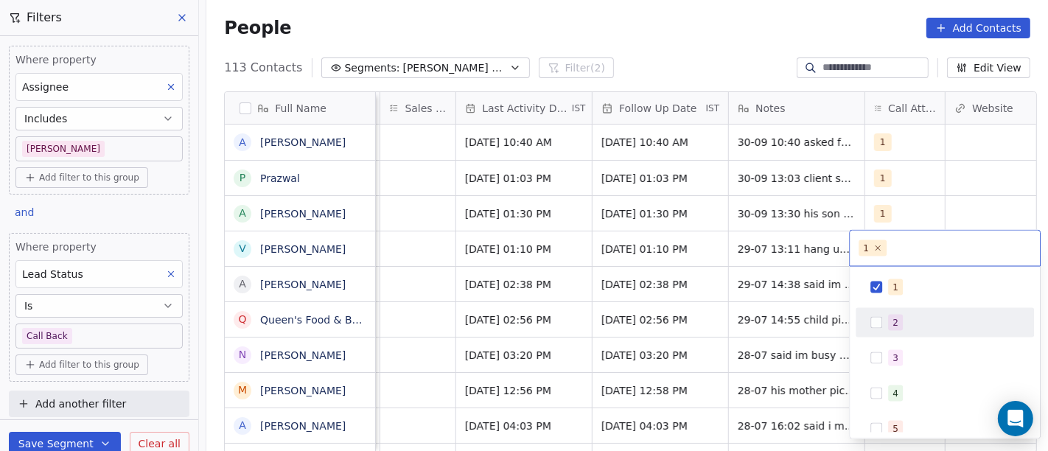
click at [901, 332] on div "2" at bounding box center [944, 323] width 166 height 24
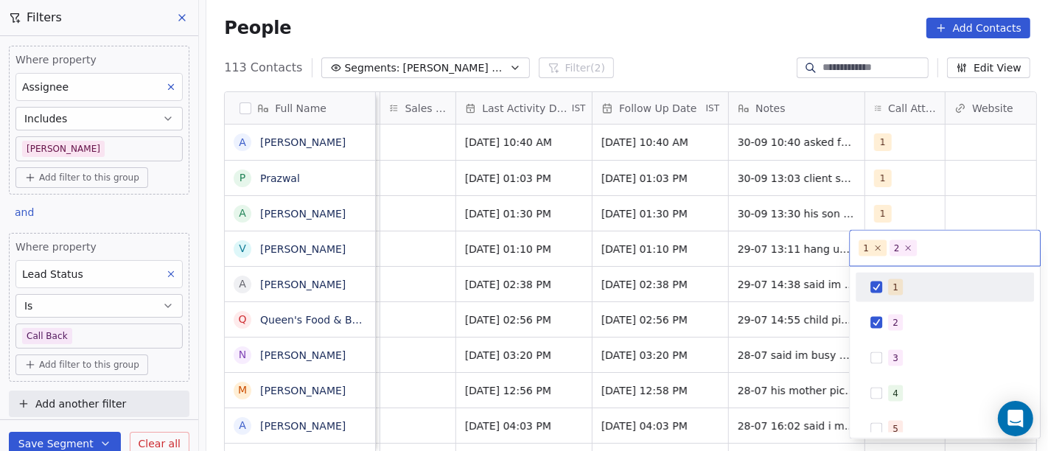
click at [888, 279] on div "1" at bounding box center [953, 287] width 131 height 16
click at [959, 163] on html "On2Cook India Pvt. Ltd. Contacts People Marketing Workflows Campaigns Metrics &…" at bounding box center [524, 225] width 1048 height 451
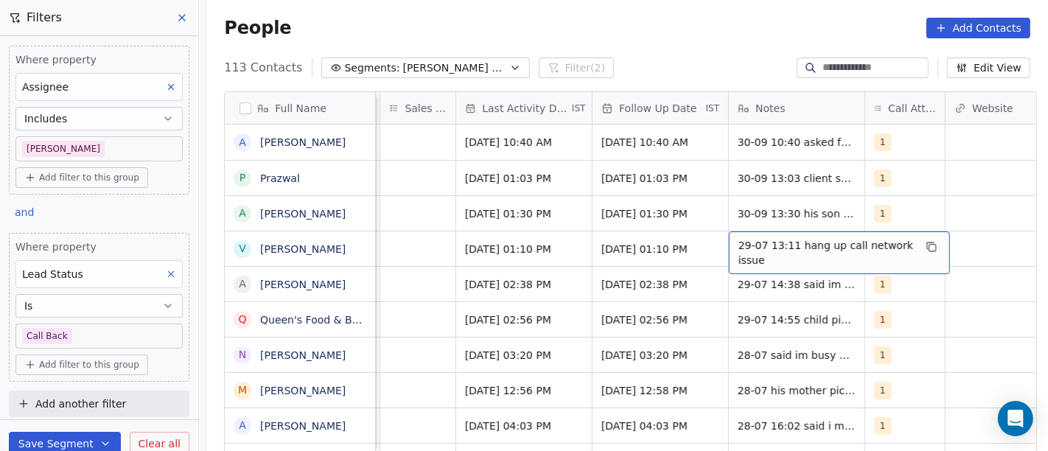
click at [778, 243] on span "29-07 13:11 hang up call network issue" at bounding box center [825, 252] width 175 height 29
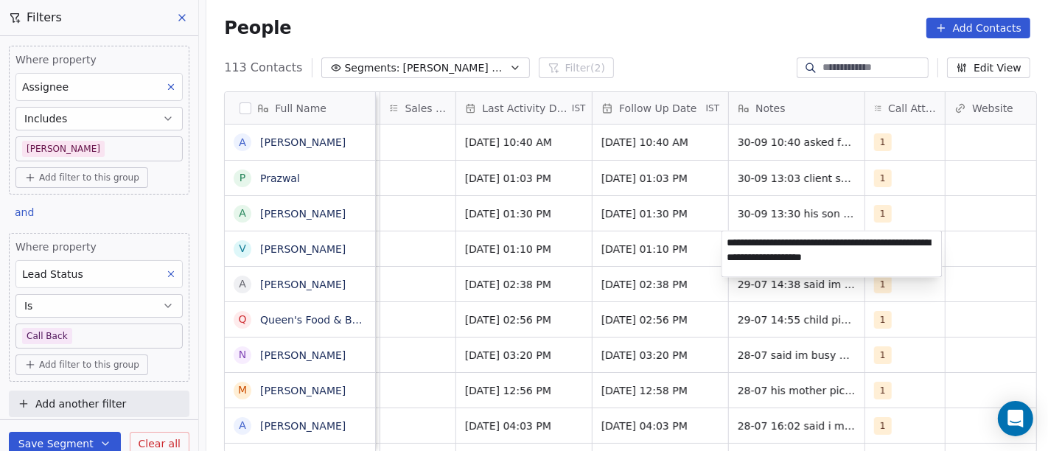
type textarea "**********"
click at [624, 253] on html "On2Cook India Pvt. Ltd. Contacts People Marketing Workflows Campaigns Metrics &…" at bounding box center [524, 225] width 1048 height 451
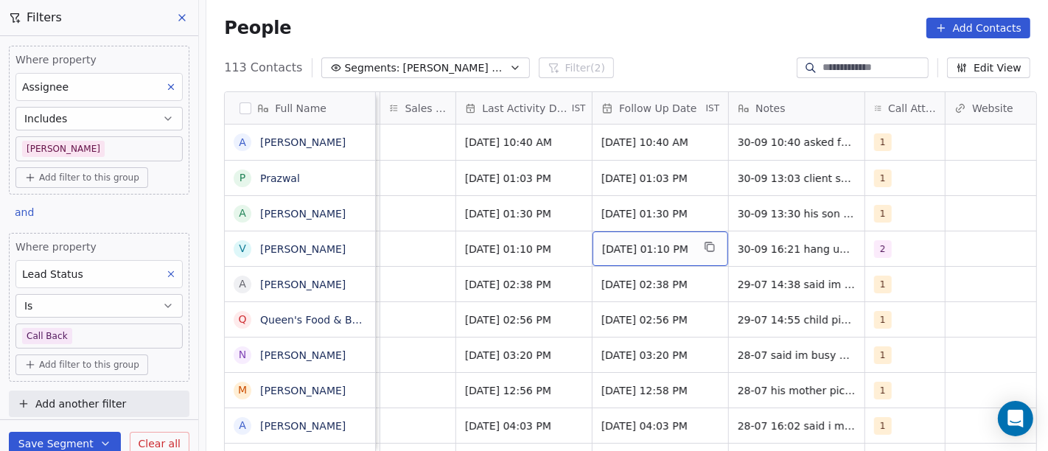
click at [624, 253] on span "Aug 05, 2025 01:10 PM" at bounding box center [647, 249] width 90 height 15
click at [661, 244] on span "Aug 05, 2025 01:10 PM" at bounding box center [647, 249] width 90 height 15
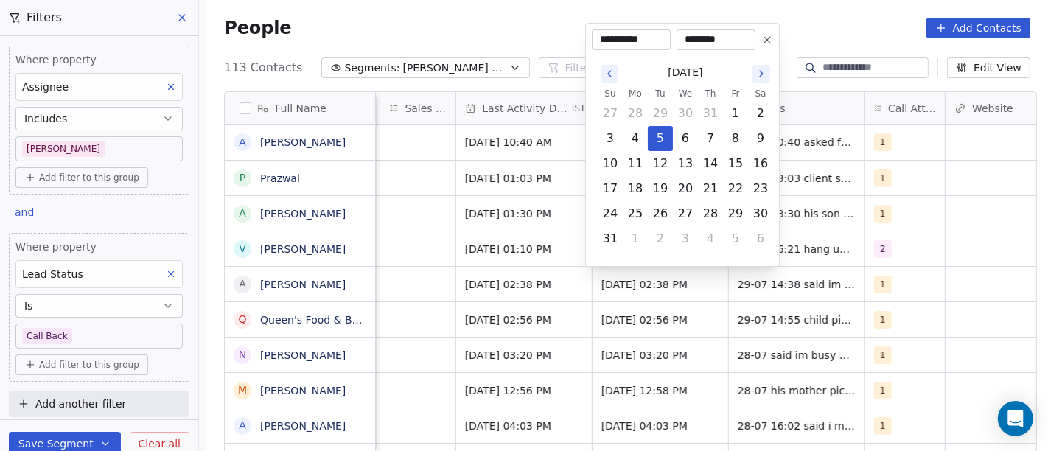
click at [762, 36] on icon at bounding box center [767, 40] width 12 height 12
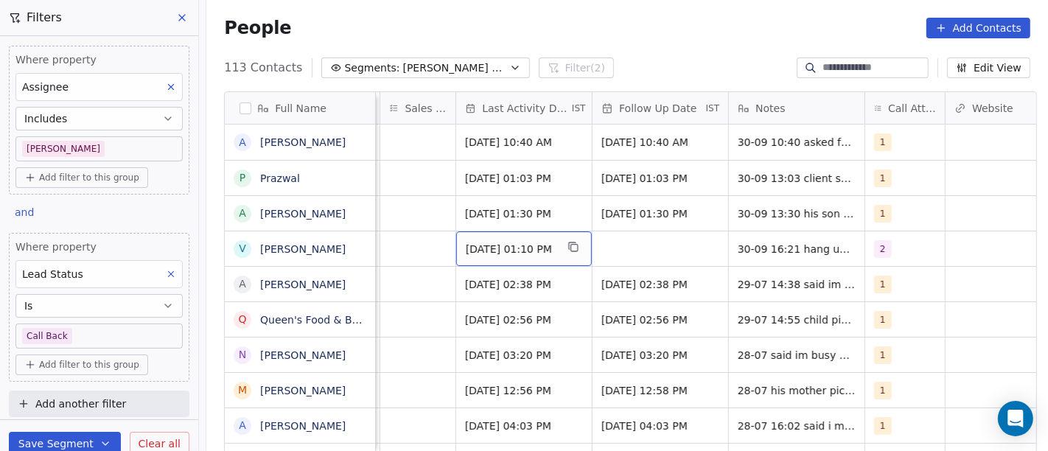
click at [466, 253] on span "Jul 29, 2025 01:10 PM" at bounding box center [511, 249] width 90 height 15
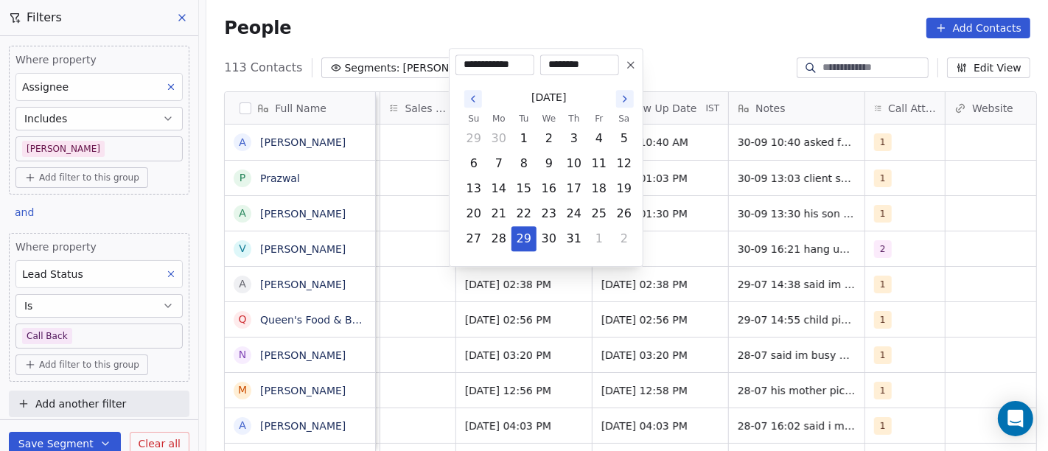
click at [632, 66] on icon at bounding box center [631, 65] width 6 height 6
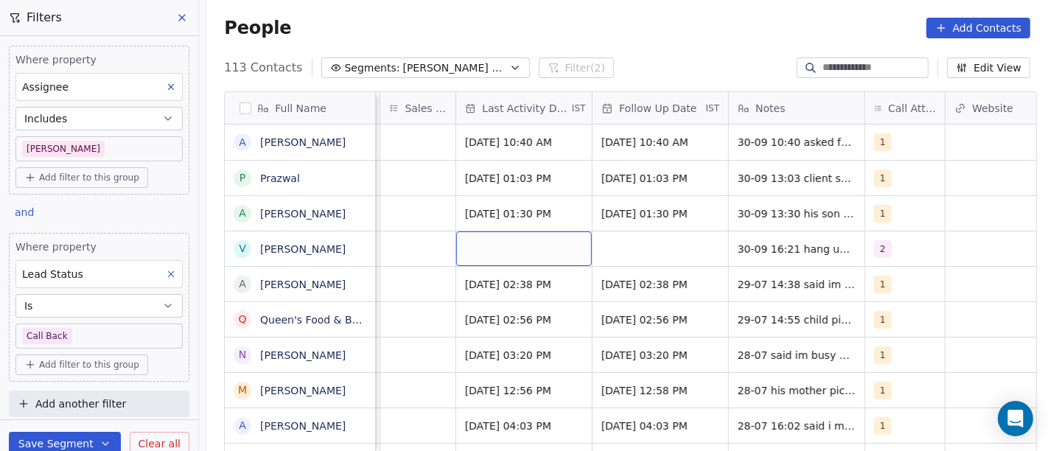
click at [502, 256] on div "grid" at bounding box center [524, 248] width 136 height 35
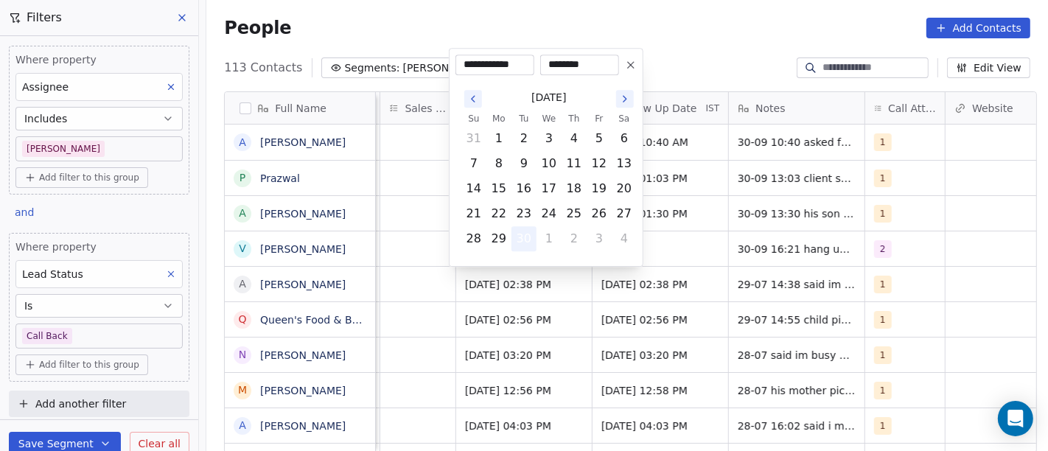
click at [522, 233] on button "30" at bounding box center [524, 239] width 24 height 24
click at [754, 217] on html "On2Cook India Pvt. Ltd. Contacts People Marketing Workflows Campaigns Metrics &…" at bounding box center [524, 225] width 1048 height 451
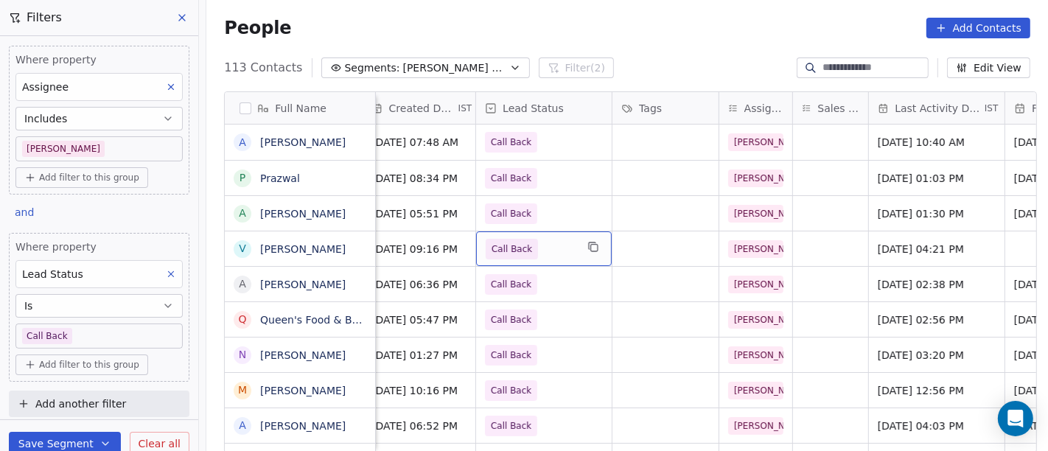
scroll to position [0, 477]
click at [527, 250] on span "Call Back" at bounding box center [530, 249] width 90 height 21
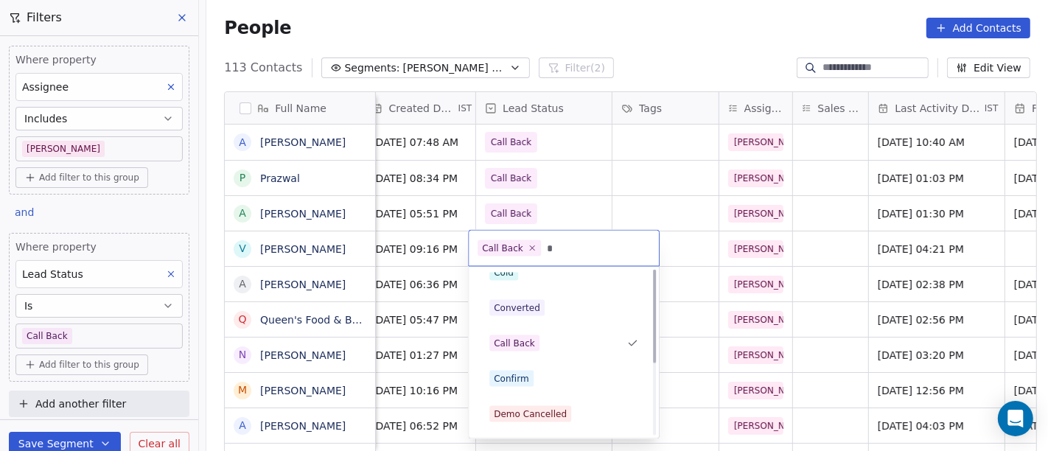
scroll to position [0, 0]
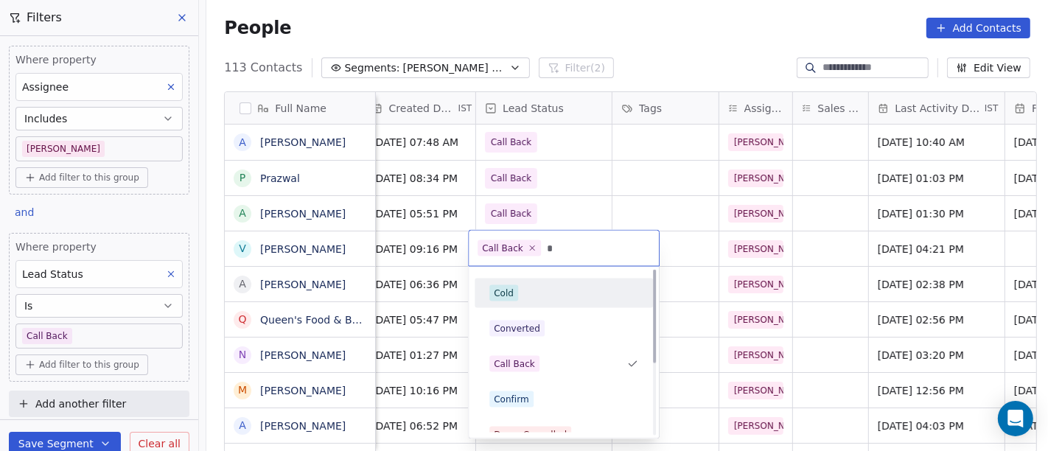
type input "*"
click at [517, 283] on div "Cold" at bounding box center [563, 293] width 166 height 24
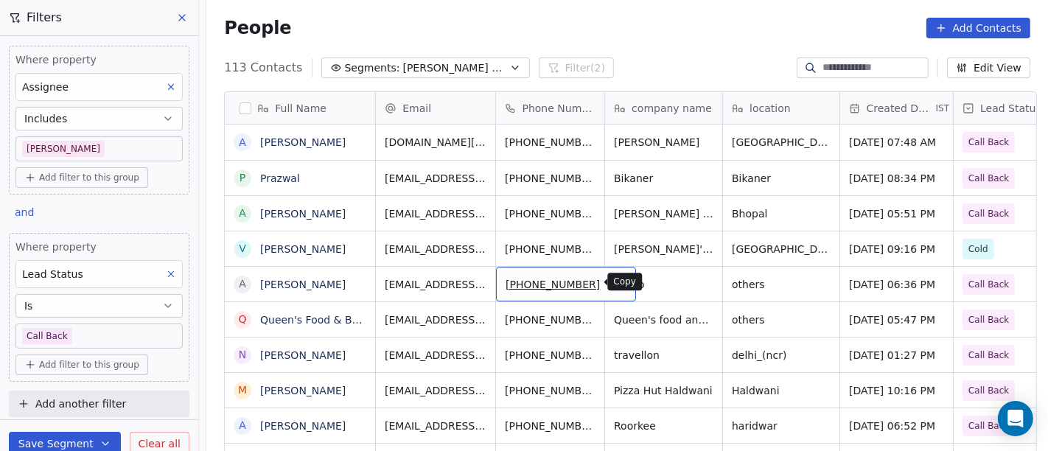
click at [611, 282] on icon "grid" at bounding box center [617, 282] width 12 height 12
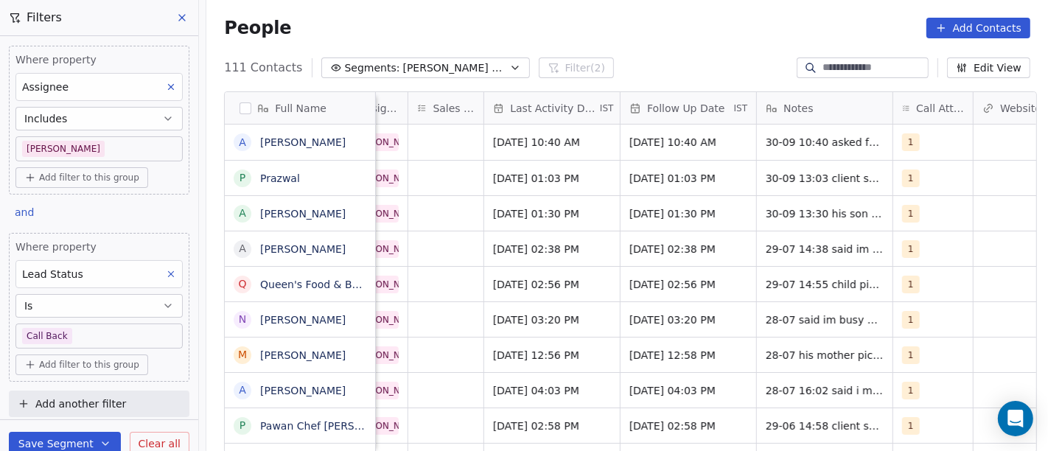
scroll to position [0, 1026]
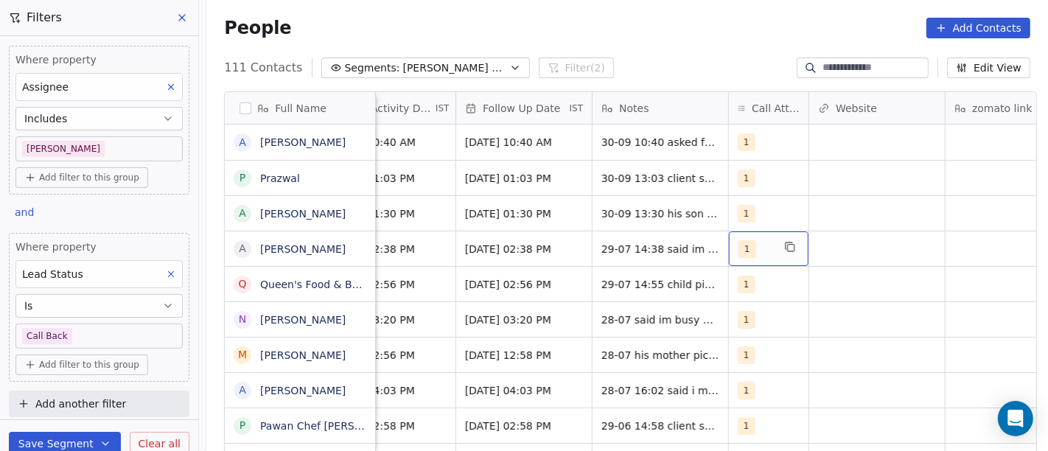
click at [730, 239] on div "1" at bounding box center [769, 248] width 80 height 35
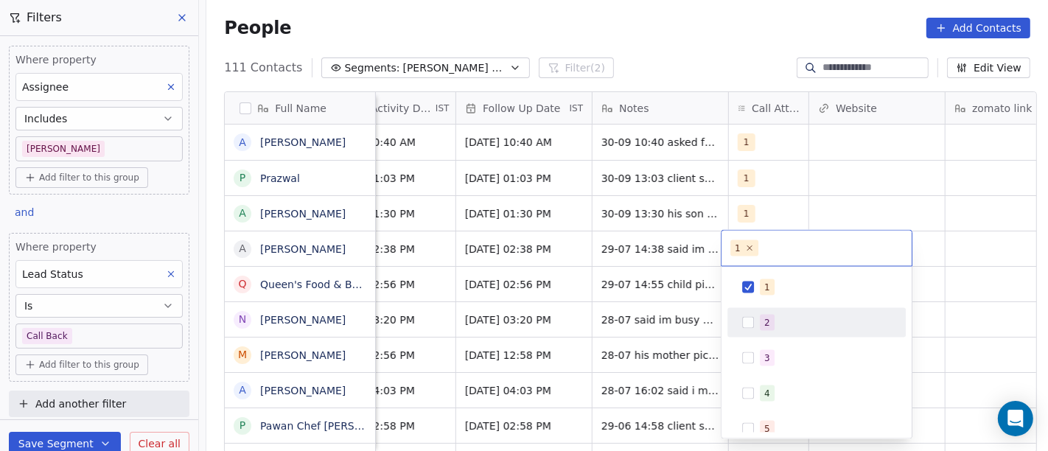
click at [766, 323] on div "2" at bounding box center [767, 322] width 6 height 13
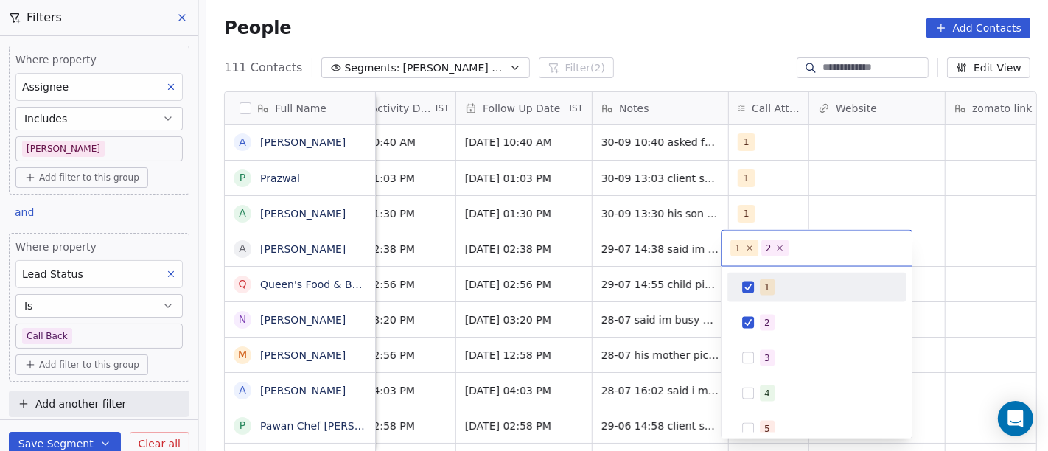
click at [768, 293] on span "1" at bounding box center [767, 287] width 15 height 16
click at [929, 166] on html "On2Cook India Pvt. Ltd. Contacts People Marketing Workflows Campaigns Metrics &…" at bounding box center [524, 225] width 1048 height 451
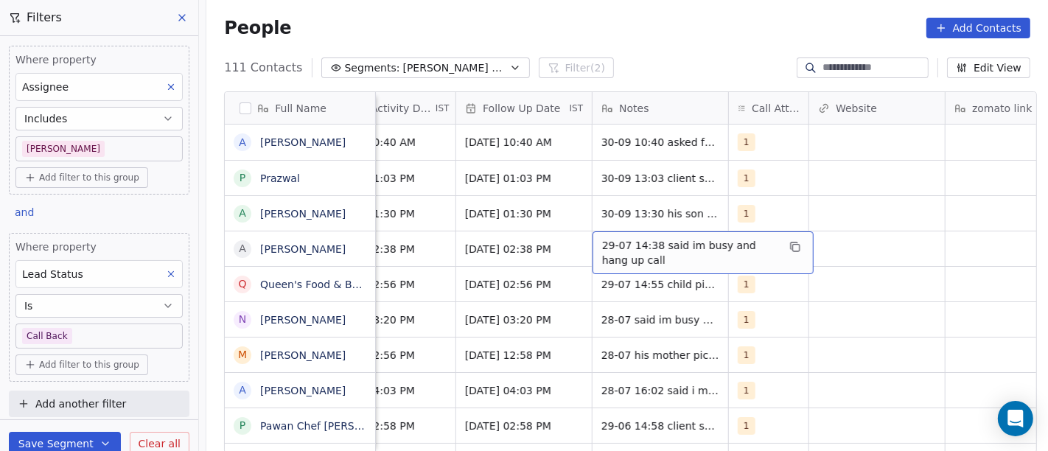
click at [650, 241] on span "29-07 14:38 said im busy and hang up call" at bounding box center [689, 252] width 175 height 29
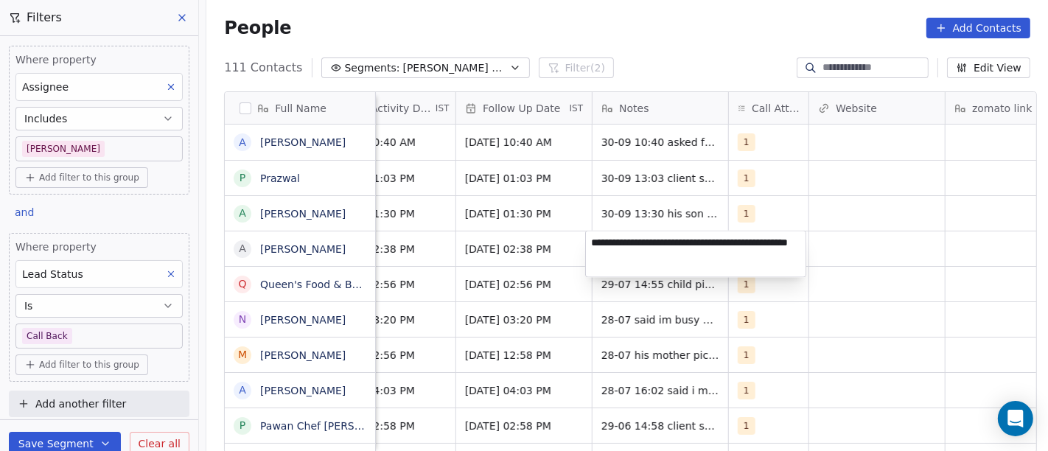
type textarea "**********"
click at [522, 241] on html "On2Cook India Pvt. Ltd. Contacts People Marketing Workflows Campaigns Metrics &…" at bounding box center [524, 225] width 1048 height 451
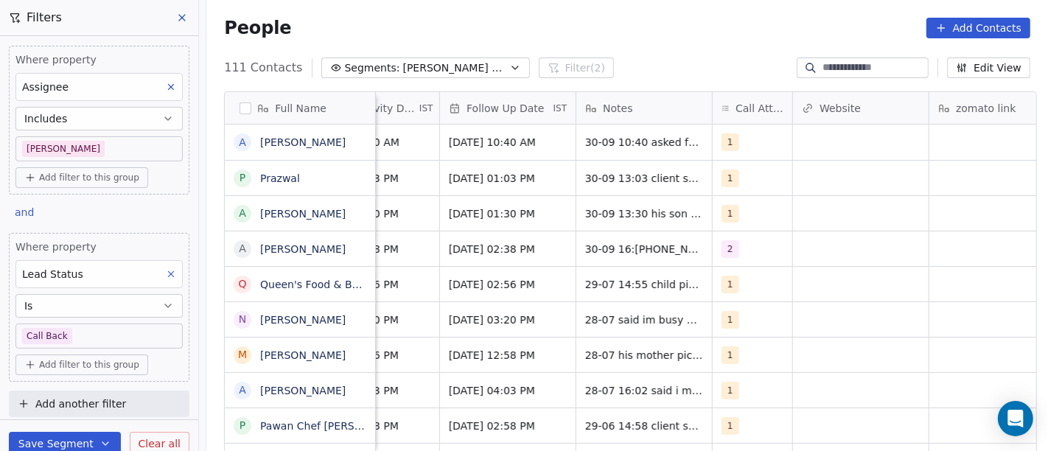
scroll to position [0, 1041]
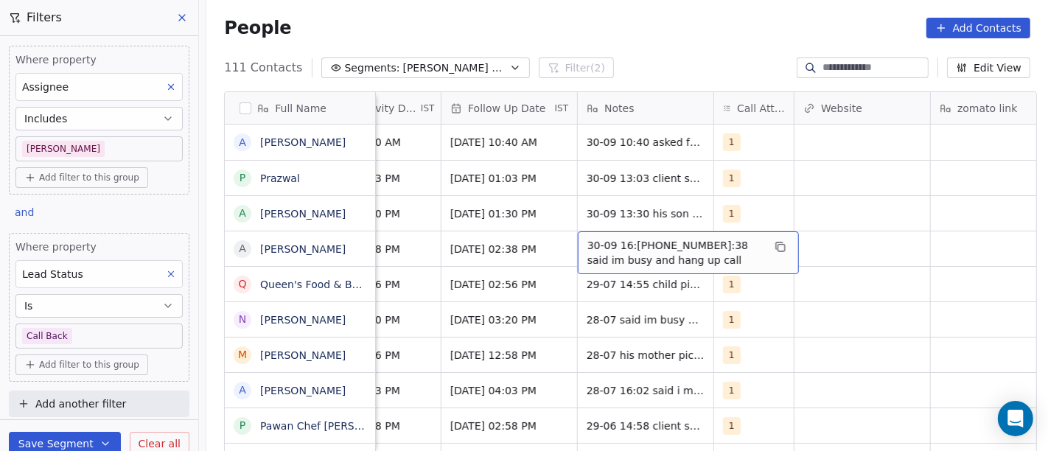
click at [606, 245] on span "30-09 16:24 29-07 14:38 said im busy and hang up call" at bounding box center [674, 252] width 175 height 29
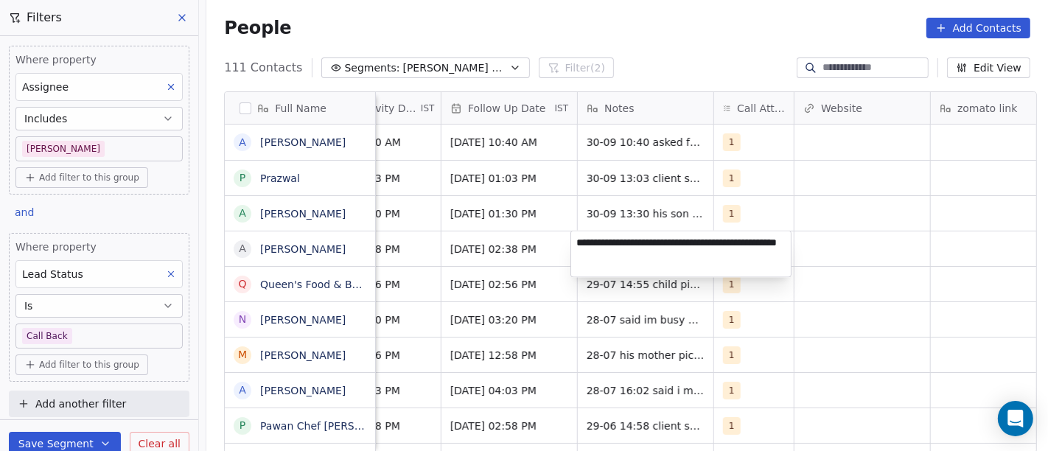
click at [606, 245] on textarea "**********" at bounding box center [681, 254] width 220 height 46
click at [631, 239] on textarea "**********" at bounding box center [681, 254] width 220 height 46
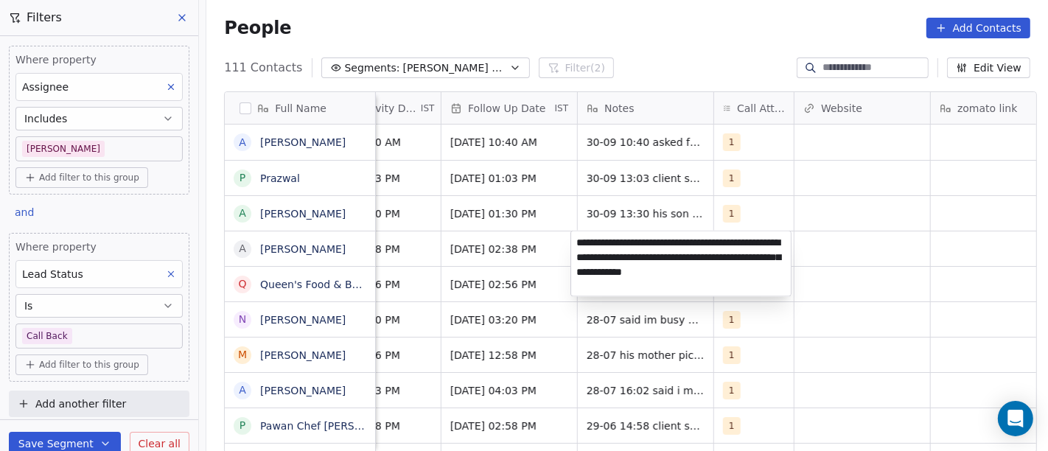
type textarea "**********"
drag, startPoint x: 787, startPoint y: 336, endPoint x: 494, endPoint y: 245, distance: 307.1
click at [787, 337] on html "On2Cook India Pvt. Ltd. Contacts People Marketing Workflows Campaigns Metrics &…" at bounding box center [524, 225] width 1048 height 451
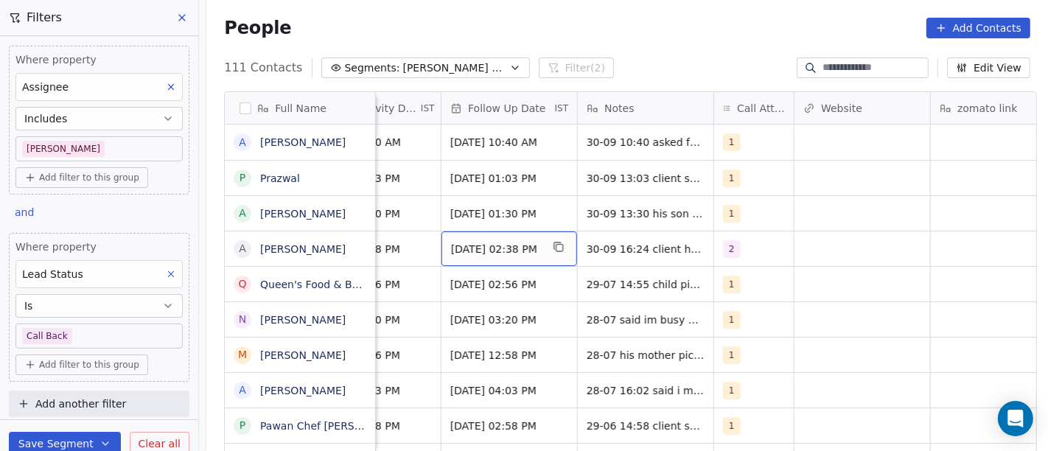
click at [492, 245] on span "Aug 04, 2025 02:38 PM" at bounding box center [496, 249] width 90 height 15
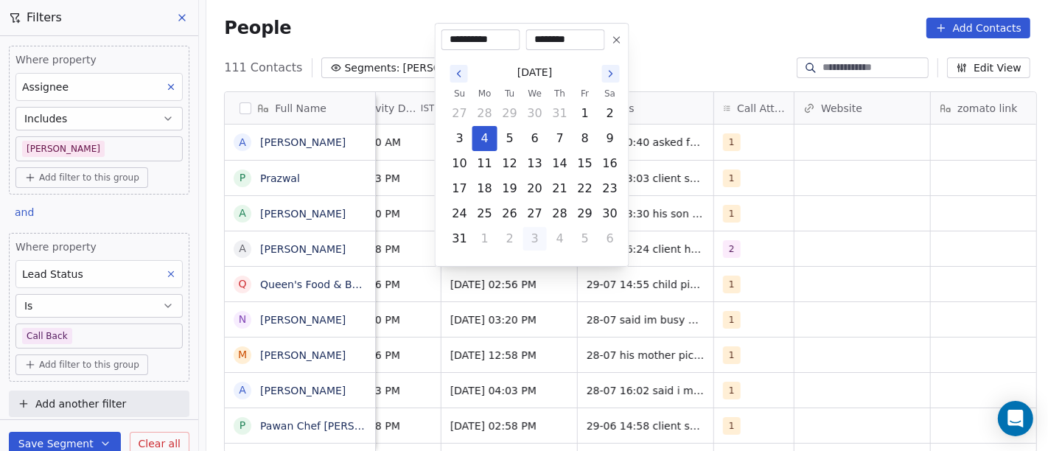
click at [538, 236] on button "3" at bounding box center [535, 239] width 24 height 24
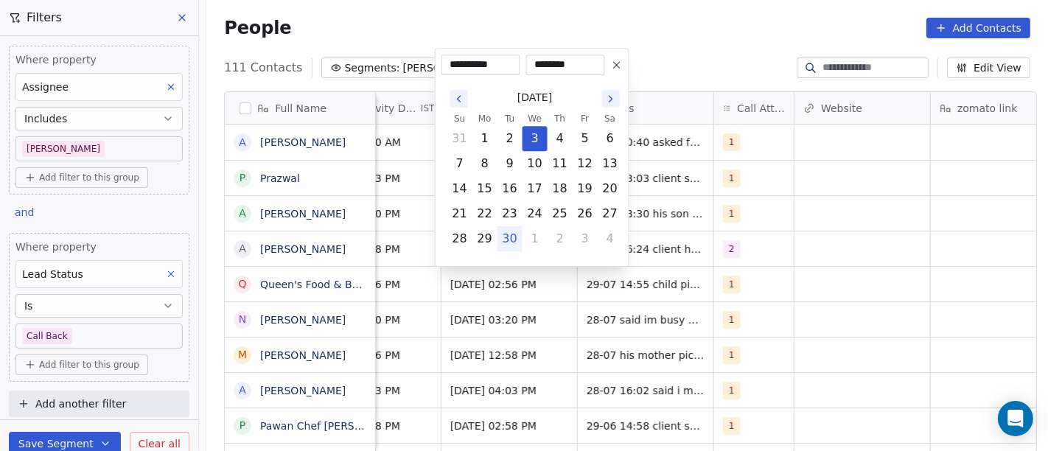
click at [538, 236] on button "1" at bounding box center [535, 239] width 24 height 24
click at [498, 166] on button "7" at bounding box center [510, 164] width 24 height 24
type input "**********"
click at [706, 227] on html "On2Cook India Pvt. Ltd. Contacts People Marketing Workflows Campaigns Metrics &…" at bounding box center [524, 225] width 1048 height 451
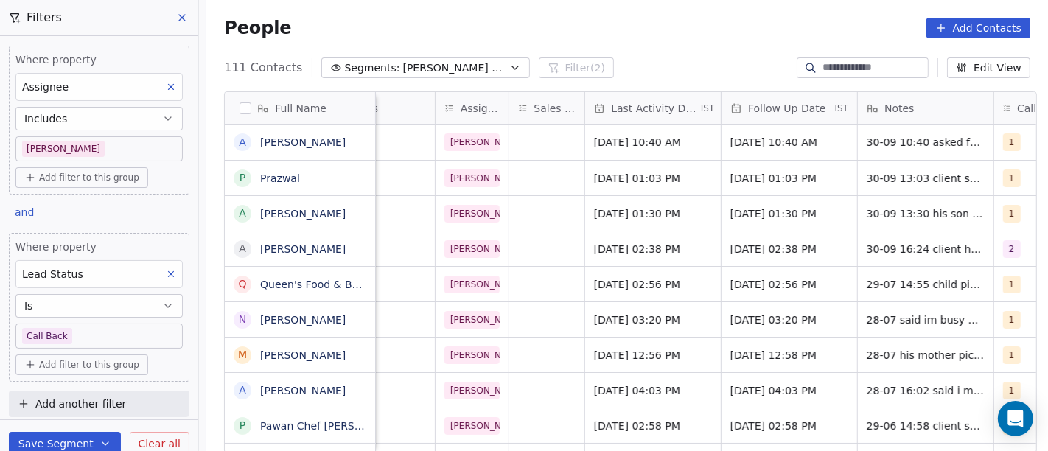
scroll to position [0, 757]
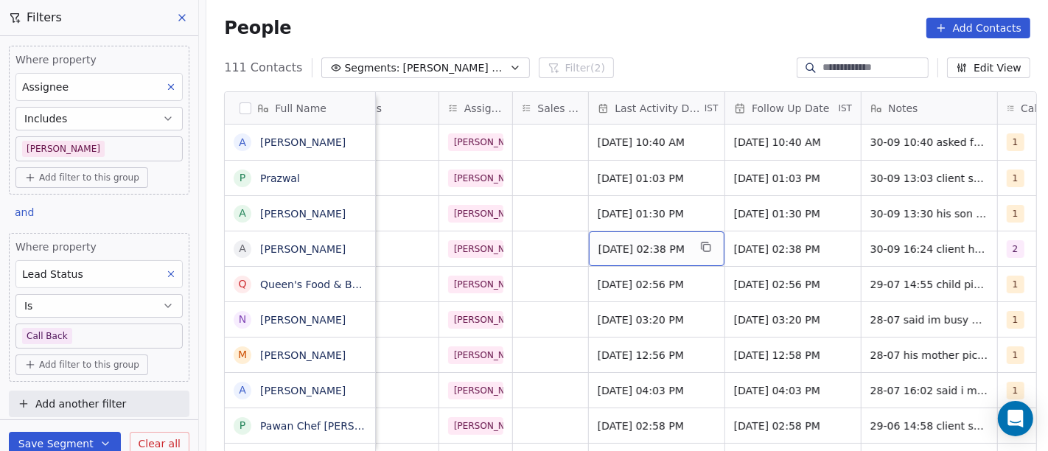
click at [675, 245] on span "Jul 29, 2025 02:38 PM" at bounding box center [643, 249] width 90 height 15
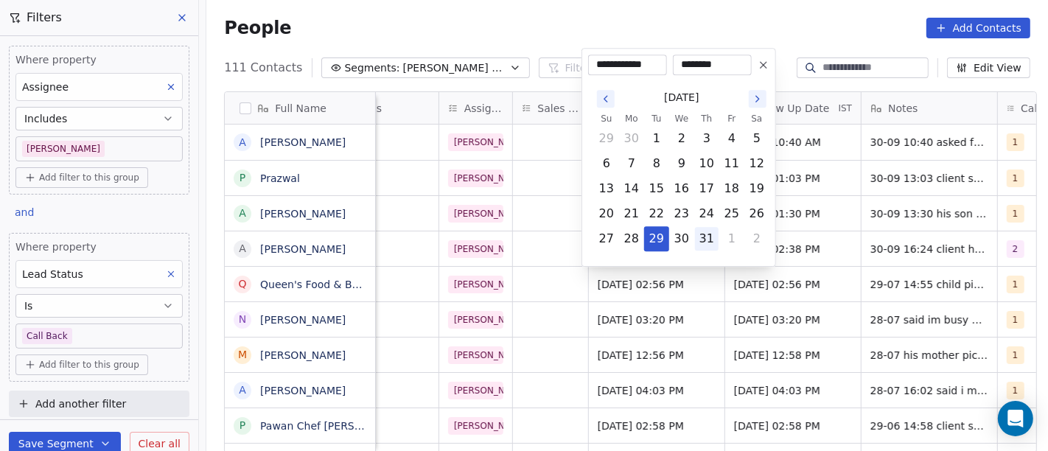
click at [701, 242] on button "31" at bounding box center [707, 239] width 24 height 24
click at [729, 241] on button "1" at bounding box center [732, 239] width 24 height 24
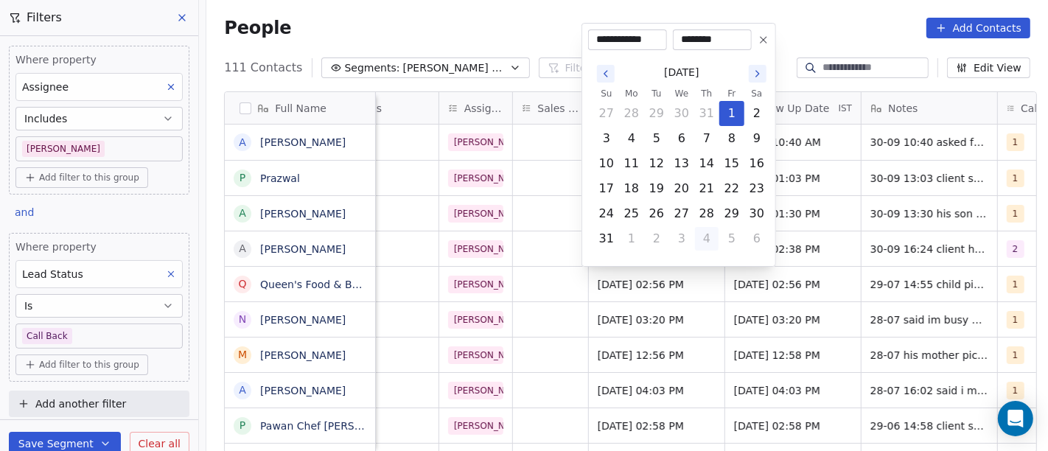
click at [714, 234] on button "4" at bounding box center [707, 239] width 24 height 24
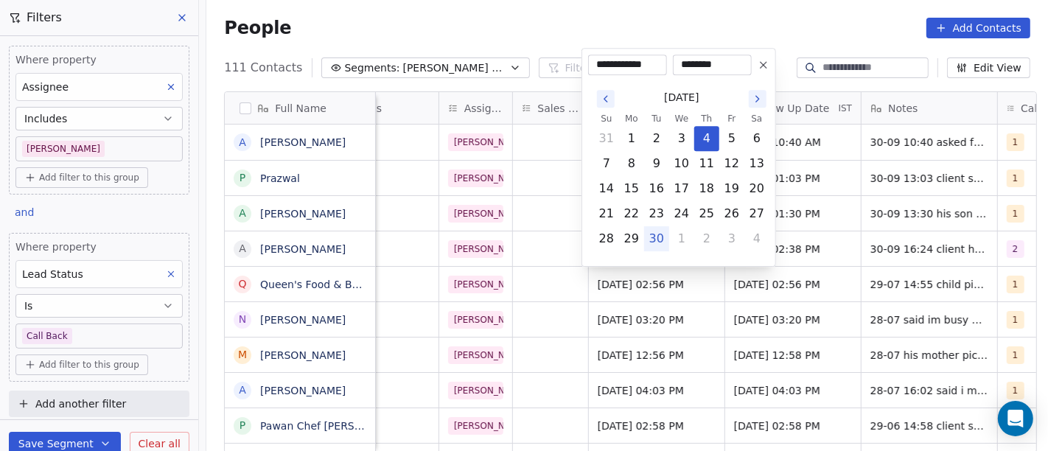
click at [656, 234] on button "30" at bounding box center [657, 239] width 24 height 24
type input "**********"
click at [779, 256] on html "On2Cook India Pvt. Ltd. Contacts People Marketing Workflows Campaigns Metrics &…" at bounding box center [524, 225] width 1048 height 451
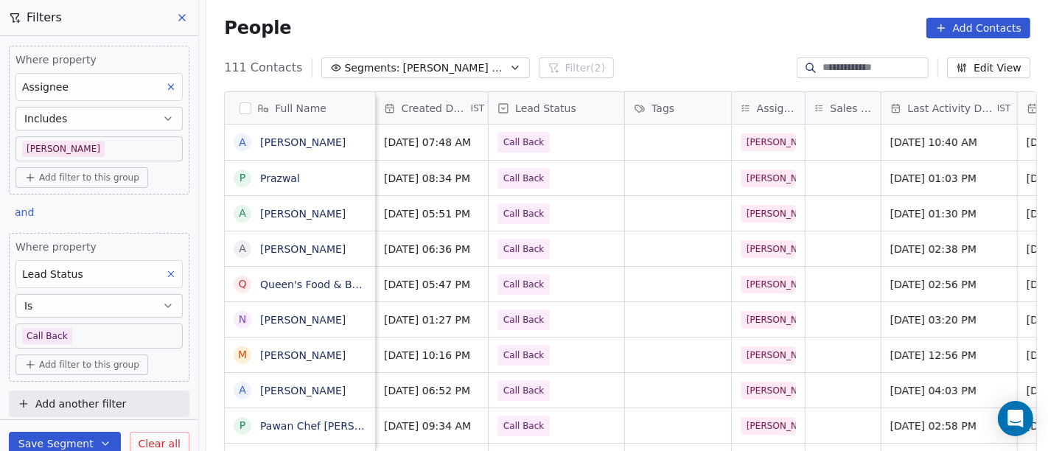
scroll to position [0, 440]
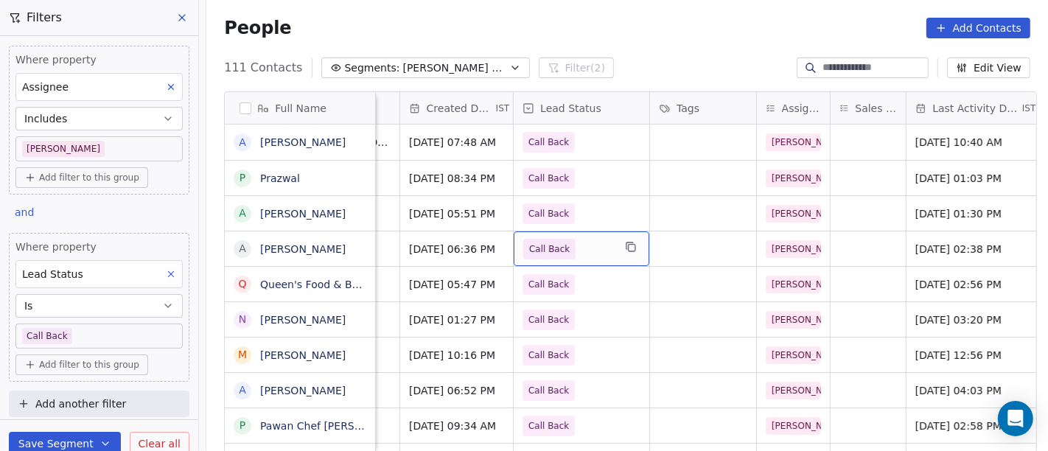
click at [529, 250] on span "Call Back" at bounding box center [549, 249] width 41 height 15
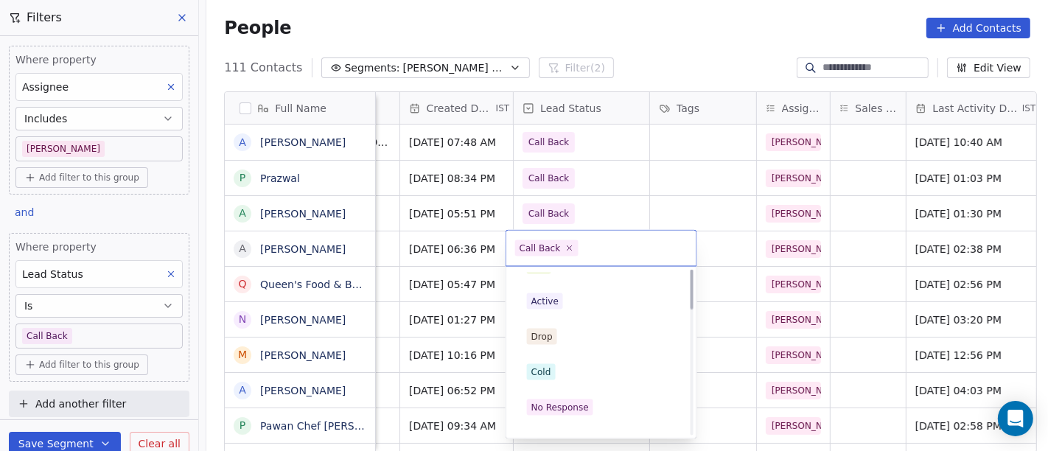
scroll to position [0, 0]
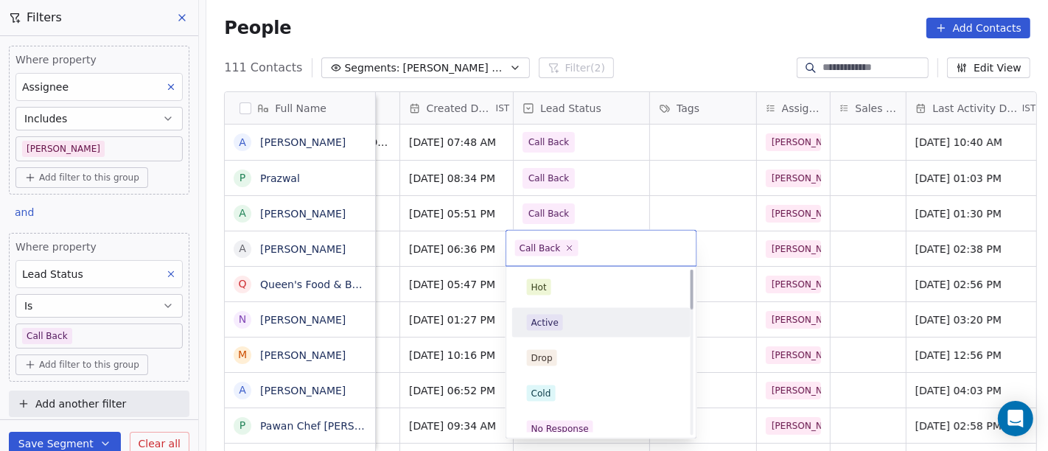
click at [557, 327] on span "Active" at bounding box center [545, 323] width 36 height 16
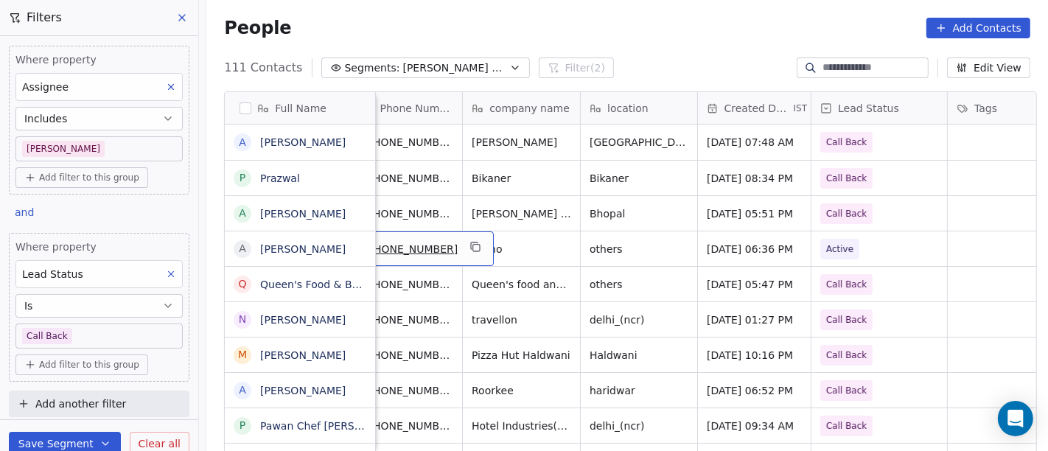
scroll to position [0, 119]
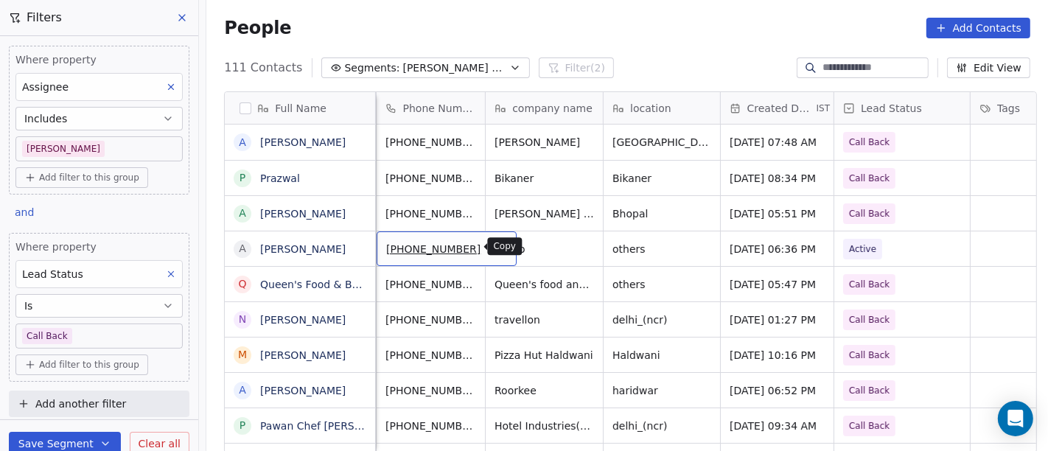
click at [496, 250] on icon "grid" at bounding box center [499, 248] width 7 height 7
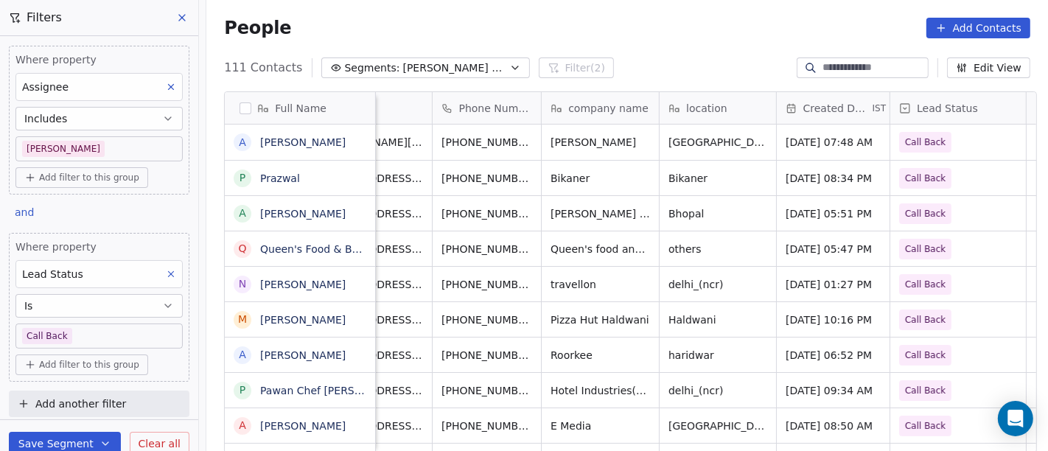
scroll to position [0, 63]
click at [546, 253] on button "grid" at bounding box center [555, 247] width 18 height 18
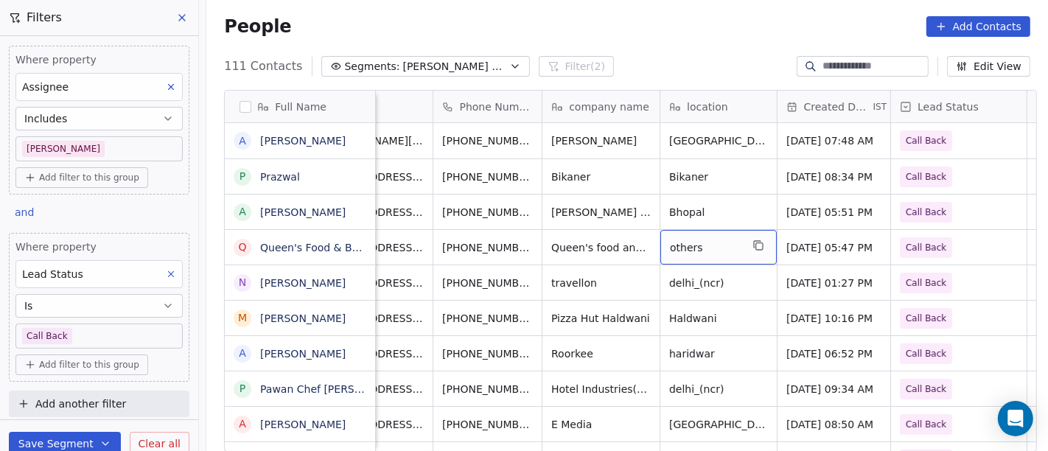
click at [692, 253] on div "others" at bounding box center [718, 247] width 116 height 35
click at [593, 245] on html "On2Cook India Pvt. Ltd. Contacts People Marketing Workflows Campaigns Metrics &…" at bounding box center [524, 225] width 1048 height 451
click at [749, 245] on button "grid" at bounding box center [758, 245] width 18 height 18
click at [743, 245] on textarea "******" at bounding box center [711, 252] width 115 height 46
type textarea "*****"
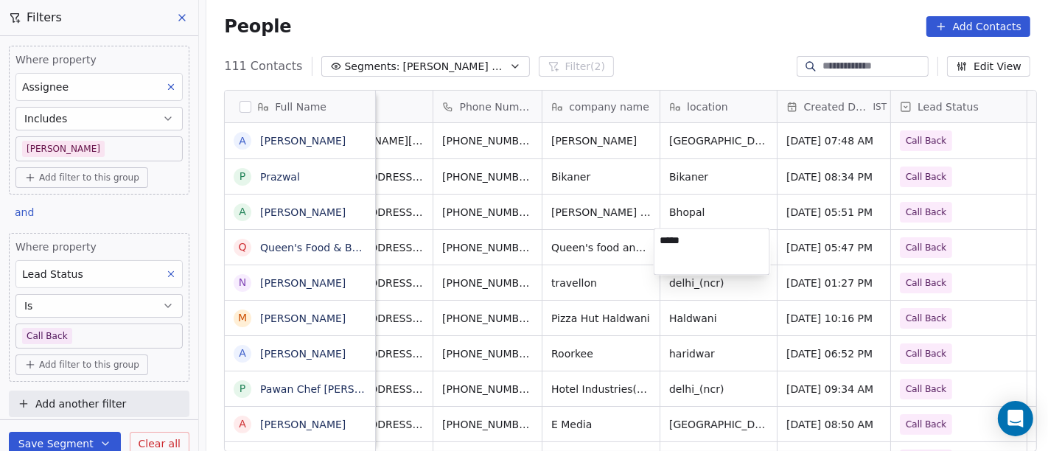
click at [262, 259] on html "On2Cook India Pvt. Ltd. Contacts People Marketing Workflows Campaigns Metrics &…" at bounding box center [524, 225] width 1048 height 451
click at [262, 259] on div "Q Queen's Food & Beverages" at bounding box center [330, 247] width 211 height 35
click at [288, 258] on div "Q Queen's Food & Beverages" at bounding box center [330, 247] width 211 height 35
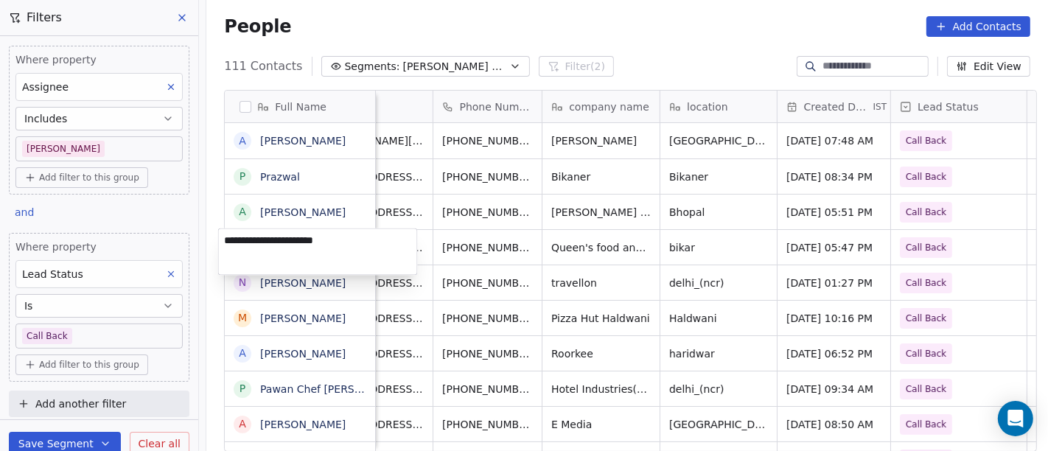
click at [288, 258] on textarea "**********" at bounding box center [318, 252] width 198 height 46
type textarea "**********"
click at [497, 241] on html "On2Cook India Pvt. Ltd. Contacts People Marketing Workflows Campaigns Metrics &…" at bounding box center [524, 225] width 1048 height 451
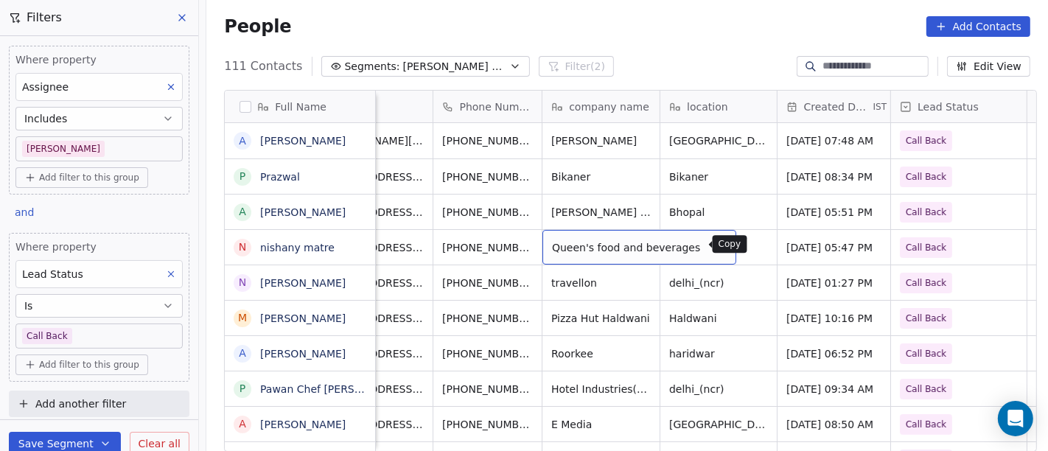
click at [712, 243] on icon "grid" at bounding box center [718, 245] width 12 height 12
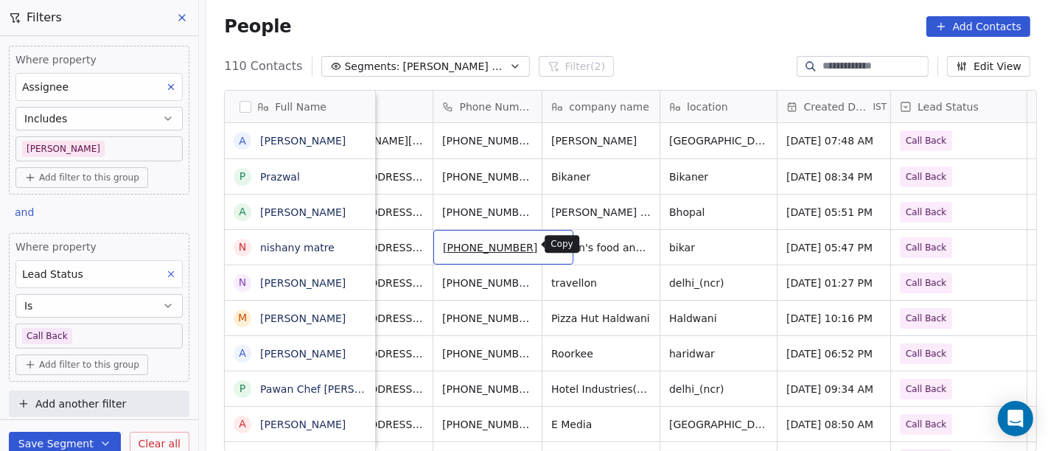
click at [546, 245] on button "grid" at bounding box center [555, 245] width 18 height 18
click at [549, 249] on icon "grid" at bounding box center [555, 245] width 12 height 12
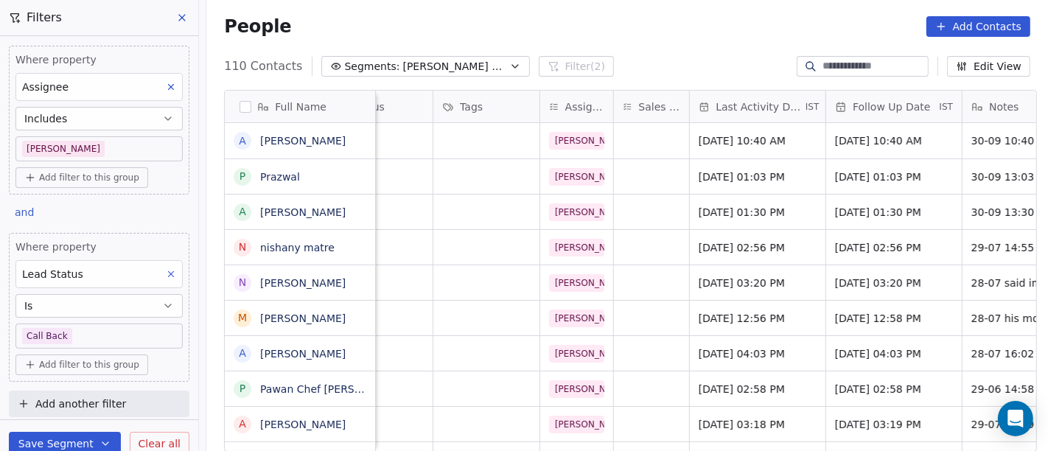
scroll to position [0, 669]
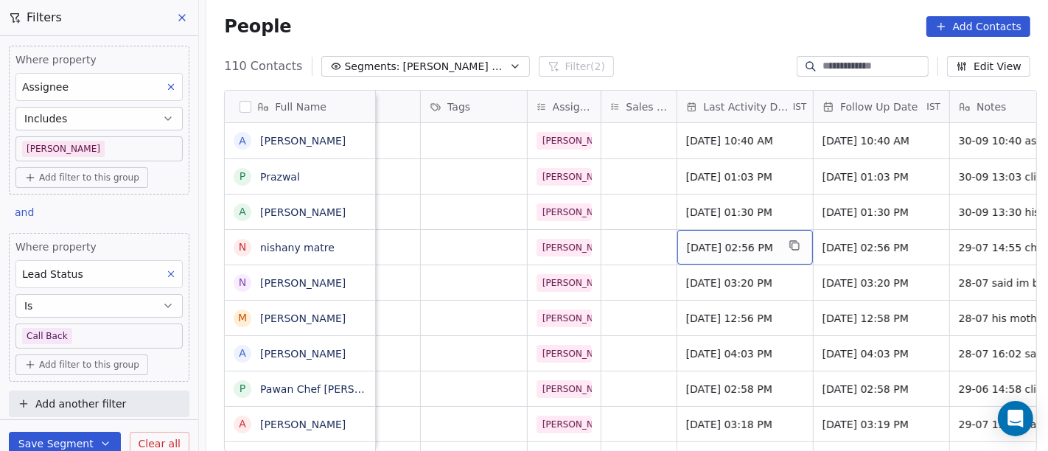
click at [708, 246] on span "Jul 29, 2025 02:56 PM" at bounding box center [732, 247] width 90 height 15
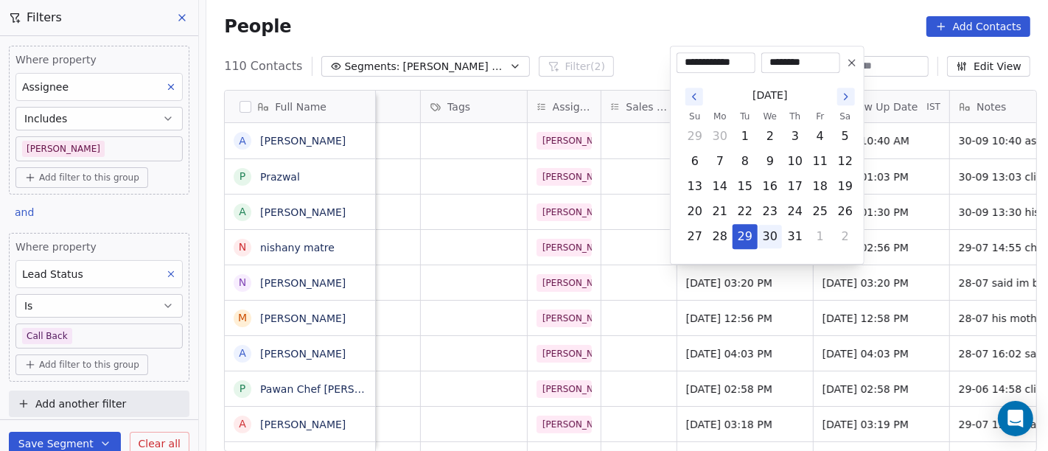
click at [768, 233] on button "30" at bounding box center [770, 237] width 24 height 24
click at [818, 234] on button "1" at bounding box center [820, 237] width 24 height 24
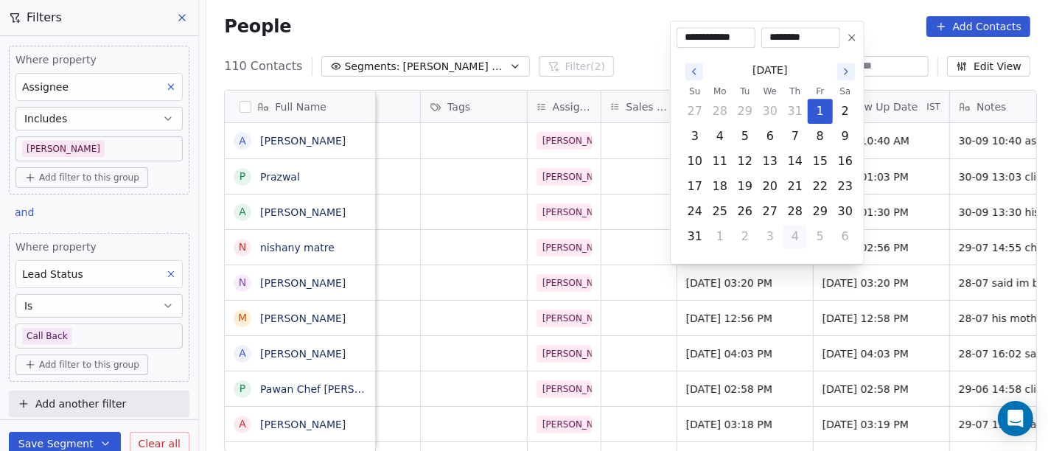
click at [786, 228] on button "4" at bounding box center [795, 237] width 24 height 24
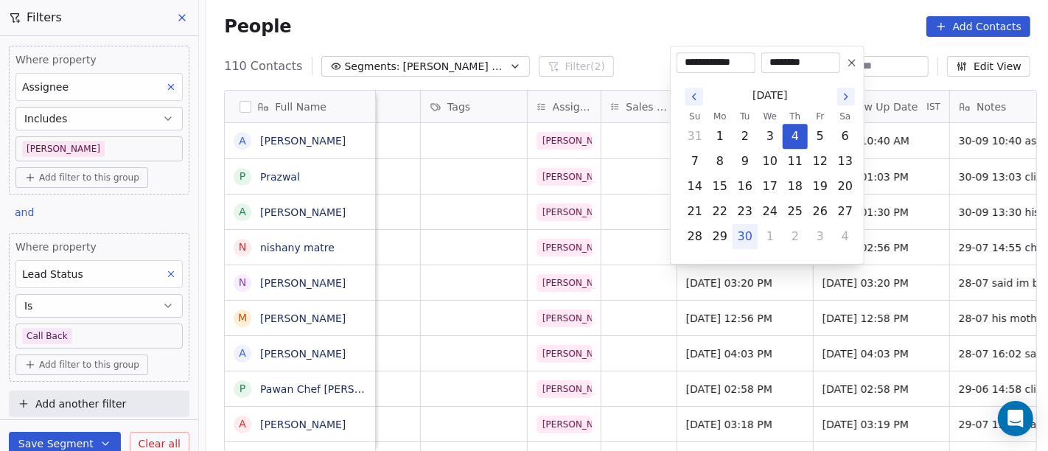
click at [751, 232] on button "30" at bounding box center [745, 237] width 24 height 24
type input "**********"
click at [871, 250] on html "On2Cook India Pvt. Ltd. Contacts People Marketing Workflows Campaigns Metrics &…" at bounding box center [524, 225] width 1048 height 451
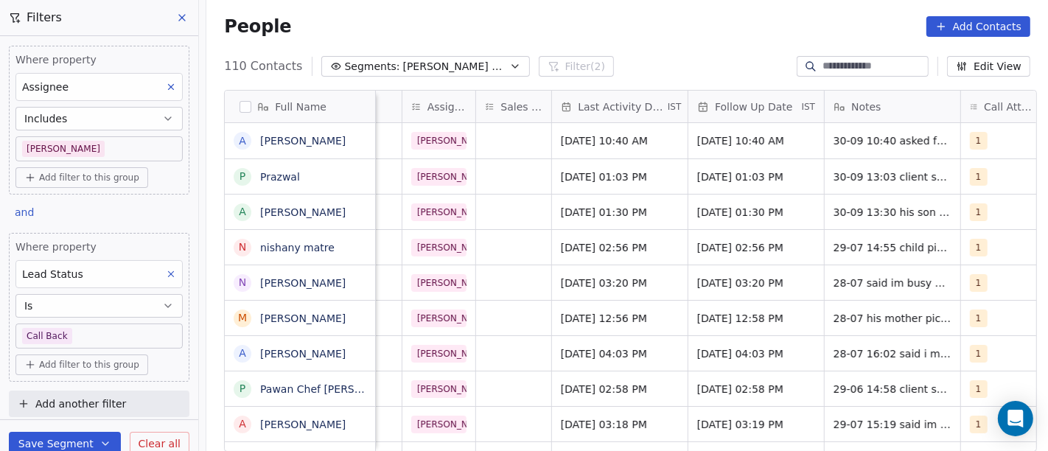
scroll to position [0, 808]
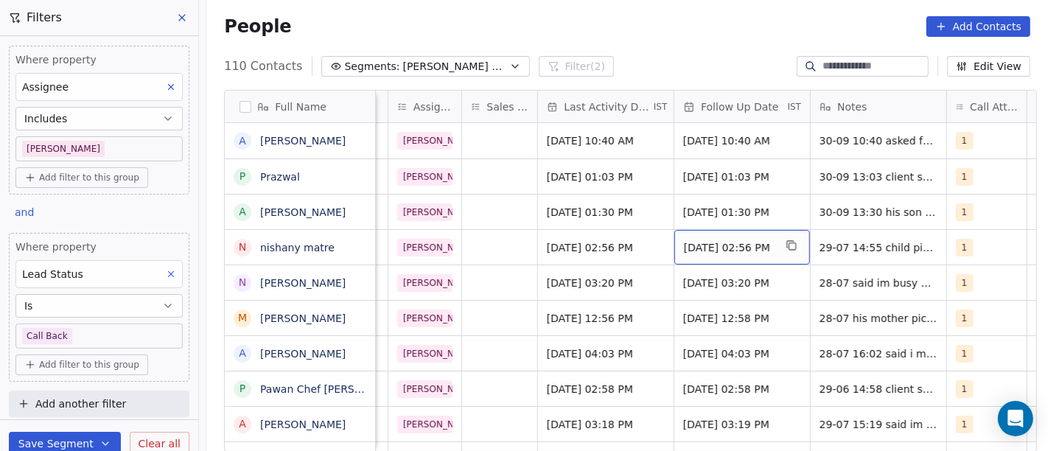
click at [722, 245] on span "Aug 01, 2025 02:56 PM" at bounding box center [729, 247] width 90 height 15
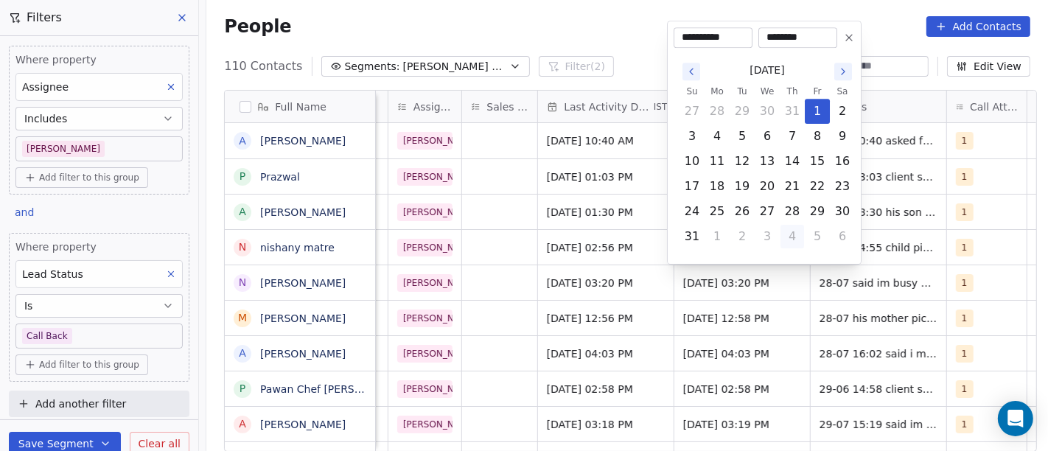
click at [792, 238] on button "4" at bounding box center [792, 237] width 24 height 24
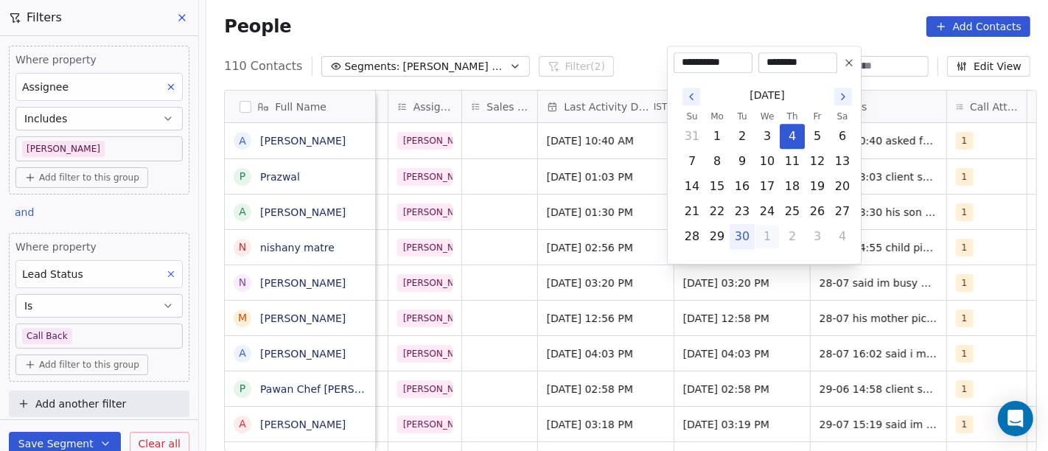
click at [760, 234] on button "1" at bounding box center [767, 237] width 24 height 24
click at [735, 166] on button "7" at bounding box center [742, 162] width 24 height 24
type input "**********"
click at [882, 203] on html "On2Cook India Pvt. Ltd. Contacts People Marketing Workflows Campaigns Metrics &…" at bounding box center [524, 225] width 1048 height 451
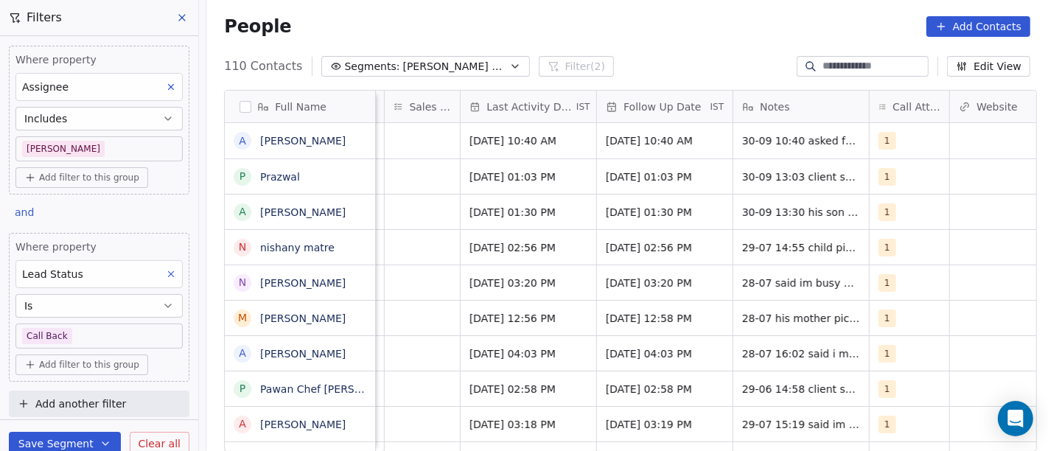
scroll to position [0, 902]
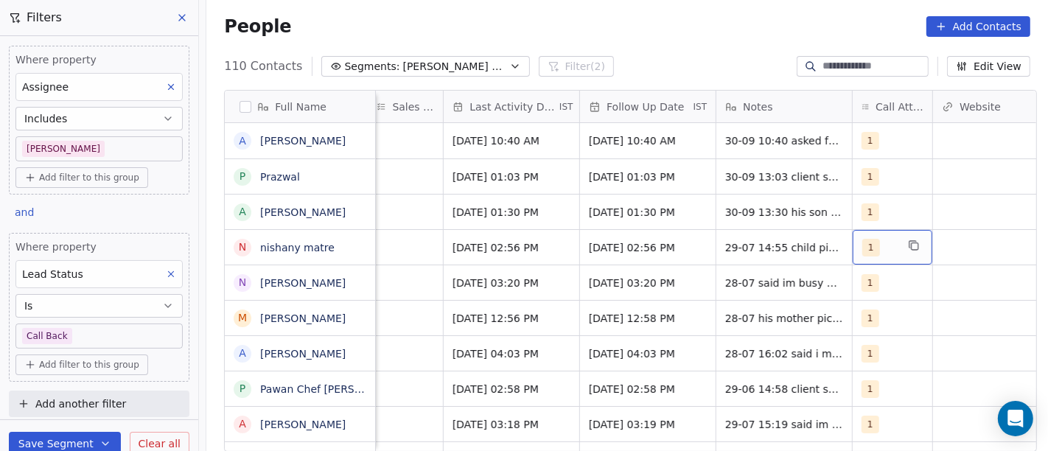
click at [888, 250] on div "1" at bounding box center [879, 248] width 34 height 18
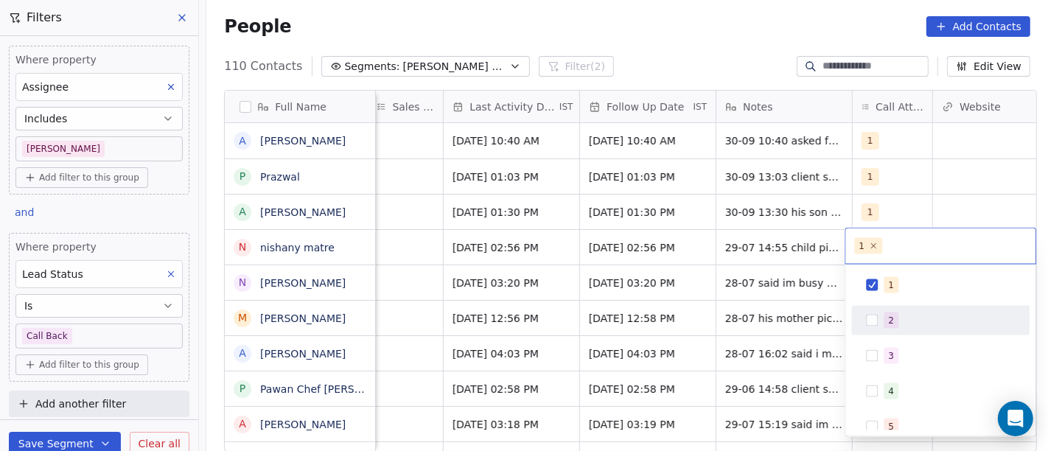
click at [875, 315] on button "Suggestions" at bounding box center [872, 321] width 12 height 12
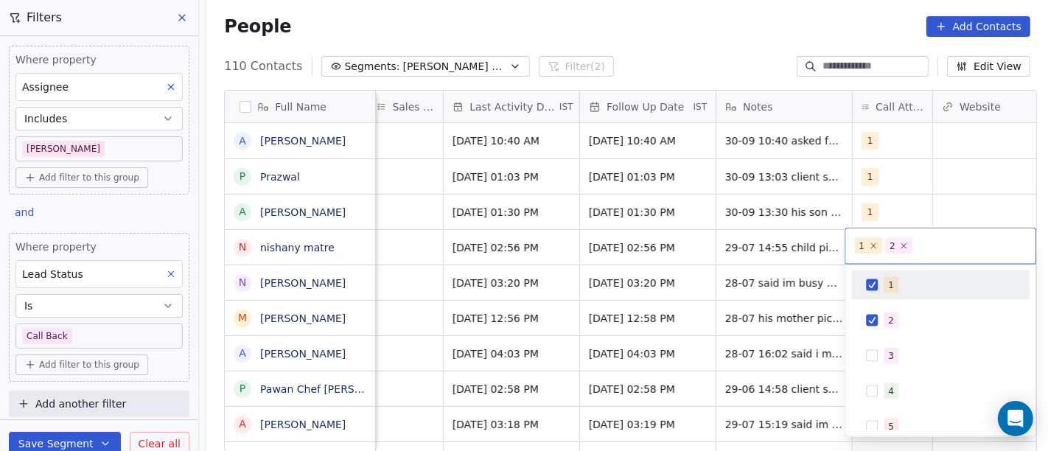
click at [869, 273] on div "1" at bounding box center [940, 285] width 166 height 24
click at [916, 188] on html "On2Cook India Pvt. Ltd. Contacts People Marketing Workflows Campaigns Metrics &…" at bounding box center [524, 225] width 1048 height 451
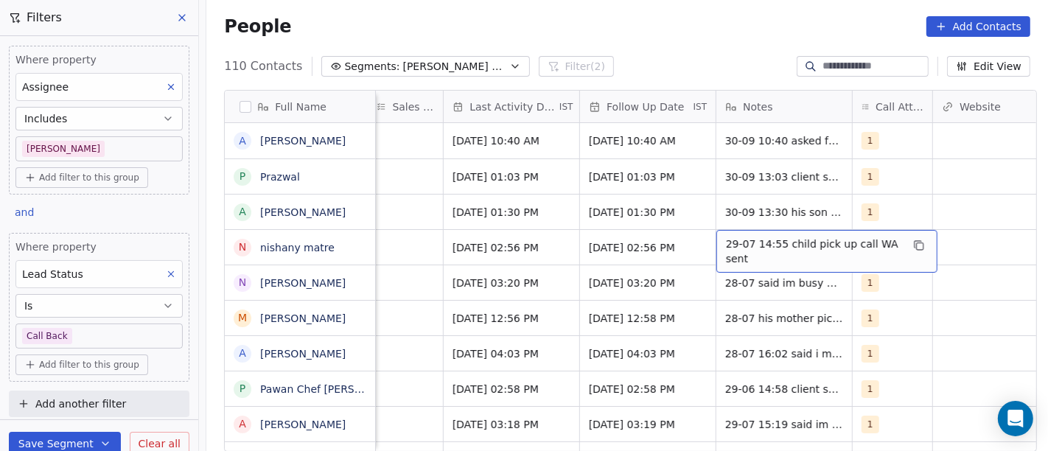
click at [740, 246] on span "29-07 14:55 child pick up call WA sent" at bounding box center [813, 250] width 175 height 29
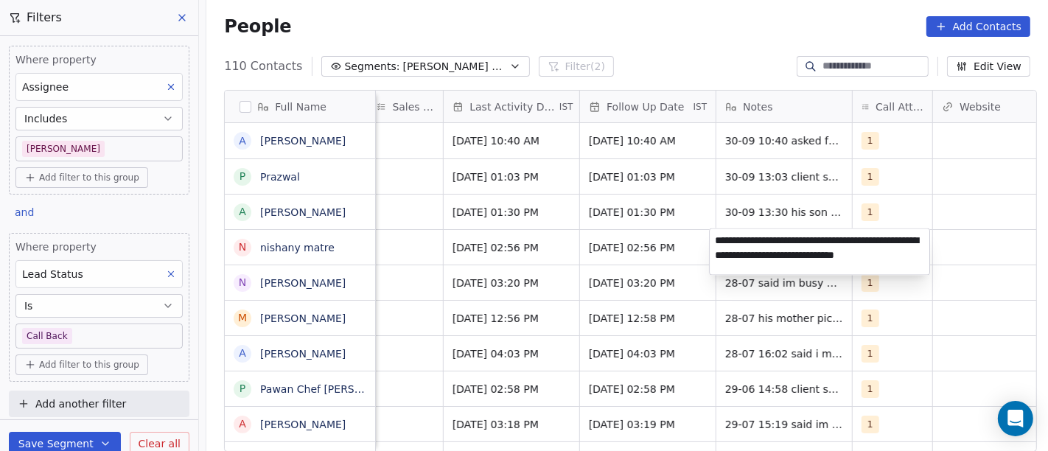
type textarea "**********"
click at [642, 246] on html "On2Cook India Pvt. Ltd. Contacts People Marketing Workflows Campaigns Metrics &…" at bounding box center [524, 225] width 1048 height 451
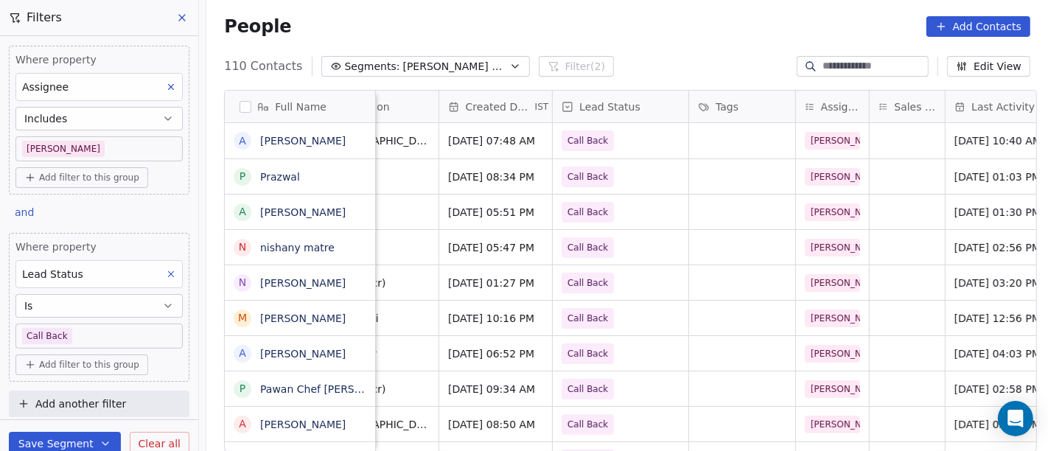
scroll to position [0, 398]
click at [639, 246] on span "Call Back" at bounding box center [610, 247] width 90 height 21
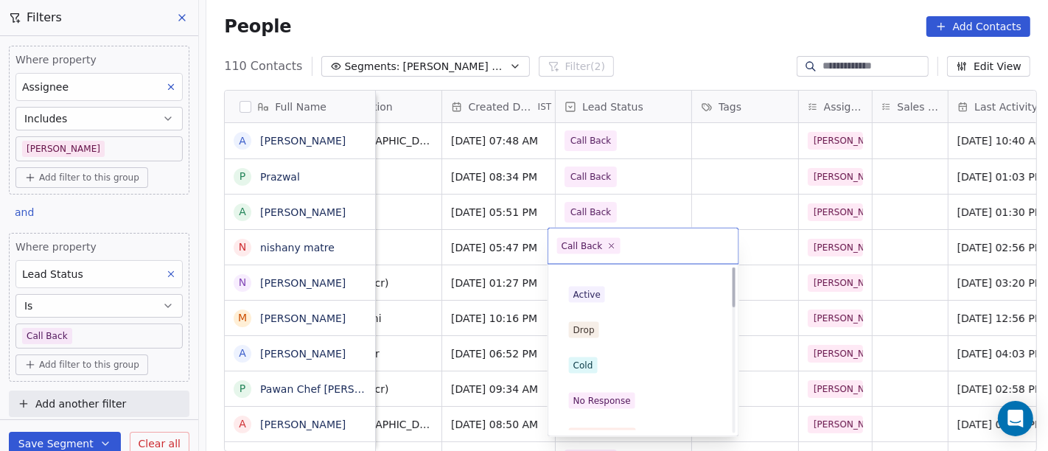
scroll to position [0, 0]
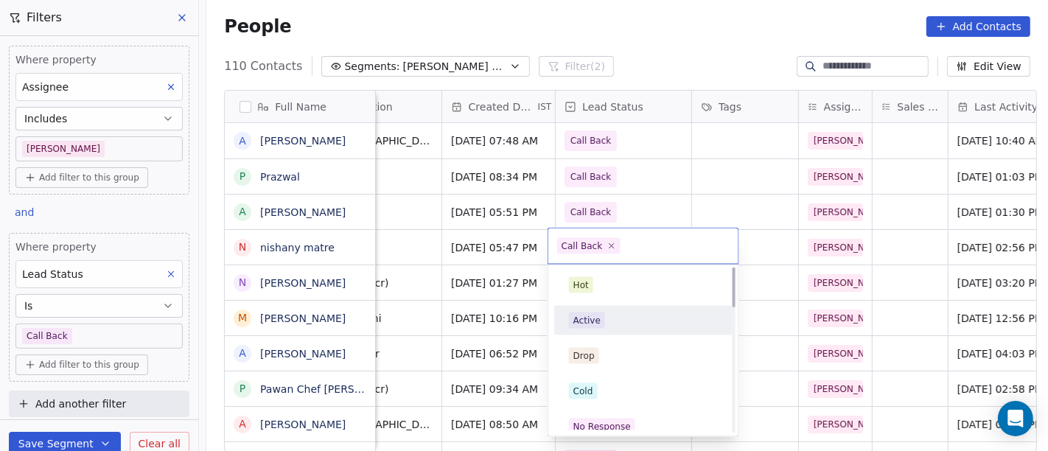
click at [606, 325] on div "Active" at bounding box center [643, 320] width 149 height 16
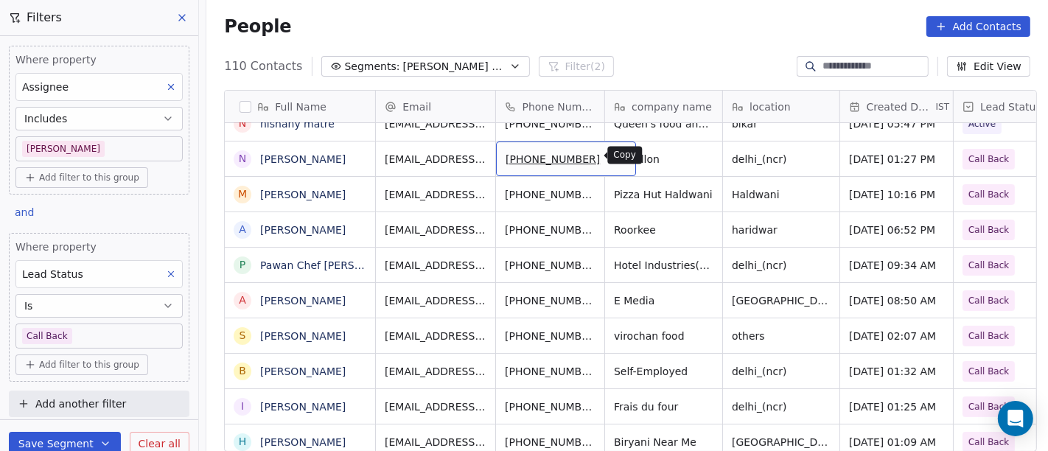
click at [611, 155] on icon "grid" at bounding box center [617, 157] width 12 height 12
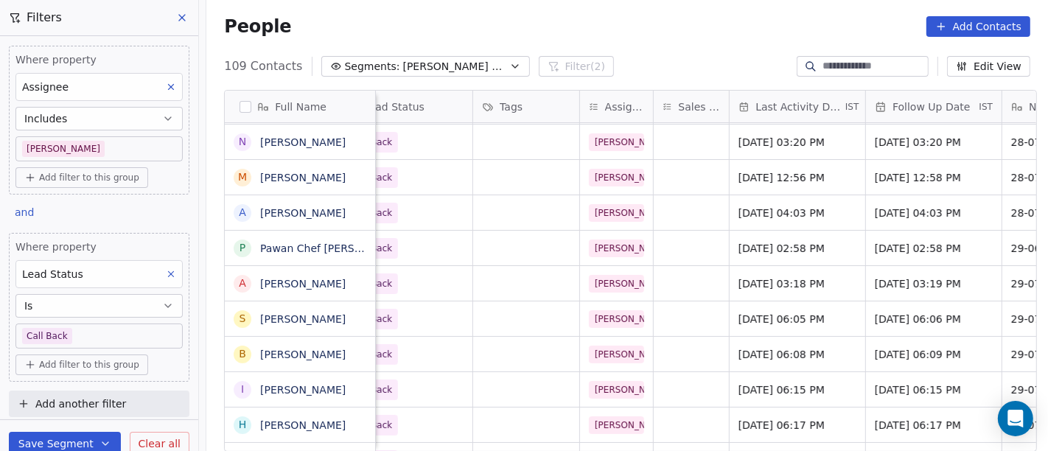
scroll to position [0, 617]
click at [776, 145] on span "Jul 28, 2025 03:20 PM" at bounding box center [784, 142] width 90 height 15
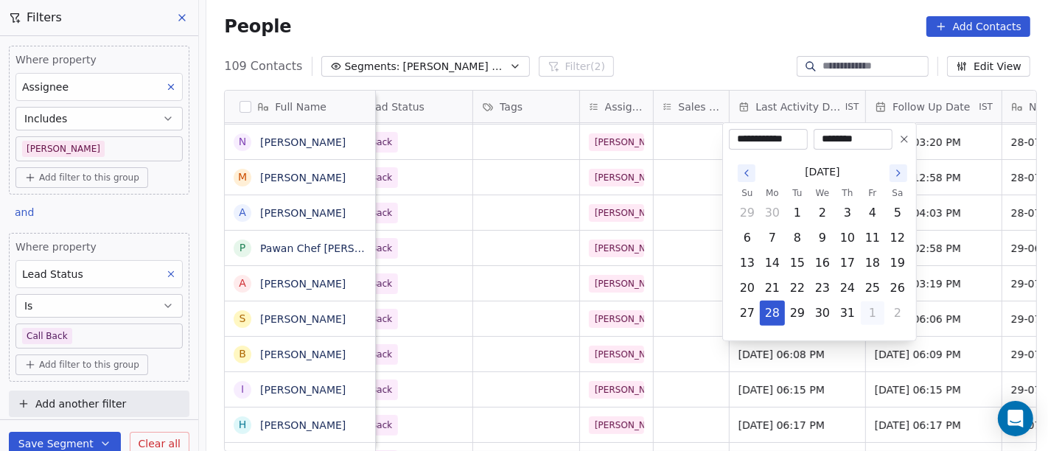
click at [869, 318] on button "1" at bounding box center [872, 313] width 24 height 24
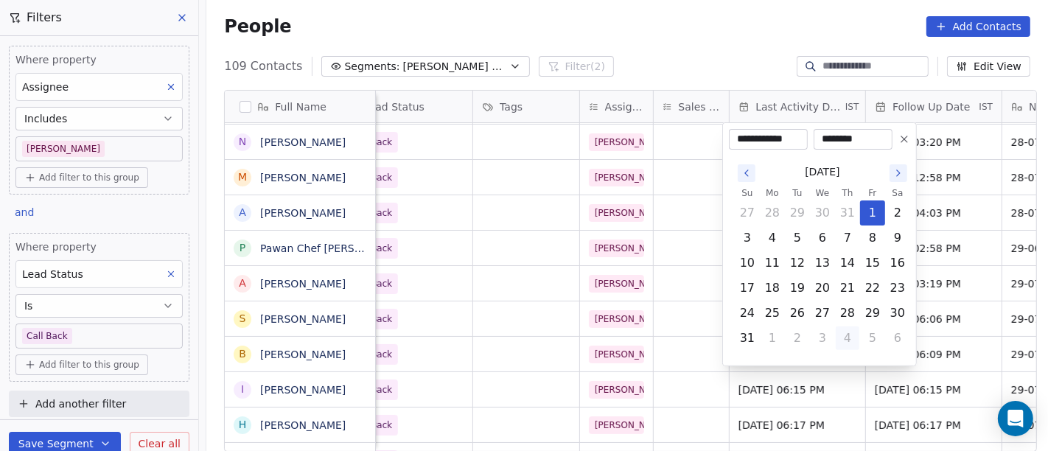
click at [846, 346] on button "4" at bounding box center [847, 338] width 24 height 24
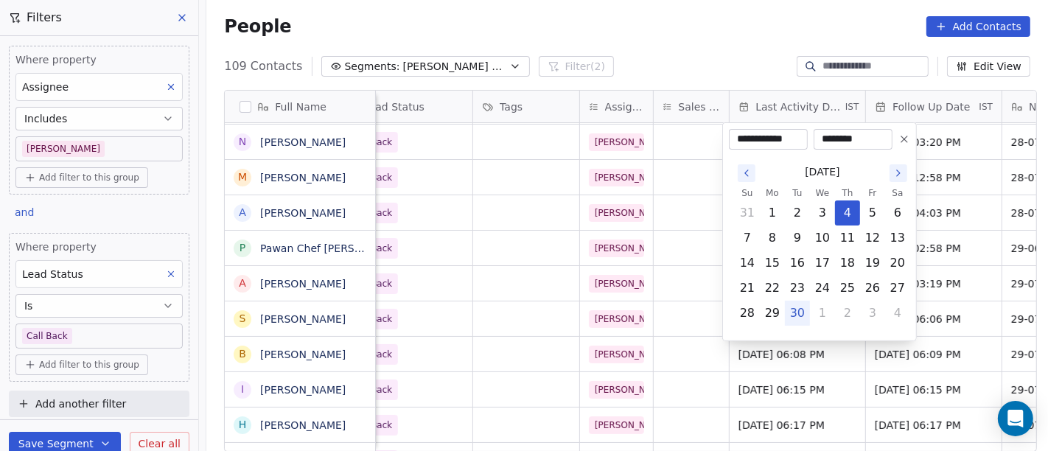
click at [796, 315] on button "30" at bounding box center [797, 313] width 24 height 24
type input "**********"
click at [726, 48] on html "On2Cook India Pvt. Ltd. Contacts People Marketing Workflows Campaigns Metrics &…" at bounding box center [524, 225] width 1048 height 451
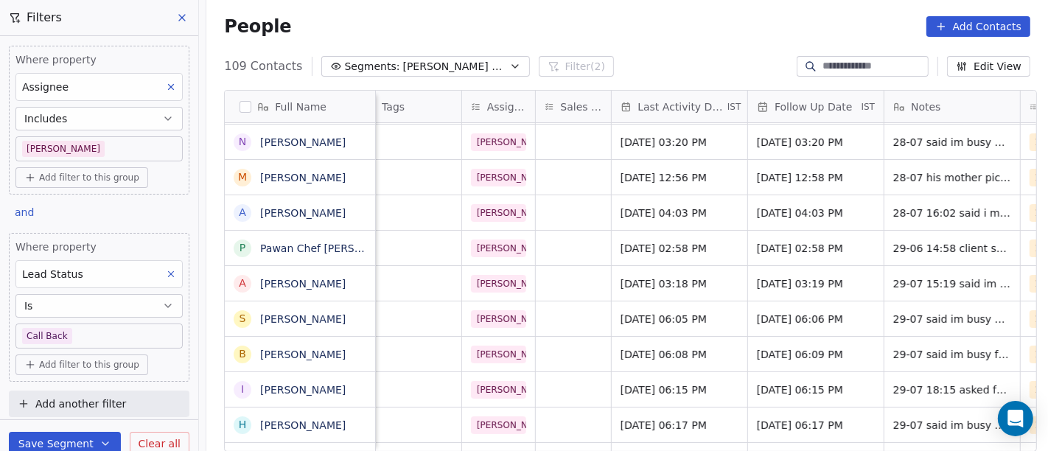
scroll to position [0, 734]
click at [757, 151] on div "Jul 30, 2025 03:20 PM" at bounding box center [816, 142] width 136 height 35
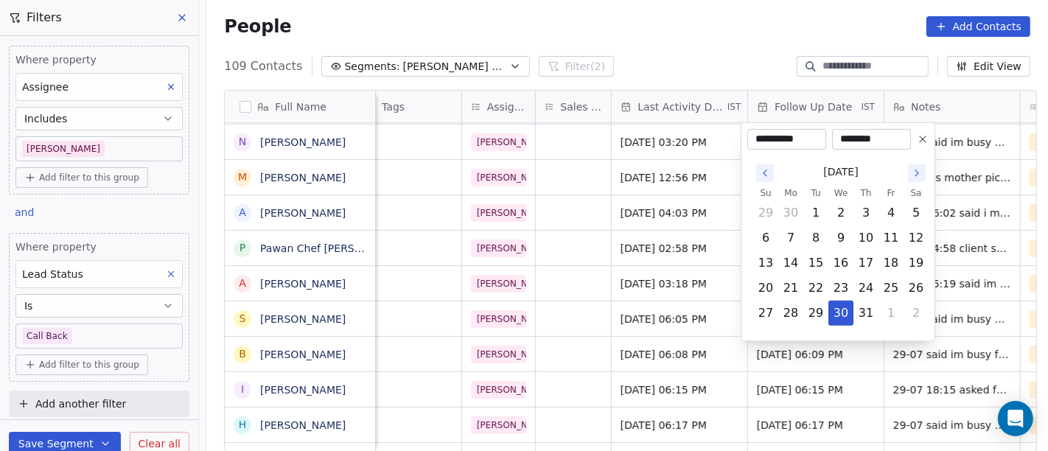
click at [922, 144] on icon at bounding box center [922, 139] width 12 height 12
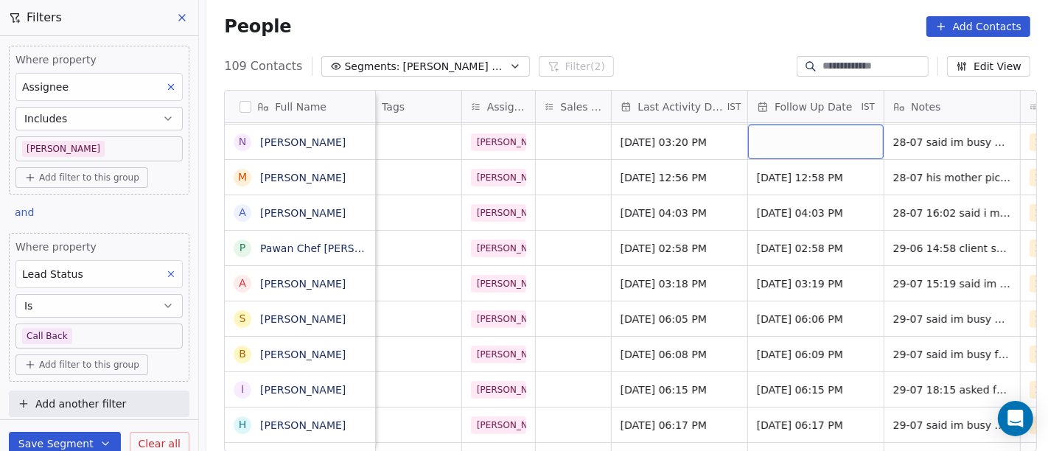
click at [777, 140] on div "grid" at bounding box center [816, 142] width 136 height 35
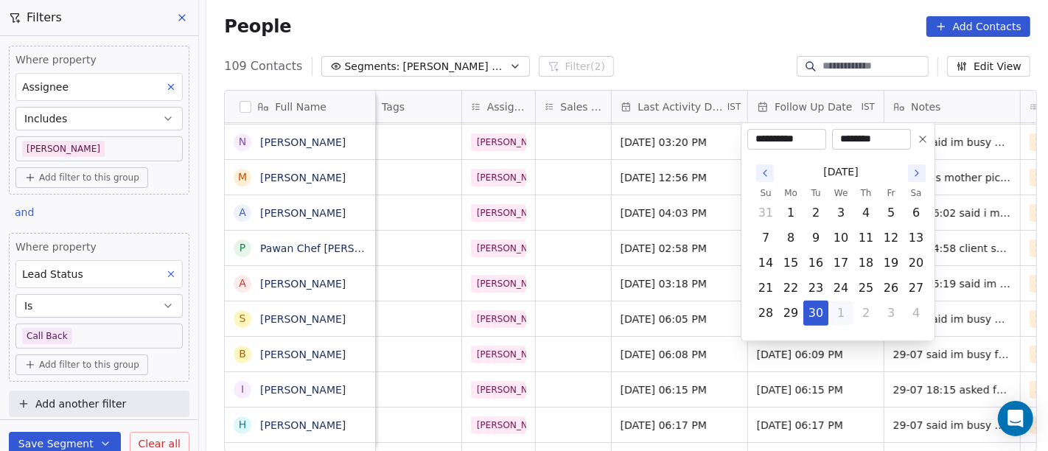
click at [844, 313] on button "1" at bounding box center [841, 313] width 24 height 24
click at [814, 234] on button "7" at bounding box center [816, 238] width 24 height 24
type input "**********"
click at [759, 36] on html "On2Cook India Pvt. Ltd. Contacts People Marketing Workflows Campaigns Metrics &…" at bounding box center [524, 225] width 1048 height 451
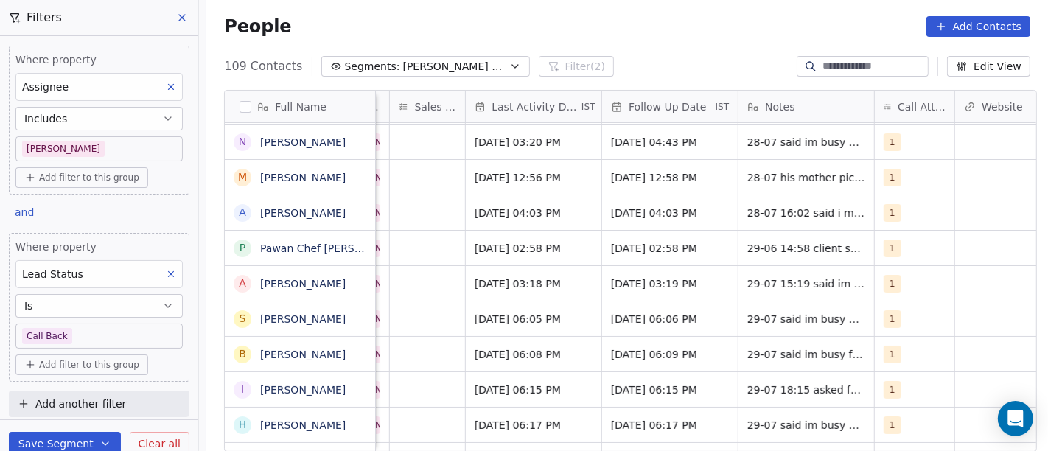
scroll to position [0, 911]
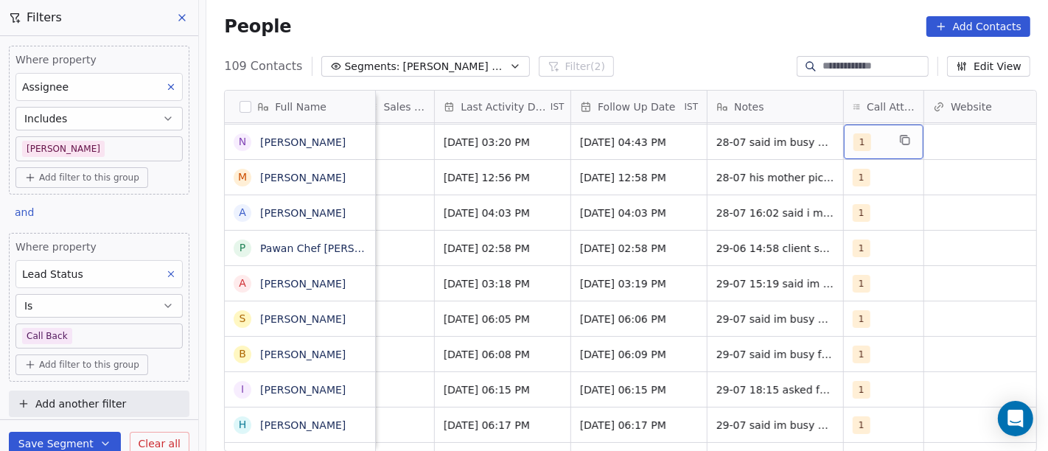
click at [874, 147] on div "1" at bounding box center [870, 142] width 34 height 18
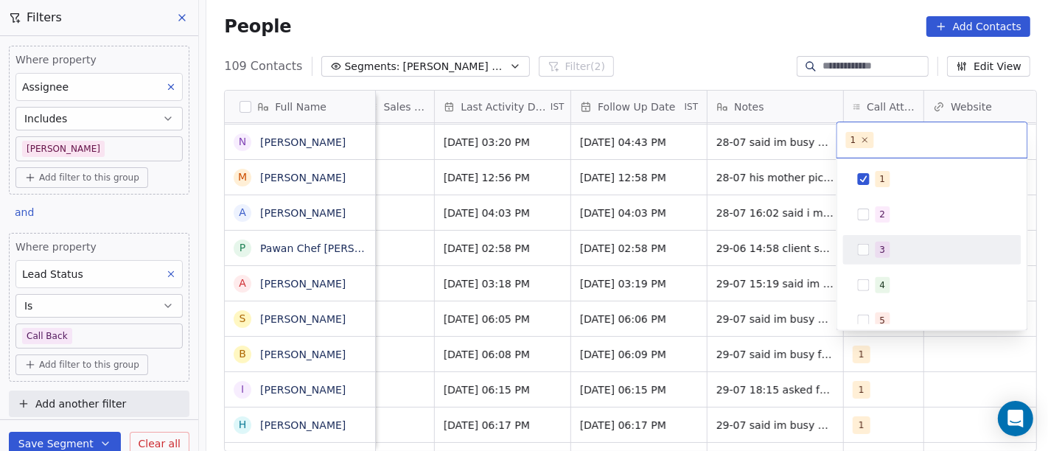
click at [880, 212] on div "2" at bounding box center [883, 214] width 6 height 13
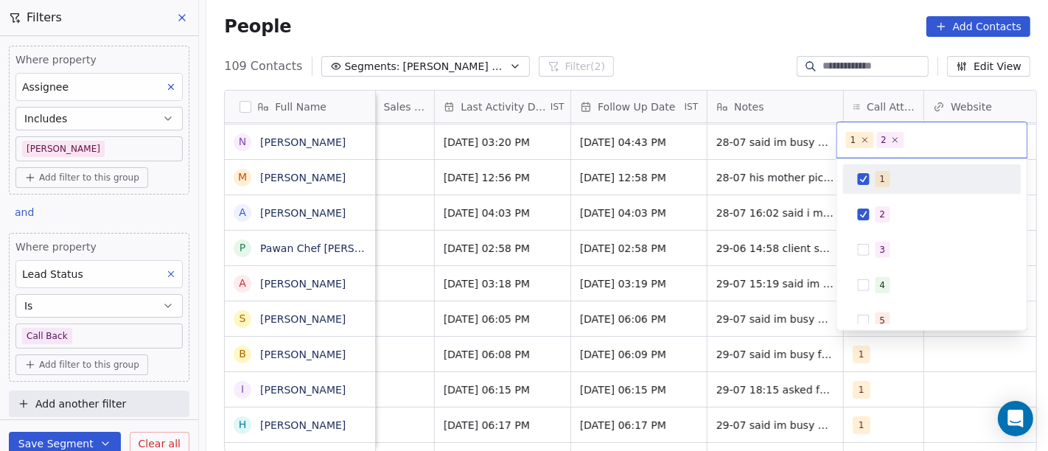
click at [863, 173] on button "Suggestions" at bounding box center [864, 179] width 12 height 12
click at [771, 70] on html "On2Cook India Pvt. Ltd. Contacts People Marketing Workflows Campaigns Metrics &…" at bounding box center [524, 225] width 1048 height 451
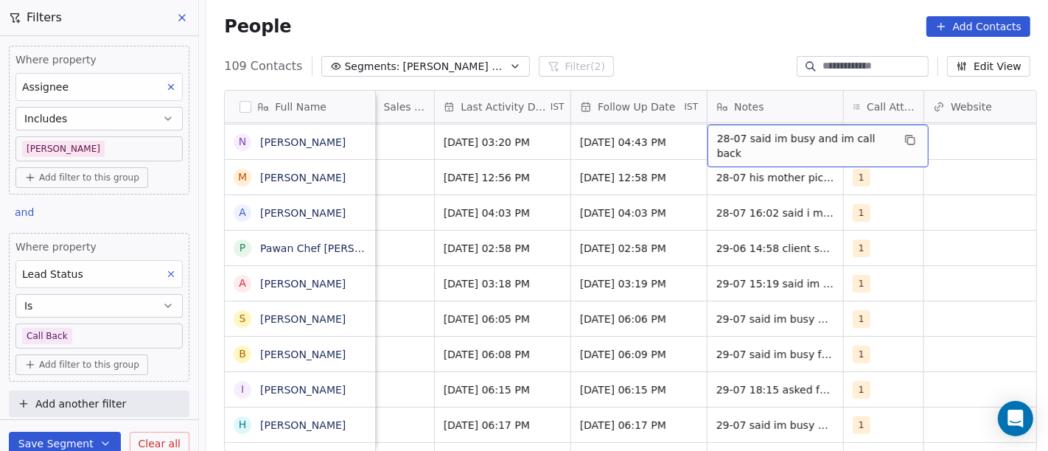
click at [776, 125] on div "28-07 said im busy and im call back" at bounding box center [817, 146] width 221 height 43
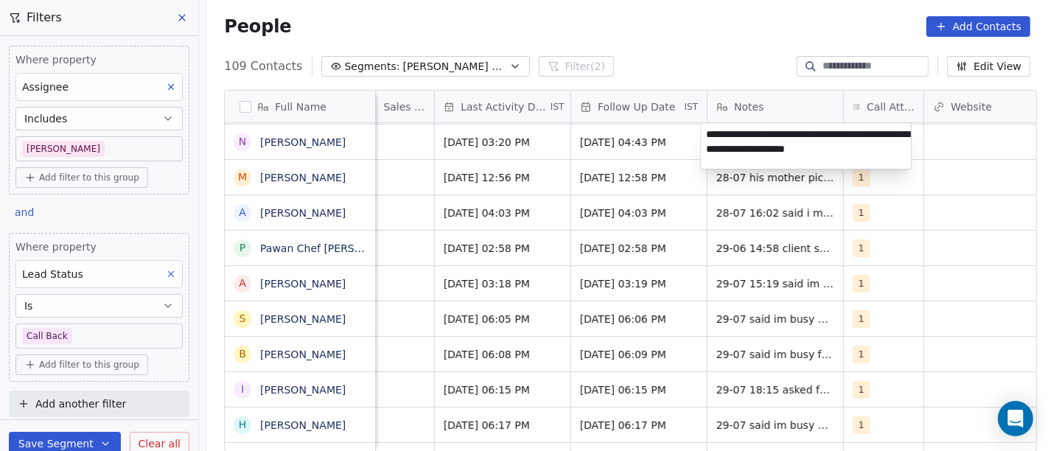
type textarea "**********"
click at [638, 197] on html "On2Cook India Pvt. Ltd. Contacts People Marketing Workflows Campaigns Metrics &…" at bounding box center [524, 225] width 1048 height 451
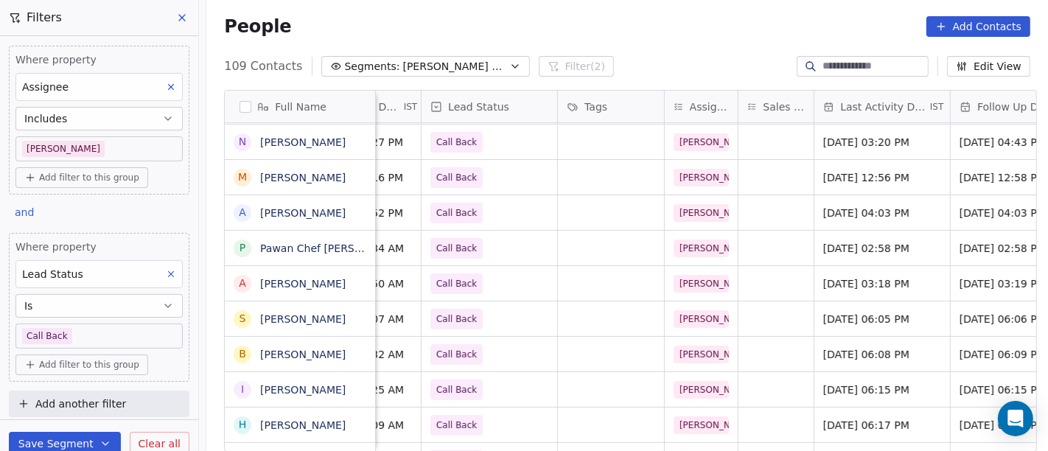
scroll to position [0, 421]
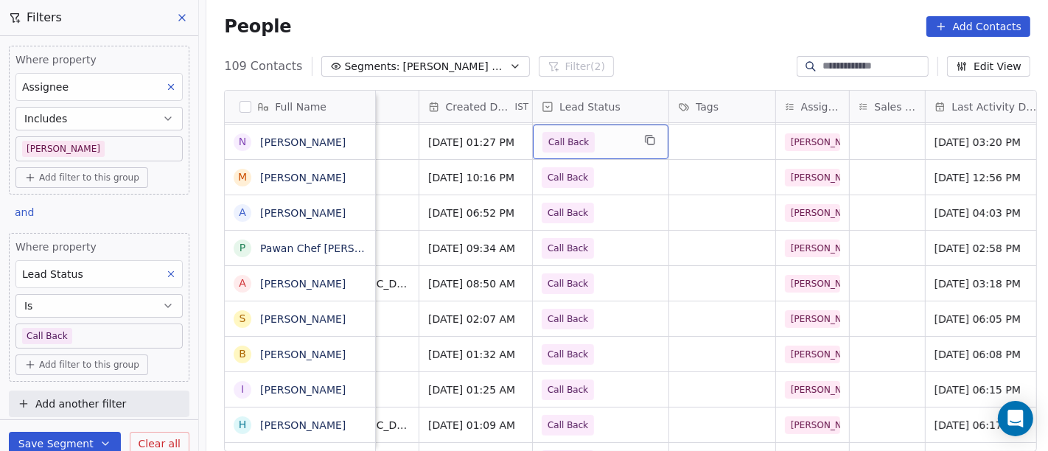
click at [588, 146] on span "Call Back" at bounding box center [587, 142] width 90 height 21
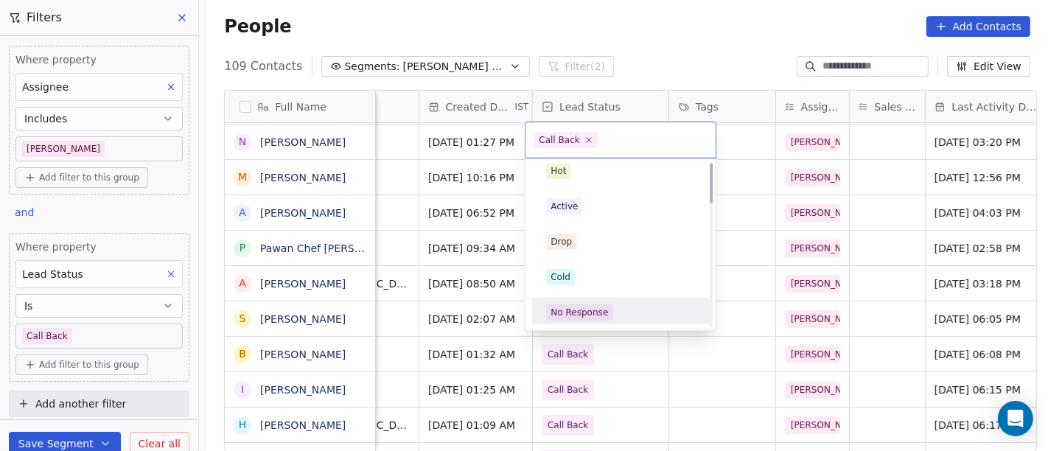
scroll to position [0, 0]
click at [607, 315] on span "No Response" at bounding box center [579, 320] width 66 height 16
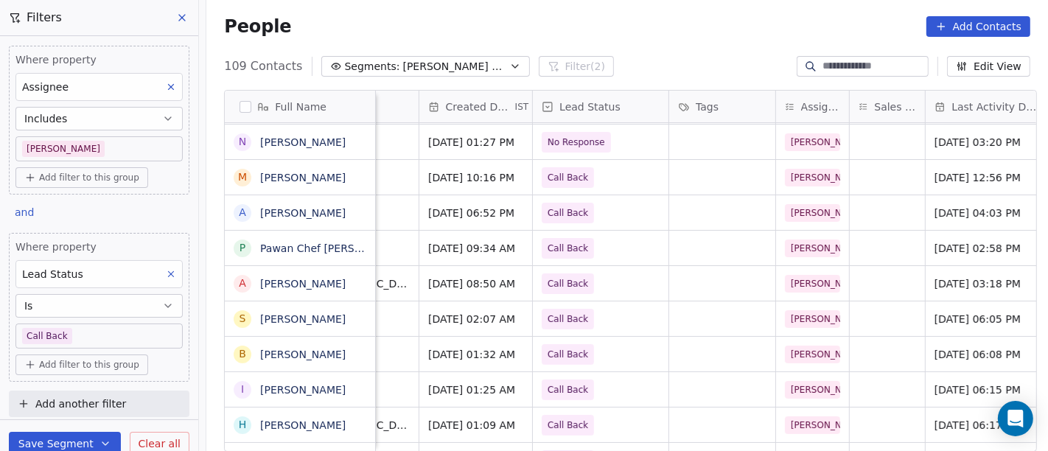
click at [666, 40] on div "People Add Contacts" at bounding box center [626, 27] width 841 height 56
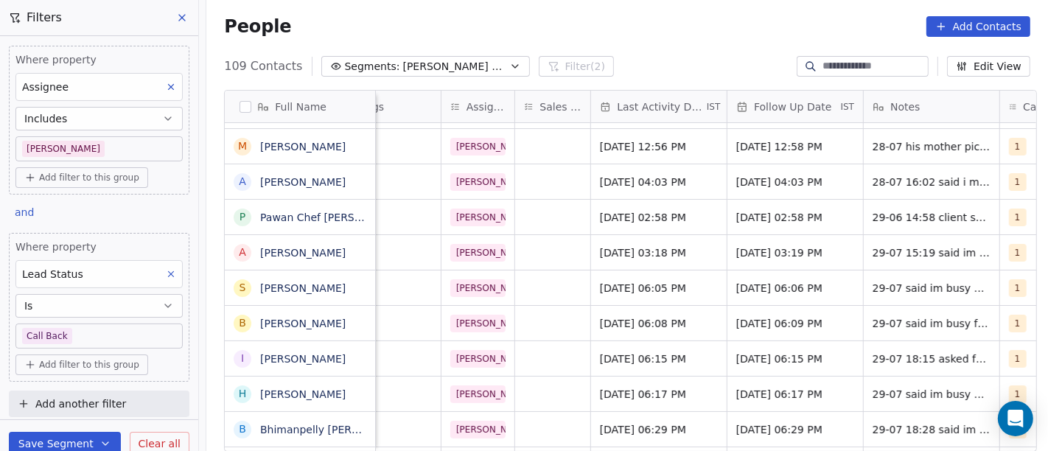
scroll to position [0, 818]
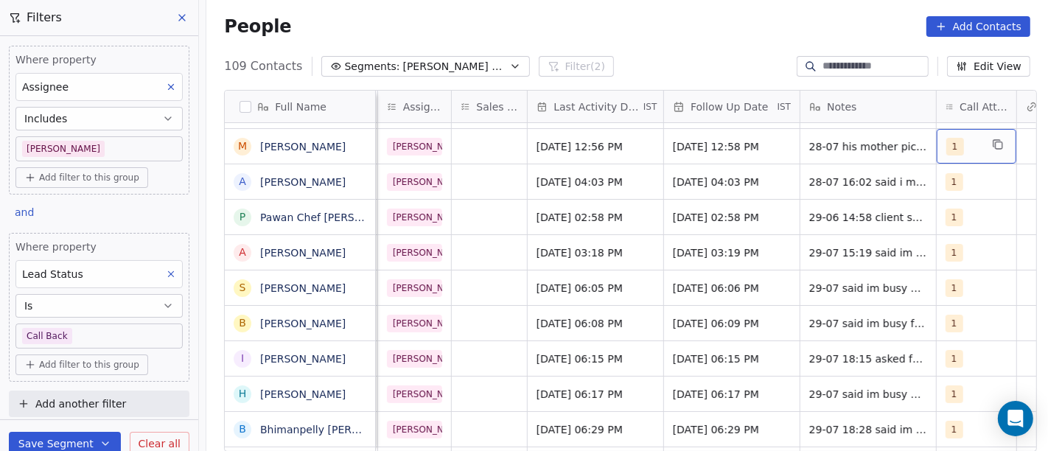
click at [951, 147] on span "1" at bounding box center [955, 147] width 18 height 18
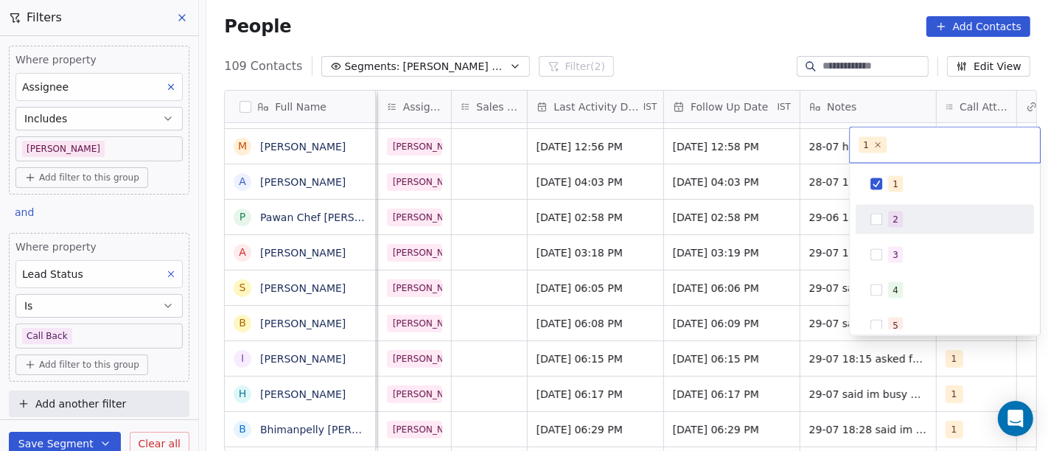
click at [926, 223] on div "2" at bounding box center [953, 219] width 131 height 16
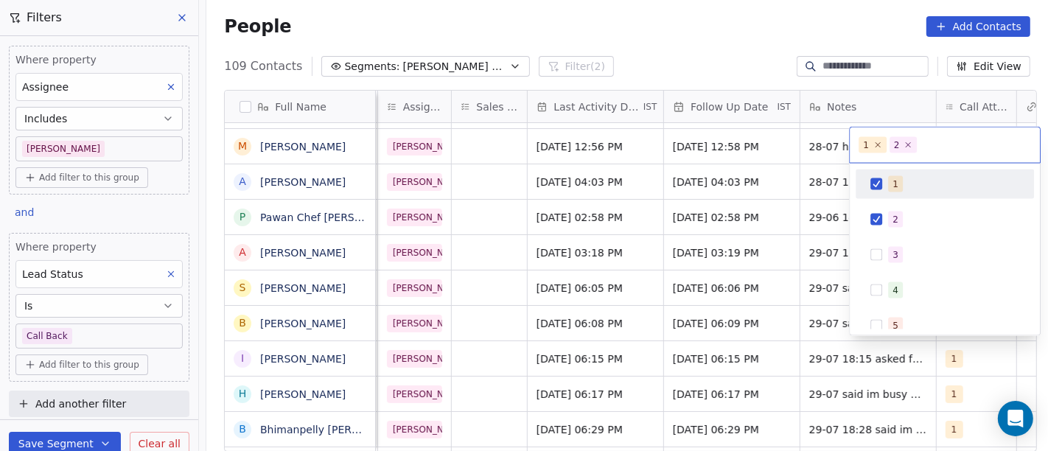
click at [894, 183] on div "1" at bounding box center [895, 184] width 6 height 13
click at [722, 64] on html "On2Cook India Pvt. Ltd. Contacts People Marketing Workflows Campaigns Metrics &…" at bounding box center [524, 225] width 1048 height 451
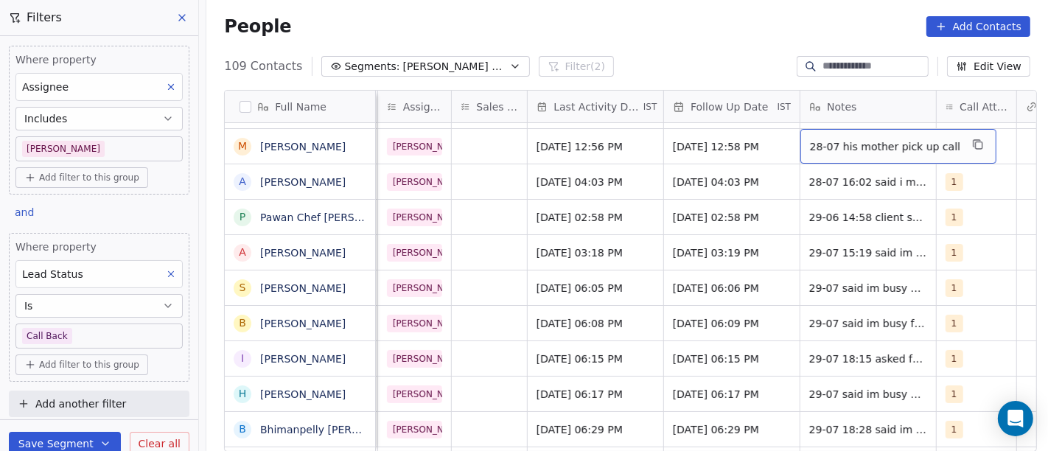
click at [843, 141] on span "28-07 his mother pick up call" at bounding box center [885, 146] width 150 height 15
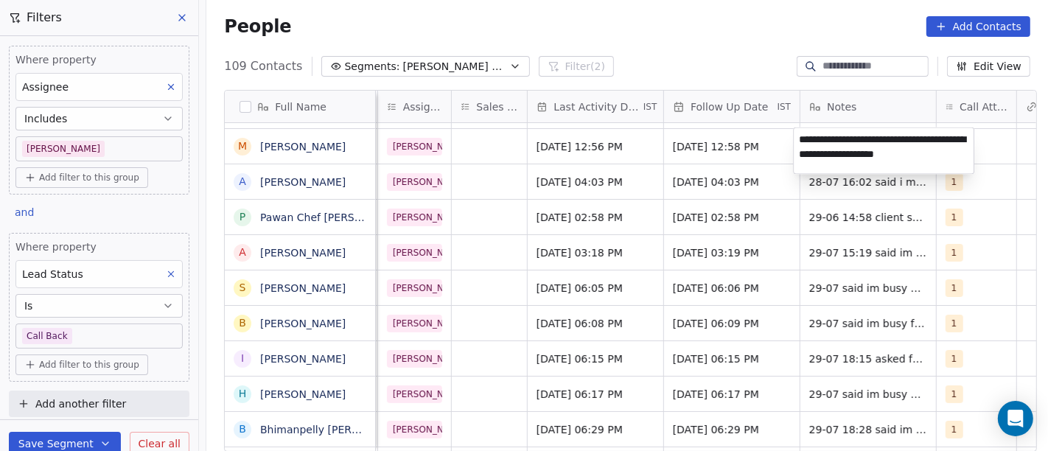
type textarea "**********"
click at [667, 137] on html "On2Cook India Pvt. Ltd. Contacts People Marketing Workflows Campaigns Metrics &…" at bounding box center [524, 225] width 1048 height 451
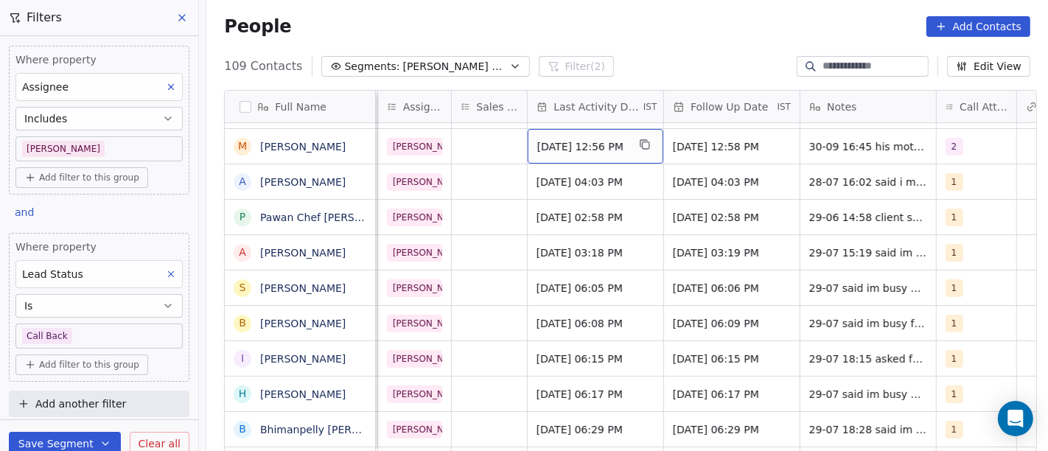
click at [589, 140] on span "Jul 28, 2025 12:56 PM" at bounding box center [582, 146] width 90 height 15
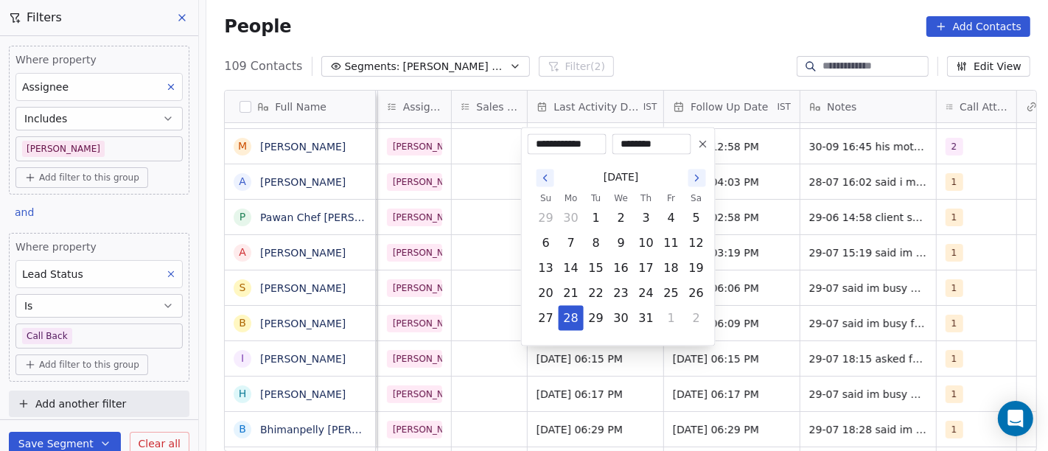
click at [698, 146] on icon at bounding box center [703, 144] width 12 height 12
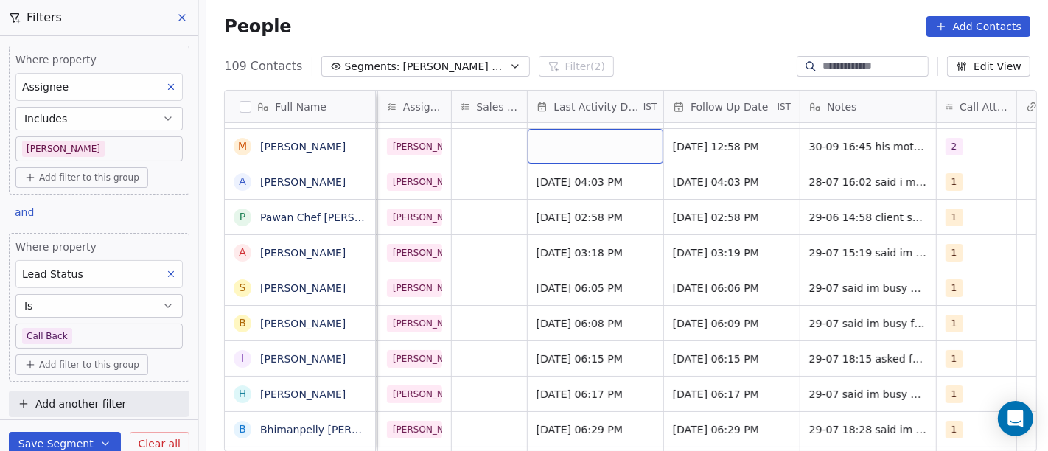
click at [558, 152] on div "grid" at bounding box center [595, 146] width 136 height 35
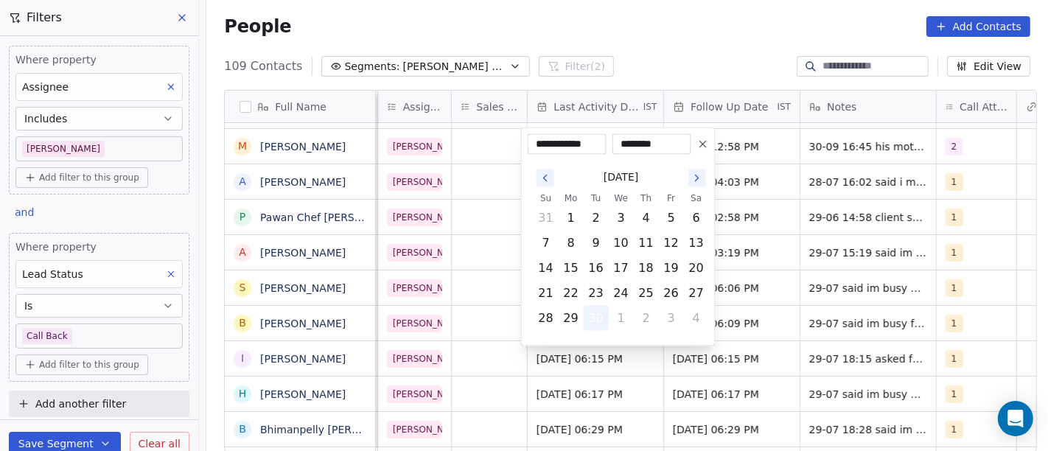
click at [592, 316] on button "30" at bounding box center [596, 318] width 24 height 24
click at [650, 46] on html "On2Cook India Pvt. Ltd. Contacts People Marketing Workflows Campaigns Metrics &…" at bounding box center [524, 225] width 1048 height 451
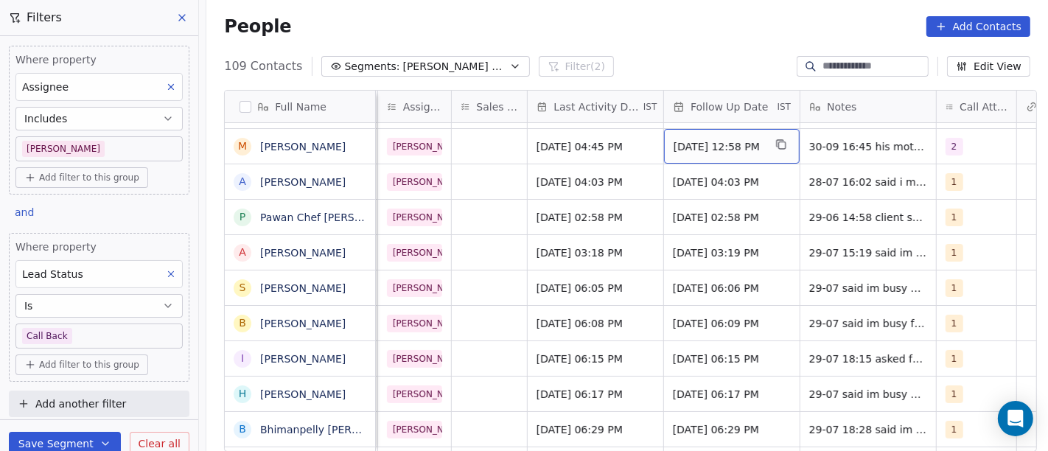
click at [705, 147] on span "Jul 31, 2025 12:58 PM" at bounding box center [718, 146] width 90 height 15
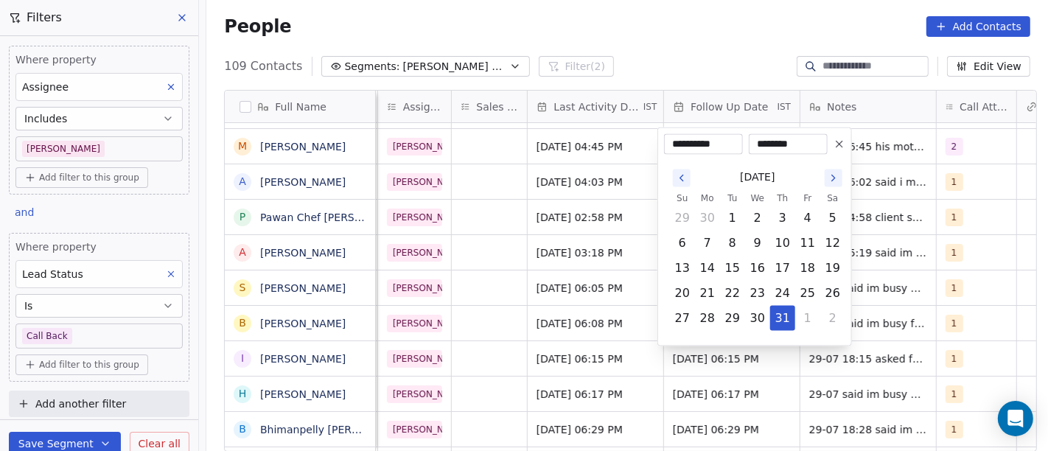
click at [834, 140] on icon at bounding box center [839, 144] width 12 height 12
click at [757, 317] on button "1" at bounding box center [758, 318] width 24 height 24
click at [726, 248] on button "7" at bounding box center [732, 243] width 24 height 24
type input "**********"
click at [695, 21] on html "On2Cook India Pvt. Ltd. Contacts People Marketing Workflows Campaigns Metrics &…" at bounding box center [524, 225] width 1048 height 451
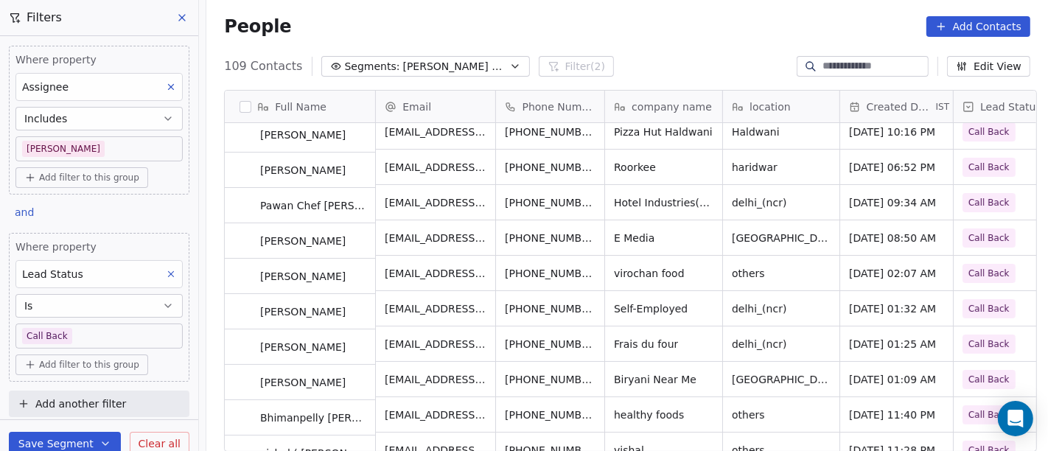
scroll to position [116, 0]
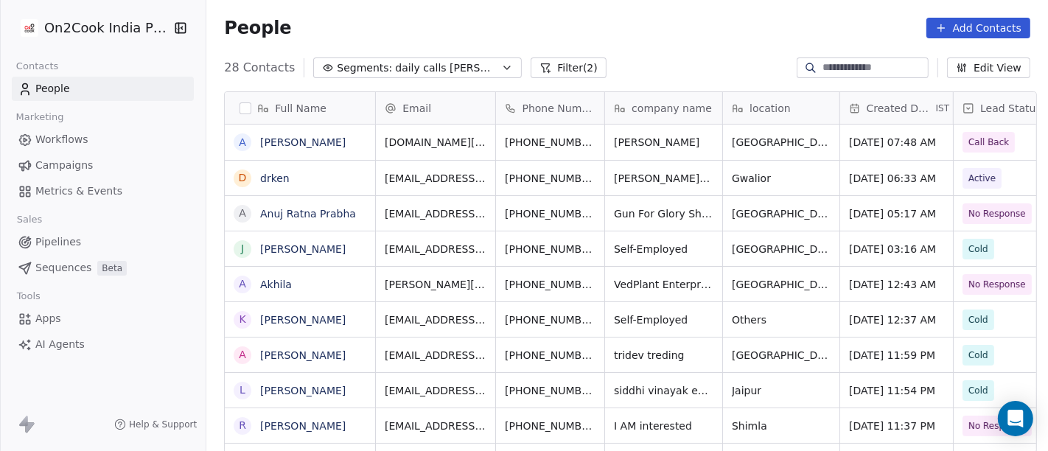
scroll to position [385, 835]
click at [432, 67] on span "daily calls salim" at bounding box center [446, 66] width 103 height 15
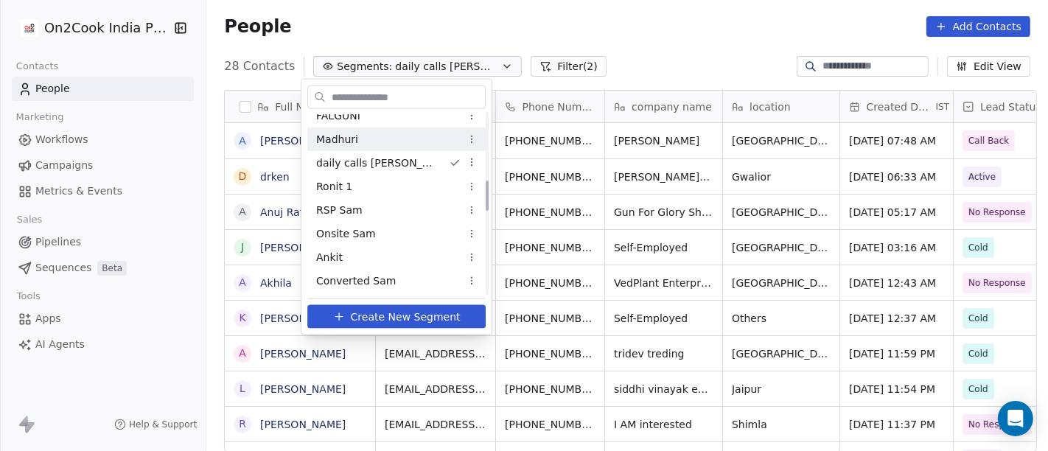
scroll to position [399, 0]
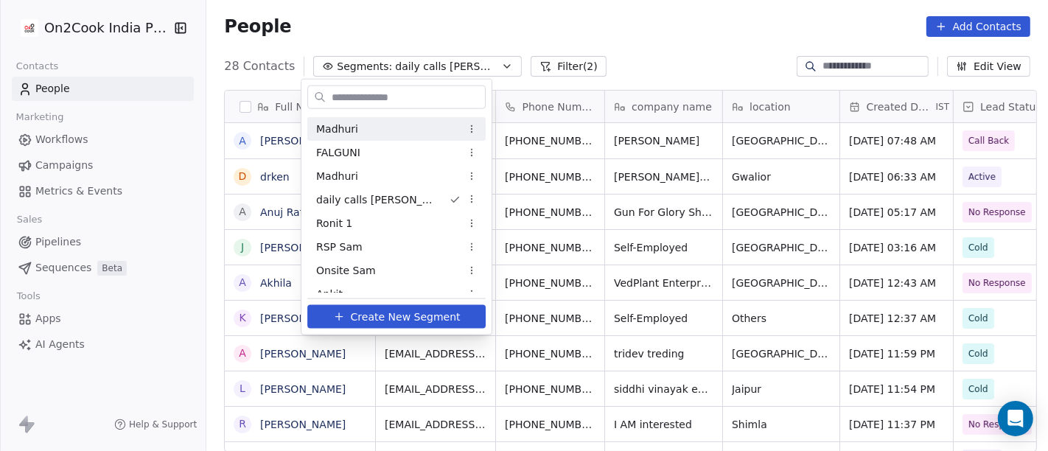
click at [592, 48] on html "On2Cook India Pvt. Ltd. Contacts People Marketing Workflows Campaigns Metrics &…" at bounding box center [524, 225] width 1048 height 451
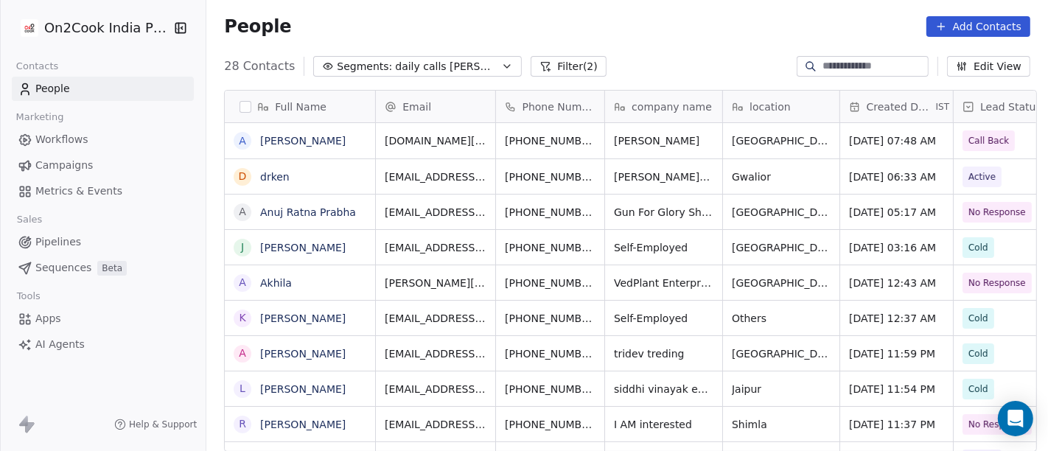
click at [538, 64] on button "Filter (2)" at bounding box center [568, 66] width 76 height 21
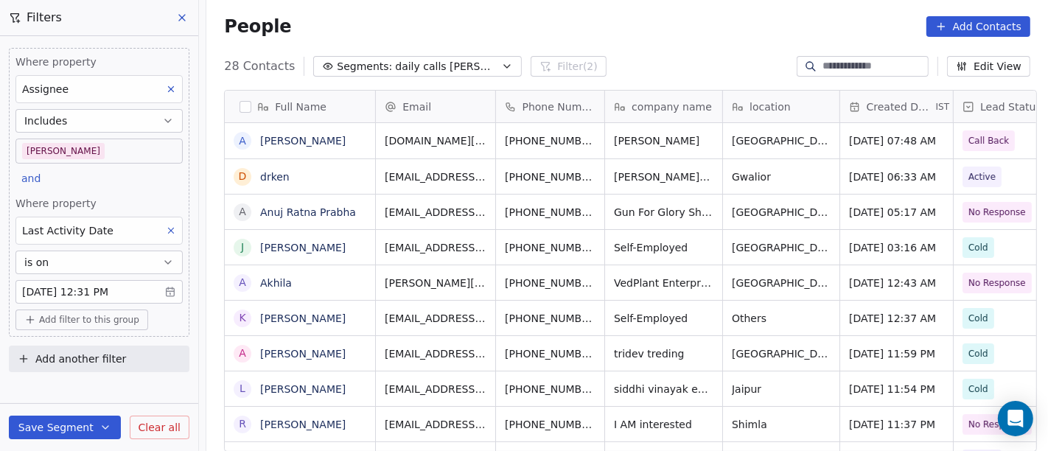
click at [124, 156] on body "On2Cook India Pvt. Ltd. Contacts People Marketing Workflows Campaigns Metrics &…" at bounding box center [524, 225] width 1048 height 451
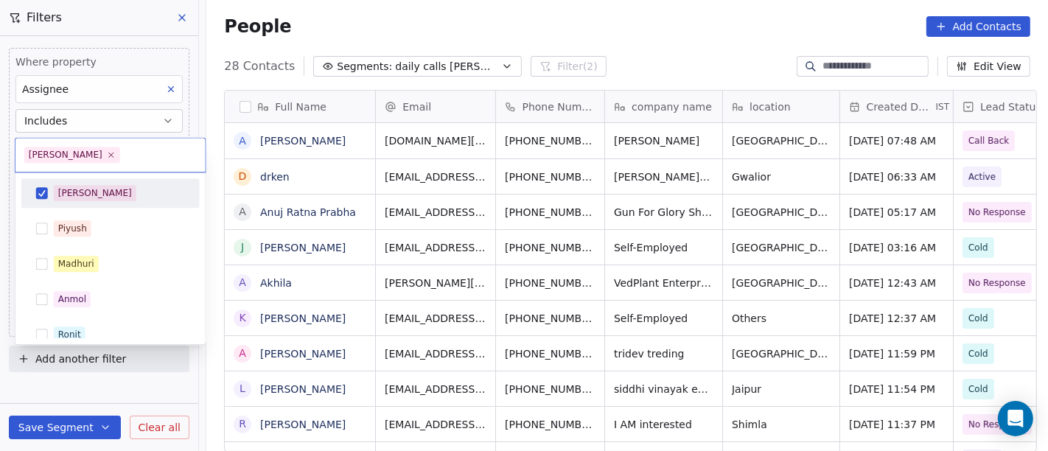
click at [124, 202] on div "[PERSON_NAME]" at bounding box center [110, 193] width 166 height 24
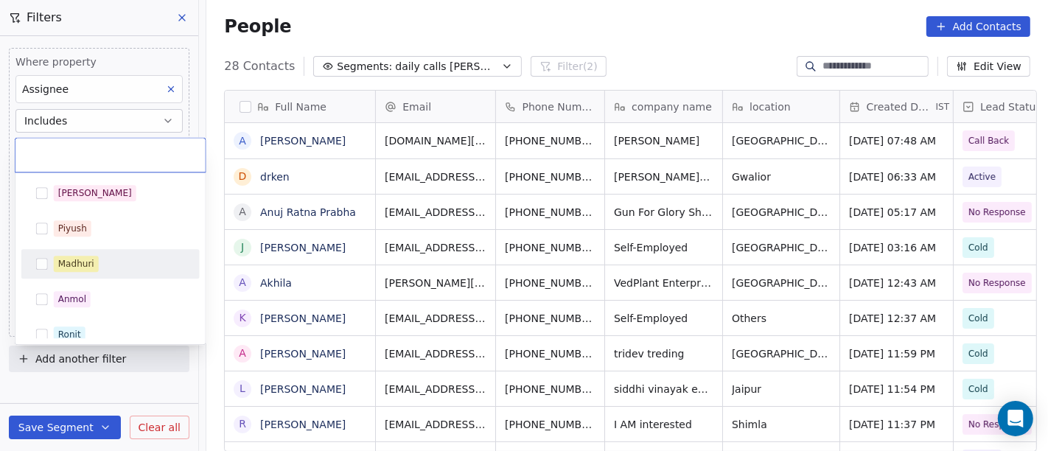
click at [111, 273] on div "Madhuri" at bounding box center [110, 264] width 166 height 24
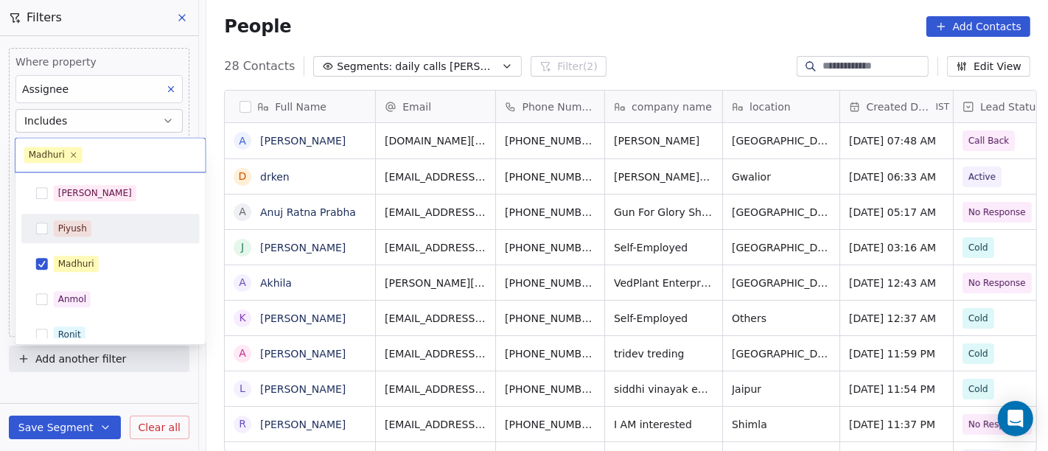
click at [473, 54] on html "On2Cook India Pvt. Ltd. Contacts People Marketing Workflows Campaigns Metrics &…" at bounding box center [524, 225] width 1048 height 451
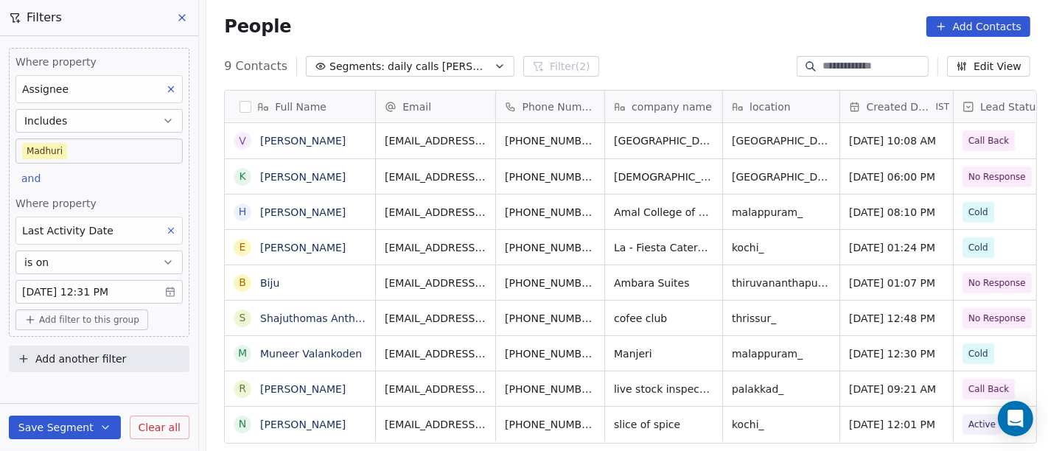
scroll to position [385, 835]
click at [86, 153] on body "On2Cook India Pvt. Ltd. Contacts People Marketing Workflows Campaigns Metrics &…" at bounding box center [524, 225] width 1048 height 451
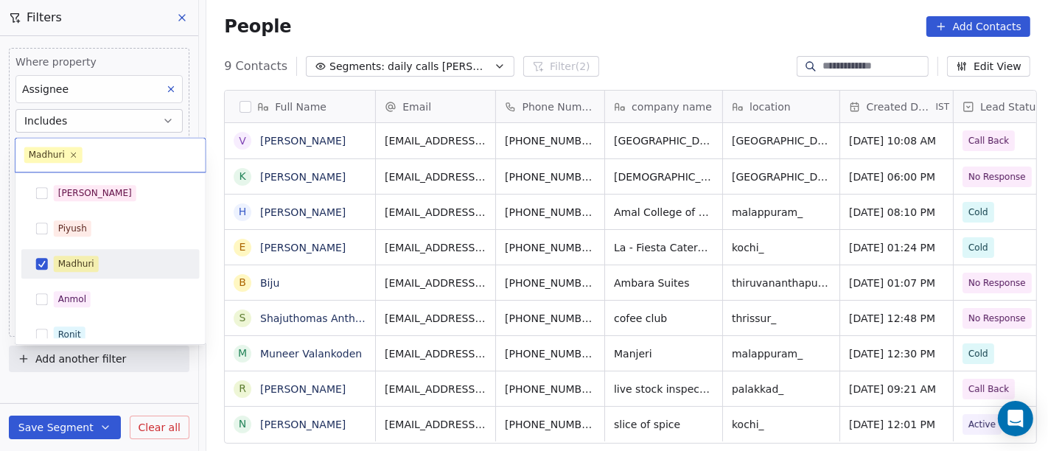
click at [103, 256] on div "Madhuri" at bounding box center [119, 264] width 131 height 16
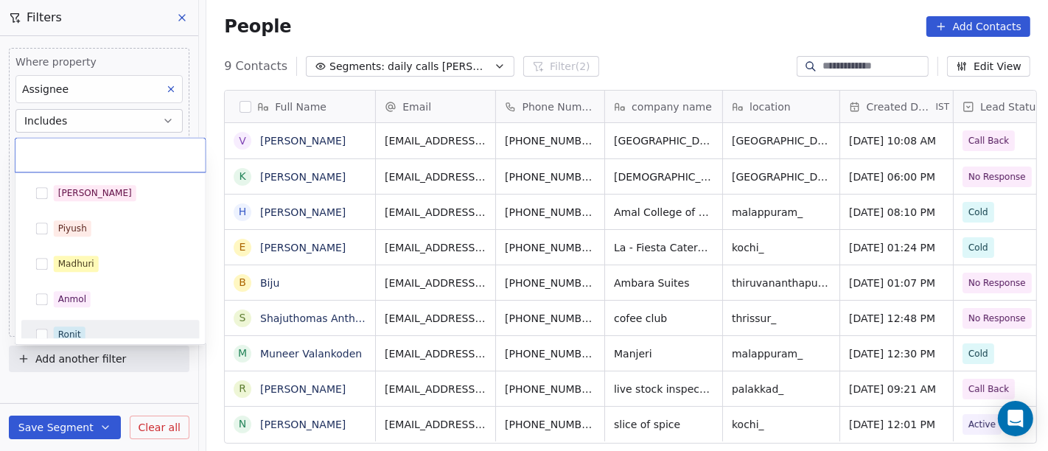
click at [122, 324] on div "Ronit" at bounding box center [110, 335] width 166 height 24
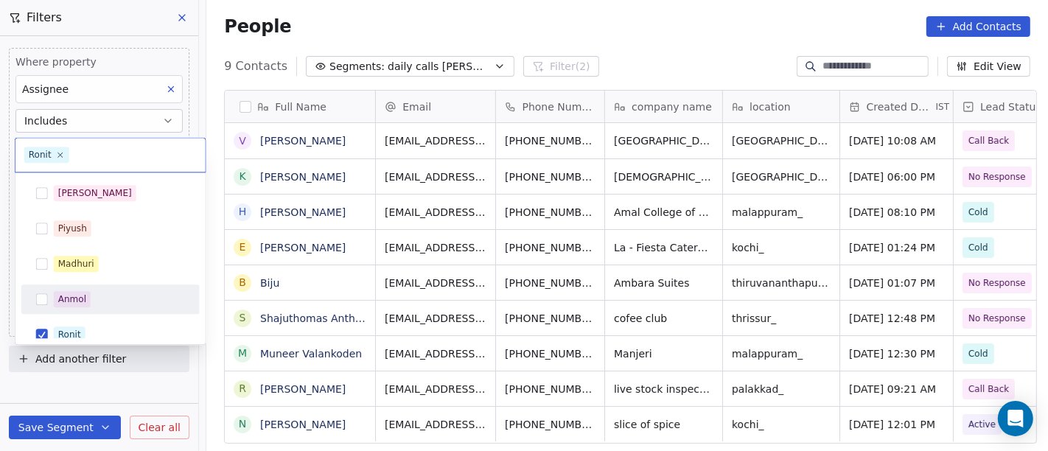
click at [505, 27] on html "On2Cook India Pvt. Ltd. Contacts People Marketing Workflows Campaigns Metrics &…" at bounding box center [524, 225] width 1048 height 451
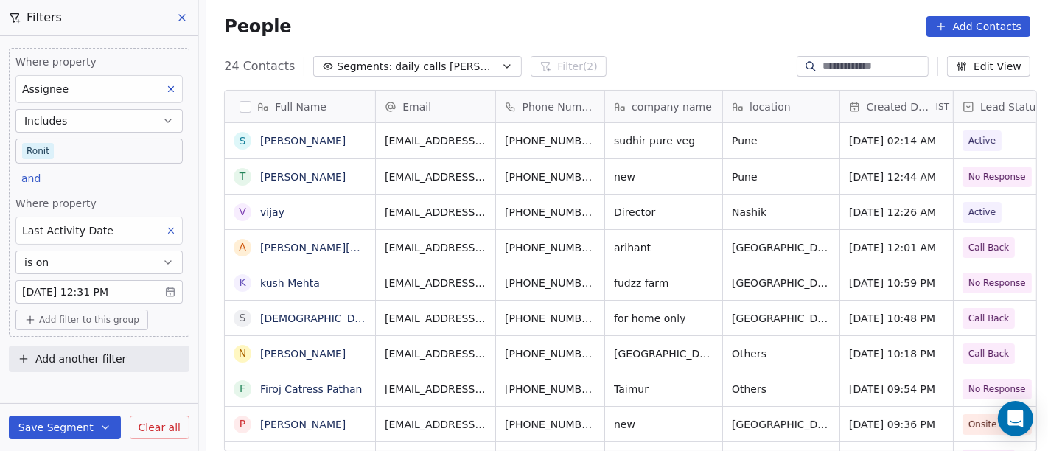
click at [85, 156] on body "On2Cook India Pvt. Ltd. Contacts People Marketing Workflows Campaigns Metrics &…" at bounding box center [524, 225] width 1048 height 451
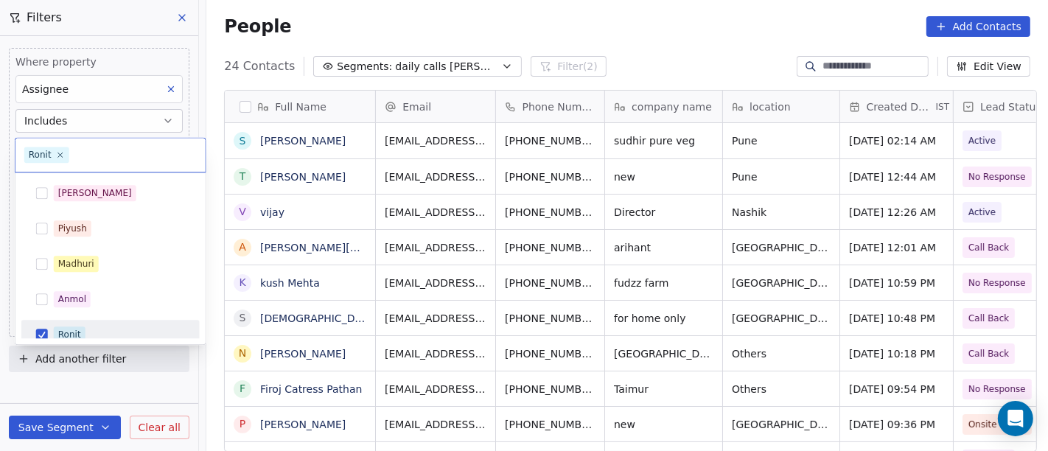
scroll to position [10, 0]
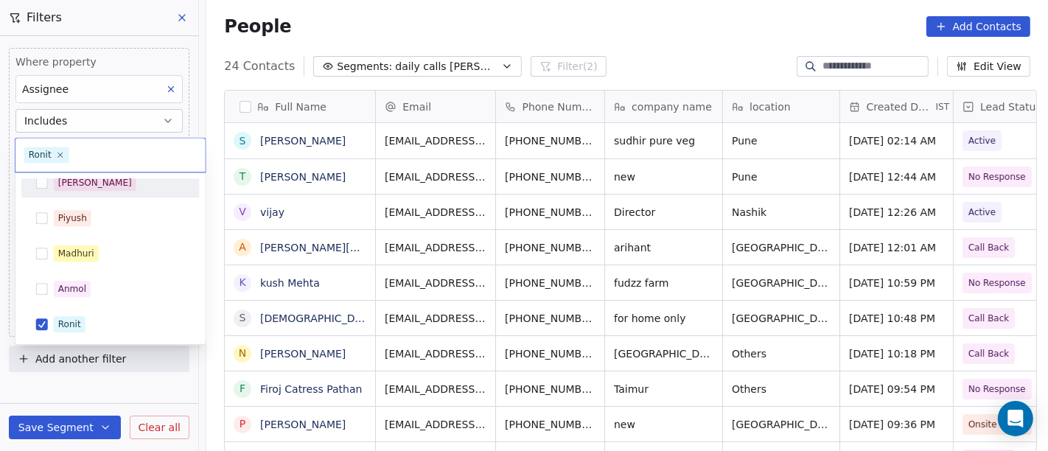
click at [77, 189] on span "[PERSON_NAME]" at bounding box center [95, 183] width 83 height 16
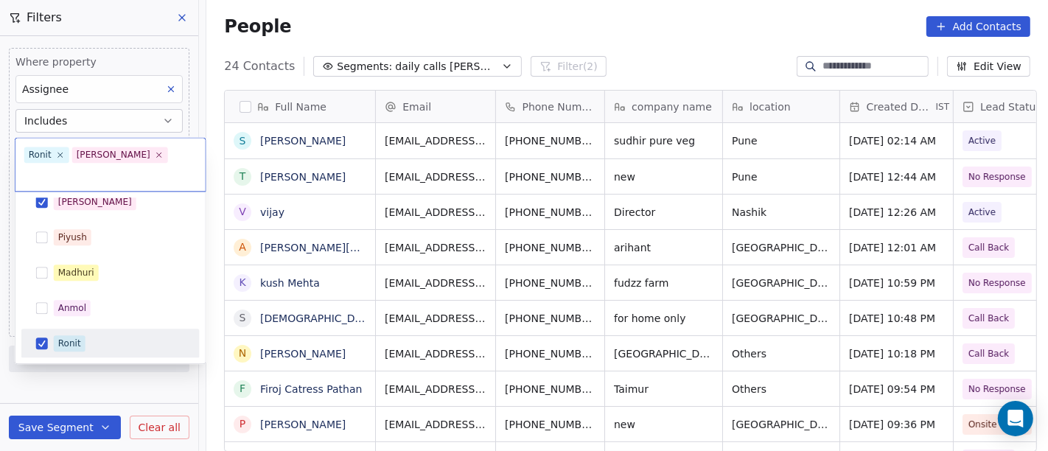
click at [77, 337] on div "Ronit" at bounding box center [69, 343] width 23 height 13
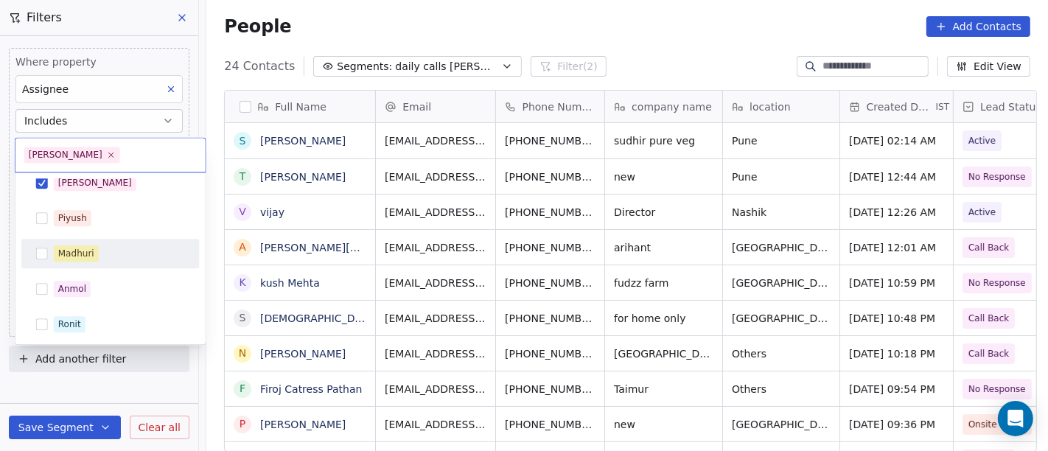
click at [510, 52] on html "On2Cook India Pvt. Ltd. Contacts People Marketing Workflows Campaigns Metrics &…" at bounding box center [524, 225] width 1048 height 451
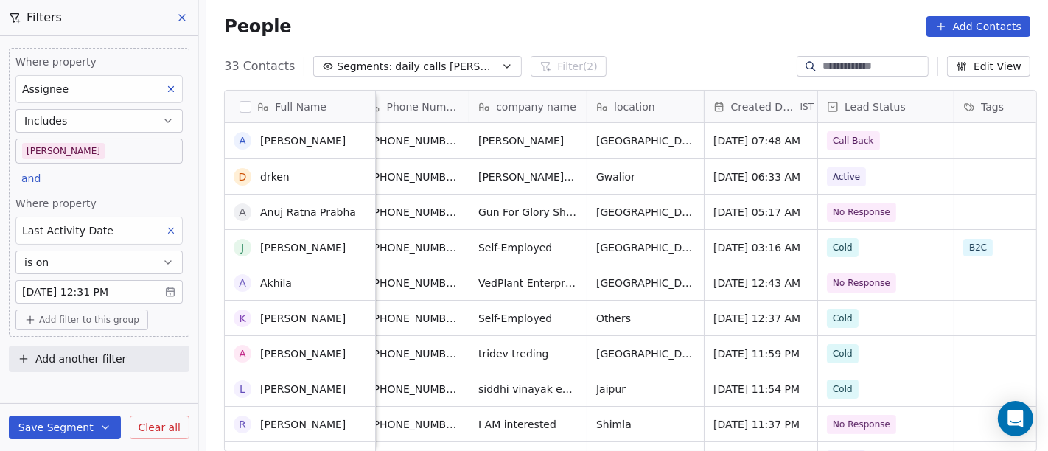
scroll to position [0, 0]
click at [627, 34] on div "People Add Contacts" at bounding box center [627, 26] width 806 height 21
click at [89, 146] on body "On2Cook India Pvt. Ltd. Contacts People Marketing Workflows Campaigns Metrics &…" at bounding box center [524, 225] width 1048 height 451
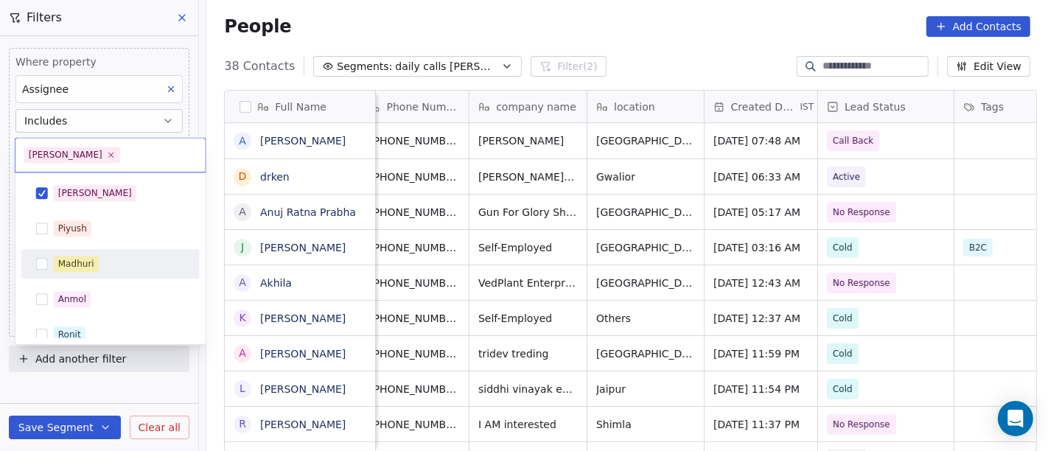
click at [105, 249] on div "Madhuri" at bounding box center [110, 263] width 178 height 29
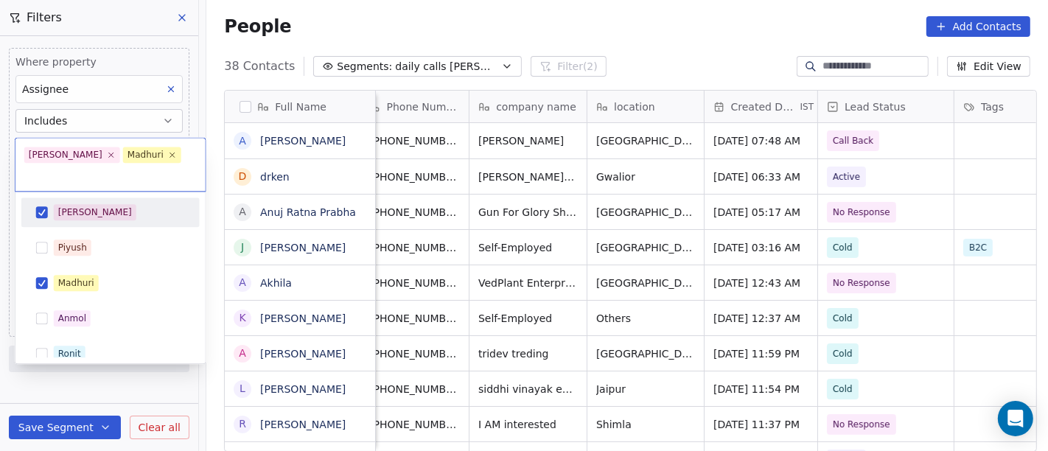
click at [111, 204] on div "[PERSON_NAME]" at bounding box center [119, 212] width 131 height 16
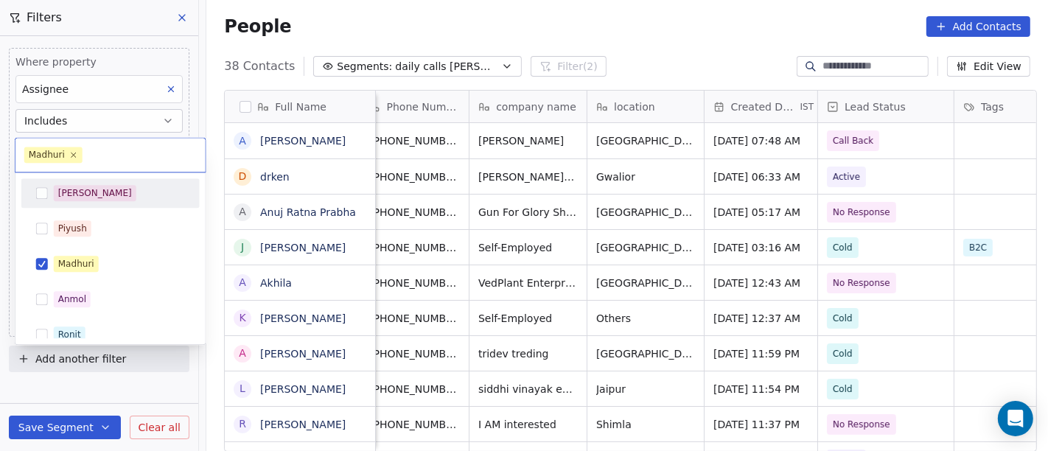
click at [694, 9] on html "On2Cook India Pvt. Ltd. Contacts People Marketing Workflows Campaigns Metrics &…" at bounding box center [524, 225] width 1048 height 451
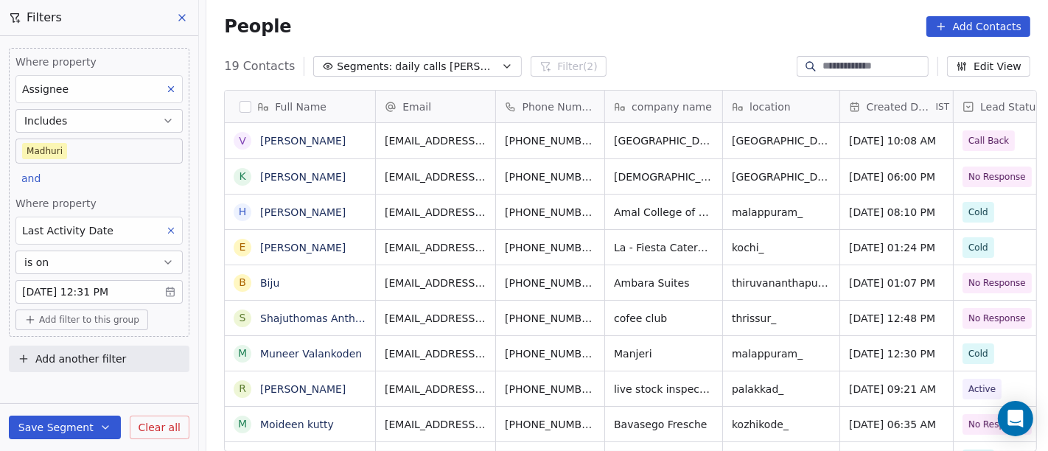
scroll to position [385, 835]
click at [122, 152] on body "On2Cook India Pvt. Ltd. Contacts People Marketing Workflows Campaigns Metrics &…" at bounding box center [524, 225] width 1048 height 451
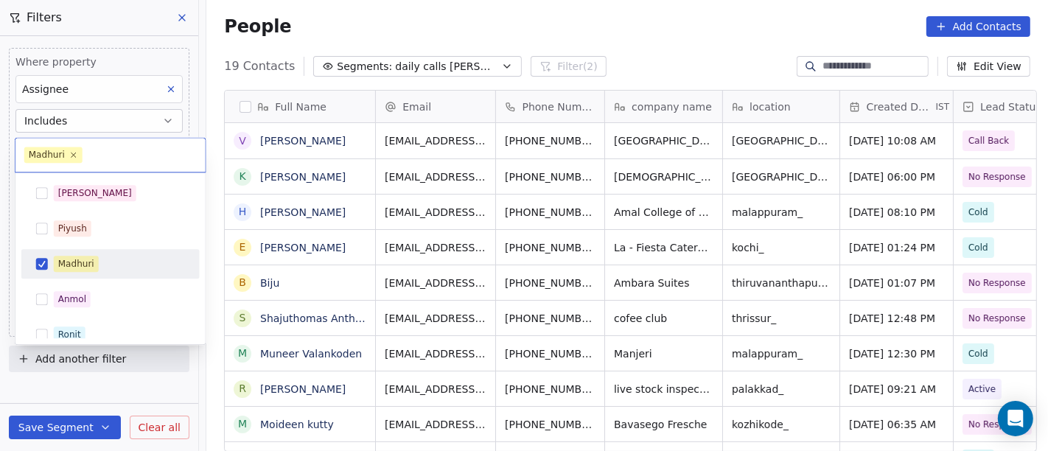
click at [85, 272] on div "Madhuri" at bounding box center [110, 264] width 166 height 24
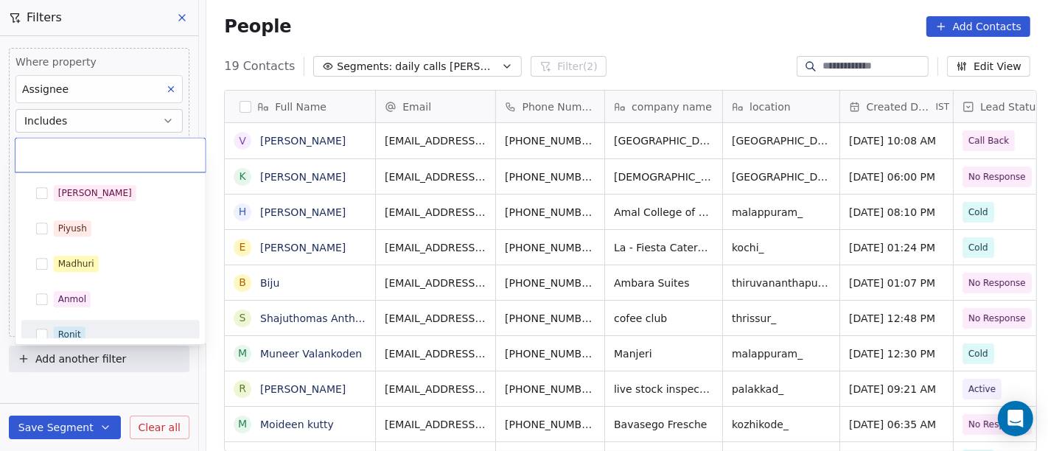
click at [103, 326] on div "Ronit" at bounding box center [119, 334] width 131 height 16
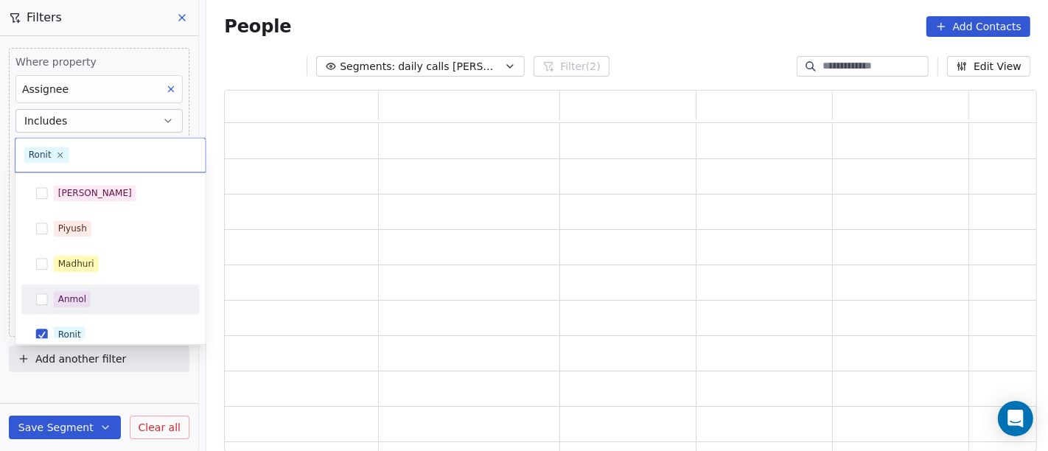
click at [539, 24] on html "On2Cook India Pvt. Ltd. Contacts People Marketing Workflows Campaigns Metrics &…" at bounding box center [524, 225] width 1048 height 451
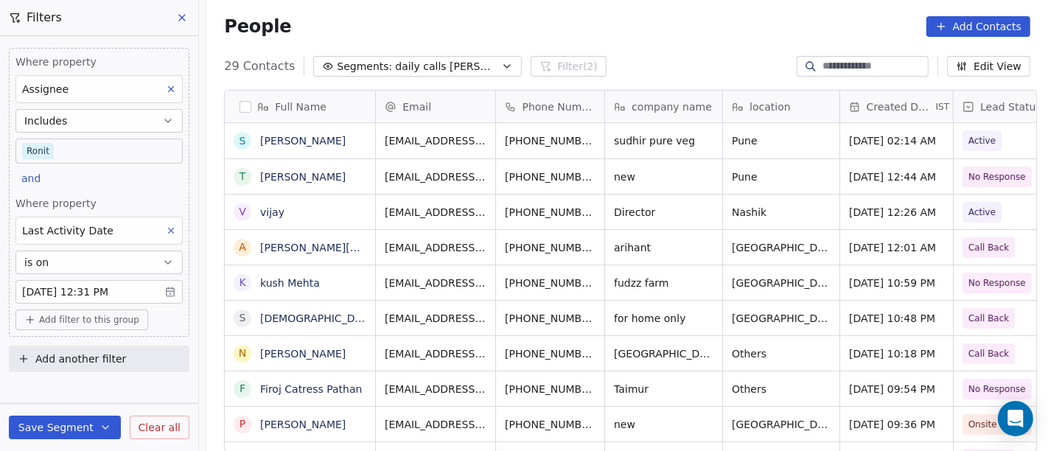
click at [35, 152] on body "On2Cook India Pvt. Ltd. Contacts People Marketing Workflows Campaigns Metrics &…" at bounding box center [524, 225] width 1048 height 451
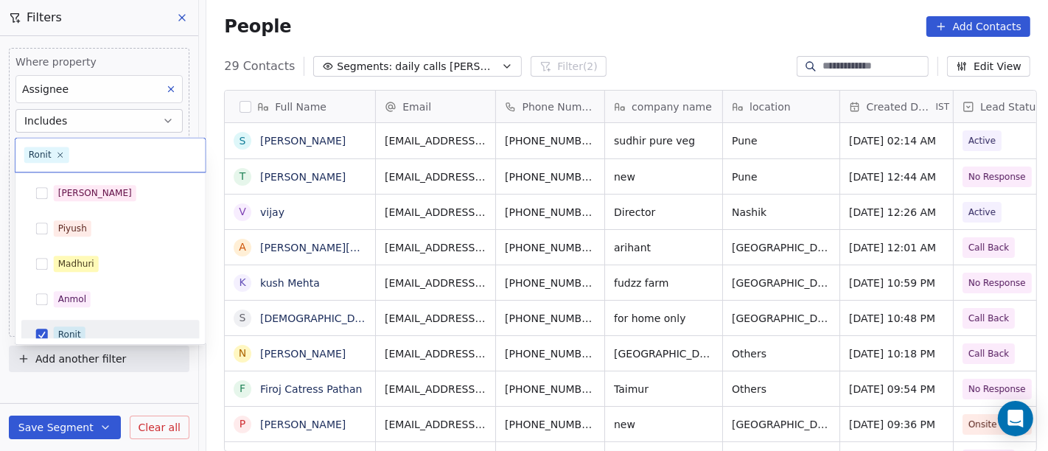
scroll to position [10, 0]
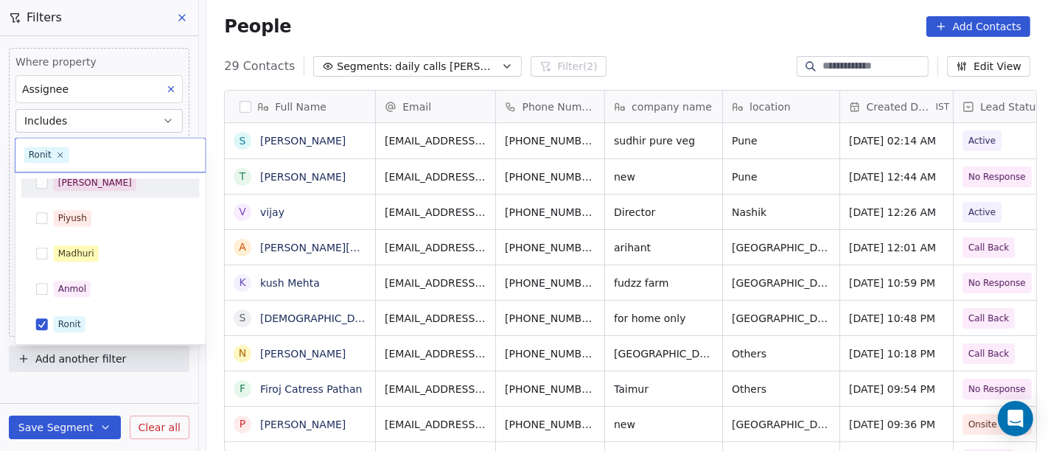
click at [72, 181] on div "[PERSON_NAME]" at bounding box center [95, 182] width 74 height 13
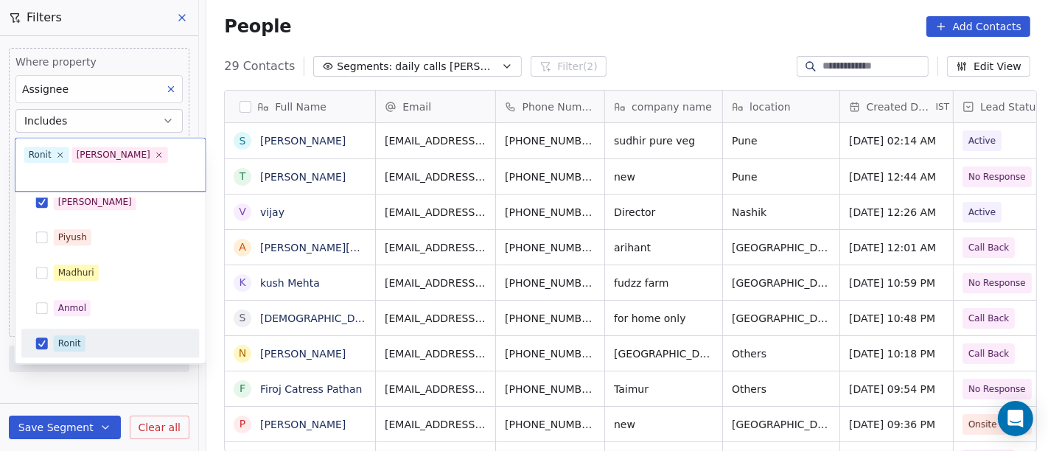
click at [98, 335] on div "Ronit" at bounding box center [119, 343] width 131 height 16
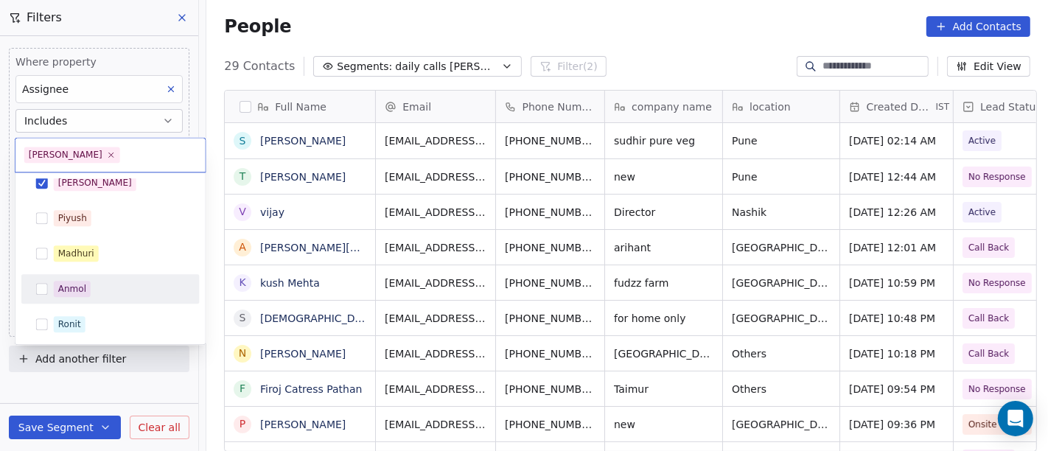
click at [585, 43] on html "On2Cook India Pvt. Ltd. Contacts People Marketing Workflows Campaigns Metrics &…" at bounding box center [524, 225] width 1048 height 451
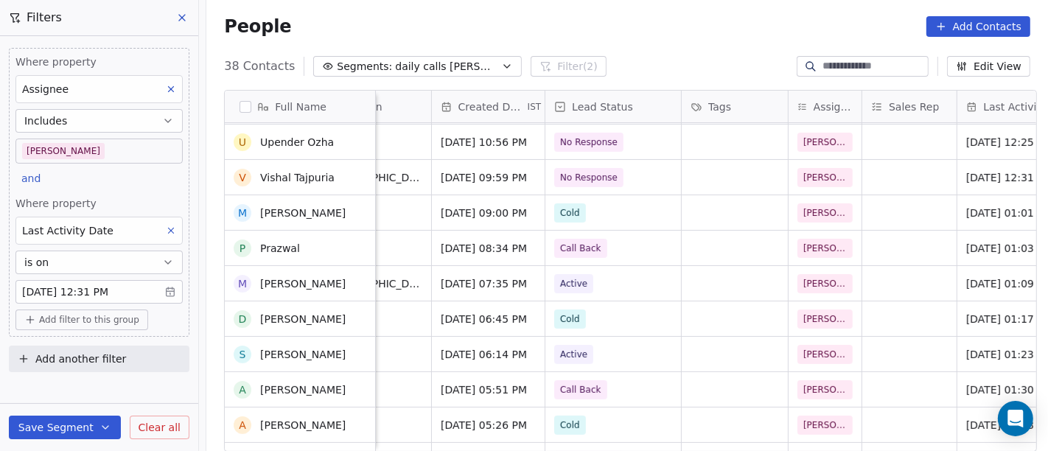
scroll to position [0, 0]
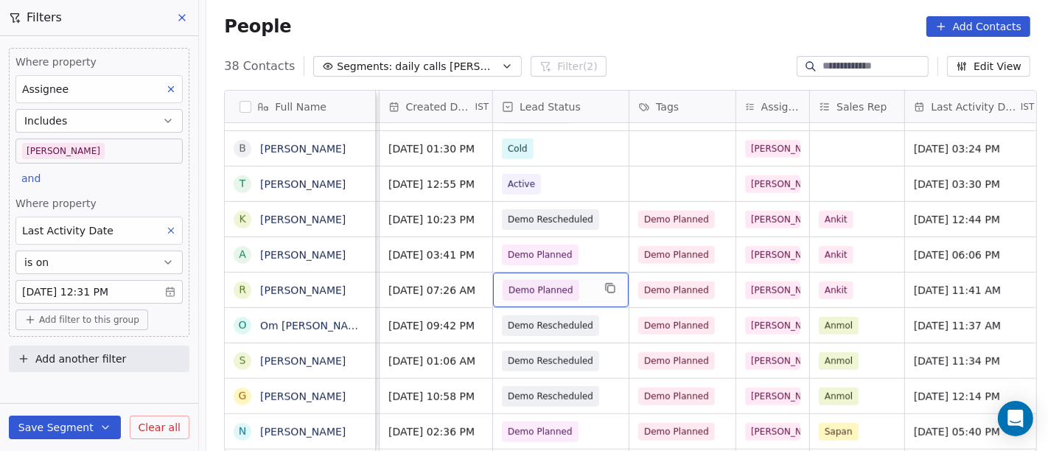
click at [547, 285] on span "Demo Planned" at bounding box center [540, 290] width 65 height 15
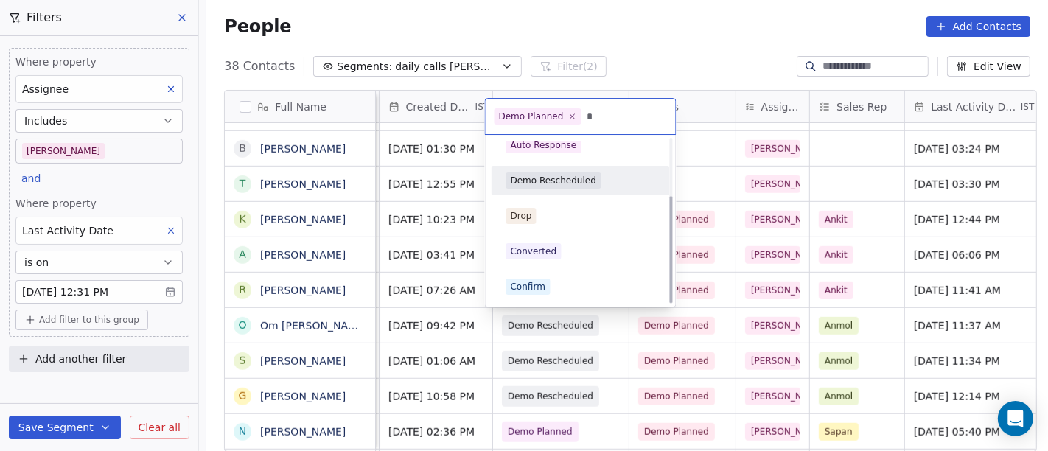
type input "*"
click at [583, 183] on div "Demo Rescheduled" at bounding box center [554, 180] width 86 height 13
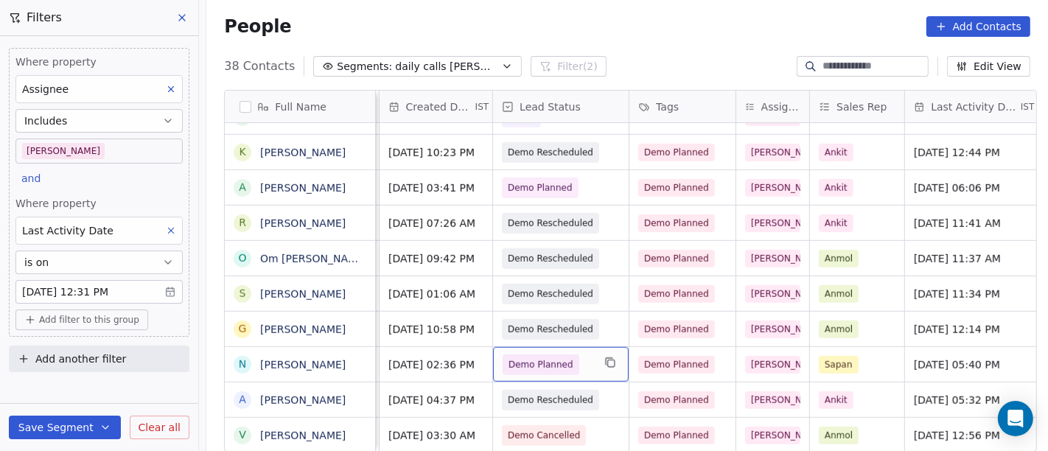
click at [563, 357] on span "Demo Planned" at bounding box center [540, 364] width 77 height 21
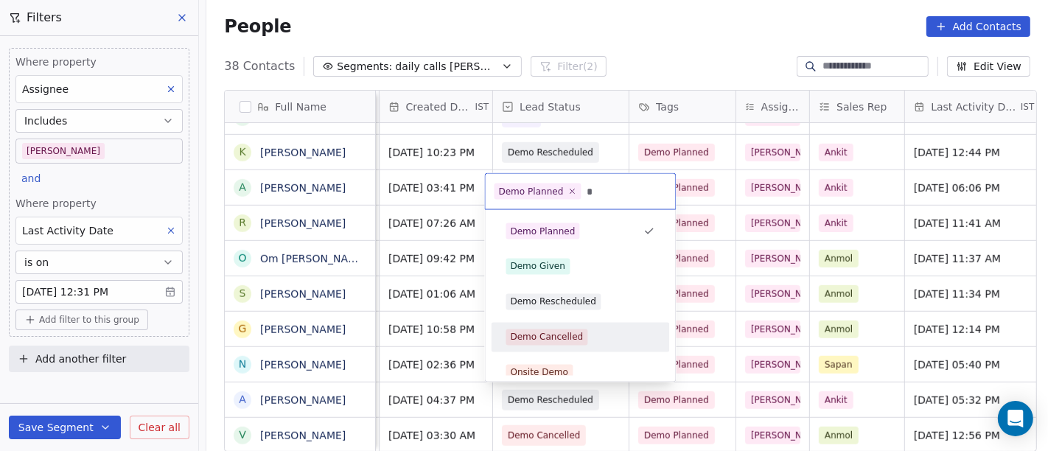
type input "*"
click at [567, 337] on div "Demo Cancelled" at bounding box center [547, 337] width 73 height 13
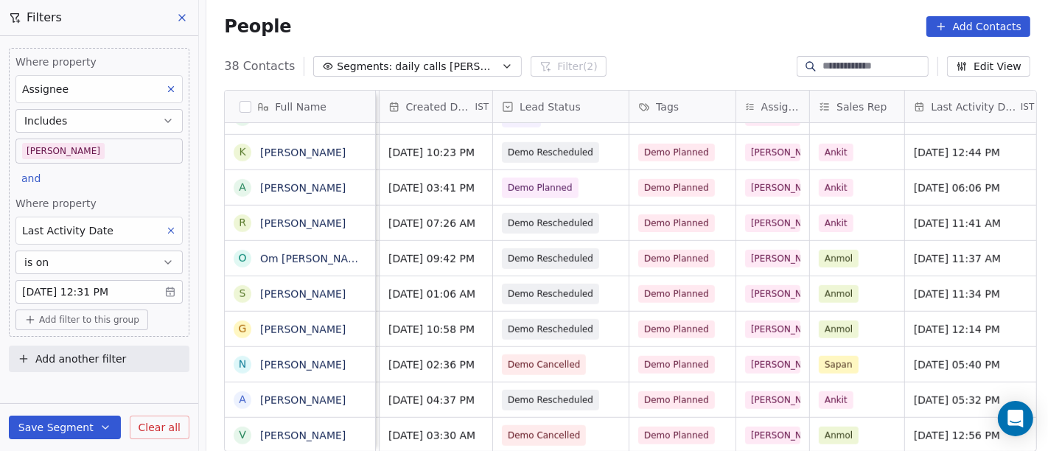
click at [125, 321] on span "Add filter to this group" at bounding box center [89, 320] width 100 height 12
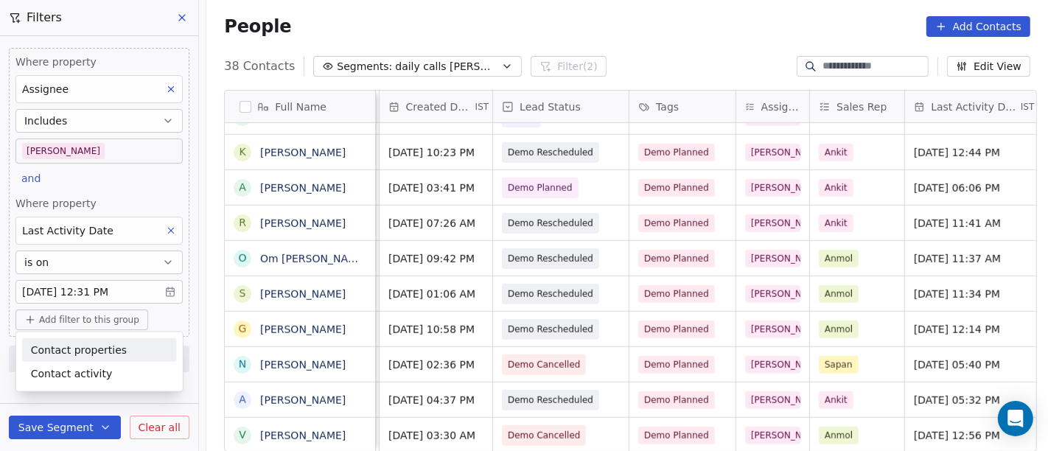
click at [85, 348] on span "Contact properties" at bounding box center [79, 349] width 96 height 15
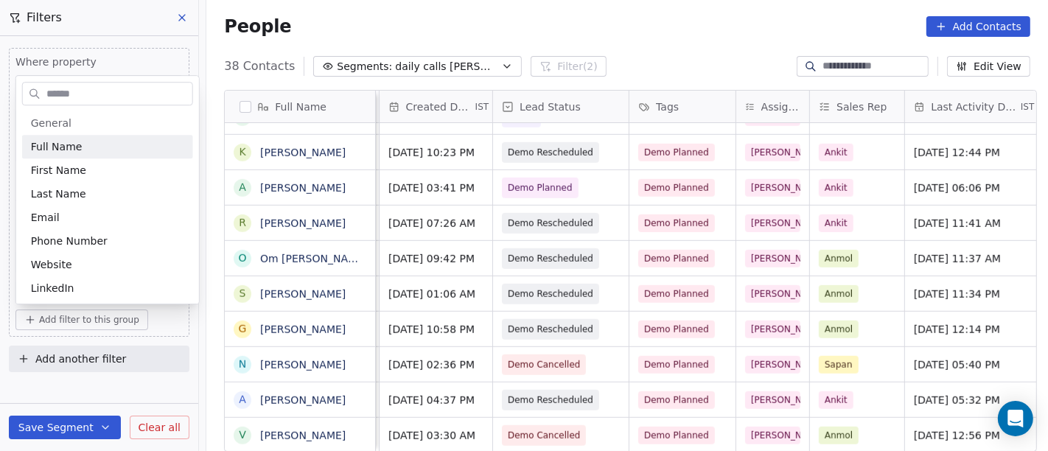
click at [63, 94] on input "text" at bounding box center [117, 93] width 149 height 21
type input "*"
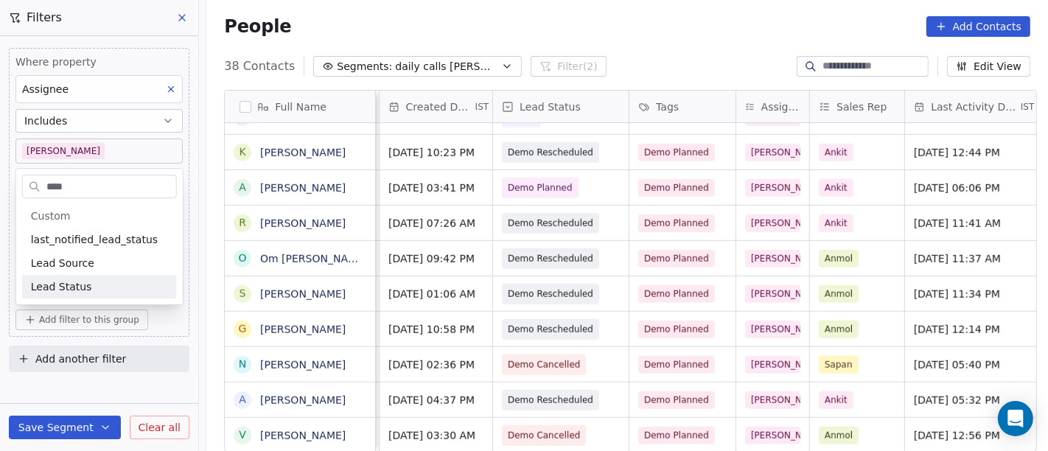
type input "****"
click at [98, 289] on div "Lead Status" at bounding box center [99, 286] width 137 height 15
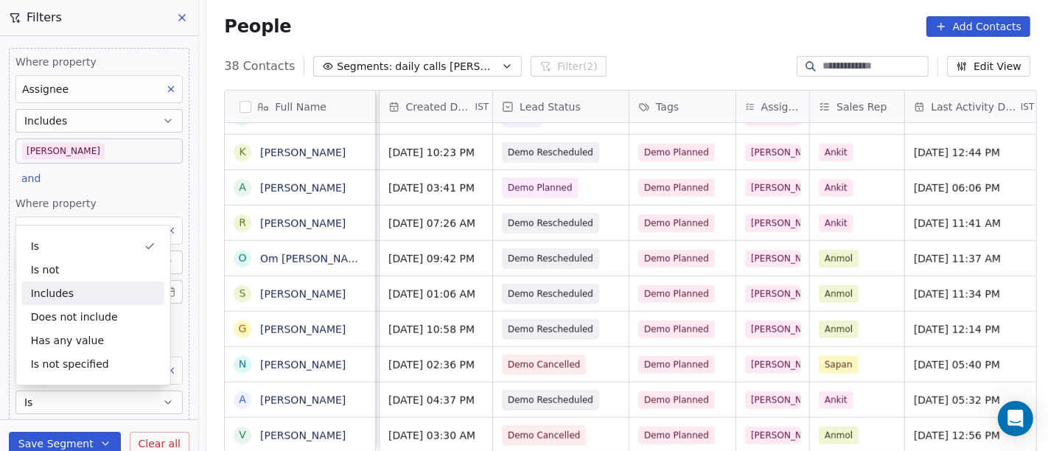
click at [660, 37] on div "People Add Contacts" at bounding box center [626, 27] width 841 height 56
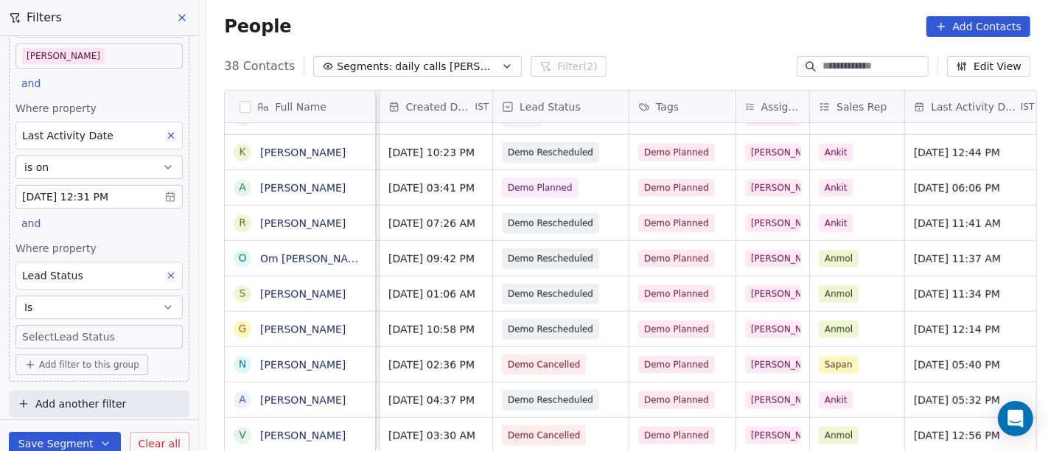
click at [94, 312] on button "Is" at bounding box center [98, 307] width 167 height 24
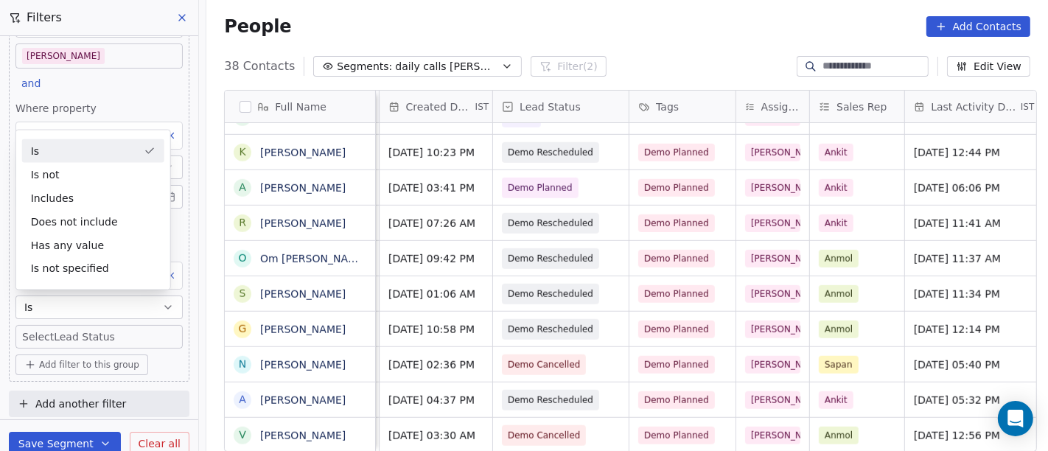
click at [94, 312] on button "Is" at bounding box center [98, 307] width 167 height 24
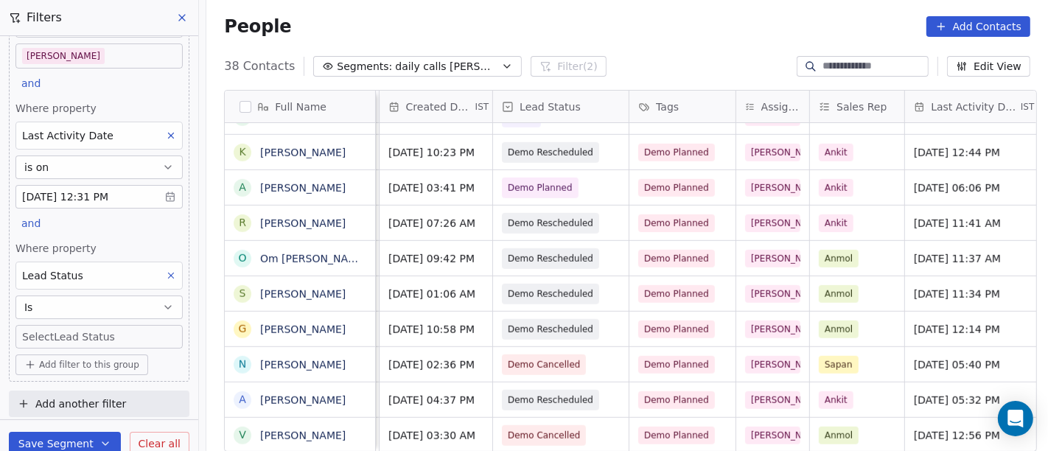
click at [111, 330] on body "On2Cook India Pvt. Ltd. Contacts People Marketing Workflows Campaigns Metrics &…" at bounding box center [524, 225] width 1048 height 451
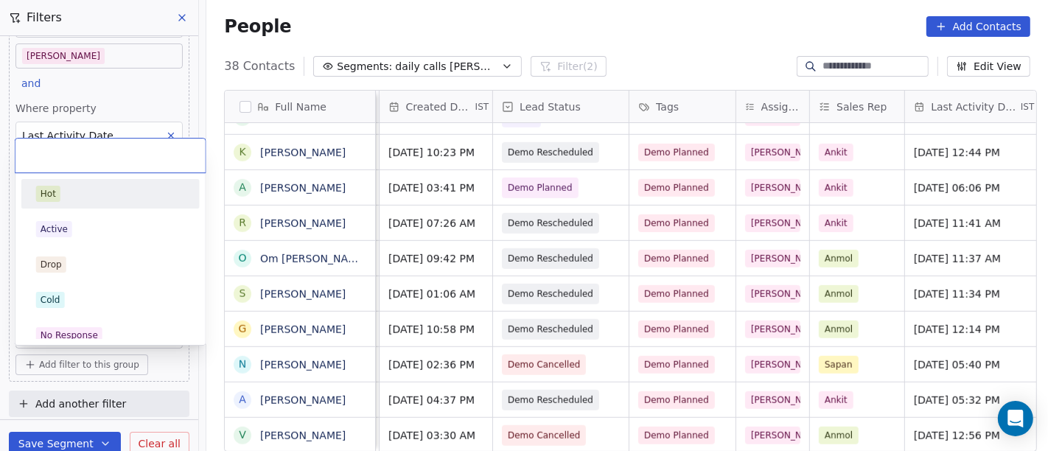
click at [83, 197] on div "Hot" at bounding box center [110, 194] width 149 height 16
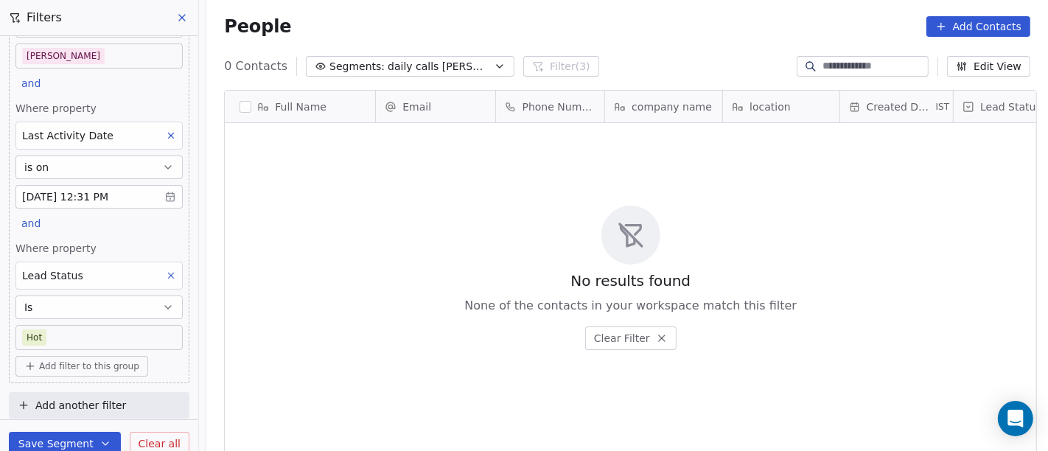
click at [92, 336] on body "On2Cook India Pvt. Ltd. Contacts People Marketing Workflows Campaigns Metrics &…" at bounding box center [524, 225] width 1048 height 451
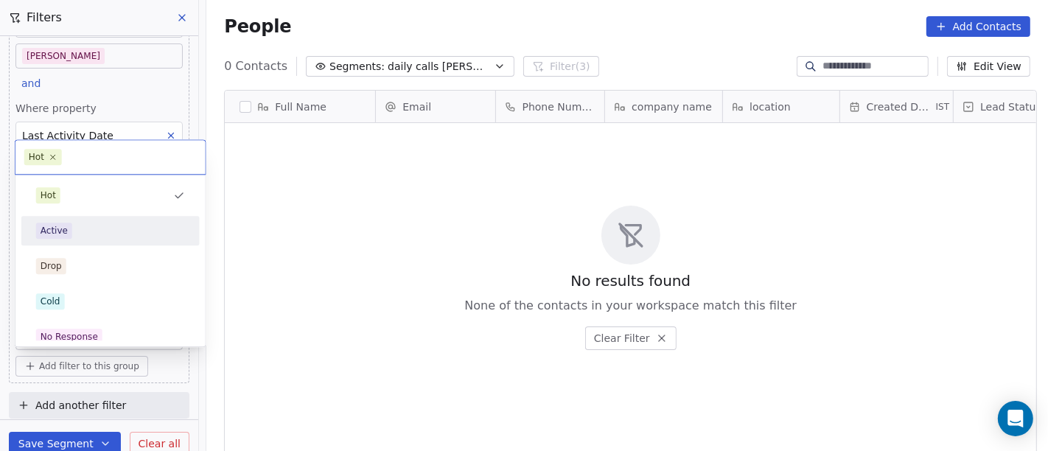
click at [84, 222] on div "Active" at bounding box center [110, 230] width 149 height 16
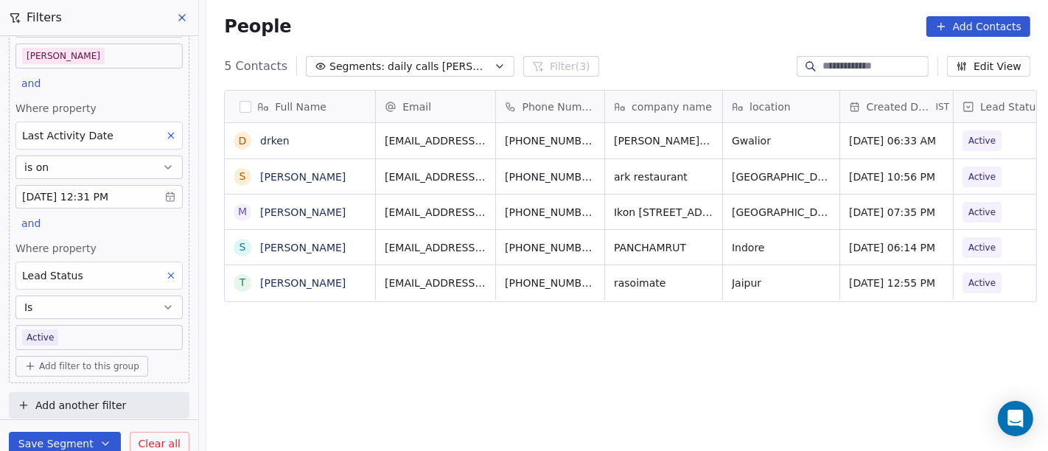
click at [77, 340] on body "On2Cook India Pvt. Ltd. Contacts People Marketing Workflows Campaigns Metrics &…" at bounding box center [524, 225] width 1048 height 451
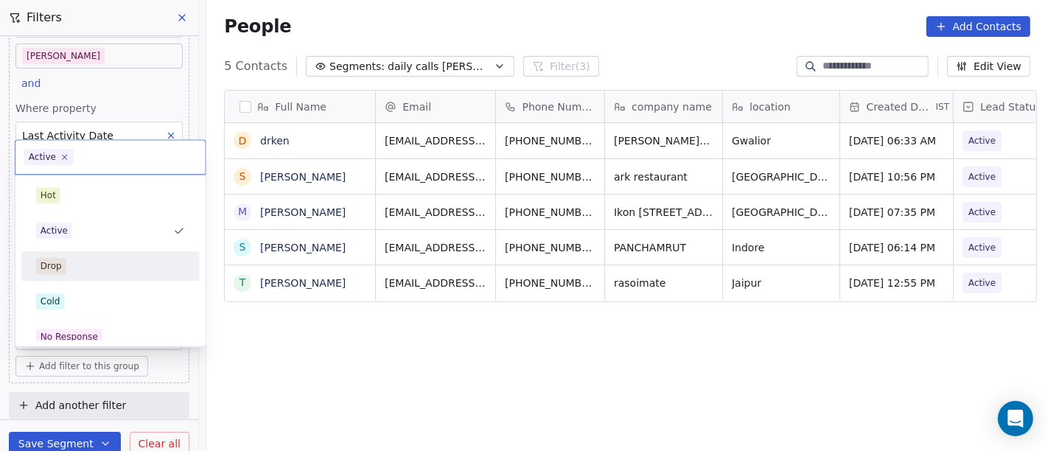
click at [99, 265] on div "Drop" at bounding box center [110, 266] width 149 height 16
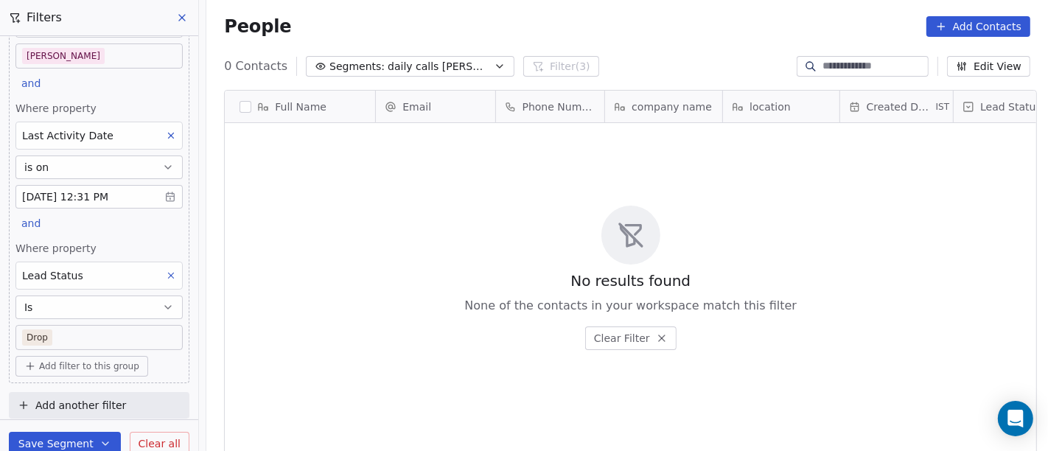
click at [139, 331] on body "On2Cook India Pvt. Ltd. Contacts People Marketing Workflows Campaigns Metrics &…" at bounding box center [524, 225] width 1048 height 451
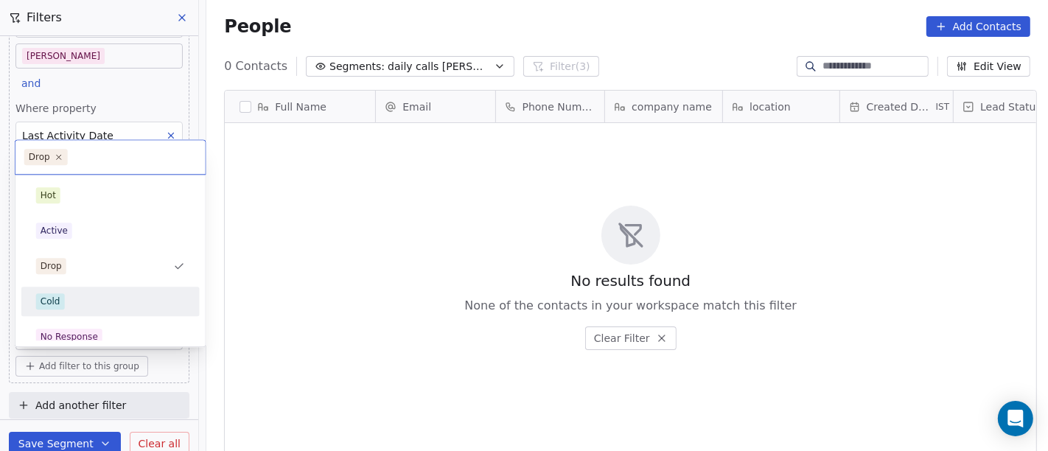
click at [136, 293] on div "Cold" at bounding box center [110, 301] width 149 height 16
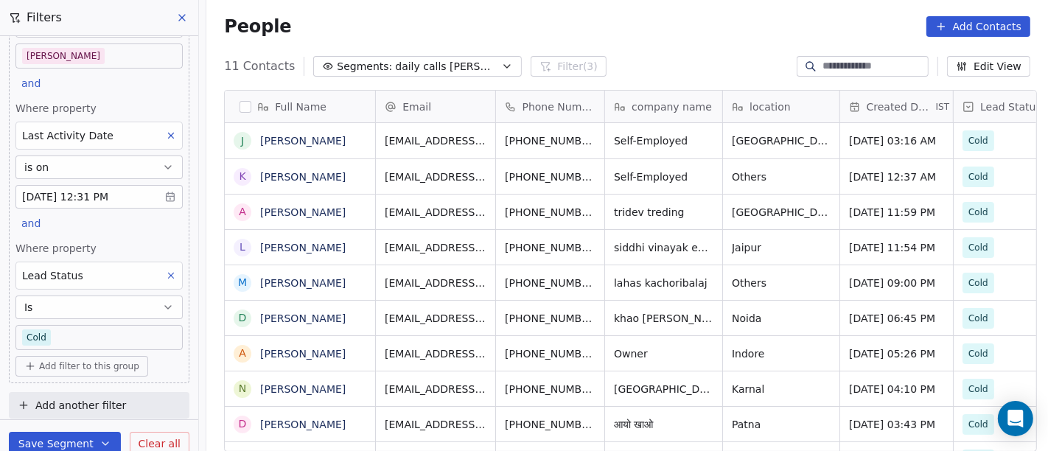
scroll to position [385, 835]
click at [132, 331] on body "On2Cook India Pvt. Ltd. Contacts People Marketing Workflows Campaigns Metrics &…" at bounding box center [524, 225] width 1048 height 451
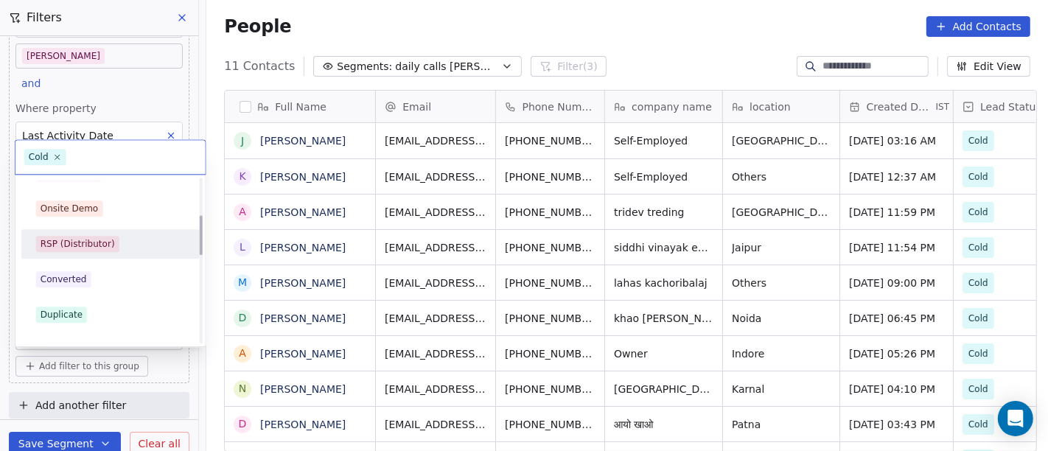
scroll to position [82, 0]
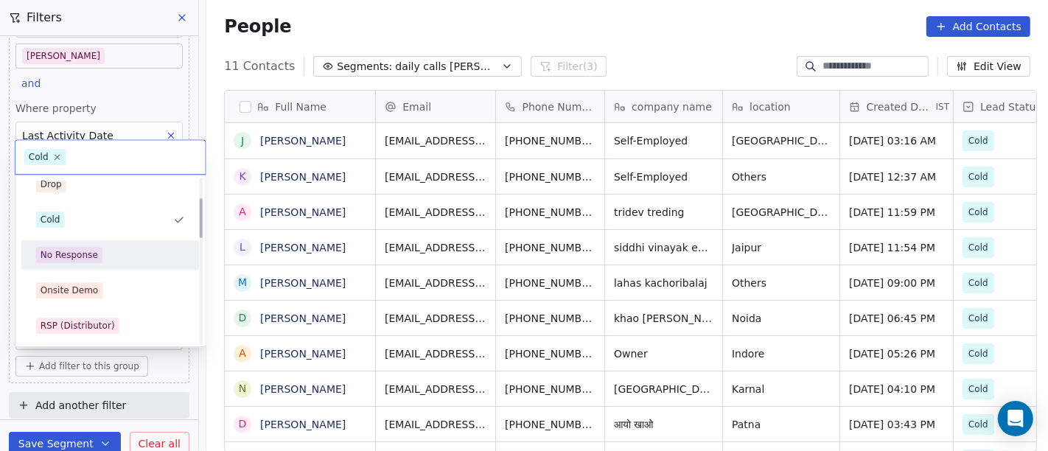
click at [117, 258] on div "No Response" at bounding box center [110, 255] width 149 height 16
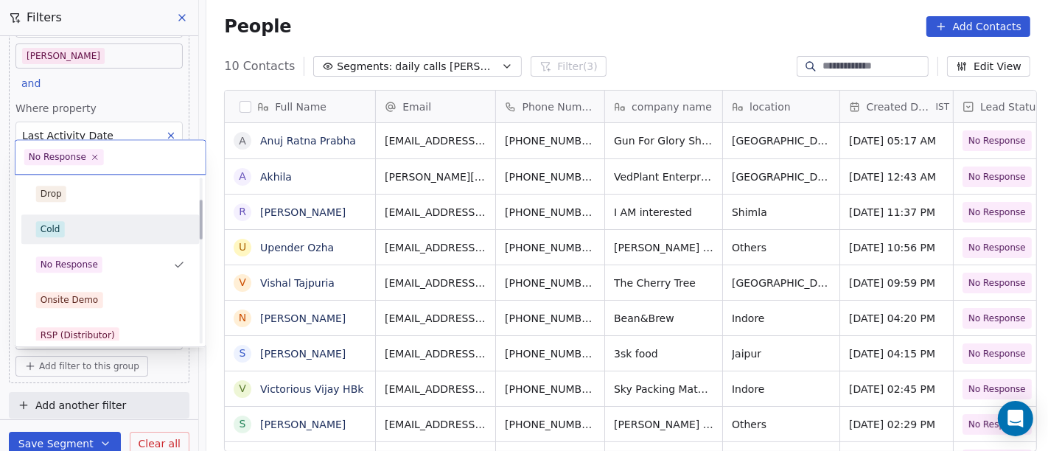
scroll to position [92, 0]
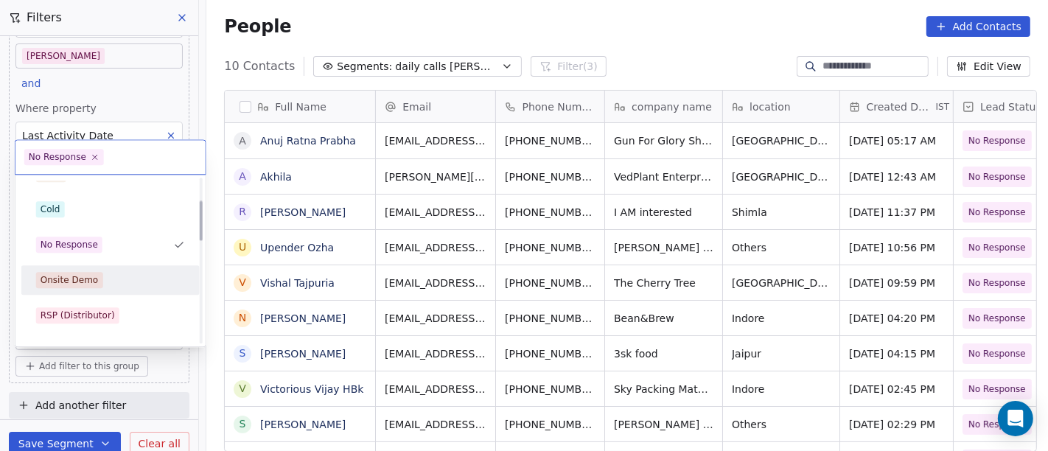
click at [103, 274] on div "Onsite Demo" at bounding box center [110, 280] width 149 height 16
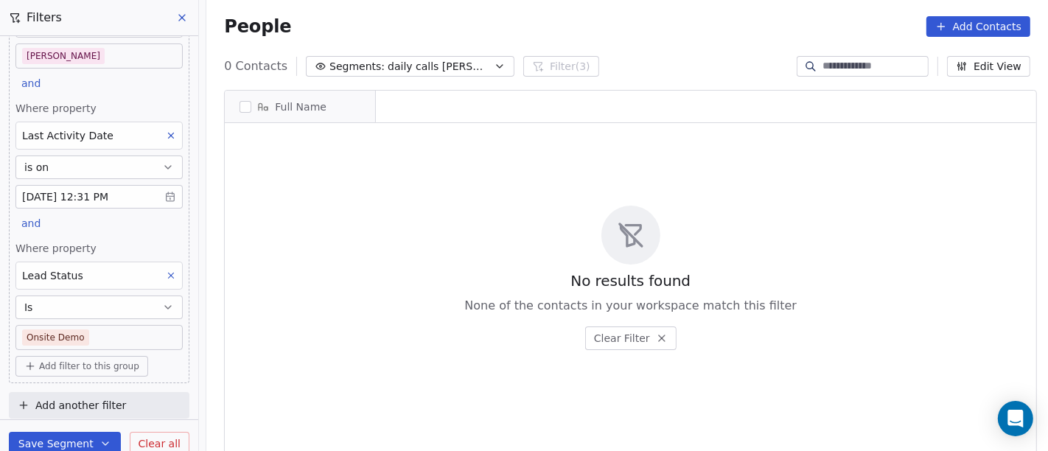
scroll to position [385, 835]
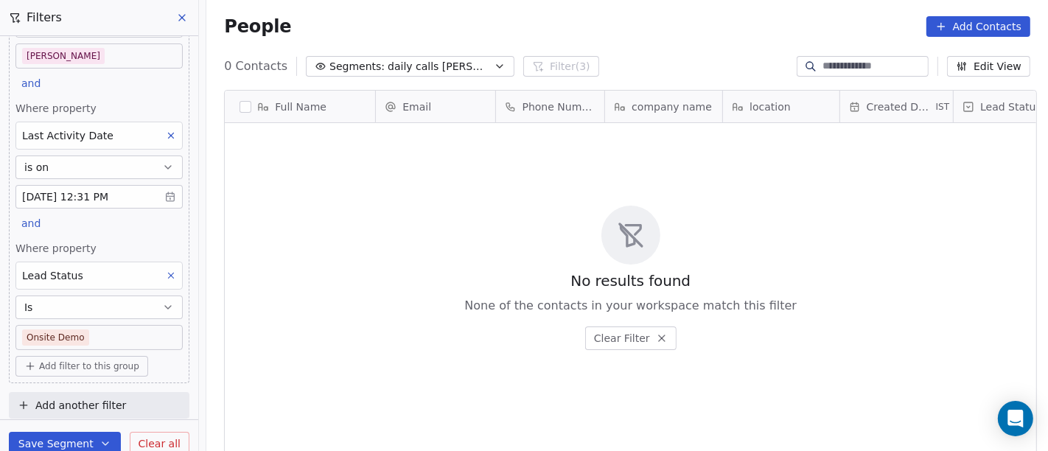
click at [95, 329] on body "On2Cook India Pvt. Ltd. Contacts People Marketing Workflows Campaigns Metrics &…" at bounding box center [524, 225] width 1048 height 451
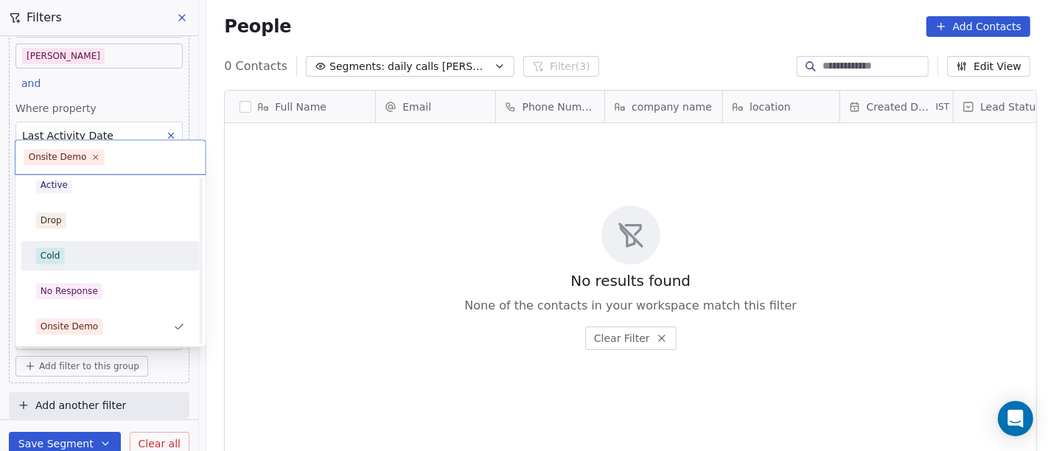
scroll to position [128, 0]
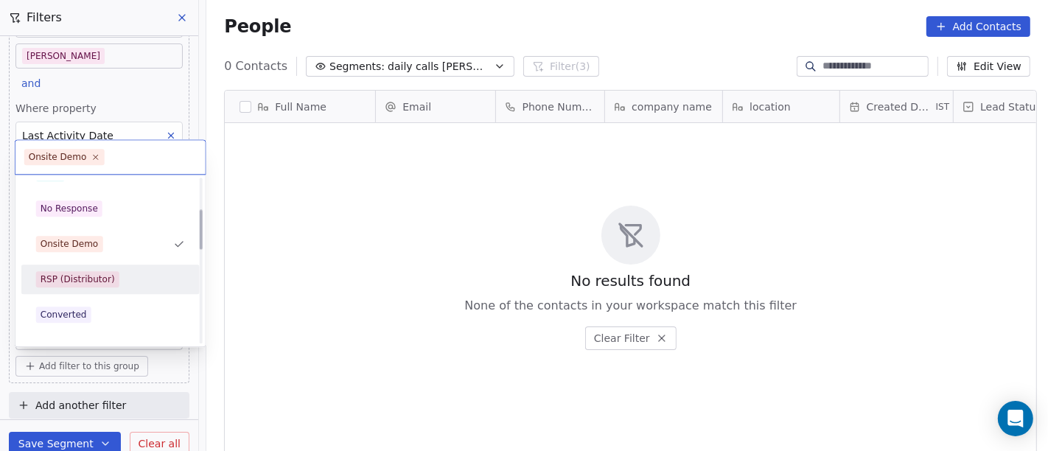
click at [121, 274] on div "RSP (Distributor)" at bounding box center [110, 279] width 149 height 16
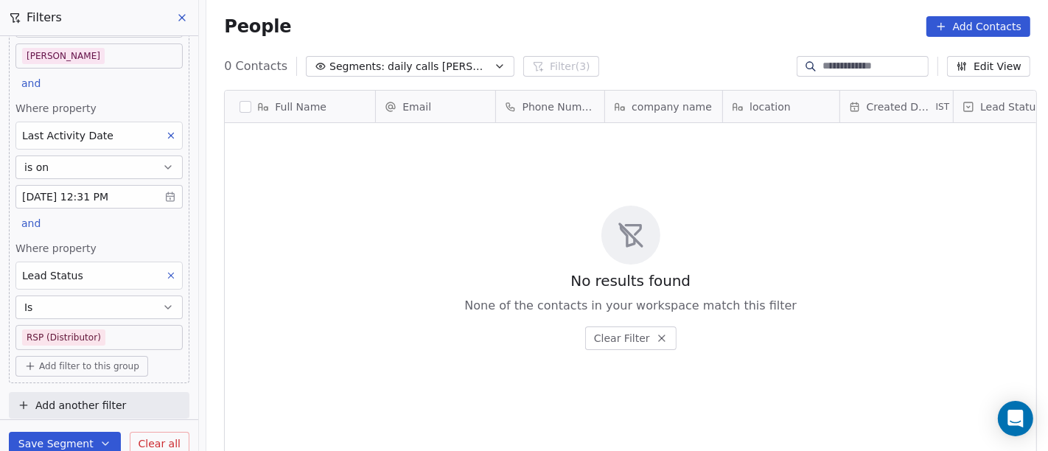
click at [125, 336] on body "On2Cook India Pvt. Ltd. Contacts People Marketing Workflows Campaigns Metrics &…" at bounding box center [524, 225] width 1048 height 451
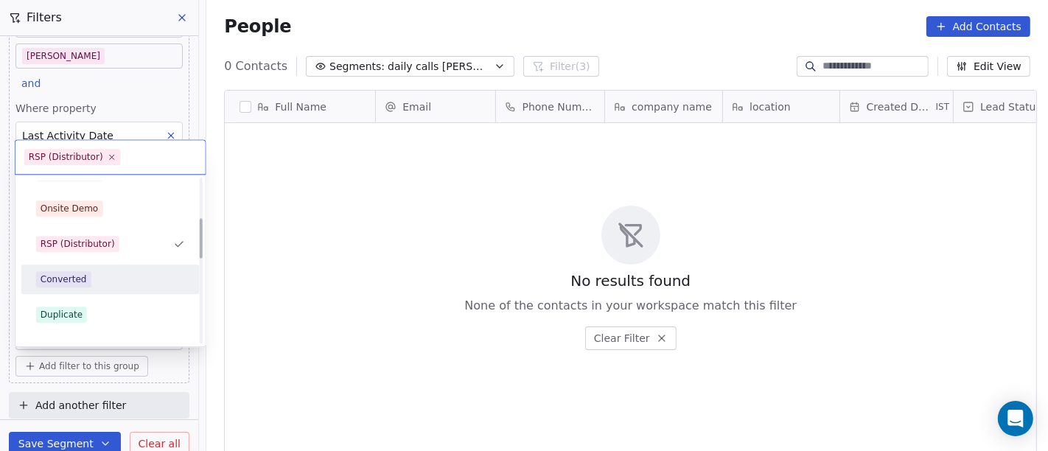
click at [94, 279] on div "Converted" at bounding box center [110, 279] width 149 height 16
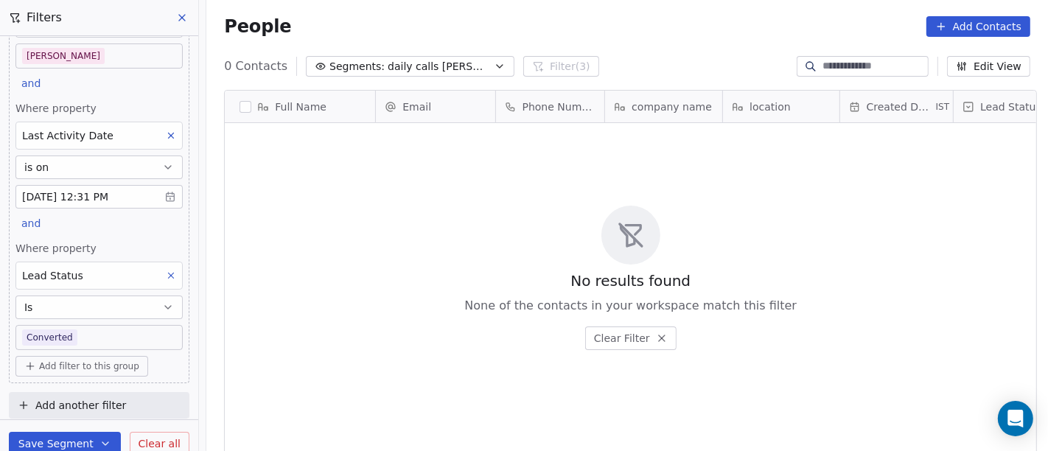
click at [99, 337] on body "On2Cook India Pvt. Ltd. Contacts People Marketing Workflows Campaigns Metrics &…" at bounding box center [524, 225] width 1048 height 451
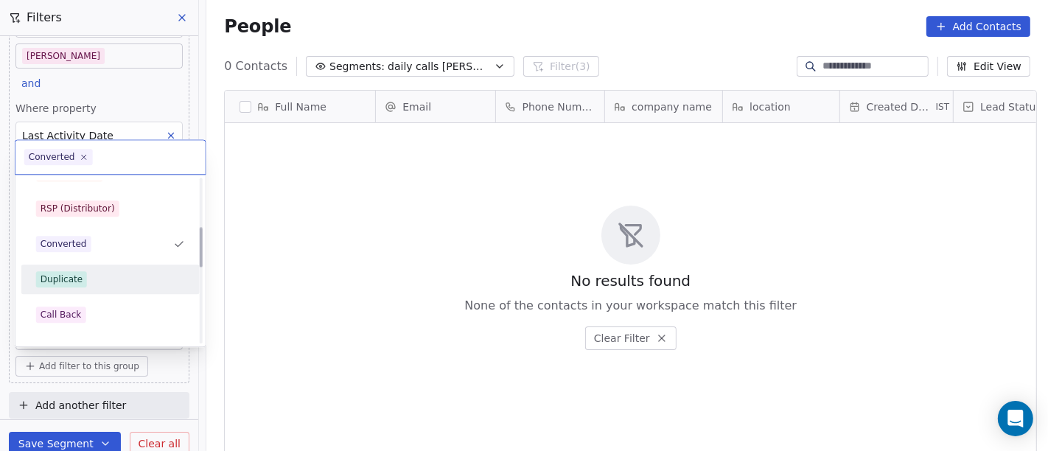
click at [99, 290] on div "Duplicate" at bounding box center [110, 279] width 166 height 24
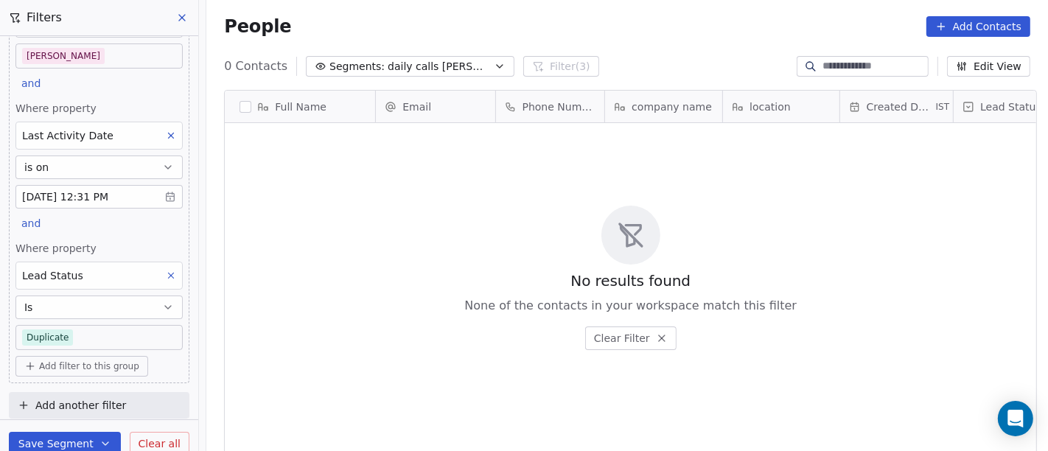
click at [103, 340] on body "On2Cook India Pvt. Ltd. Contacts People Marketing Workflows Campaigns Metrics &…" at bounding box center [524, 225] width 1048 height 451
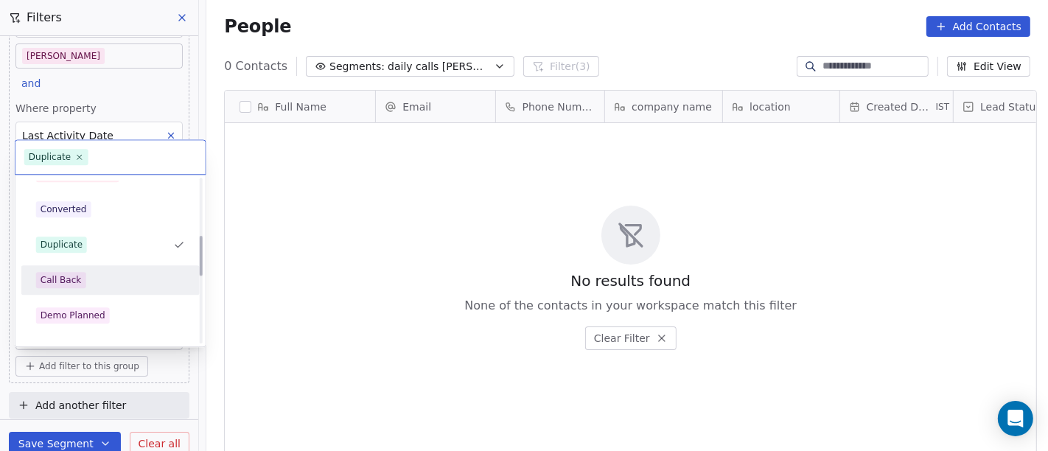
click at [94, 284] on div "Call Back" at bounding box center [110, 280] width 149 height 16
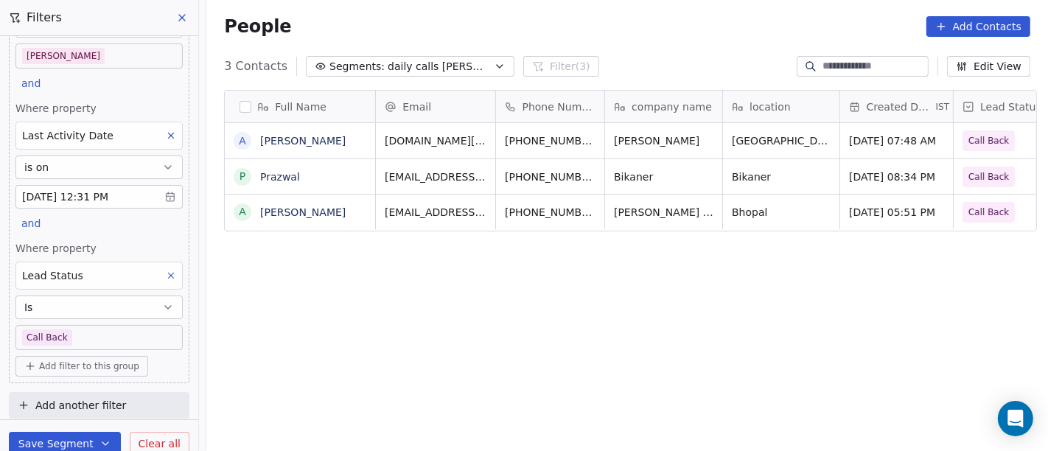
click at [141, 327] on body "On2Cook India Pvt. Ltd. Contacts People Marketing Workflows Campaigns Metrics &…" at bounding box center [524, 225] width 1048 height 451
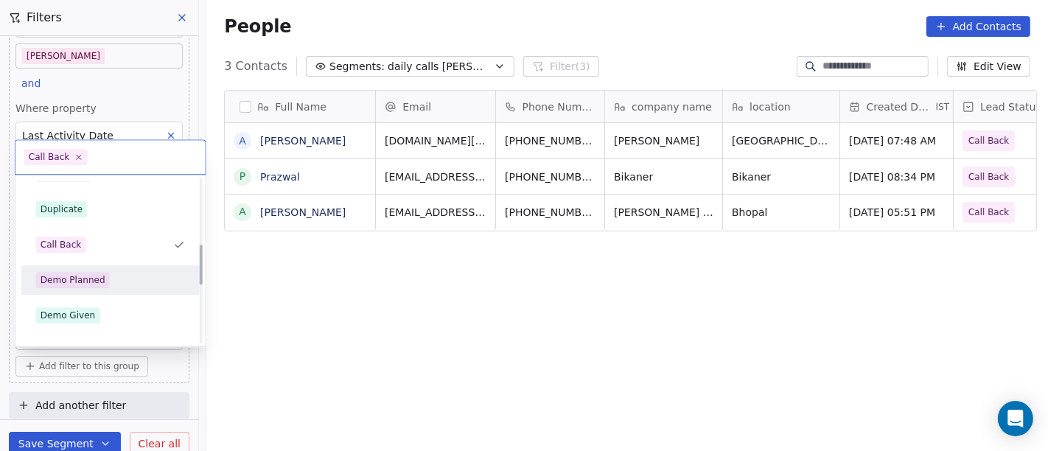
click at [133, 291] on div "Demo Planned" at bounding box center [110, 279] width 178 height 29
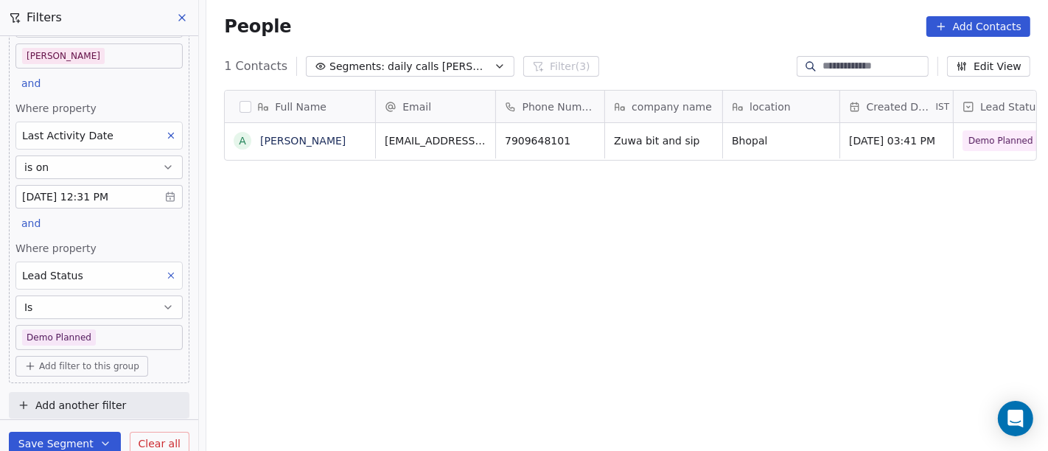
click at [112, 343] on body "On2Cook India Pvt. Ltd. Contacts People Marketing Workflows Campaigns Metrics &…" at bounding box center [524, 225] width 1048 height 451
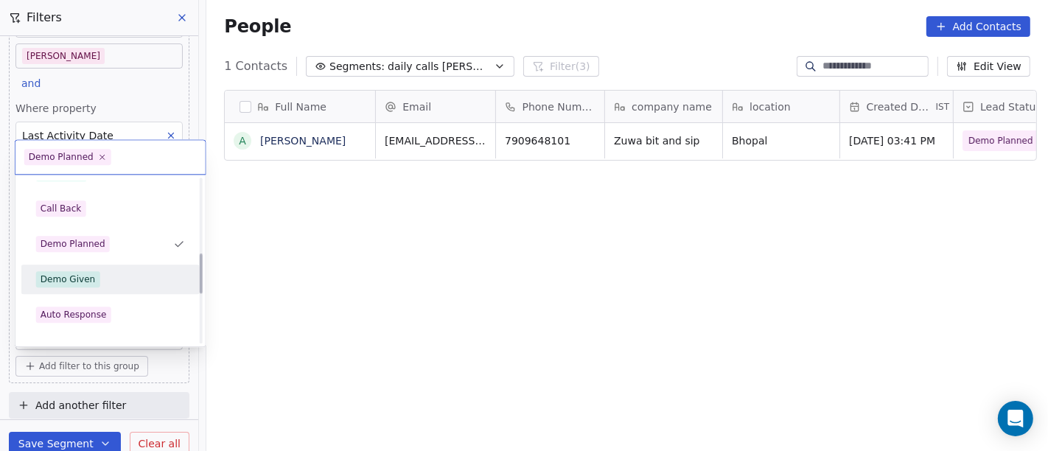
click at [105, 285] on div "Demo Given" at bounding box center [110, 279] width 149 height 16
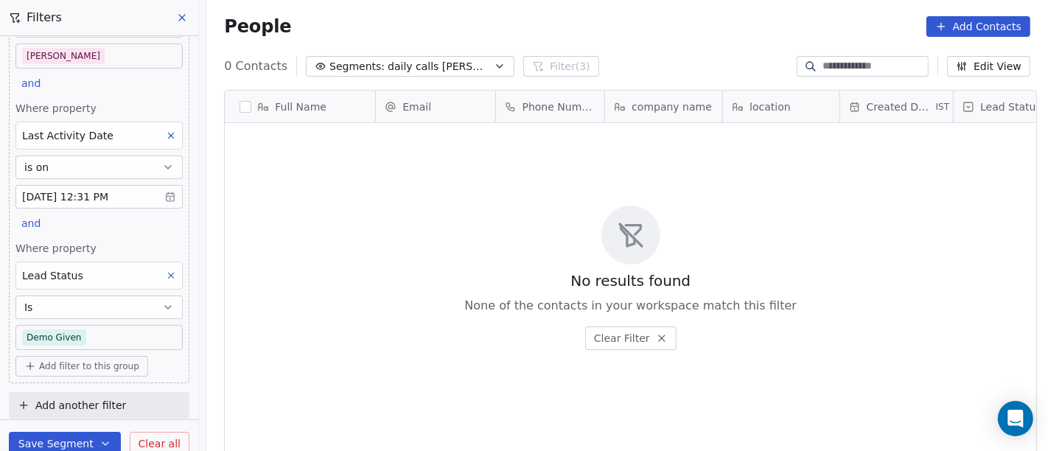
click at [109, 330] on body "On2Cook India Pvt. Ltd. Contacts People Marketing Workflows Campaigns Metrics &…" at bounding box center [524, 225] width 1048 height 451
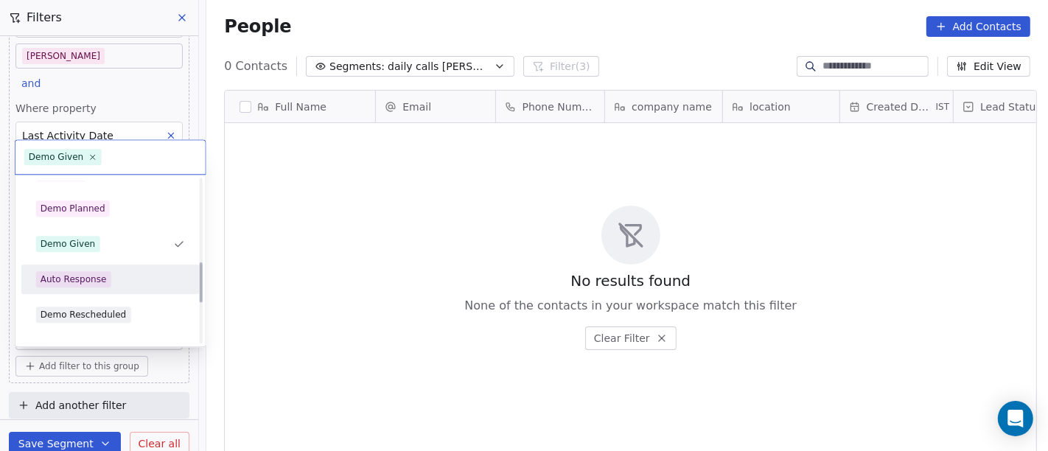
click at [115, 292] on div "Auto Response" at bounding box center [110, 278] width 178 height 29
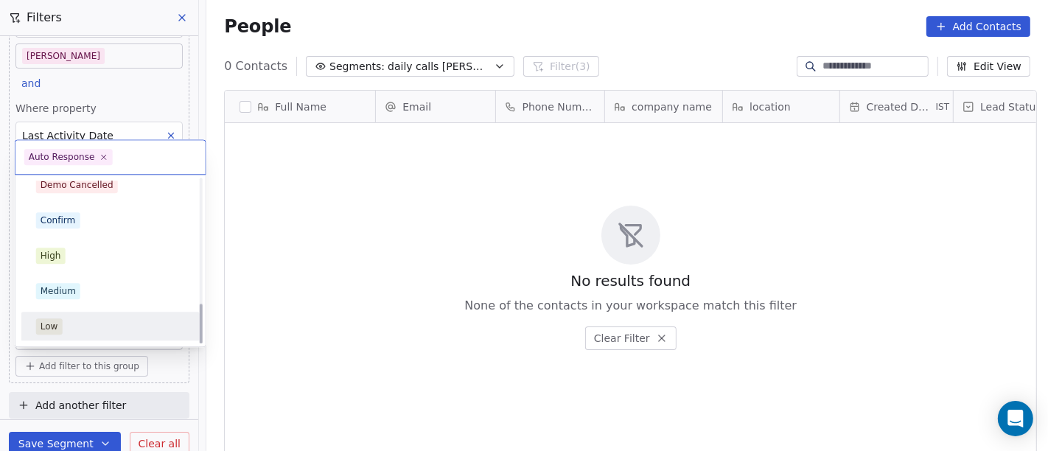
click at [334, 296] on html "On2Cook India Pvt. Ltd. Contacts People Marketing Workflows Campaigns Metrics &…" at bounding box center [524, 225] width 1048 height 451
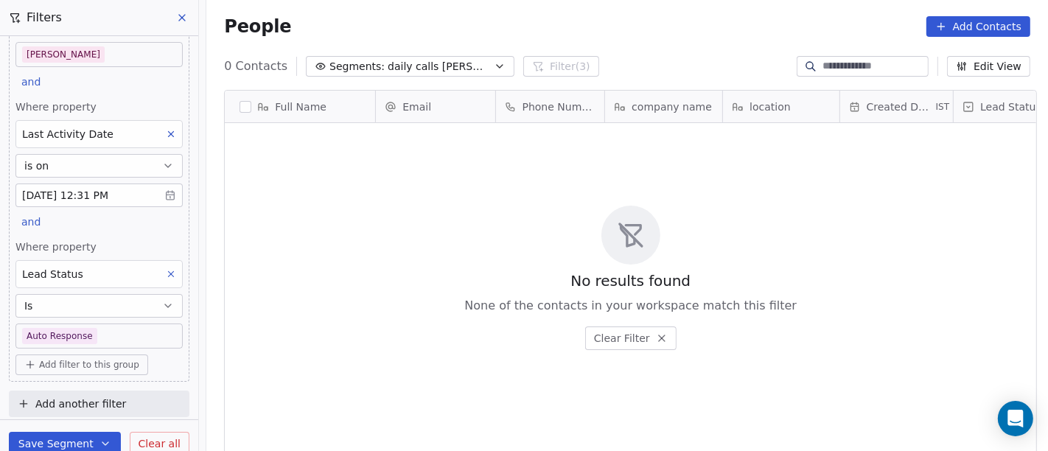
click at [166, 270] on icon at bounding box center [171, 274] width 10 height 10
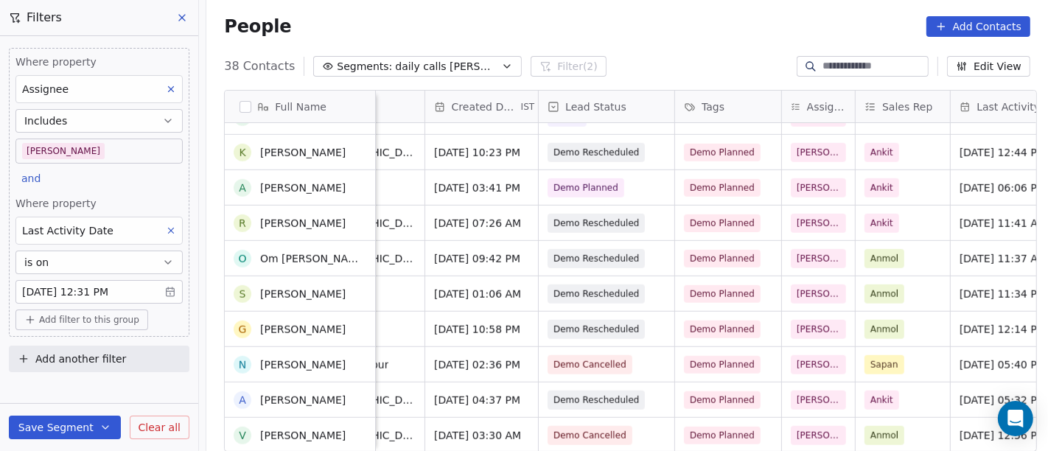
scroll to position [441, 0]
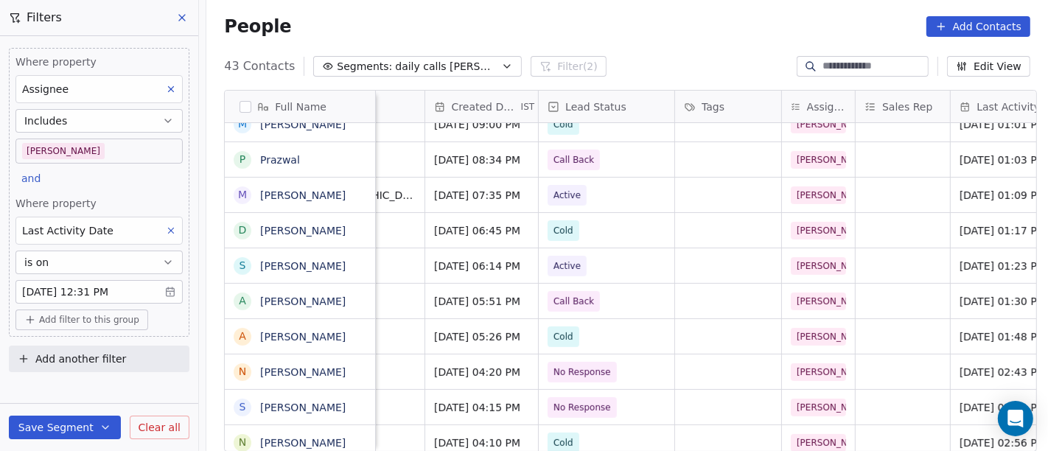
click at [660, 74] on div "43 Contacts Segments: daily calls salim Filter (2) Edit View" at bounding box center [626, 67] width 841 height 24
click at [637, 24] on div "People Add Contacts" at bounding box center [627, 26] width 806 height 21
click at [631, 16] on div "People Add Contacts" at bounding box center [627, 26] width 806 height 21
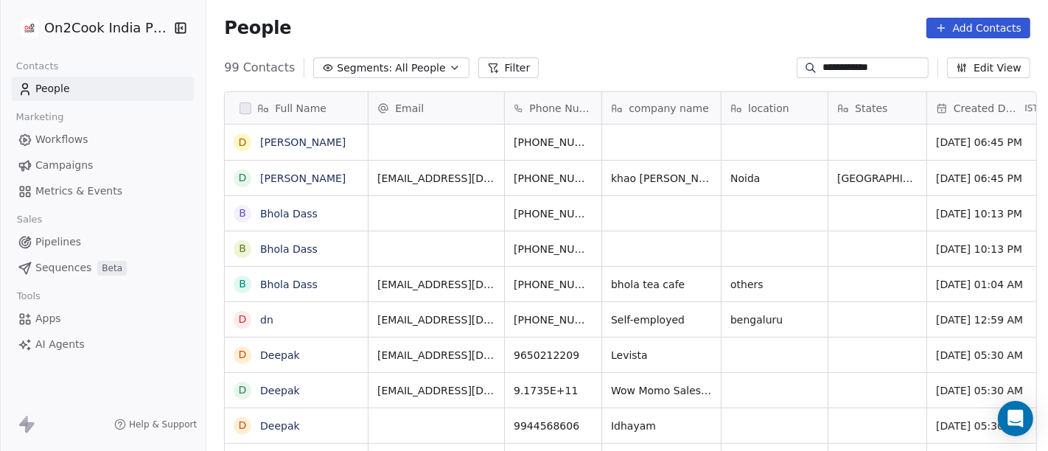
scroll to position [385, 835]
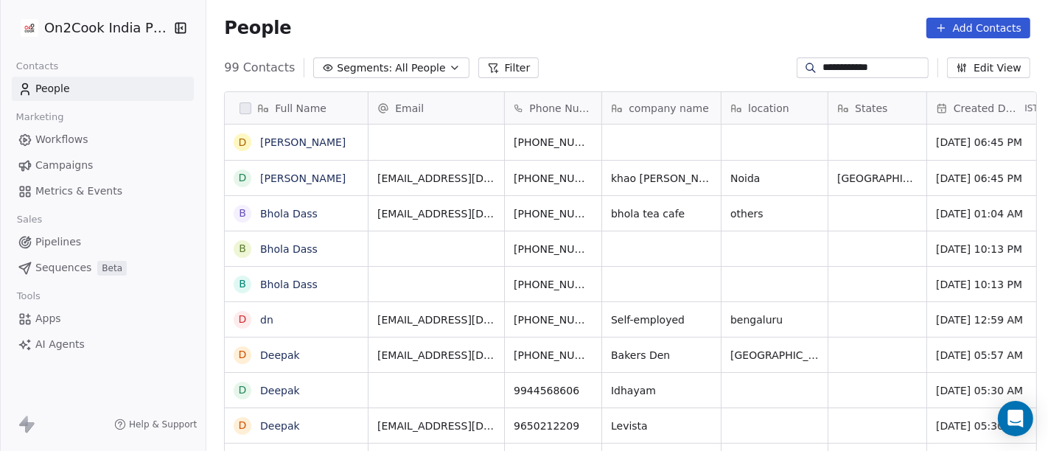
click at [863, 66] on input "**********" at bounding box center [873, 67] width 103 height 15
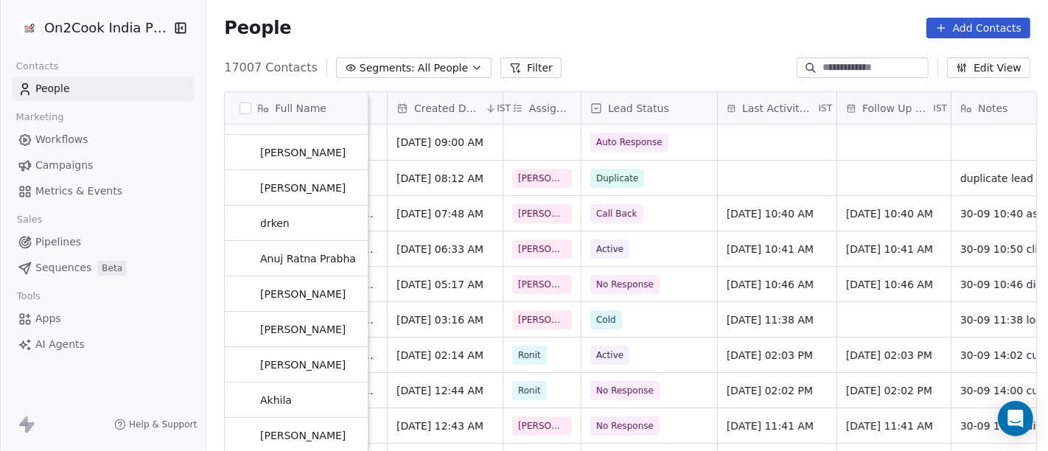
scroll to position [0, 0]
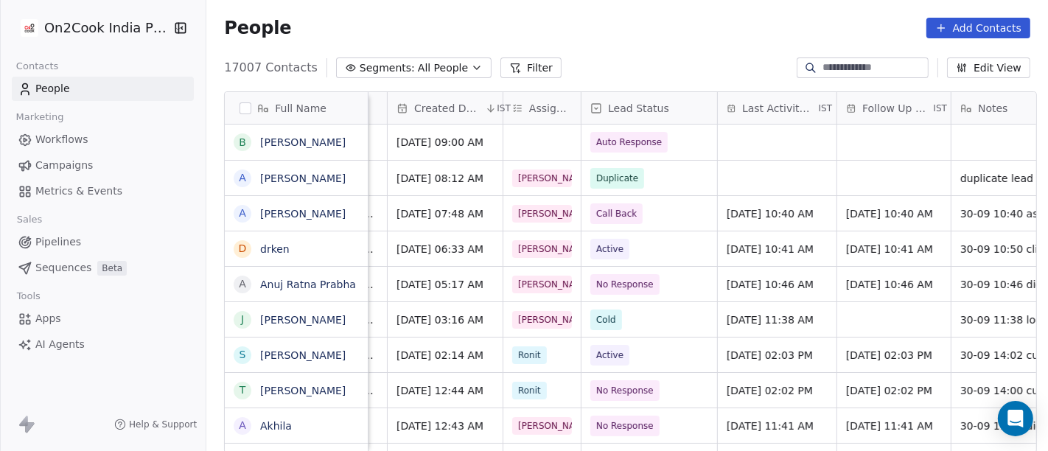
click at [835, 69] on input at bounding box center [873, 67] width 103 height 15
paste input "**********"
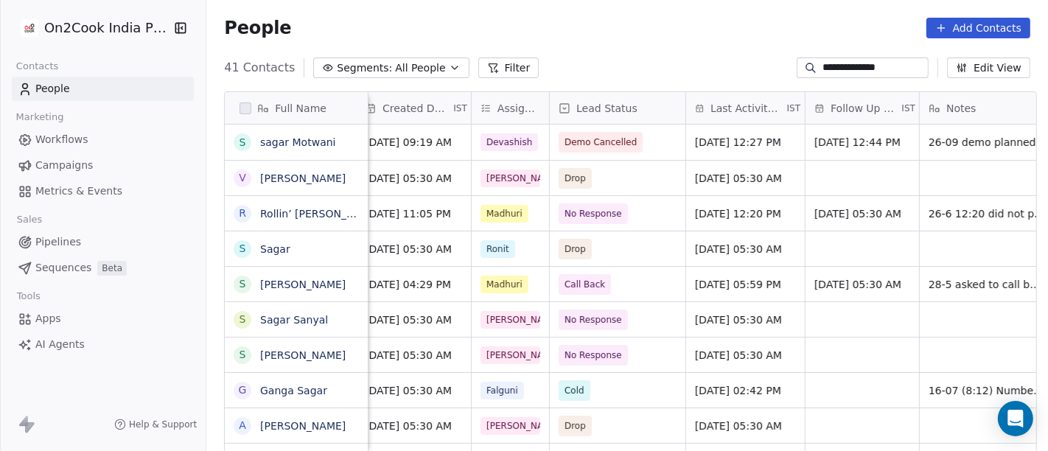
scroll to position [0, 520]
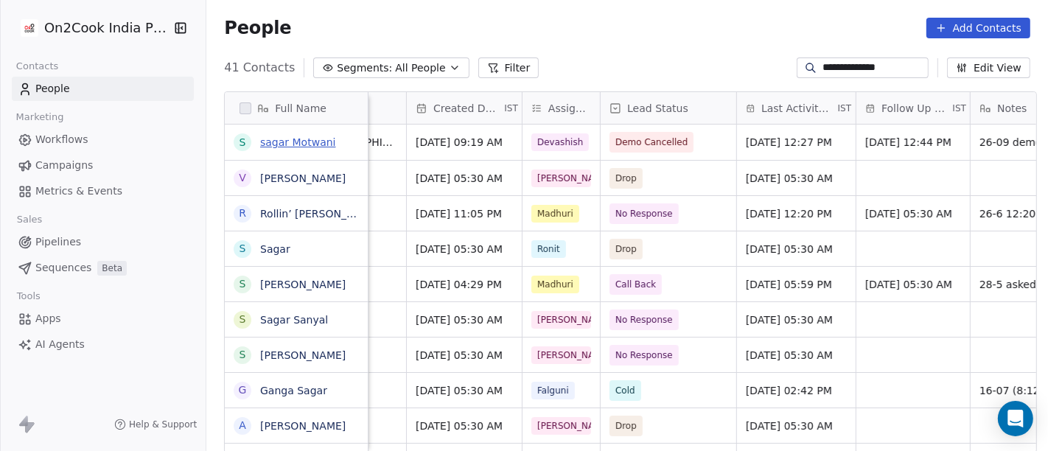
type input "**********"
click at [280, 143] on link "sagar Motwani" at bounding box center [297, 142] width 75 height 12
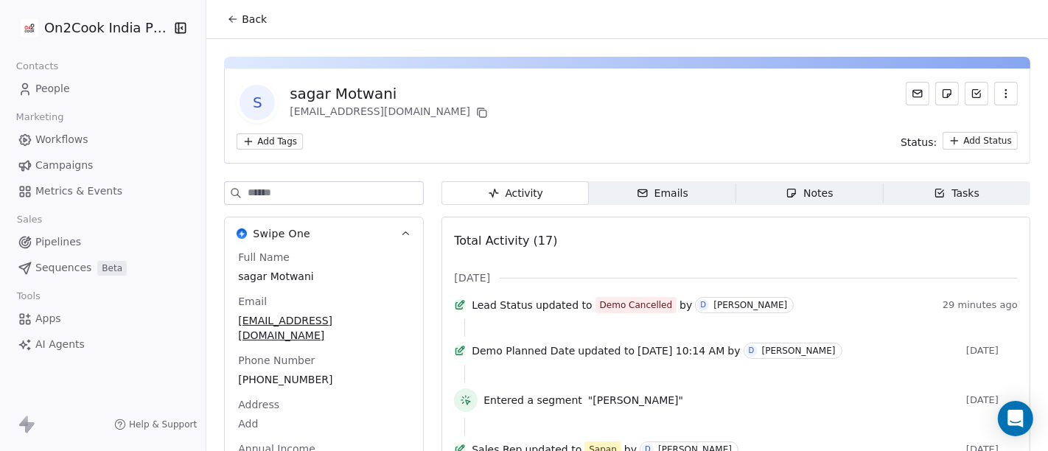
click at [227, 21] on icon at bounding box center [233, 19] width 12 height 12
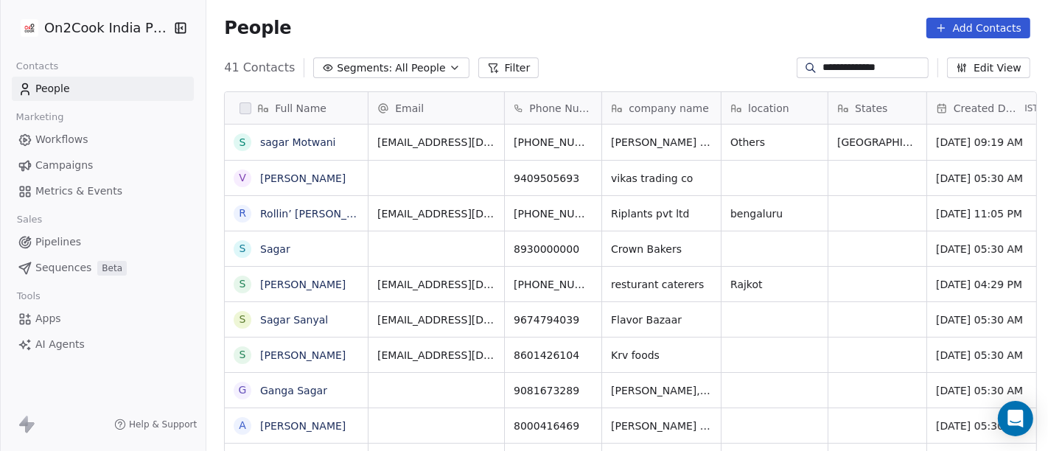
scroll to position [385, 835]
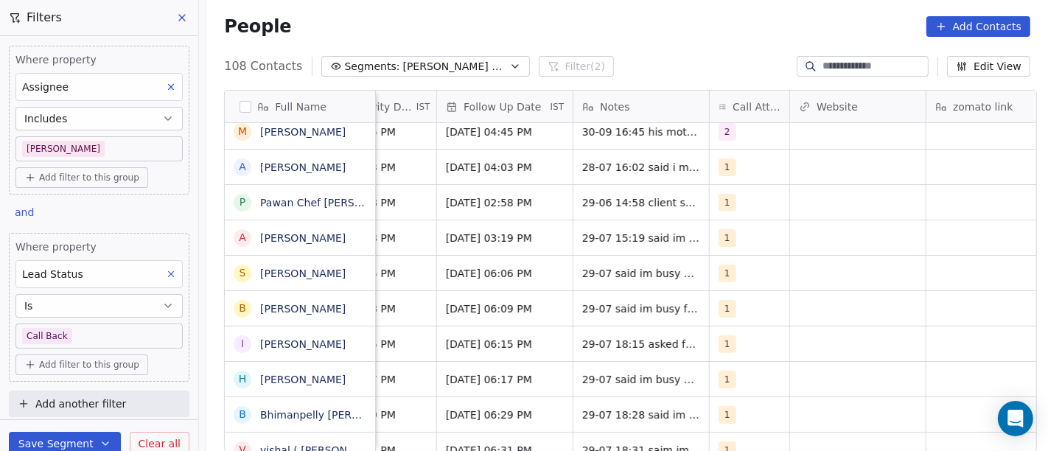
scroll to position [0, 1044]
click at [768, 159] on icon "grid" at bounding box center [772, 165] width 12 height 12
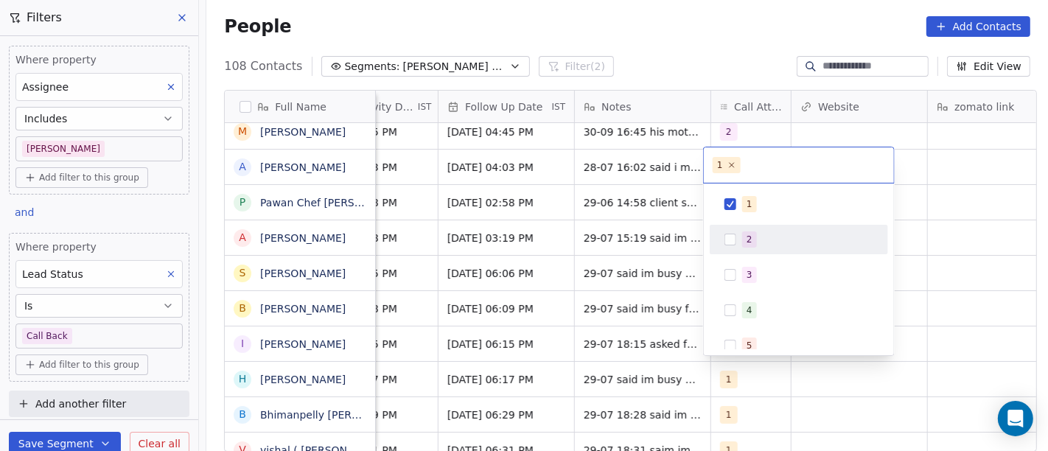
click at [738, 251] on div "2" at bounding box center [798, 239] width 178 height 29
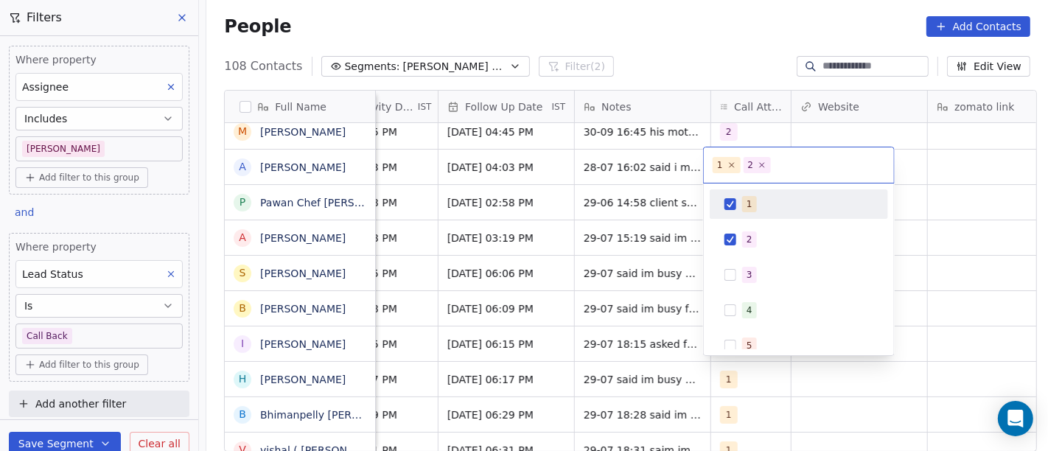
click at [750, 205] on span "1" at bounding box center [749, 204] width 15 height 16
click at [944, 129] on html "On2Cook India Pvt. Ltd. Contacts People Marketing Workflows Campaigns Metrics &…" at bounding box center [524, 225] width 1048 height 451
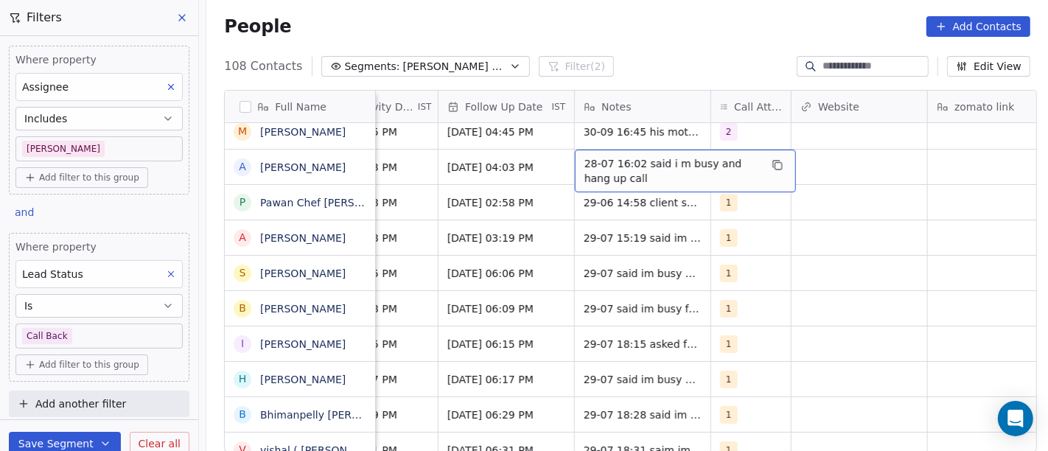
click at [631, 169] on span "28-07 16:02 said i m busy and hang up call" at bounding box center [671, 170] width 175 height 29
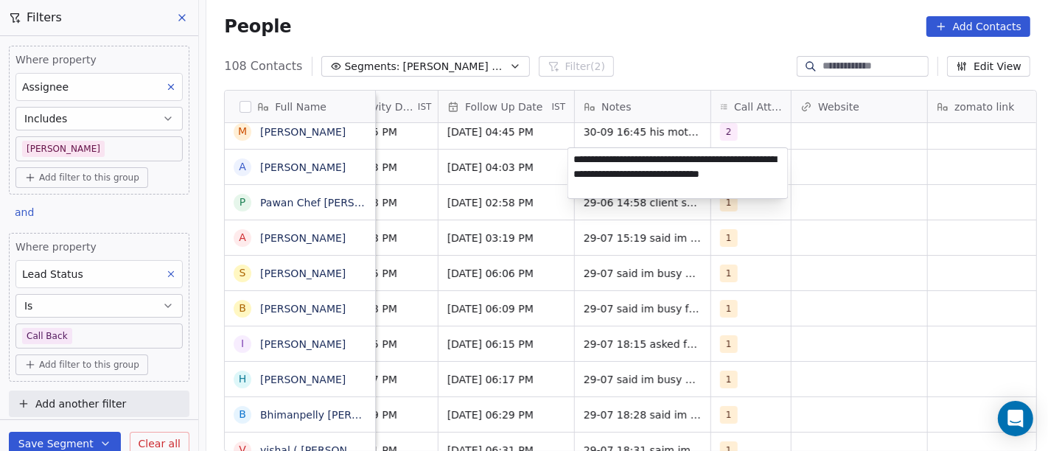
type textarea "**********"
click at [527, 171] on html "On2Cook India Pvt. Ltd. Contacts People Marketing Workflows Campaigns Metrics &…" at bounding box center [524, 225] width 1048 height 451
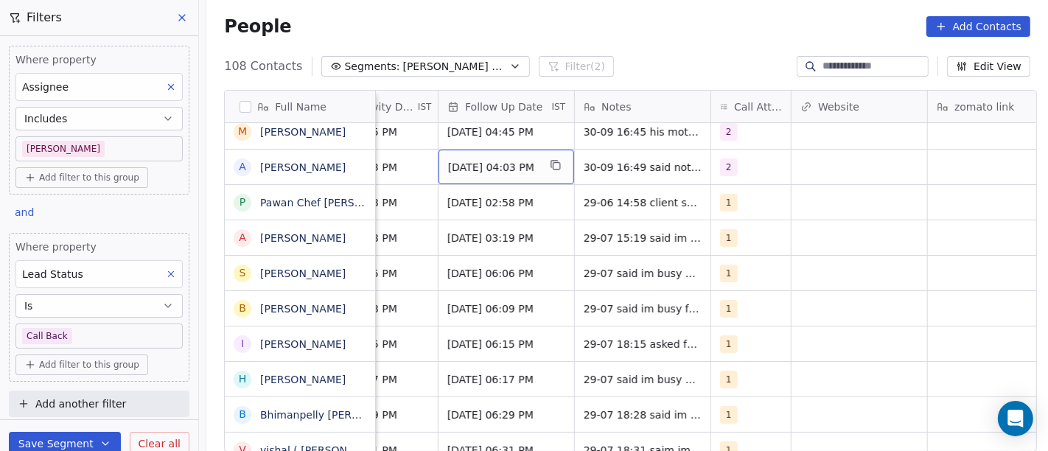
click at [492, 169] on span "[DATE] 04:03 PM" at bounding box center [493, 167] width 90 height 15
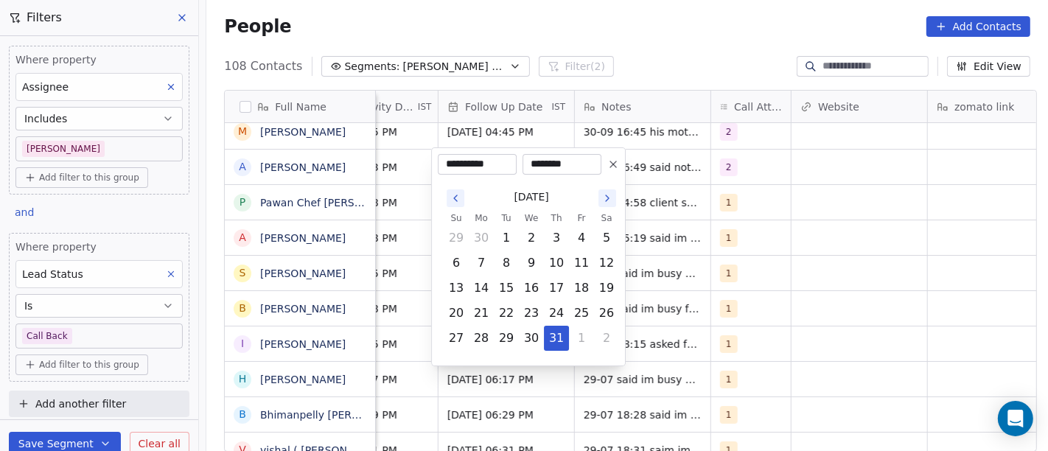
click at [614, 168] on icon at bounding box center [613, 164] width 12 height 12
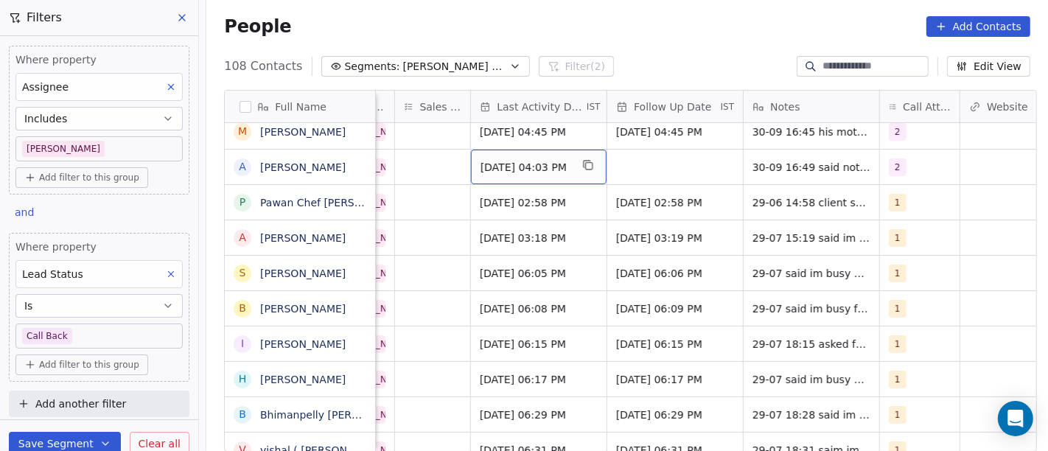
scroll to position [0, 874]
click at [482, 165] on span "[DATE] 04:03 PM" at bounding box center [527, 167] width 90 height 15
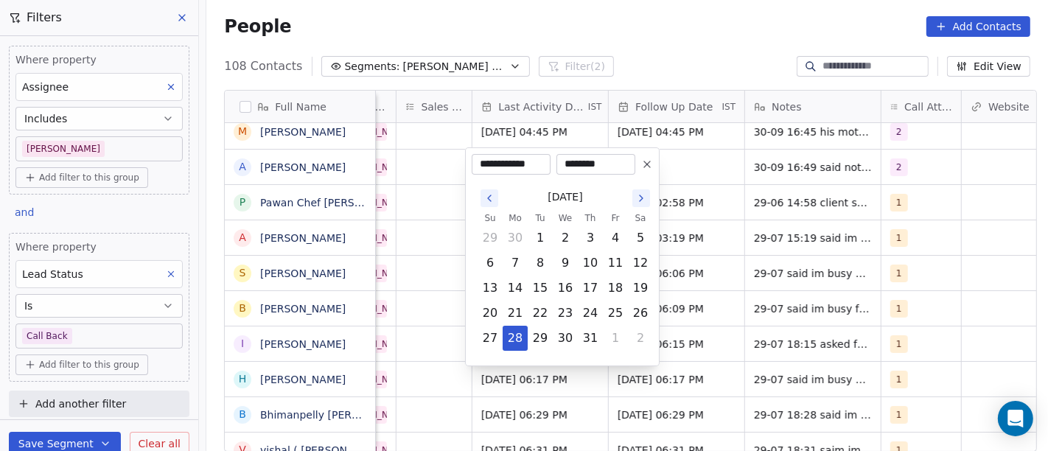
click at [652, 156] on button at bounding box center [647, 164] width 18 height 18
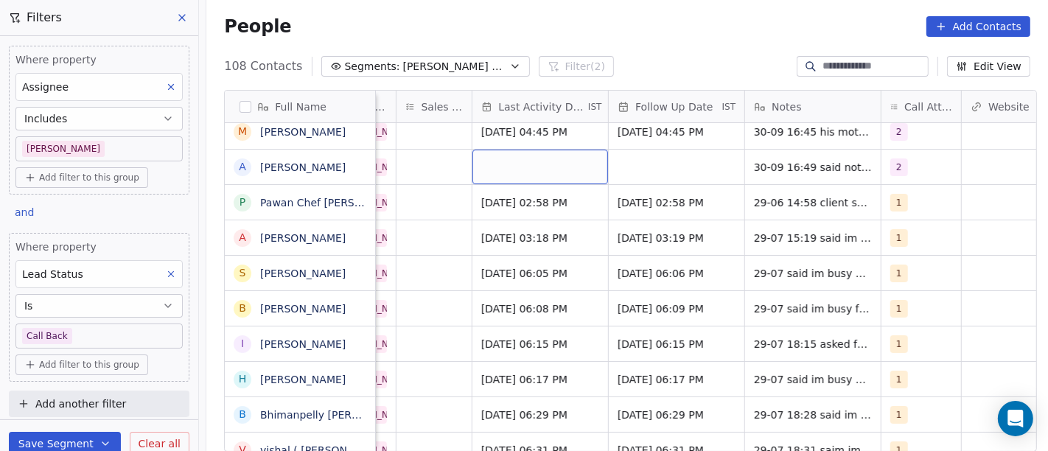
click at [481, 152] on div "grid" at bounding box center [540, 167] width 136 height 35
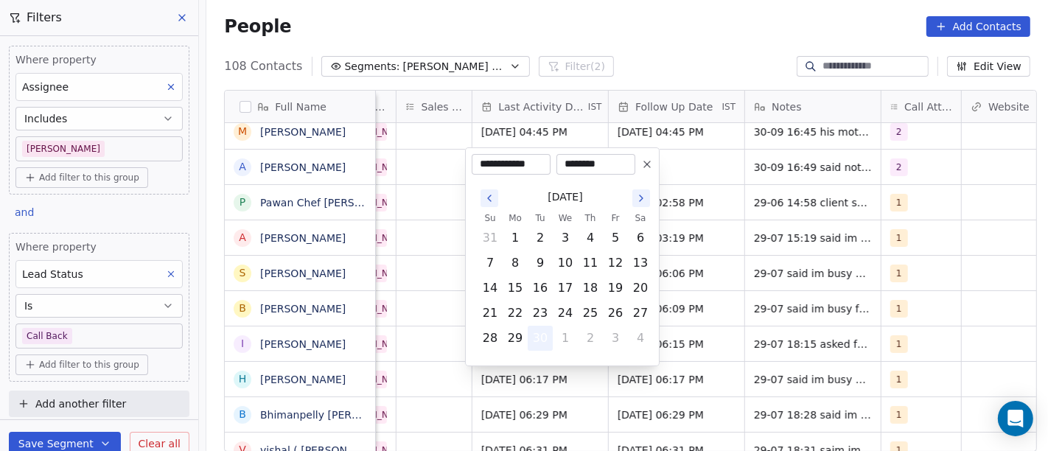
click at [533, 338] on button "30" at bounding box center [540, 338] width 24 height 24
click at [715, 167] on html "On2Cook India Pvt. Ltd. Contacts People Marketing Workflows Campaigns Metrics &…" at bounding box center [524, 225] width 1048 height 451
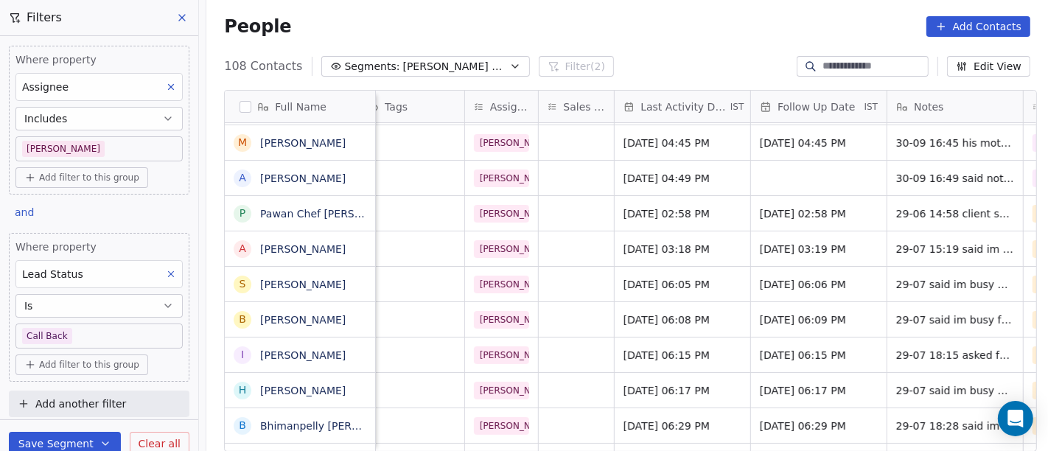
scroll to position [0, 568]
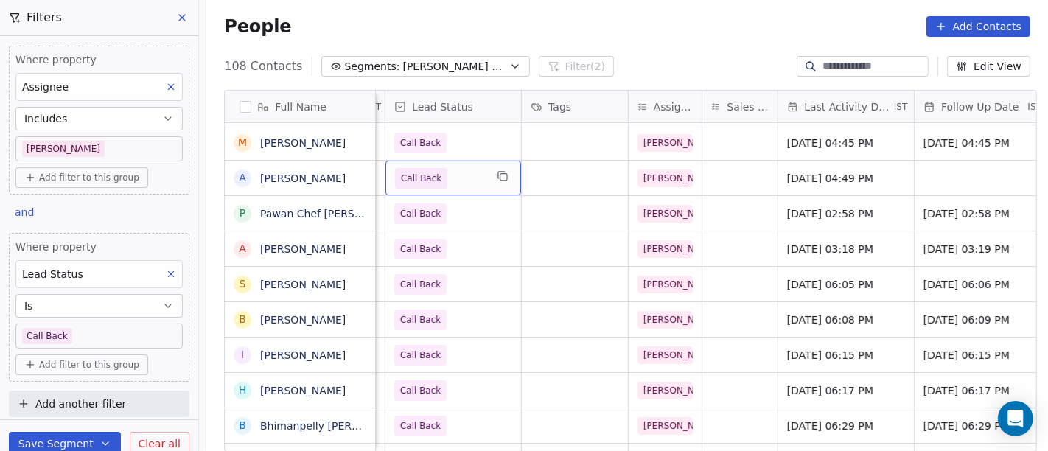
click at [478, 176] on div "Call Back" at bounding box center [453, 178] width 136 height 35
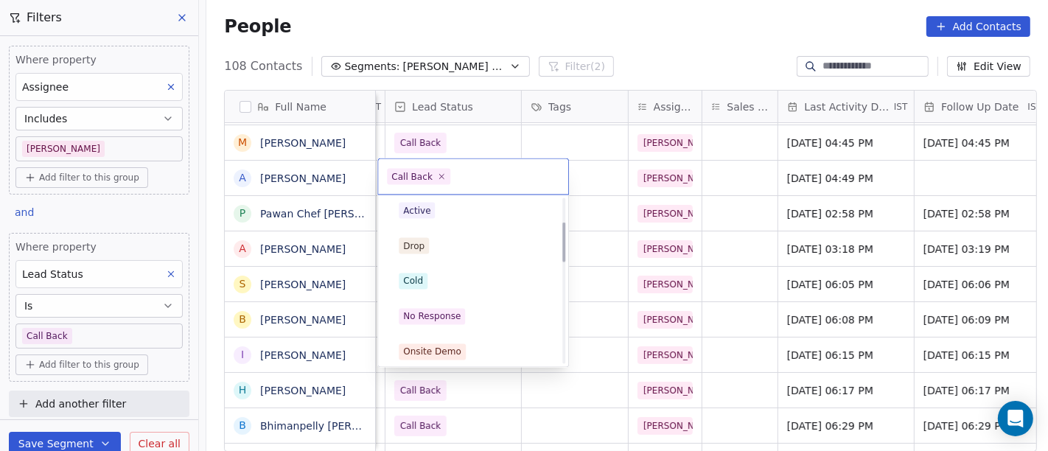
scroll to position [0, 0]
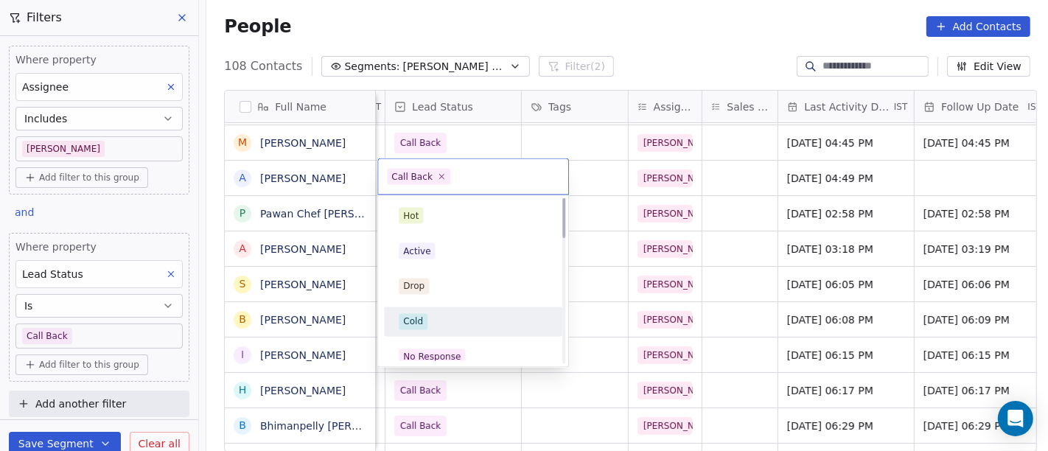
click at [429, 321] on div "Cold" at bounding box center [473, 322] width 149 height 16
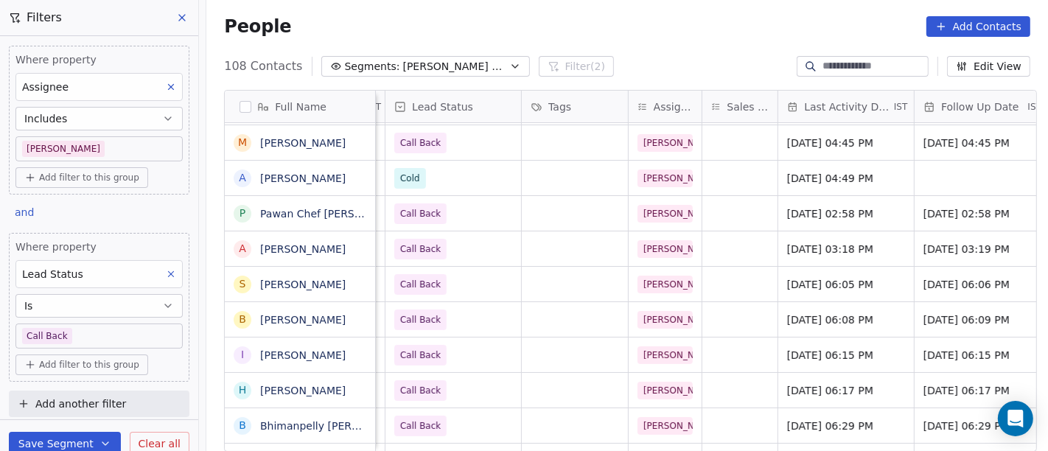
click at [638, 66] on div "108 Contacts Segments: [PERSON_NAME] Follow up Hot Active Filter (2) Edit View" at bounding box center [626, 67] width 841 height 24
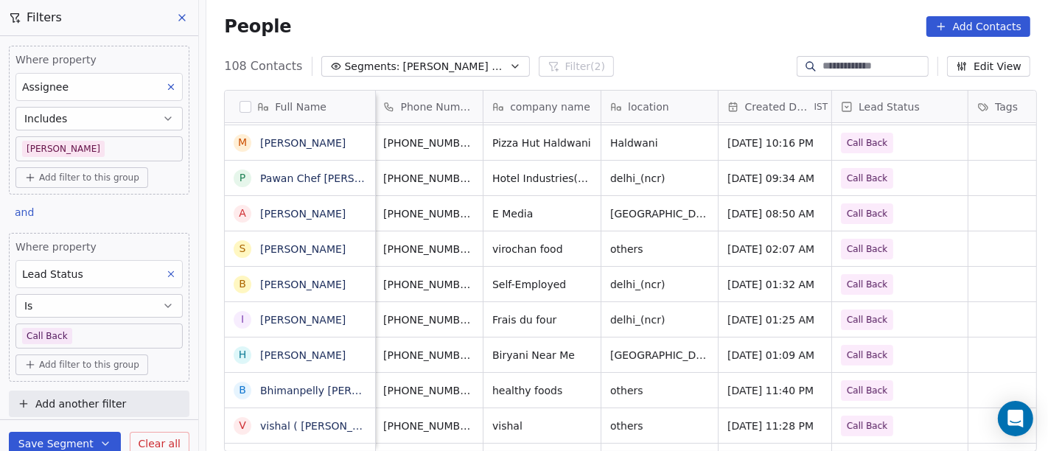
scroll to position [1, 101]
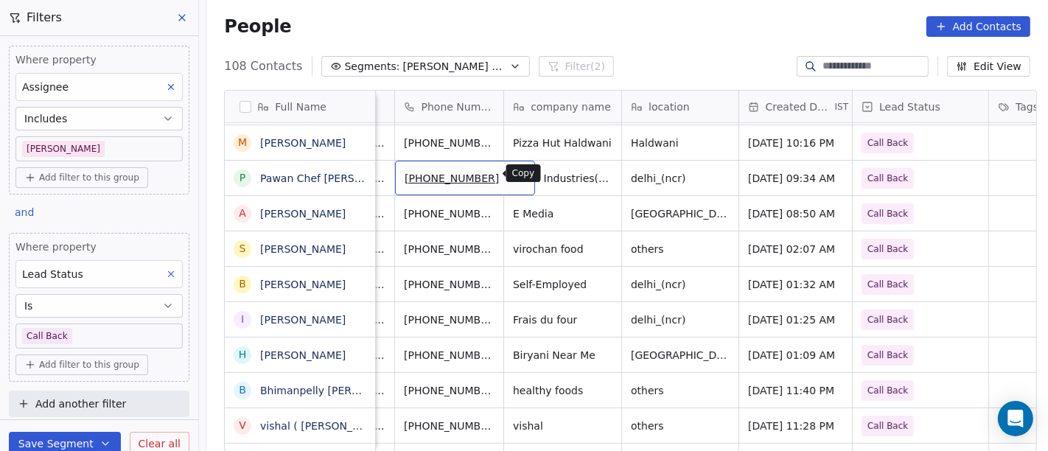
click at [511, 170] on icon "grid" at bounding box center [517, 176] width 12 height 12
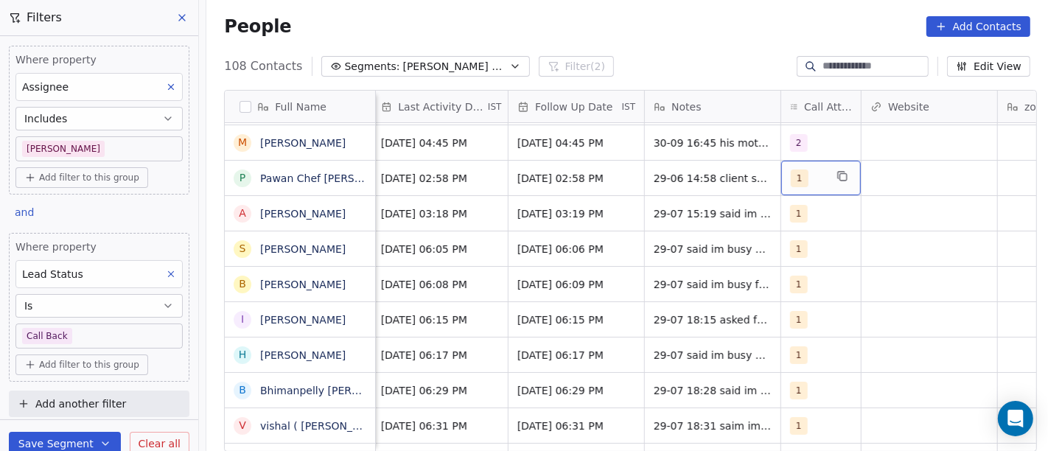
scroll to position [1, 983]
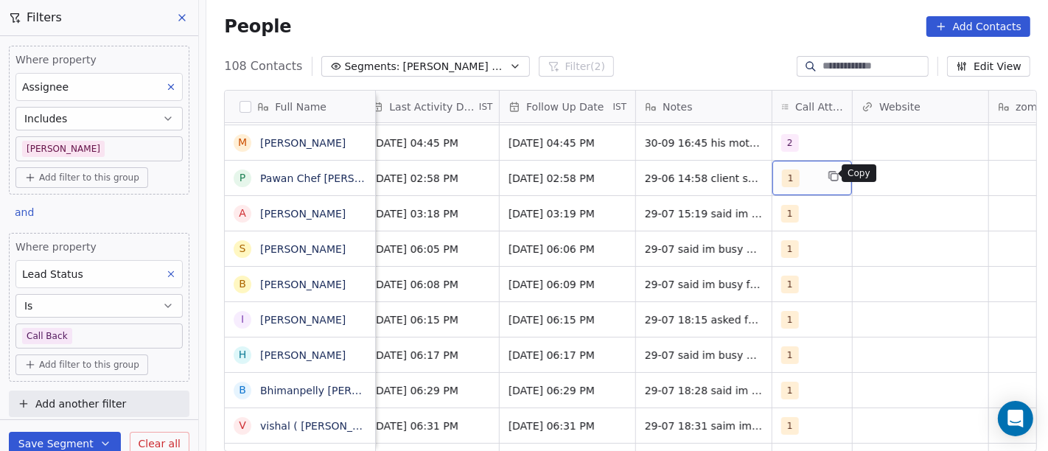
click at [827, 174] on icon "grid" at bounding box center [833, 176] width 12 height 12
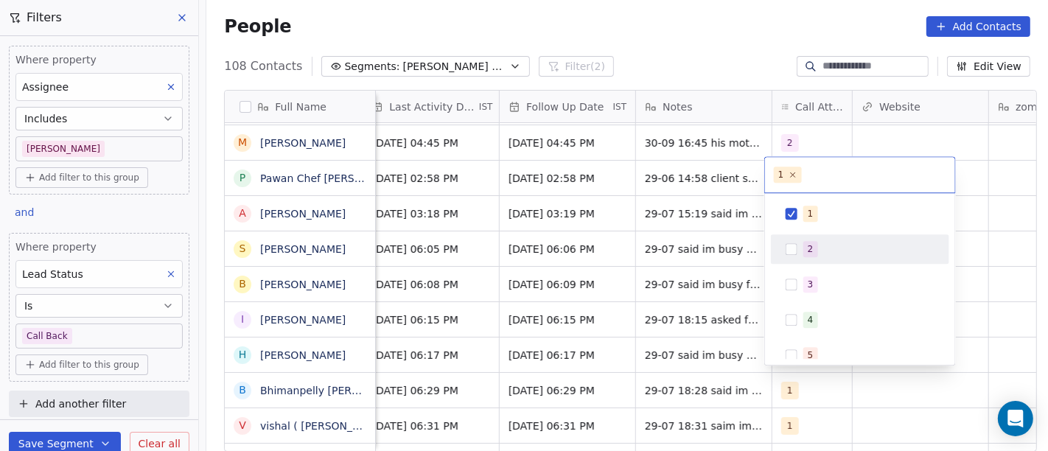
click at [801, 249] on div "2" at bounding box center [859, 249] width 166 height 24
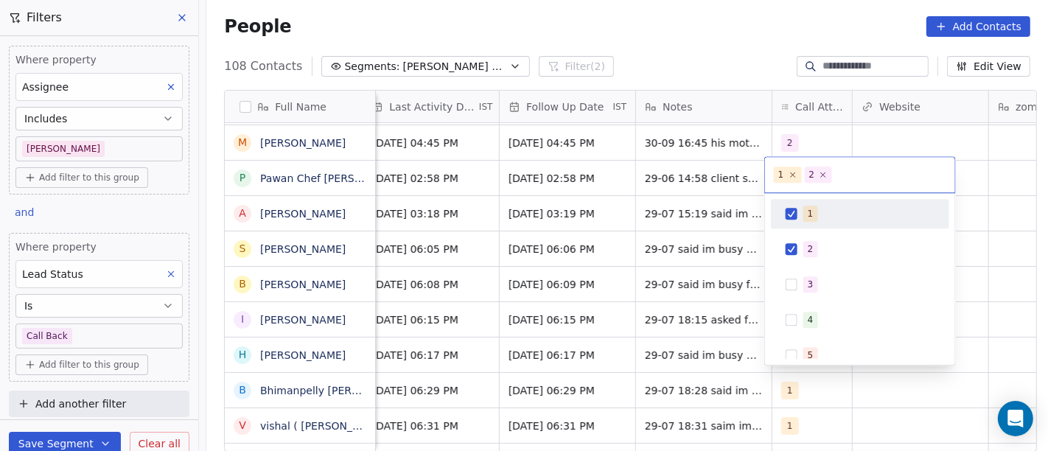
click at [789, 214] on button "Suggestions" at bounding box center [791, 214] width 12 height 12
click at [937, 131] on html "On2Cook India Pvt. Ltd. Contacts People Marketing Workflows Campaigns Metrics &…" at bounding box center [524, 225] width 1048 height 451
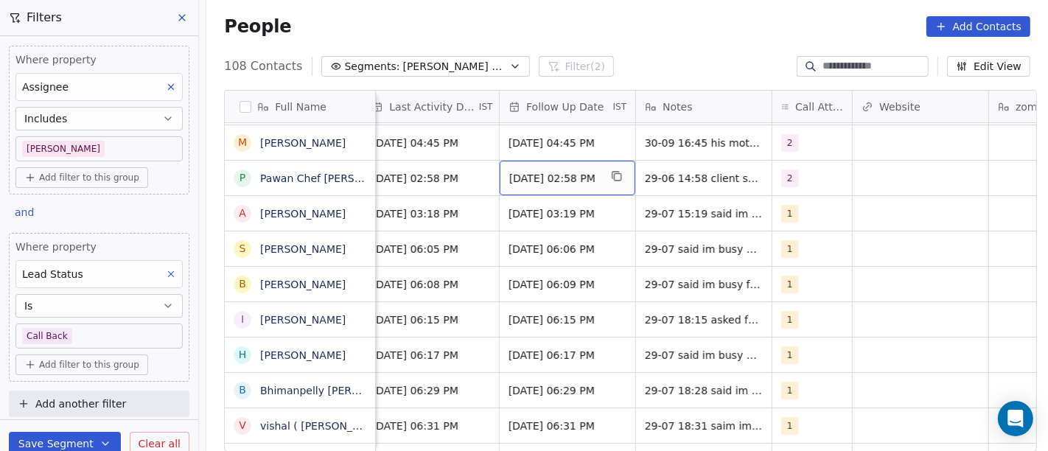
click at [533, 174] on span "[DATE] 02:58 PM" at bounding box center [554, 178] width 90 height 15
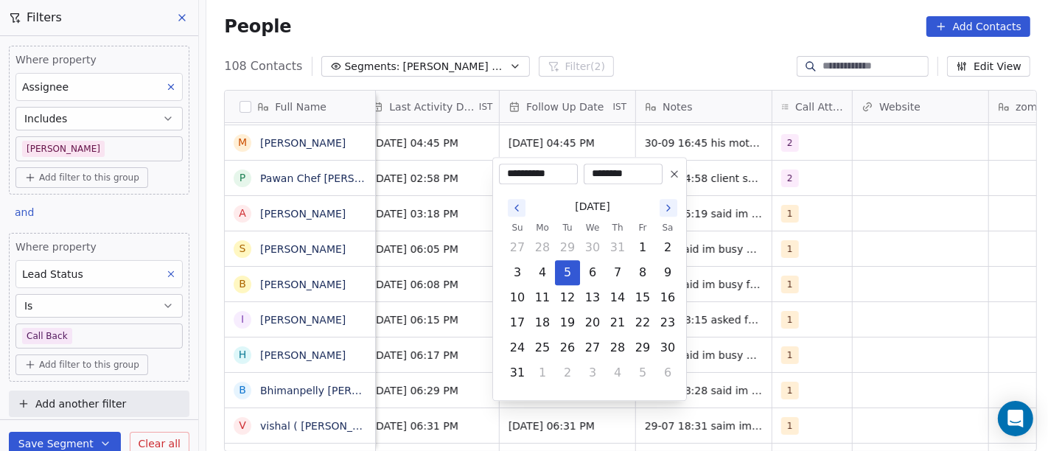
click at [672, 173] on icon at bounding box center [674, 174] width 12 height 12
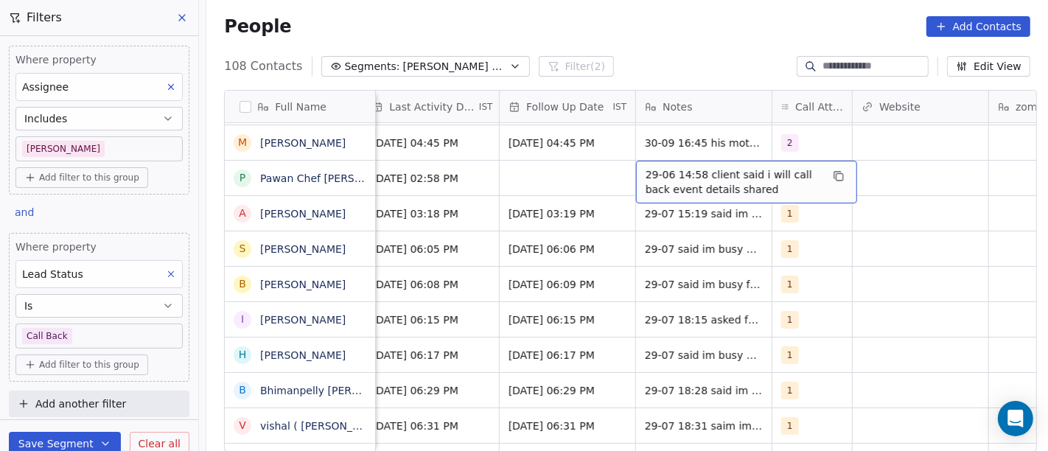
click at [705, 183] on span "29-06 14:58 client said i will call back event details shared" at bounding box center [732, 181] width 175 height 29
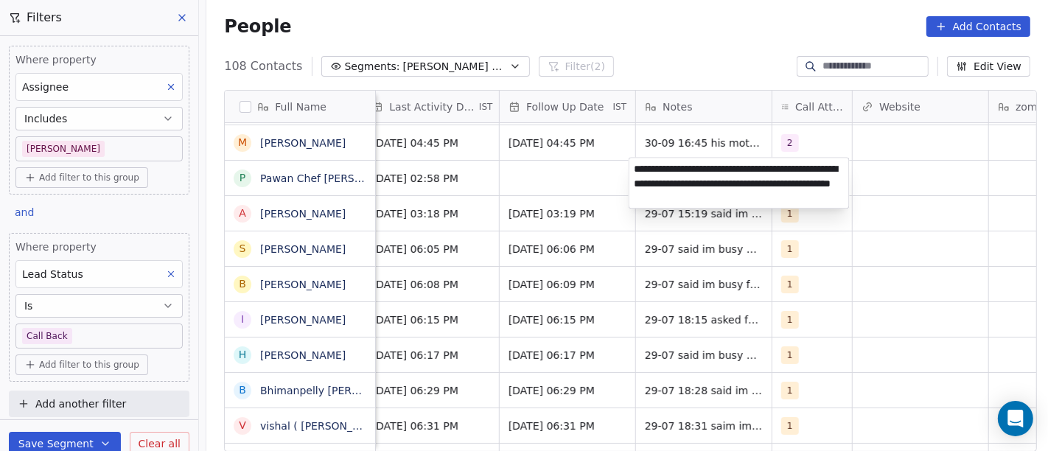
type textarea "**********"
click at [544, 161] on html "On2Cook India Pvt. Ltd. Contacts People Marketing Workflows Campaigns Metrics &…" at bounding box center [524, 225] width 1048 height 451
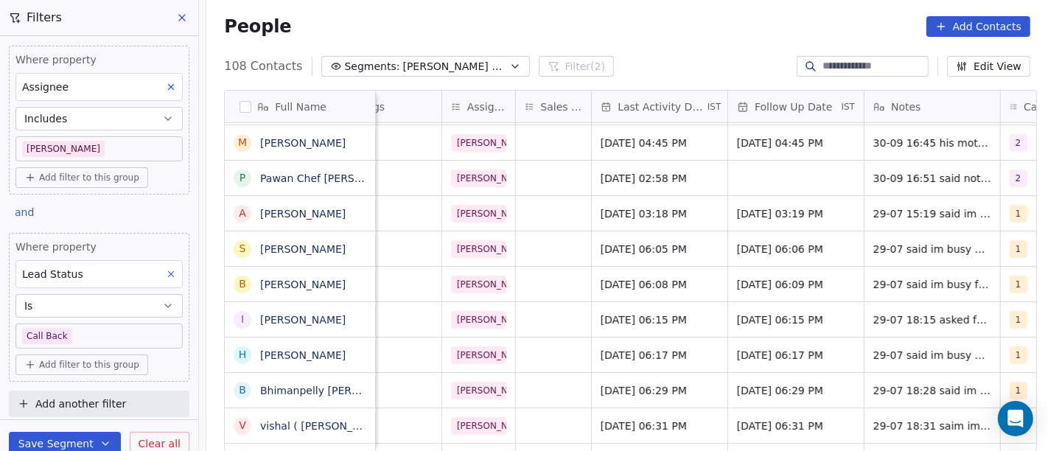
scroll to position [1, 754]
click at [664, 178] on span "[DATE] 02:58 PM" at bounding box center [647, 178] width 90 height 15
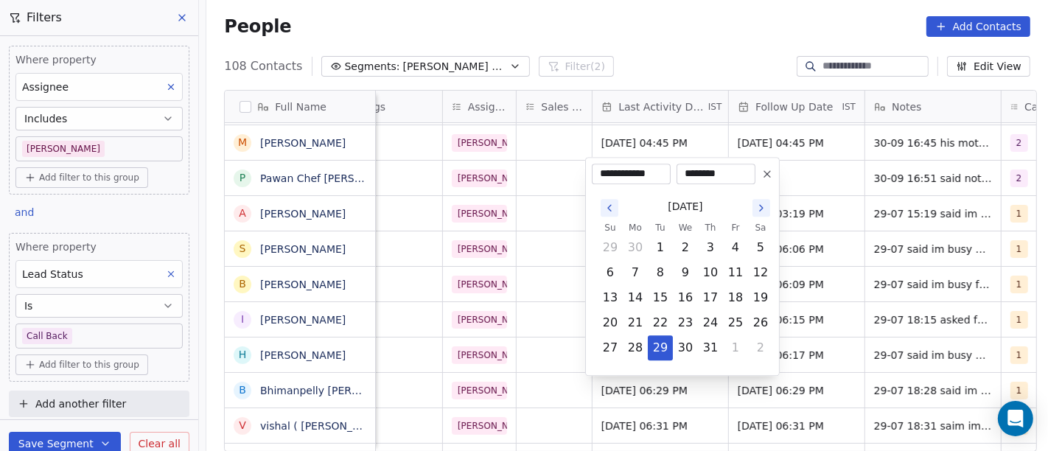
click at [768, 173] on icon at bounding box center [767, 174] width 6 height 6
click at [663, 351] on button "30" at bounding box center [660, 348] width 24 height 24
click at [848, 158] on html "On2Cook India Pvt. Ltd. Contacts People Marketing Workflows Campaigns Metrics &…" at bounding box center [524, 225] width 1048 height 451
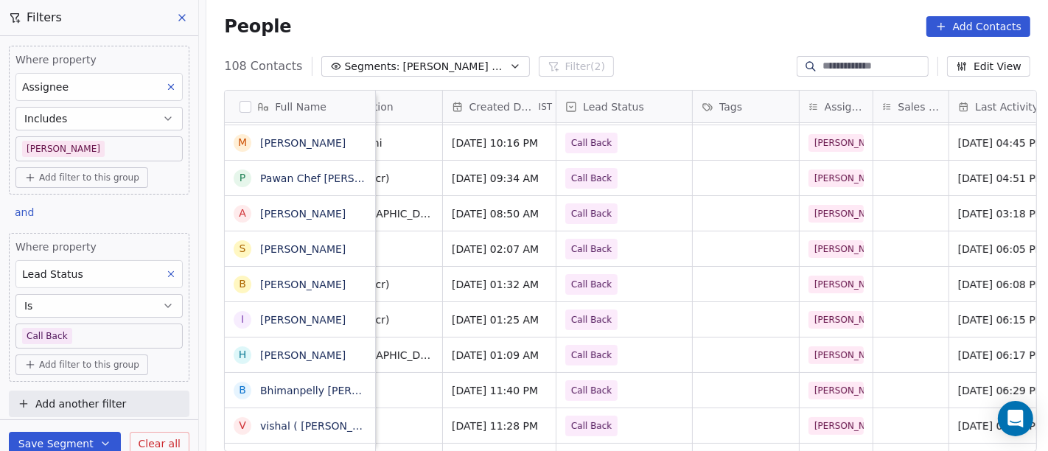
scroll to position [1, 396]
click at [608, 180] on span "Call Back" at bounding box center [593, 179] width 52 height 21
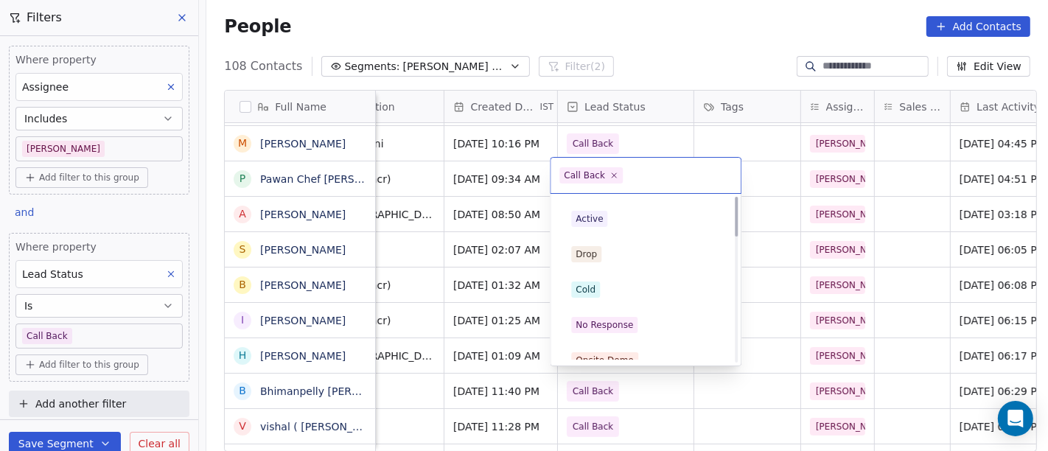
scroll to position [0, 0]
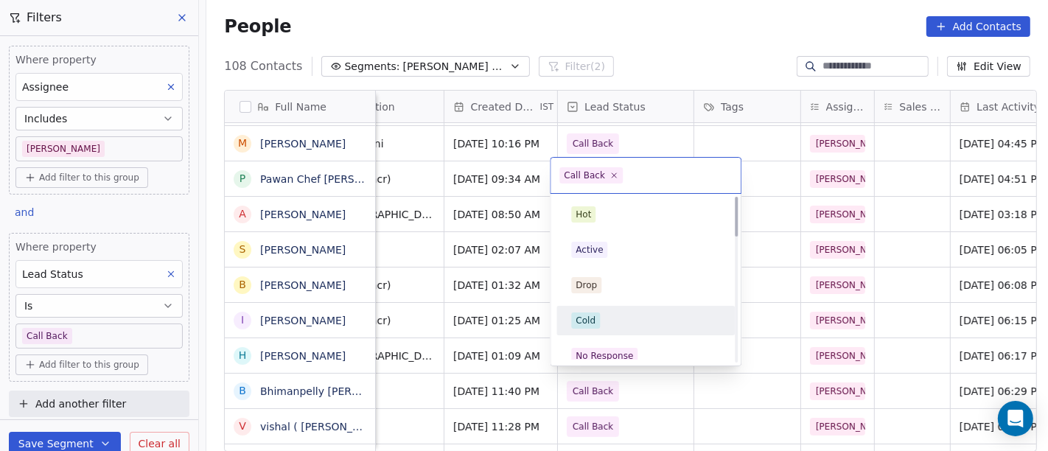
click at [604, 313] on div "Cold" at bounding box center [645, 320] width 149 height 16
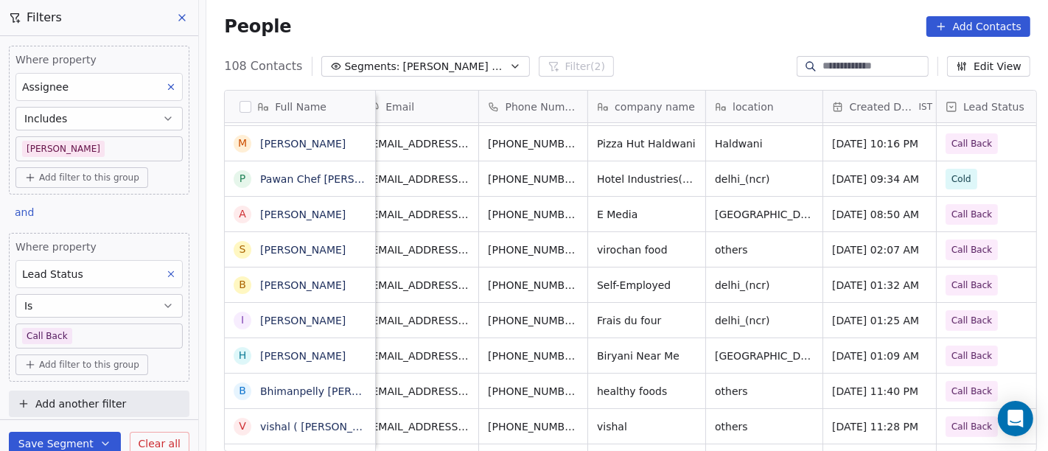
scroll to position [1, 16]
